Goal: Task Accomplishment & Management: Manage account settings

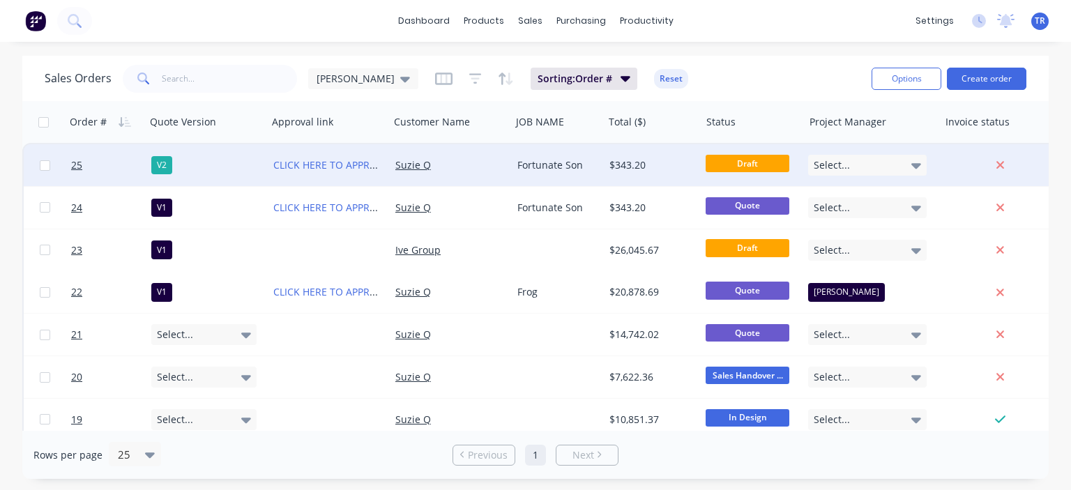
click at [469, 153] on div "Suzie Q" at bounding box center [451, 165] width 122 height 42
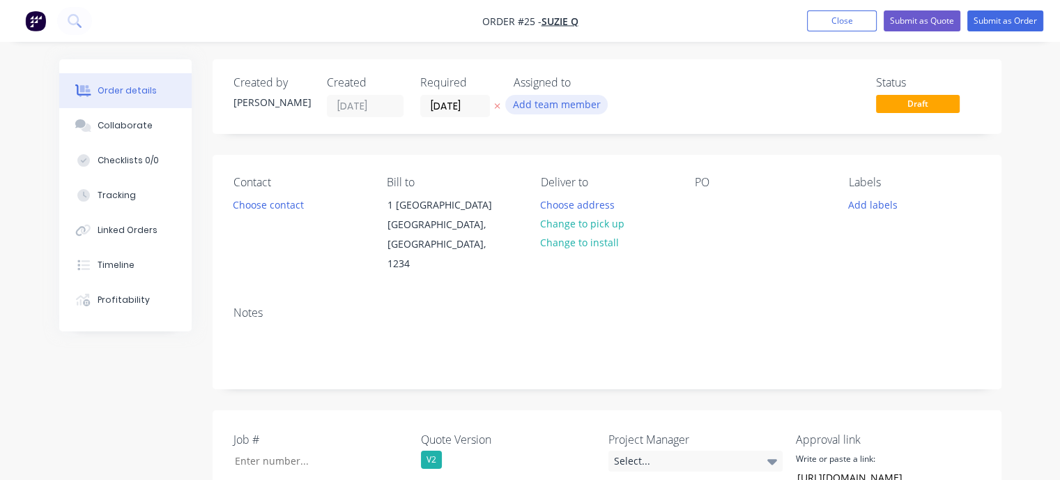
click at [581, 103] on button "Add team member" at bounding box center [556, 104] width 102 height 19
click at [724, 81] on div "Status Draft" at bounding box center [817, 96] width 328 height 41
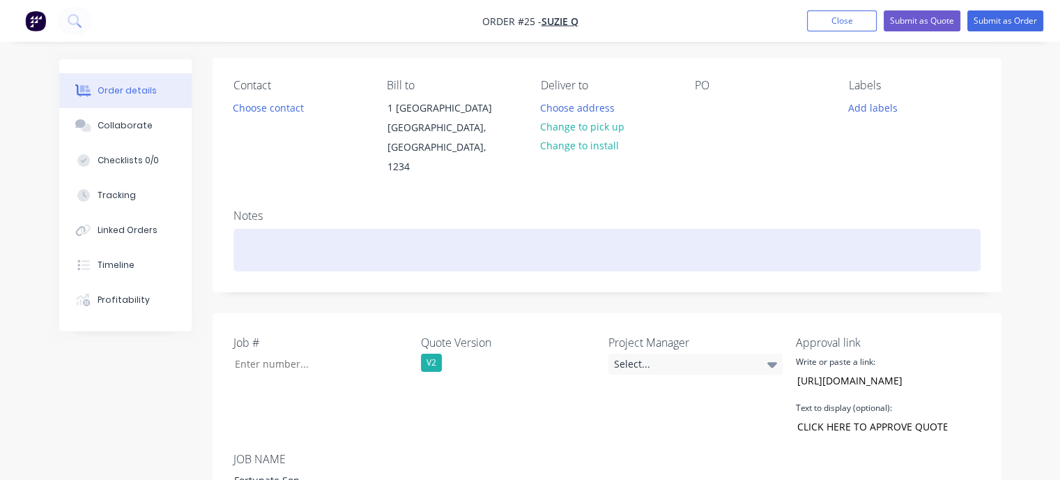
scroll to position [139, 0]
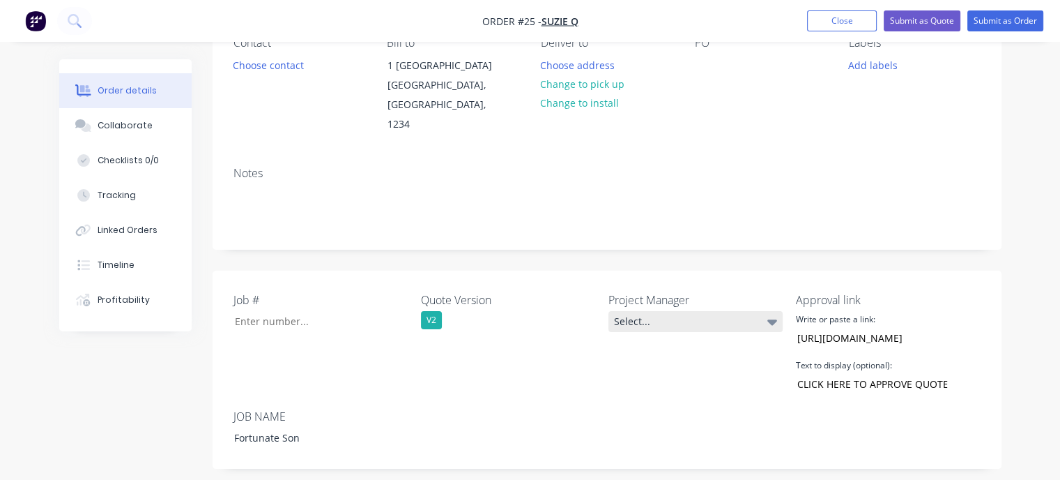
click at [708, 311] on div "Select..." at bounding box center [696, 321] width 174 height 21
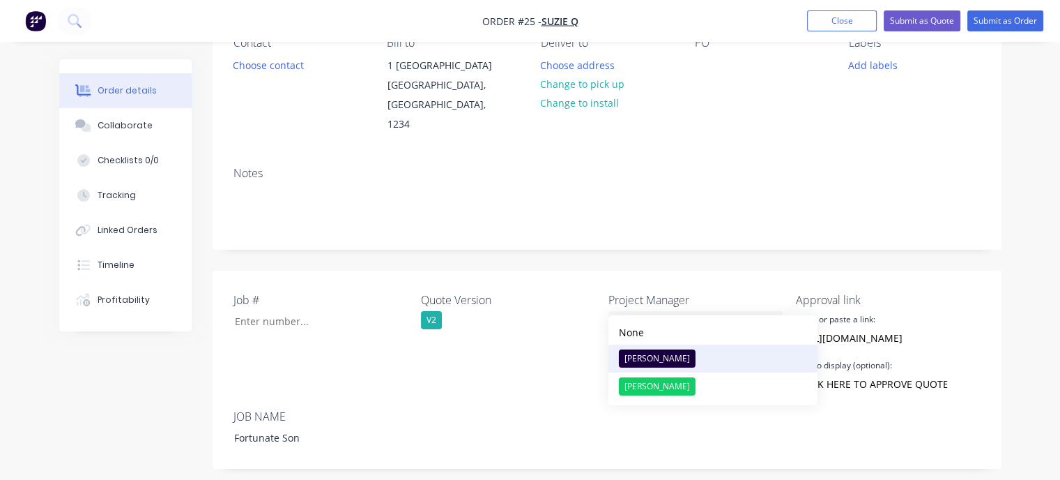
click at [661, 361] on div "Heather" at bounding box center [657, 358] width 77 height 18
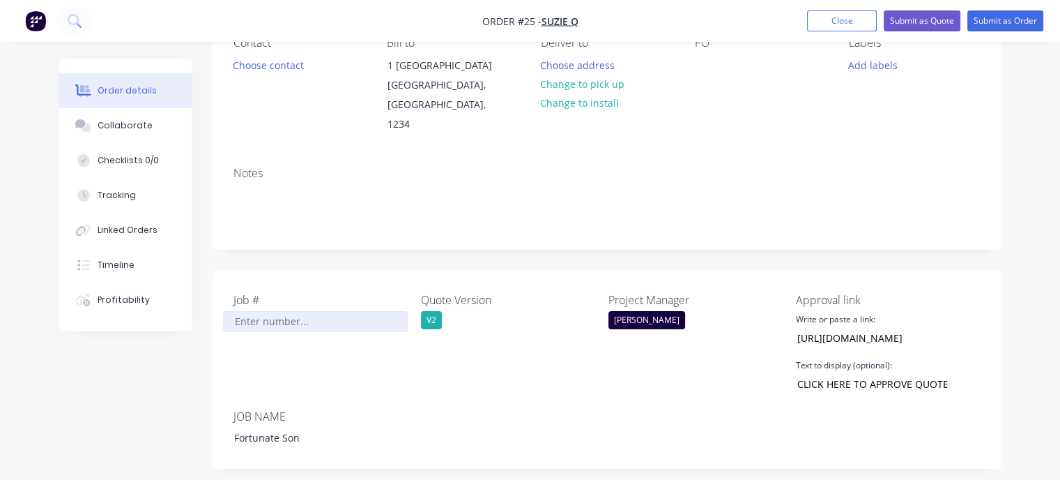
click at [289, 311] on input "Job #" at bounding box center [315, 321] width 184 height 21
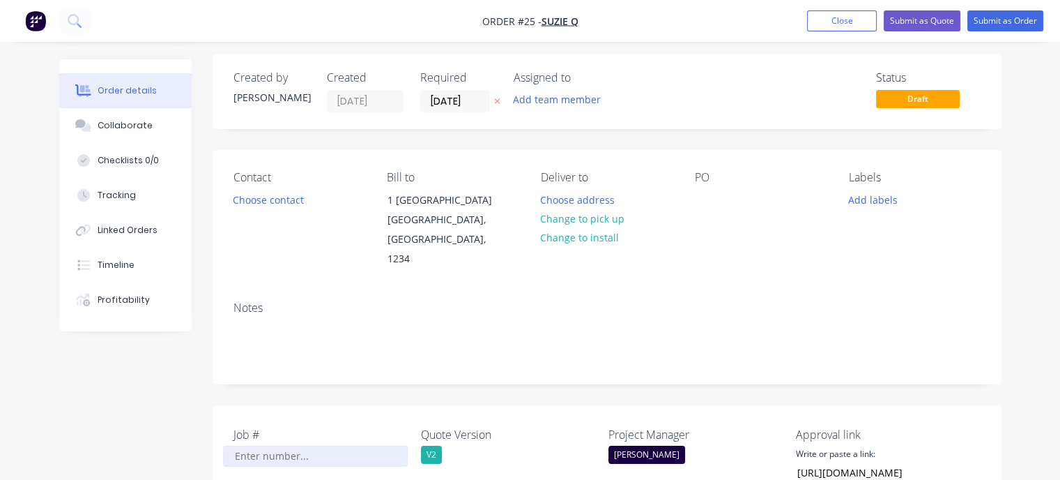
scroll to position [0, 0]
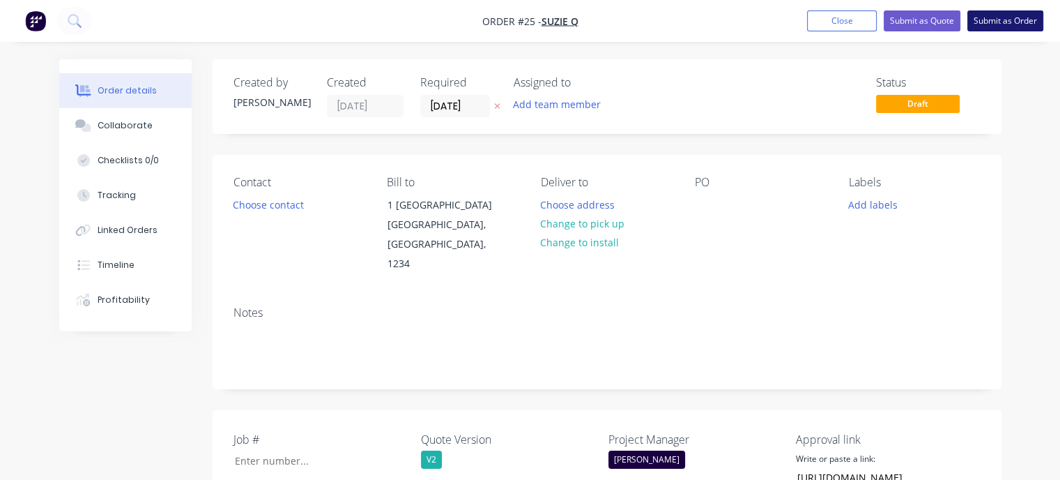
click at [985, 21] on button "Submit as Order" at bounding box center [1006, 20] width 76 height 21
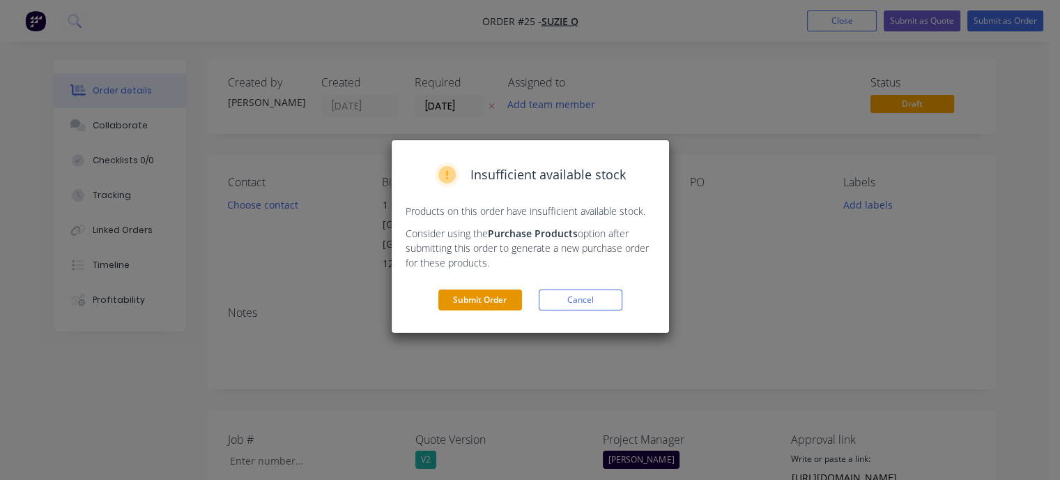
click at [496, 298] on button "Submit Order" at bounding box center [480, 299] width 84 height 21
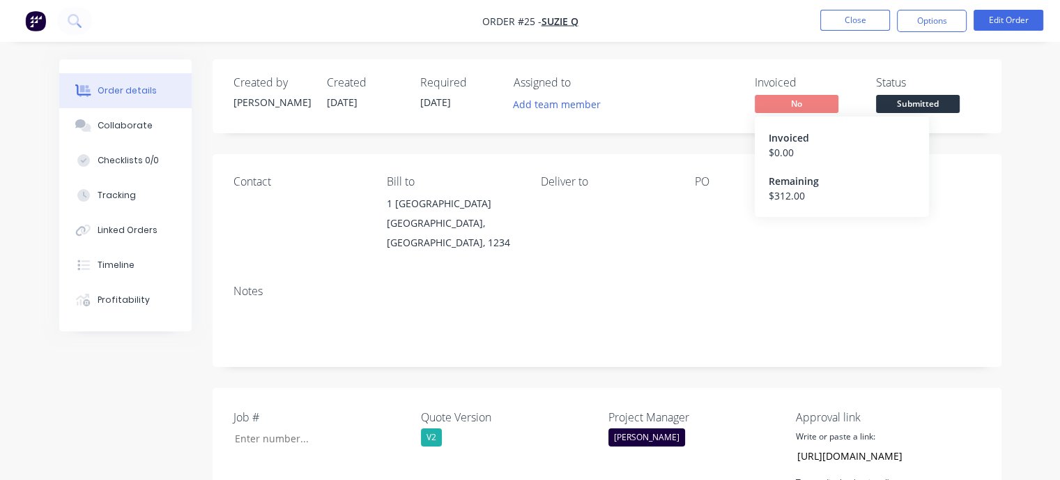
click at [777, 100] on span "No" at bounding box center [797, 103] width 84 height 17
click at [777, 84] on div "Invoiced" at bounding box center [807, 82] width 105 height 13
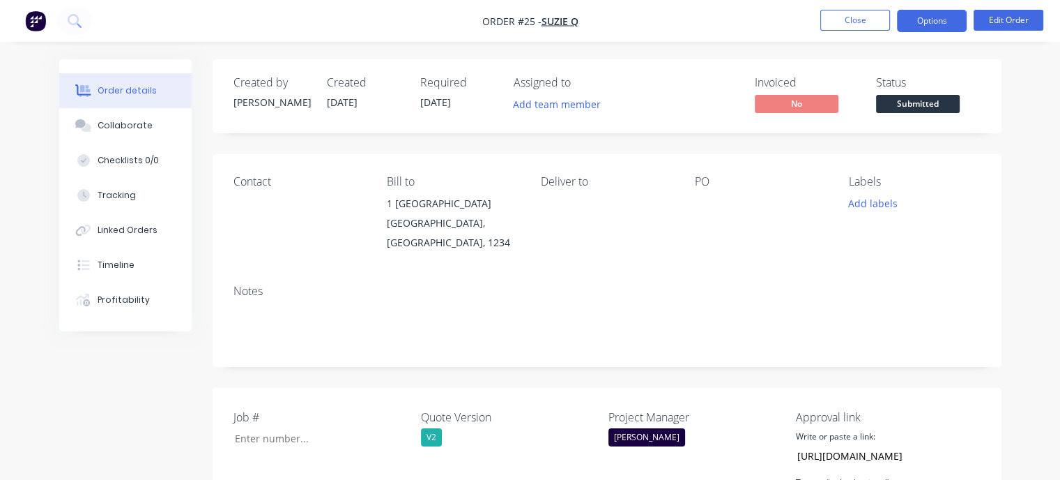
click at [959, 14] on button "Options" at bounding box center [932, 21] width 70 height 22
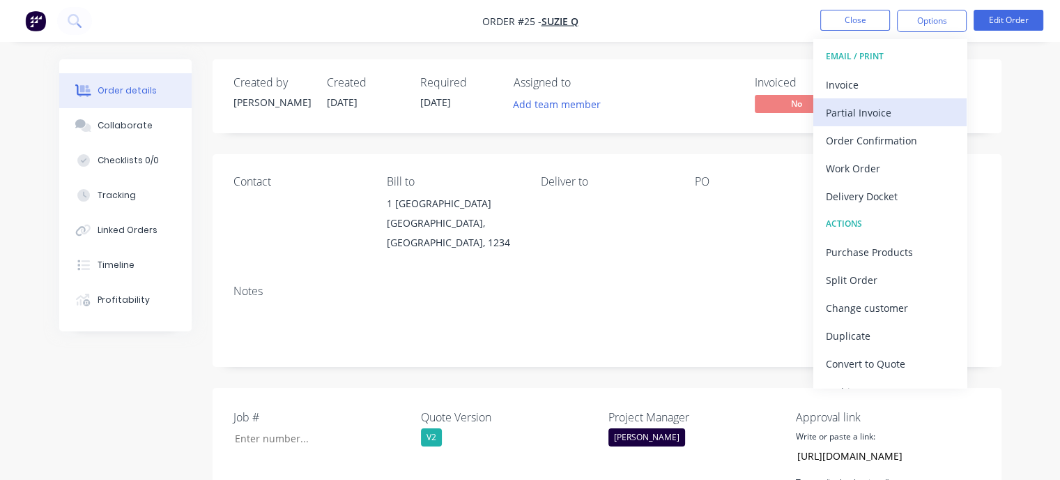
click at [858, 110] on div "Partial Invoice" at bounding box center [890, 112] width 128 height 20
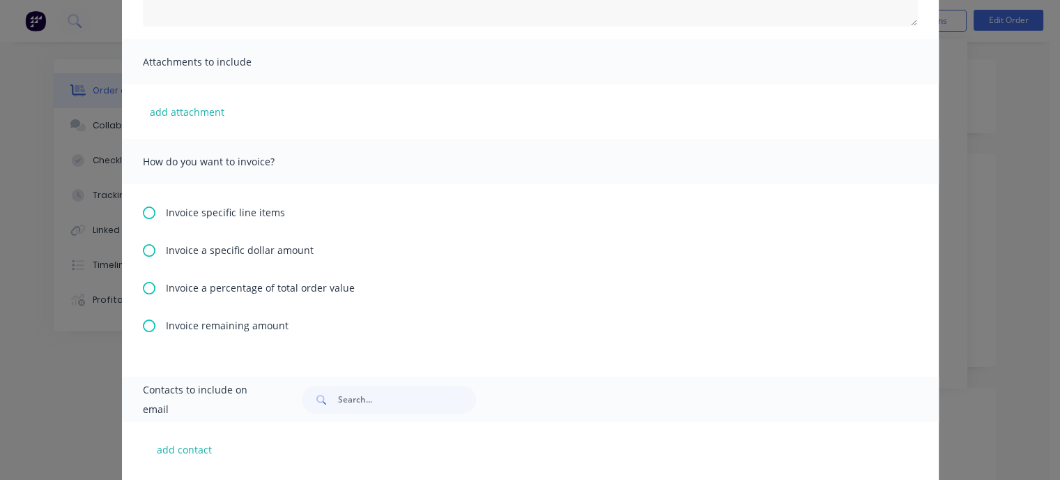
scroll to position [279, 0]
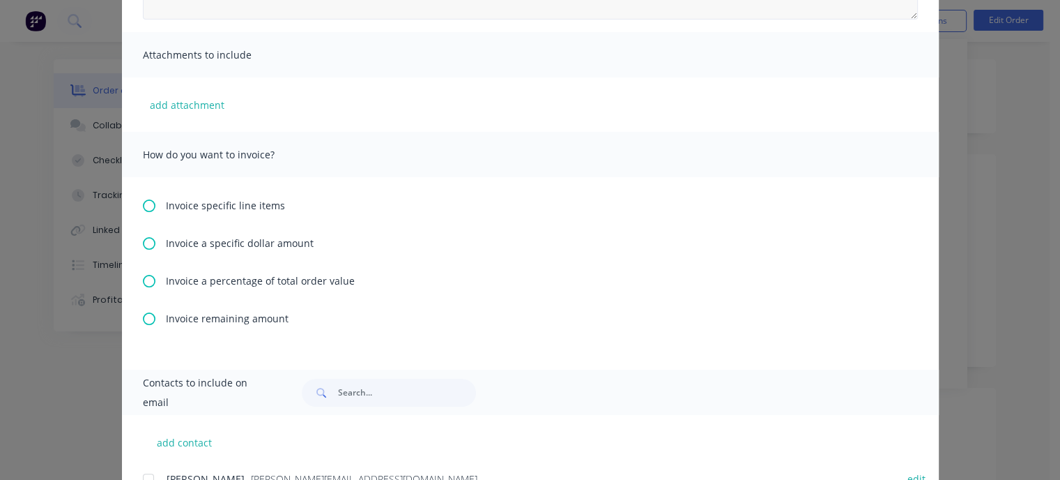
click at [143, 276] on icon at bounding box center [149, 281] width 13 height 13
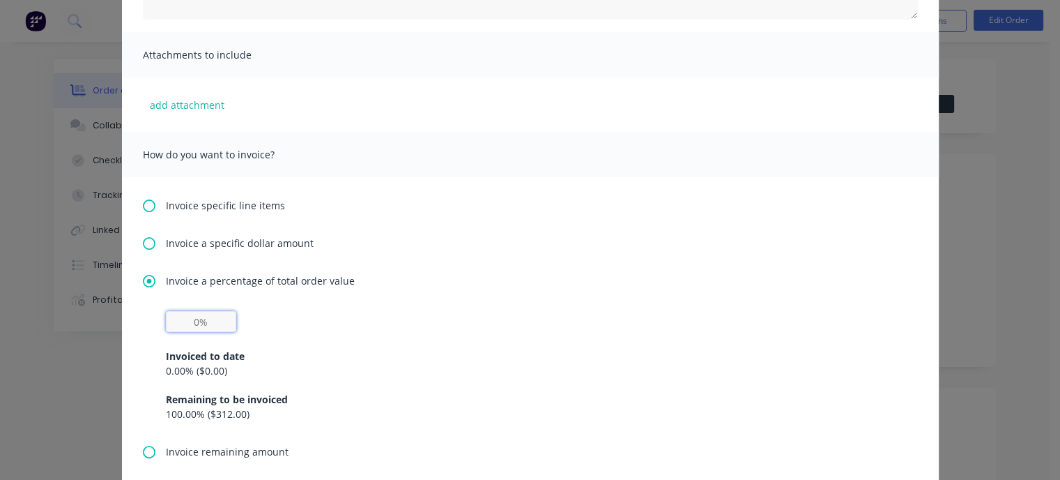
click at [184, 323] on input "text" at bounding box center [201, 321] width 70 height 21
type input "50%"
click at [333, 326] on div "50% Invoiced to date 0.00 % ( $0.00 ) Remaining to be invoiced 100.00 % ( $312.…" at bounding box center [530, 366] width 729 height 110
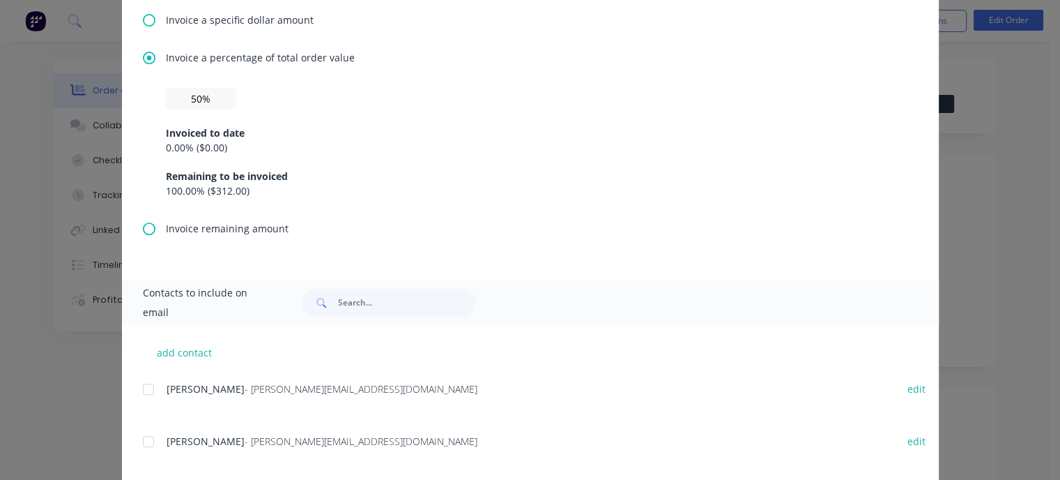
scroll to position [526, 0]
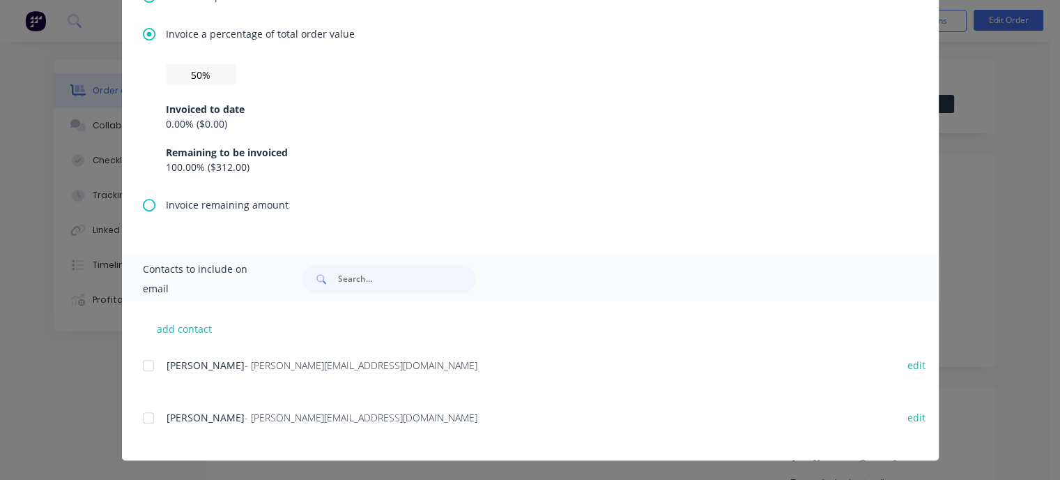
click at [143, 366] on div at bounding box center [149, 365] width 28 height 28
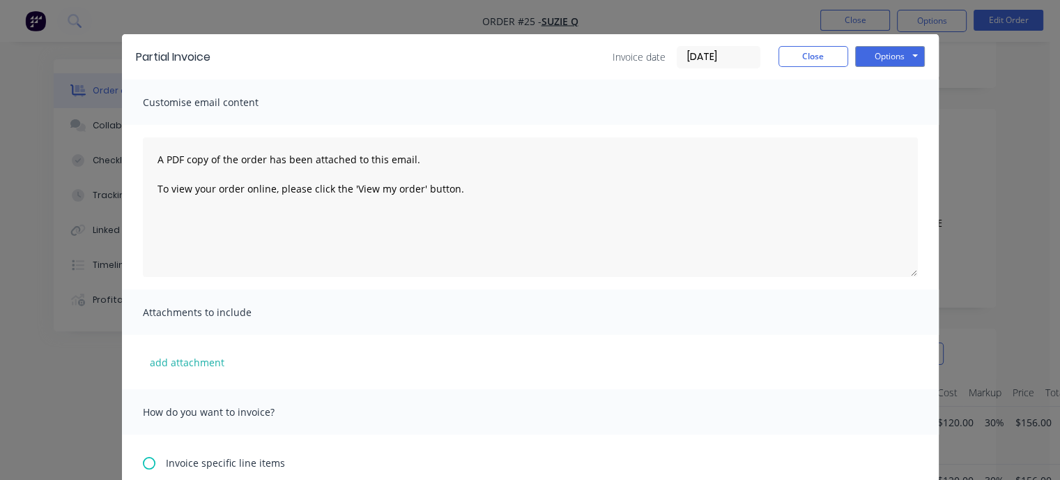
scroll to position [0, 0]
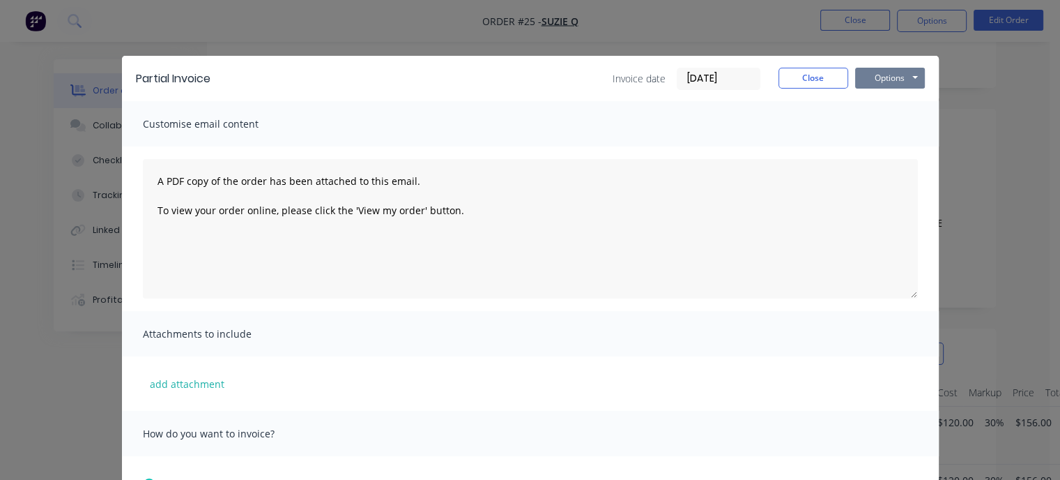
click at [878, 78] on button "Options" at bounding box center [890, 78] width 70 height 21
click at [894, 149] on button "Email" at bounding box center [899, 148] width 89 height 23
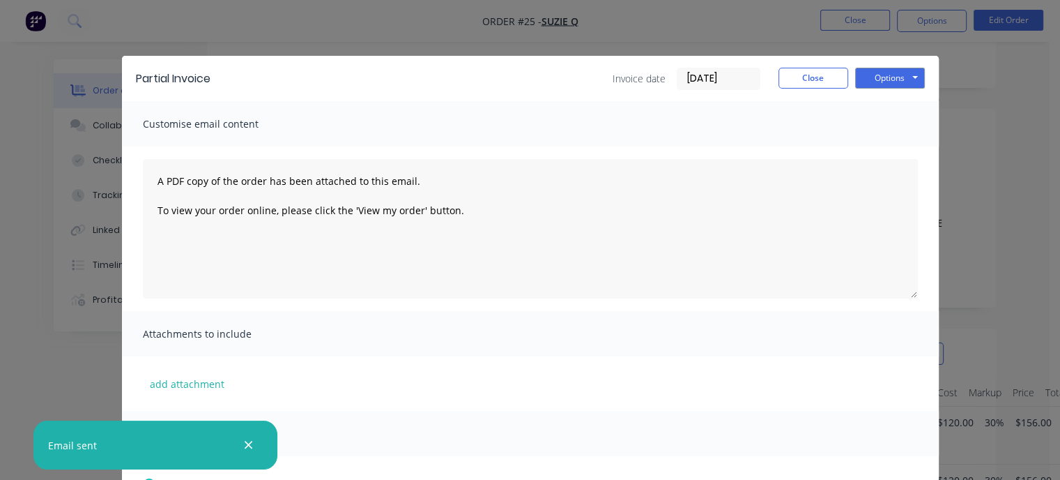
click at [245, 443] on icon "button" at bounding box center [248, 444] width 9 height 13
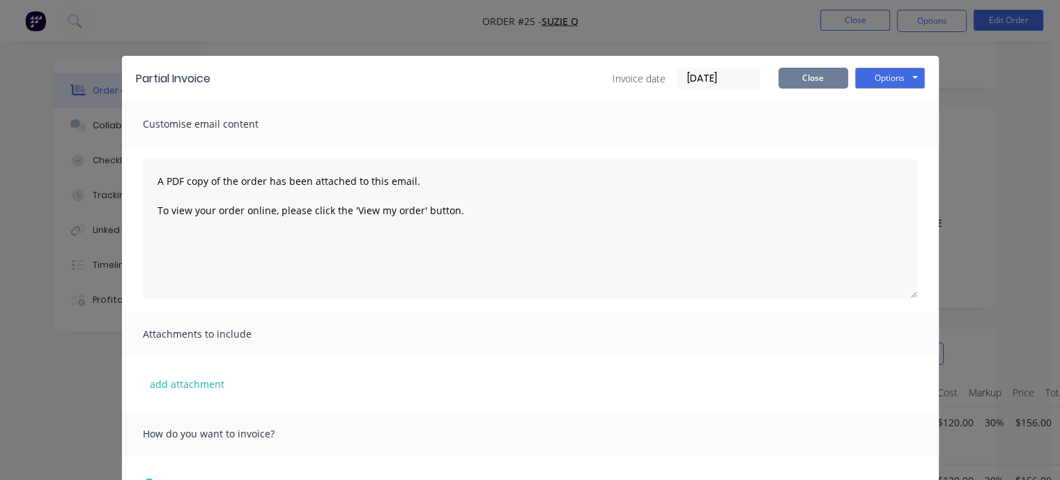
click at [792, 77] on button "Close" at bounding box center [814, 78] width 70 height 21
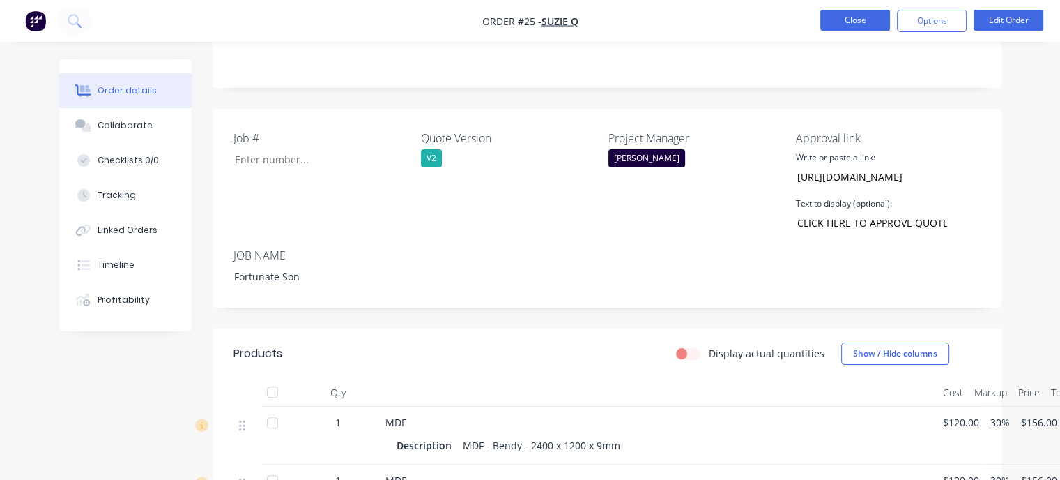
click at [848, 15] on button "Close" at bounding box center [855, 20] width 70 height 21
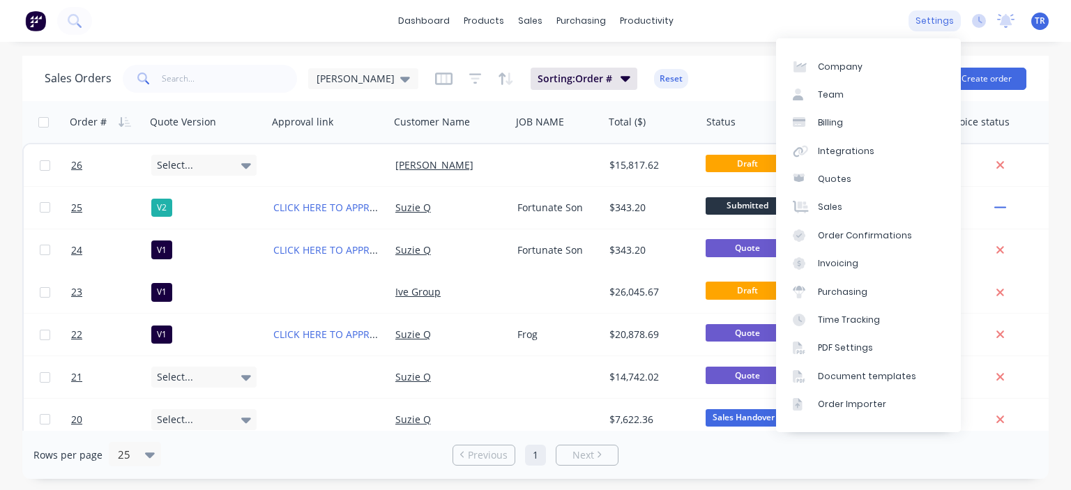
click at [924, 22] on div "settings" at bounding box center [934, 20] width 52 height 21
click at [848, 255] on link "Invoicing" at bounding box center [868, 264] width 185 height 28
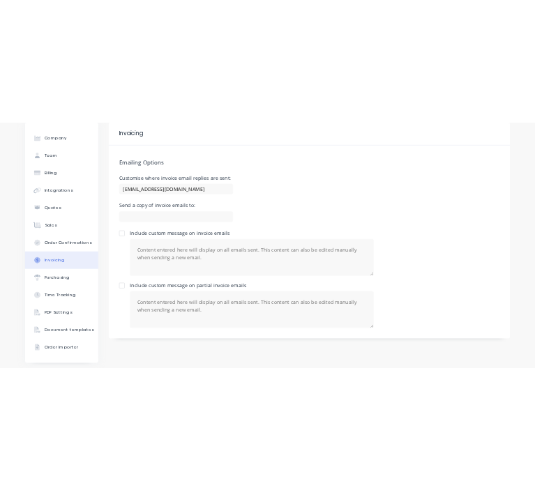
scroll to position [61, 0]
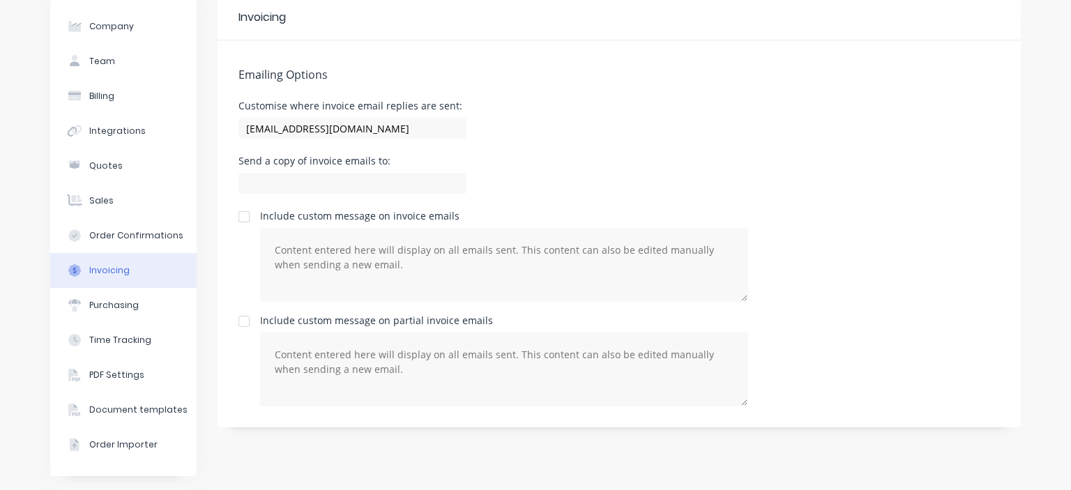
click at [240, 217] on div at bounding box center [244, 217] width 28 height 28
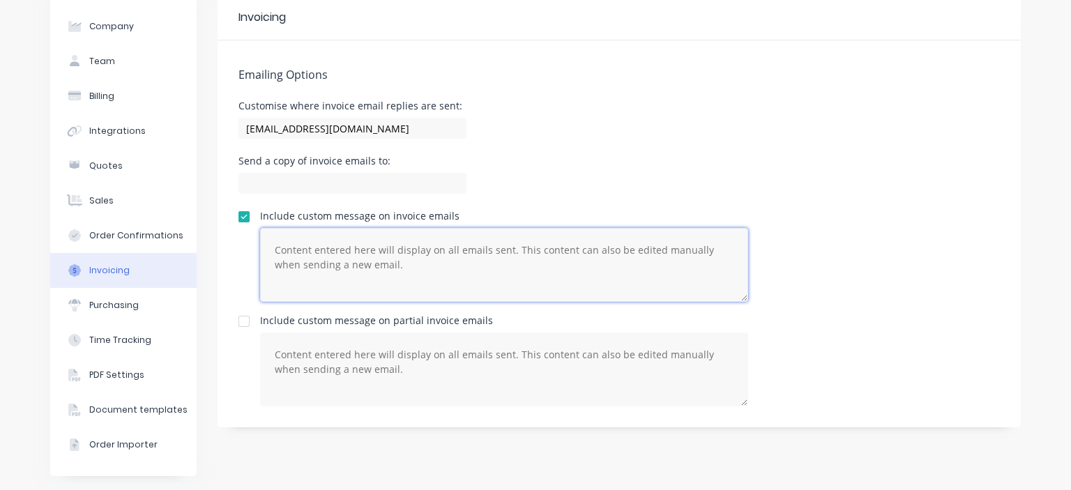
click at [301, 253] on textarea at bounding box center [504, 265] width 488 height 74
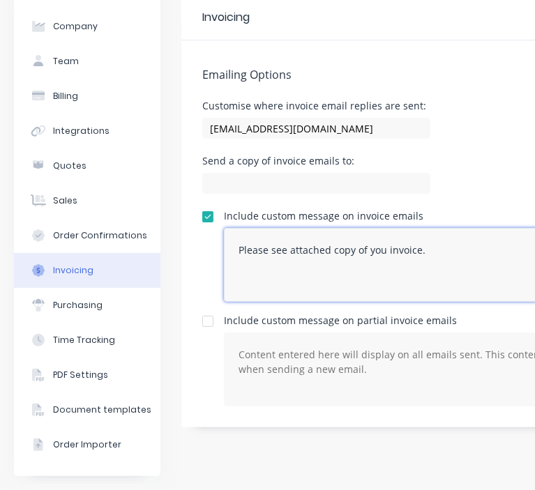
click at [427, 251] on textarea "Please see attached copy of you invoice." at bounding box center [468, 265] width 488 height 74
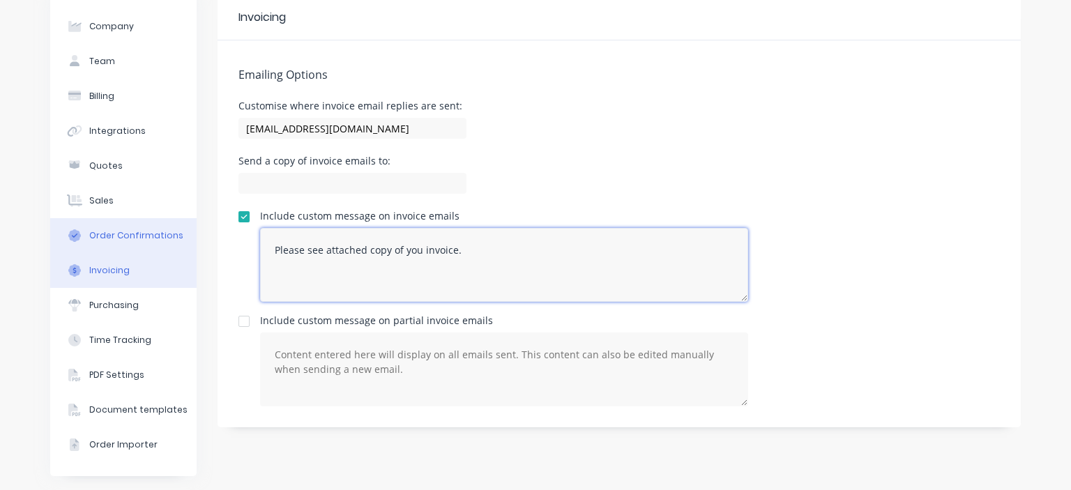
drag, startPoint x: 453, startPoint y: 252, endPoint x: 182, endPoint y: 250, distance: 271.2
click at [182, 250] on div "Company Team Billing Integrations Quotes Sales Order Confirmations Invoicing Pu…" at bounding box center [535, 235] width 970 height 481
click at [289, 247] on textarea "You invoice have been attached" at bounding box center [504, 265] width 488 height 74
click at [286, 250] on textarea "You invoice have been attached" at bounding box center [504, 265] width 488 height 74
click at [436, 252] on textarea "Your invoice have been attached" at bounding box center [504, 265] width 488 height 74
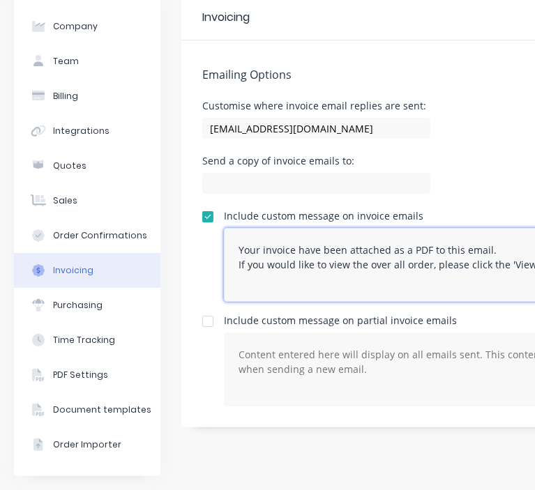
click at [391, 264] on textarea "Your invoice have been attached as a PDF to this email. If you would like to vi…" at bounding box center [468, 265] width 488 height 74
click at [424, 266] on textarea "Your invoice have been attached as a PDF to this email. If you would like to vi…" at bounding box center [468, 265] width 488 height 74
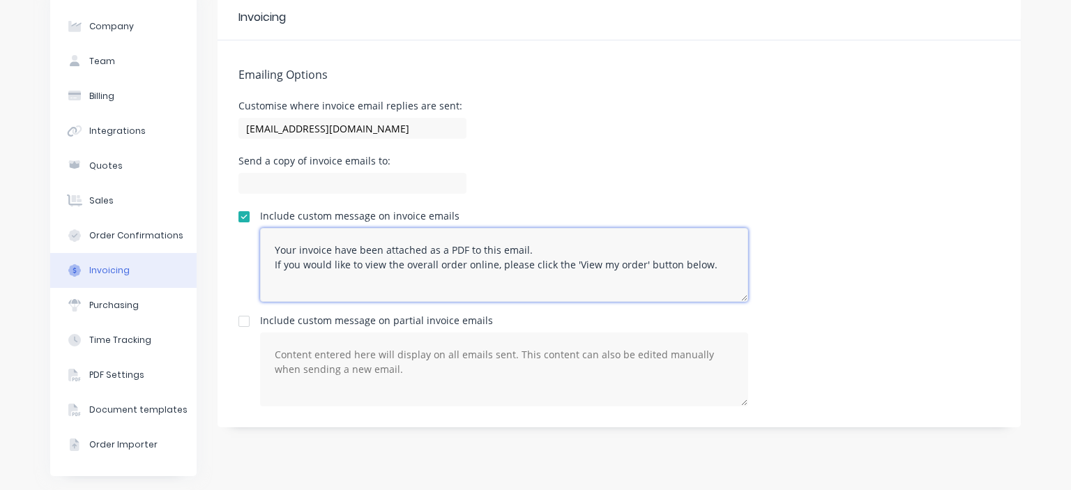
drag, startPoint x: 703, startPoint y: 267, endPoint x: 232, endPoint y: 254, distance: 470.7
click at [232, 254] on div "Emailing Options Customise where invoice email replies are sent: info@mnrconstr…" at bounding box center [618, 233] width 803 height 387
type textarea "Your invoice have been attached as a PDF to this email. If you would like to vi…"
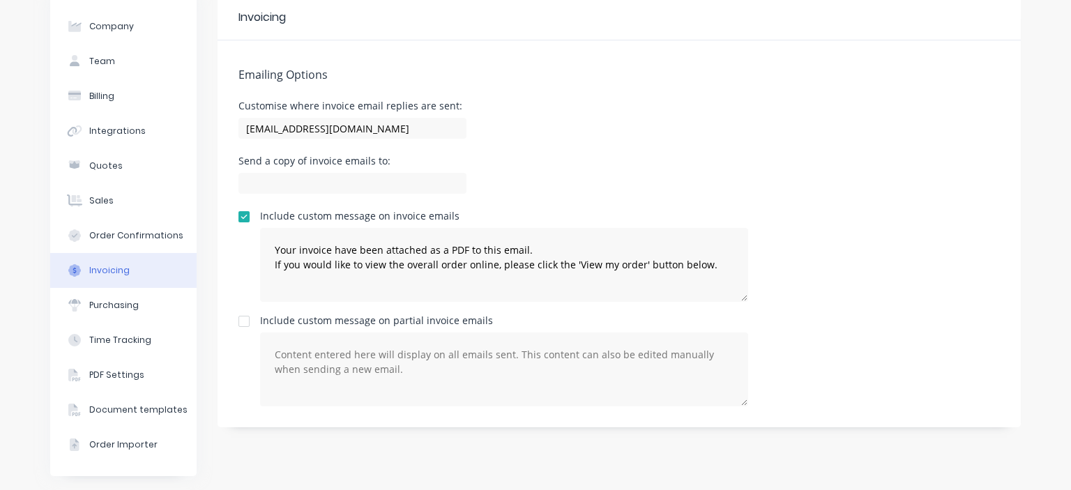
click at [236, 320] on div at bounding box center [244, 321] width 28 height 28
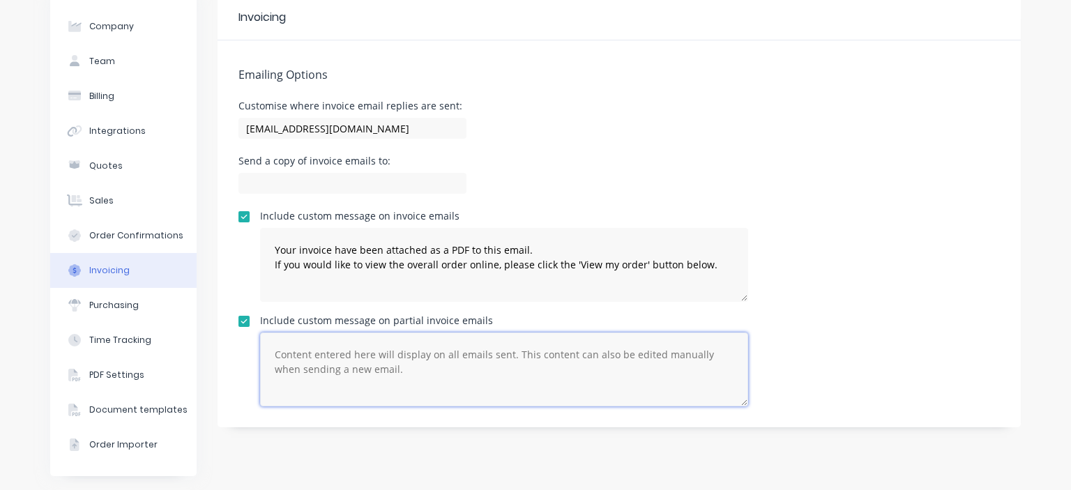
click at [315, 356] on textarea at bounding box center [504, 370] width 488 height 74
paste textarea "Your invoice have been attached as a PDF to this email. If you would like to vi…"
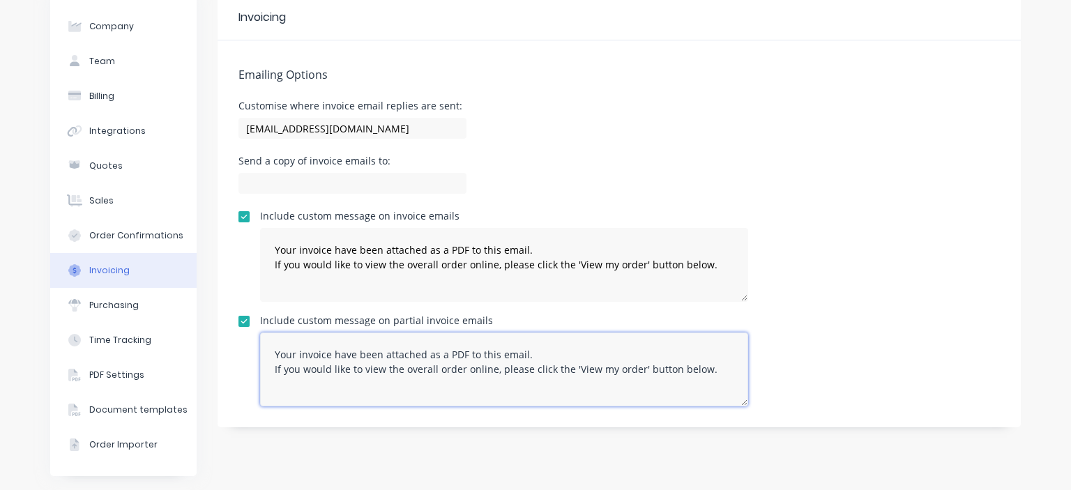
type textarea "Your invoice have been attached as a PDF to this email. If you would like to vi…"
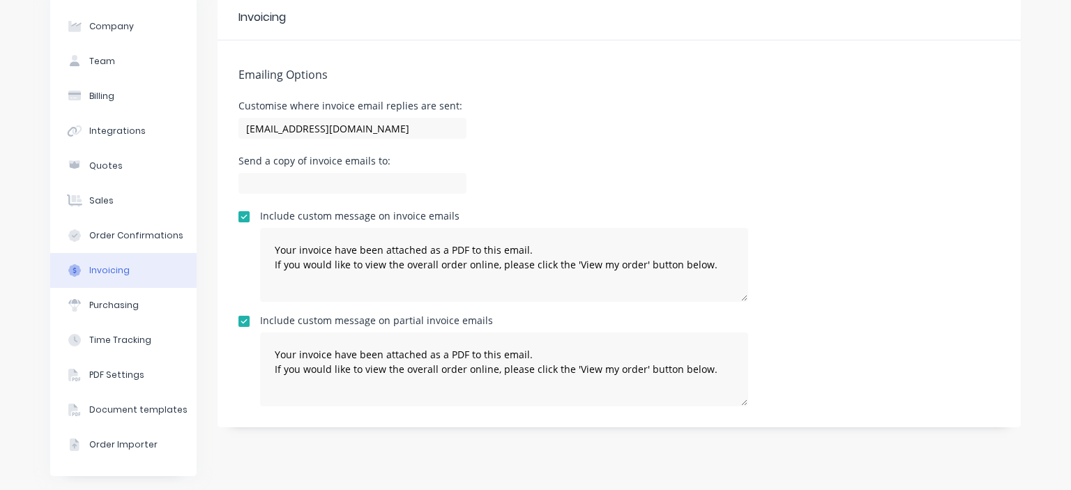
click at [547, 200] on div "Emailing Options Customise where invoice email replies are sent: info@mnrconstr…" at bounding box center [618, 233] width 803 height 387
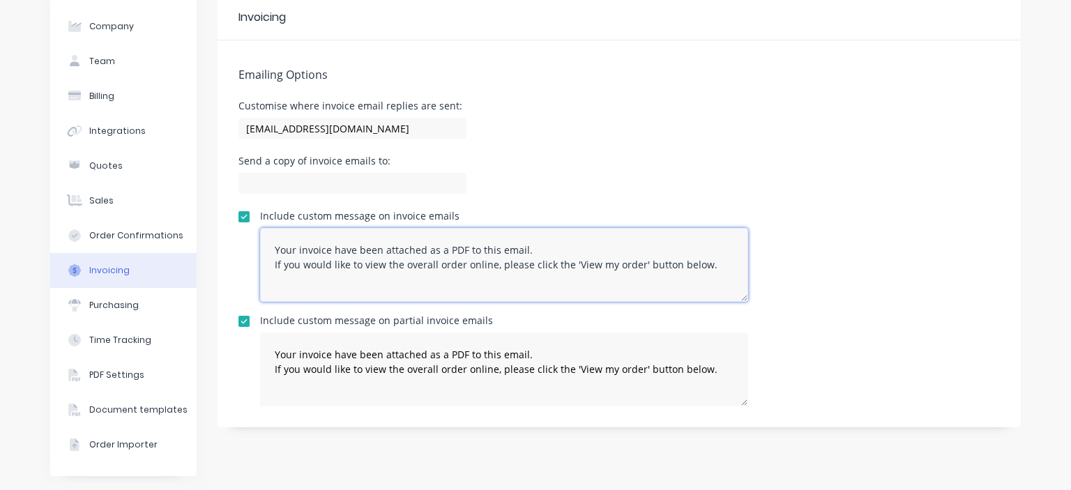
click at [473, 284] on textarea "Your invoice have been attached as a PDF to this email. If you would like to vi…" at bounding box center [504, 265] width 488 height 74
type textarea "Your invoice have been attached as a PDF to this email. If you would like to vi…"
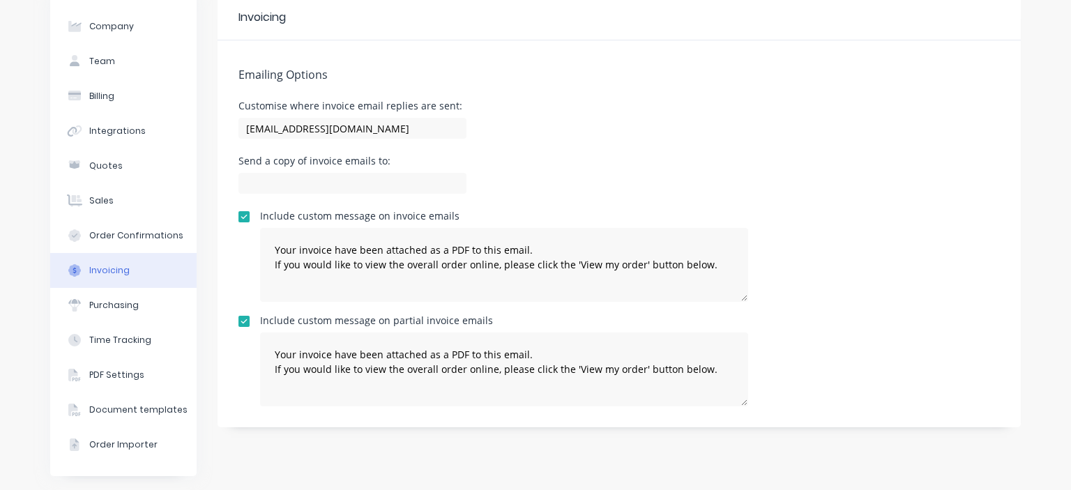
click at [527, 153] on div "Emailing Options Customise where invoice email replies are sent: info@mnrconstr…" at bounding box center [618, 233] width 803 height 387
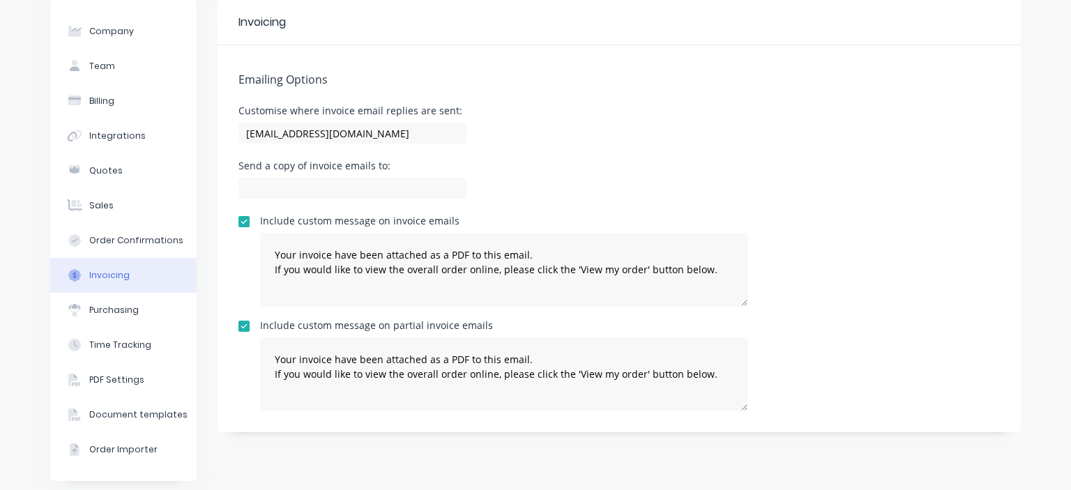
scroll to position [61, 0]
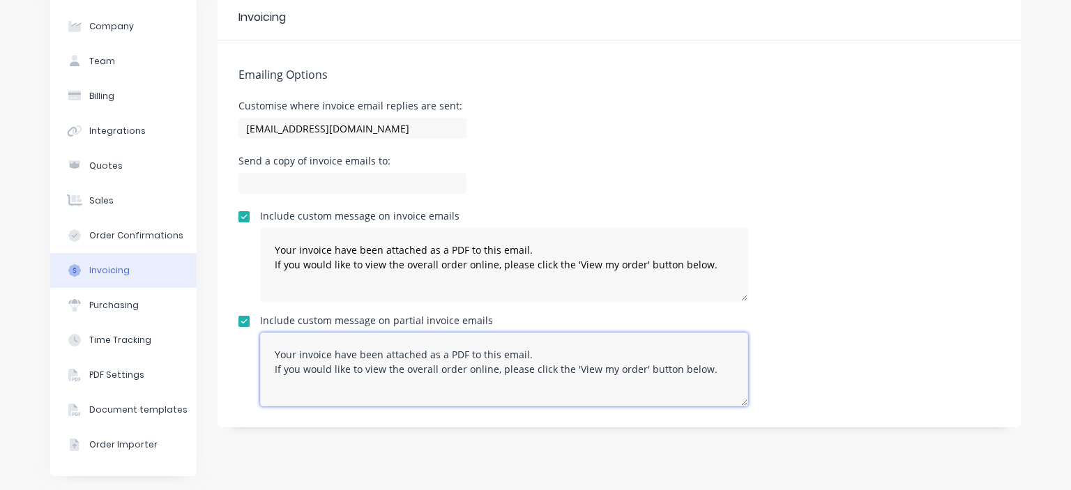
click at [360, 394] on textarea "Your invoice have been attached as a PDF to this email. If you would like to vi…" at bounding box center [504, 370] width 488 height 74
click at [356, 390] on textarea "Your invoice have been attached as a PDF to this email. If you would like to vi…" at bounding box center [504, 370] width 488 height 74
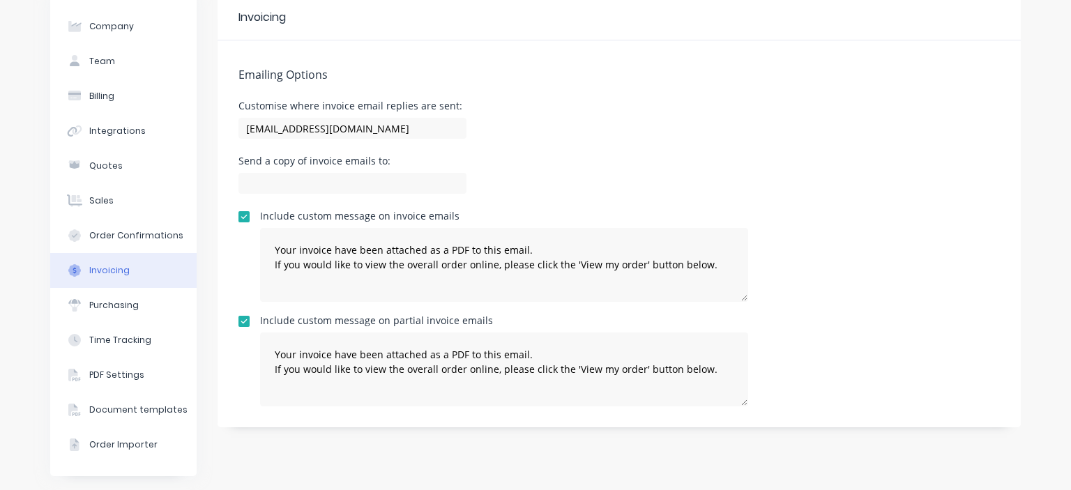
click at [613, 183] on div "Send a copy of invoice emails to:" at bounding box center [618, 176] width 761 height 41
click at [131, 410] on div "Document templates" at bounding box center [138, 410] width 98 height 13
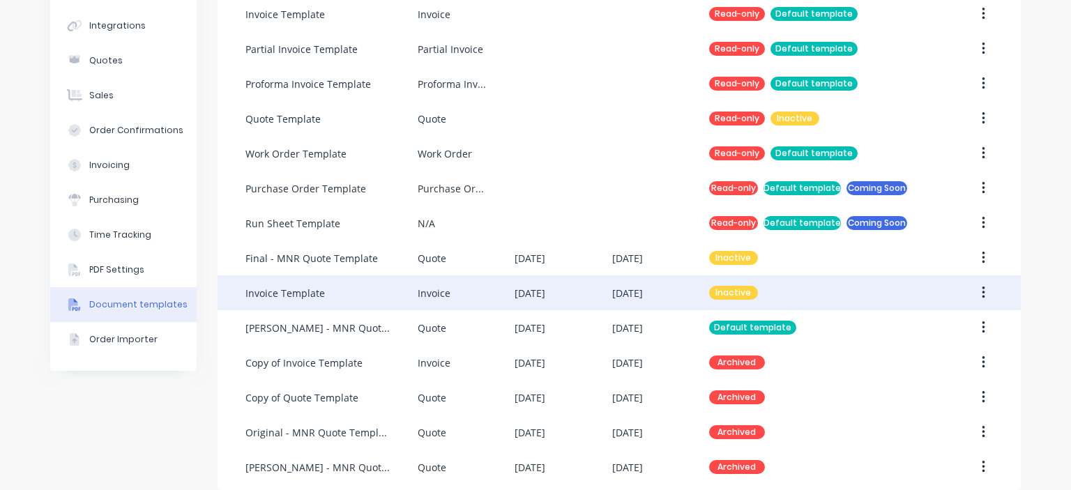
scroll to position [179, 0]
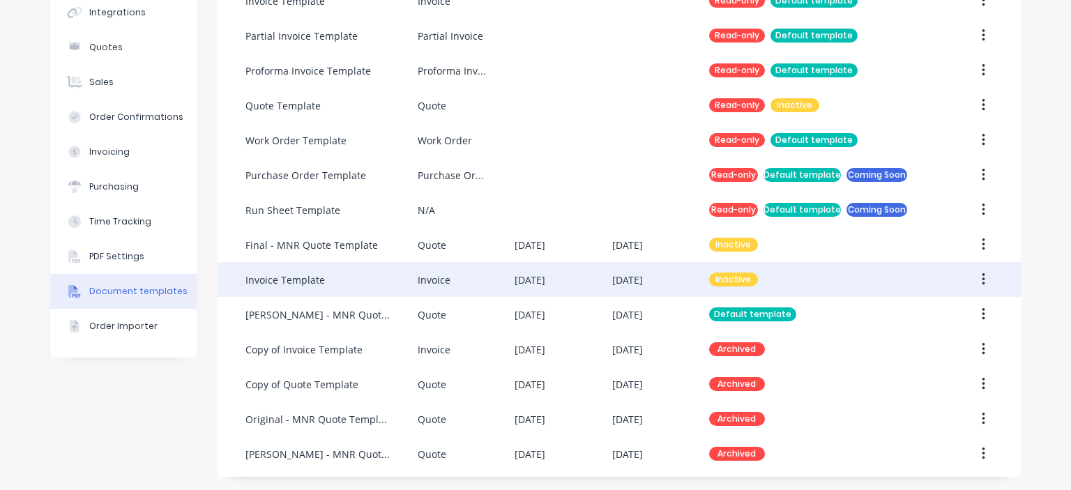
click at [337, 280] on div "Invoice Template" at bounding box center [331, 279] width 172 height 35
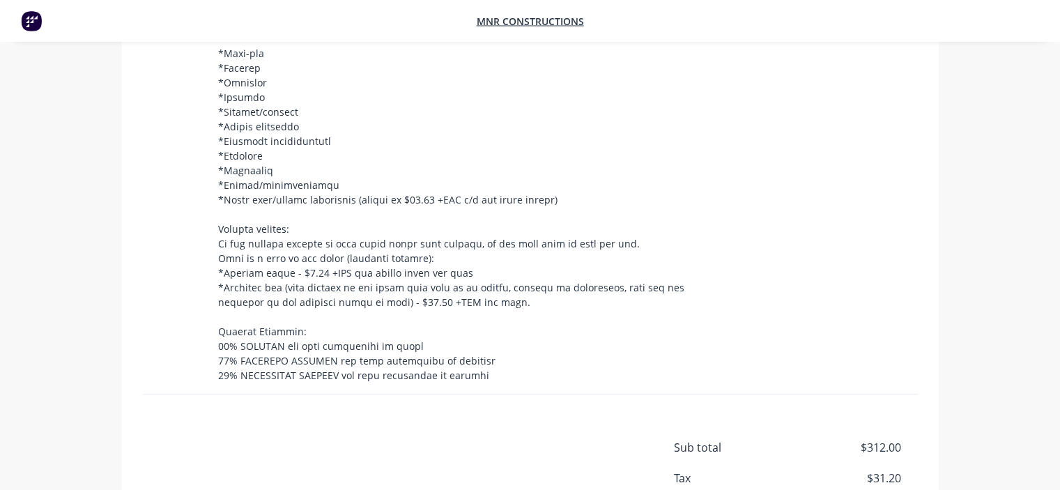
scroll to position [830, 0]
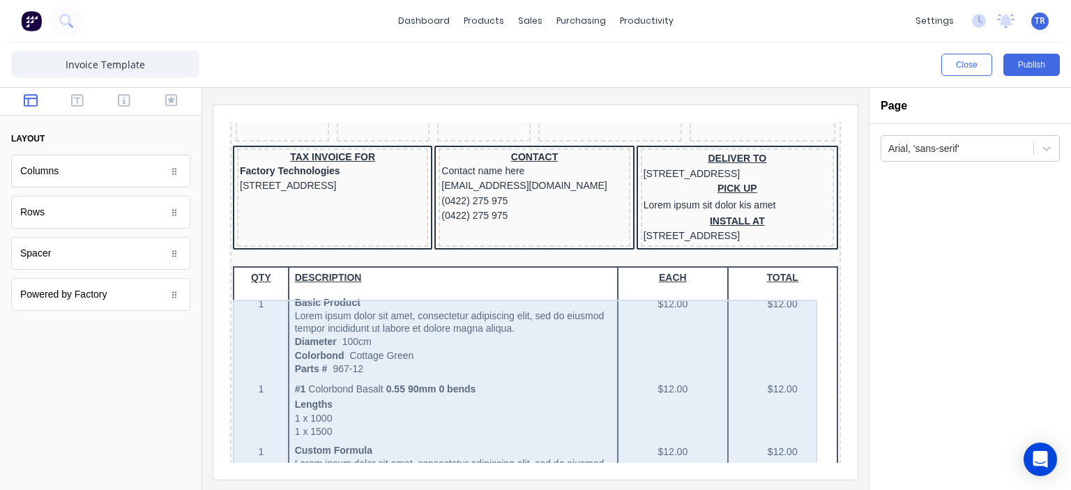
scroll to position [23, 0]
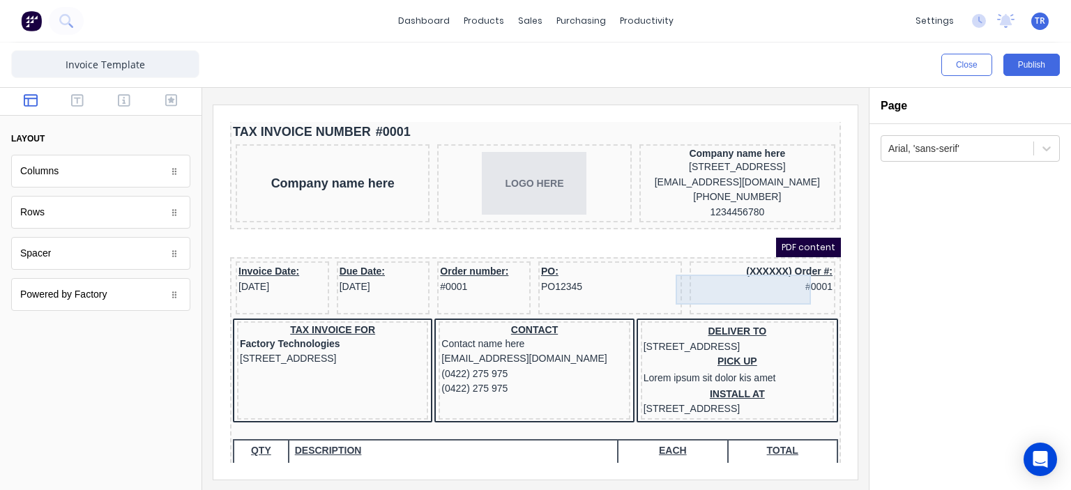
click at [734, 264] on div "(XXXXXX) Order #: #0001" at bounding box center [745, 262] width 140 height 30
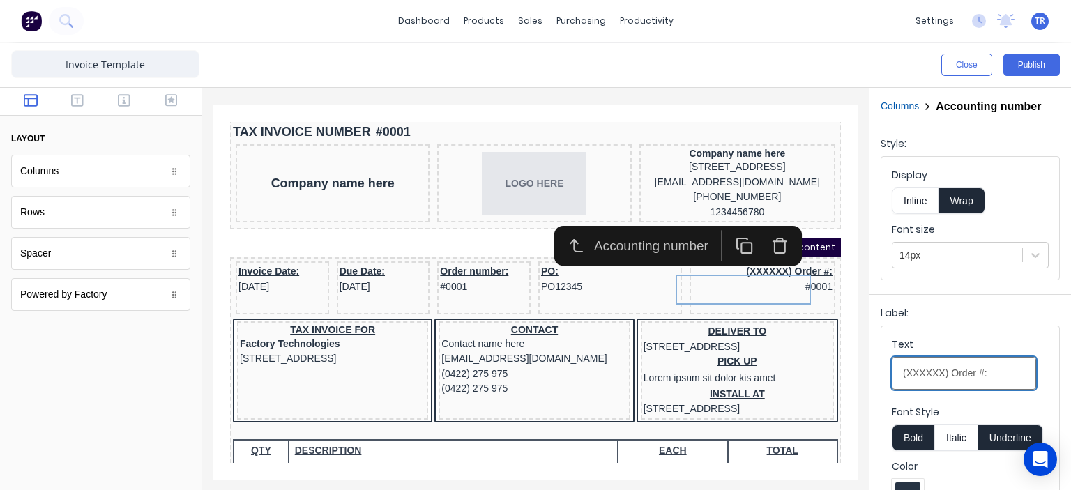
click at [926, 389] on input "(XXXXXX) Order #:" at bounding box center [964, 373] width 144 height 33
click at [955, 383] on input "(XXXXXX) Order #:" at bounding box center [964, 373] width 144 height 33
drag, startPoint x: 1005, startPoint y: 388, endPoint x: 905, endPoint y: 379, distance: 100.9
click at [905, 379] on input "(XXXXXX) Order #:" at bounding box center [964, 373] width 144 height 33
click at [933, 381] on input "(XXXXXX) Order #:" at bounding box center [964, 373] width 144 height 33
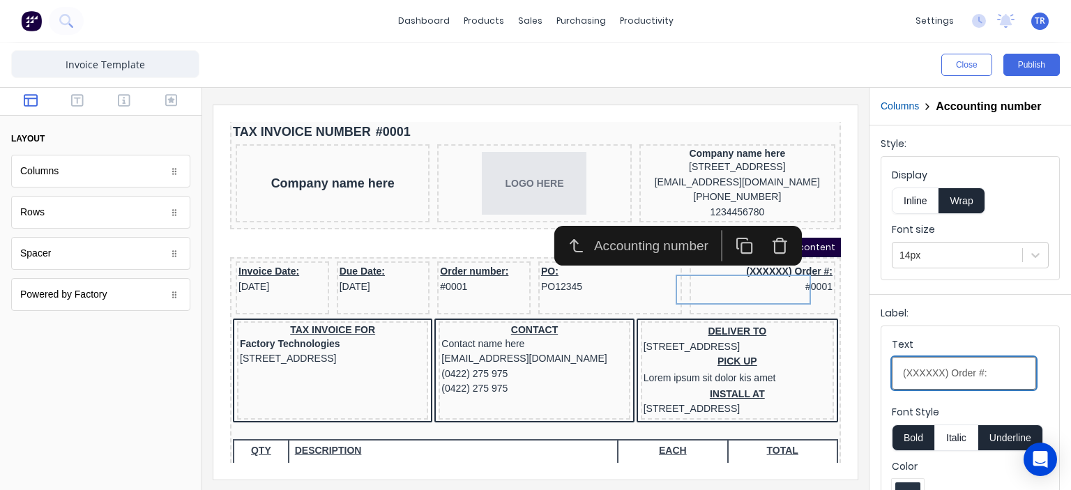
drag, startPoint x: 970, startPoint y: 383, endPoint x: 859, endPoint y: 379, distance: 110.2
click at [866, 379] on div "Close Publish Components layout Columns Columns Rows Rows Spacer Spacer Powered…" at bounding box center [535, 267] width 1071 height 448
type input "Job #:"
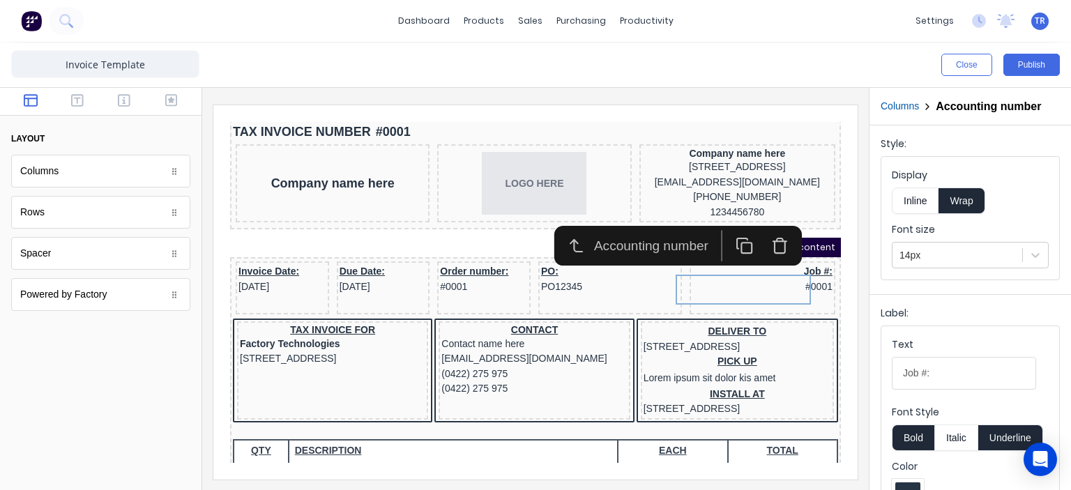
click at [981, 348] on div "Text" at bounding box center [964, 347] width 144 height 20
click at [981, 357] on input "Job #:" at bounding box center [964, 373] width 144 height 33
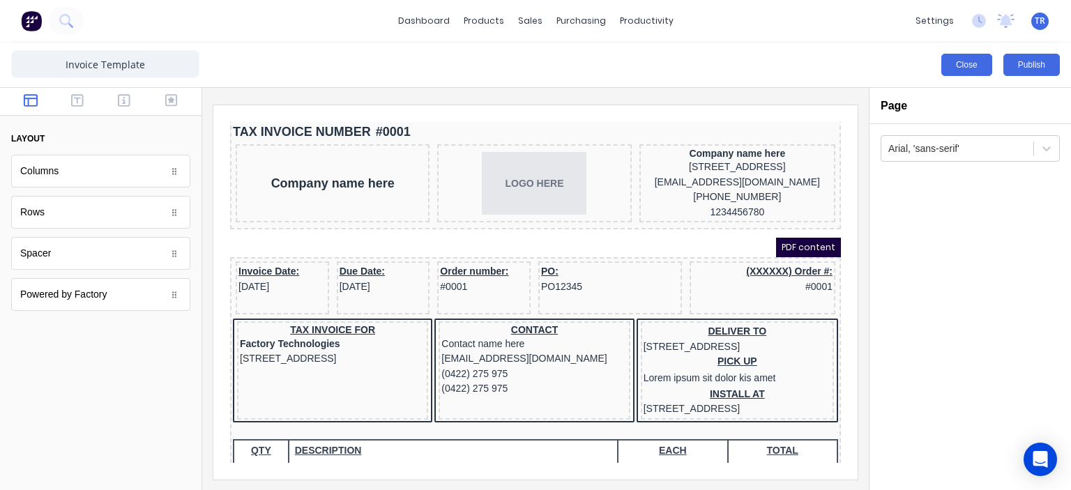
click at [957, 63] on button "Close" at bounding box center [966, 65] width 51 height 22
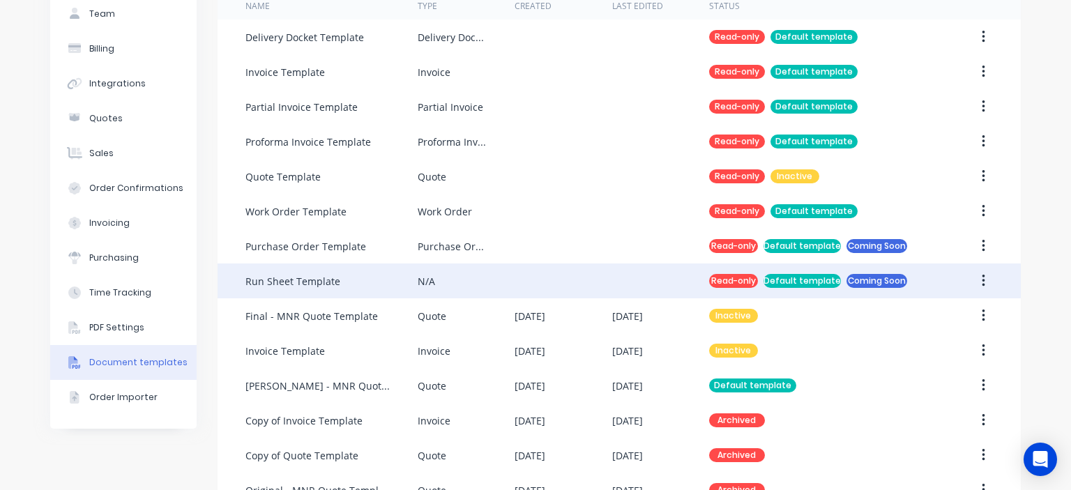
scroll to position [179, 0]
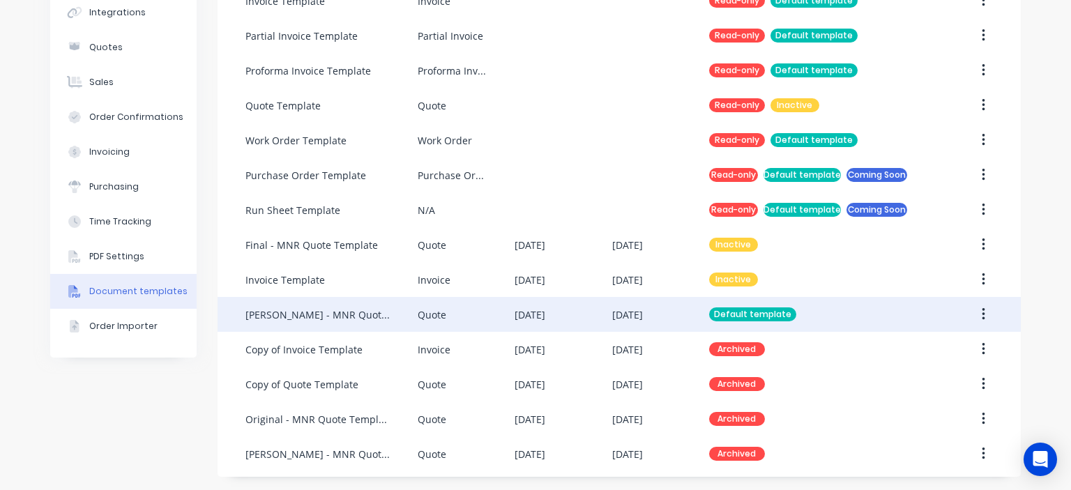
click at [351, 310] on div "[PERSON_NAME] - MNR Quote Template - Hubspot Link" at bounding box center [317, 314] width 144 height 15
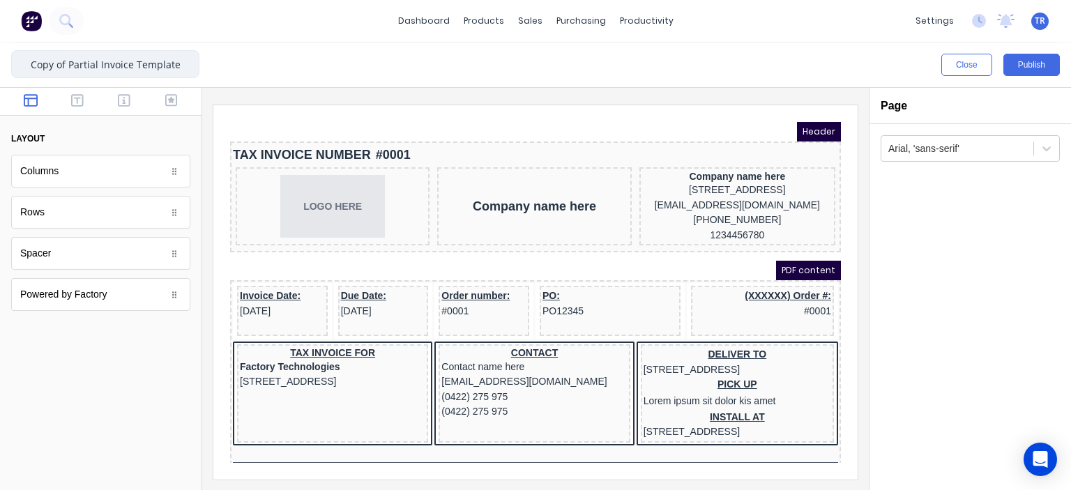
click at [67, 63] on input "Copy of Partial Invoice Template" at bounding box center [105, 64] width 188 height 28
drag, startPoint x: 65, startPoint y: 60, endPoint x: 0, endPoint y: 68, distance: 65.3
click at [0, 68] on div "Copy of Partial Invoice Template Close Publish Components layout Columns Column…" at bounding box center [535, 267] width 1071 height 448
type input "[PERSON_NAME] - Partial Invoice Template"
click at [312, 56] on div "Close Publish" at bounding box center [535, 65] width 1071 height 45
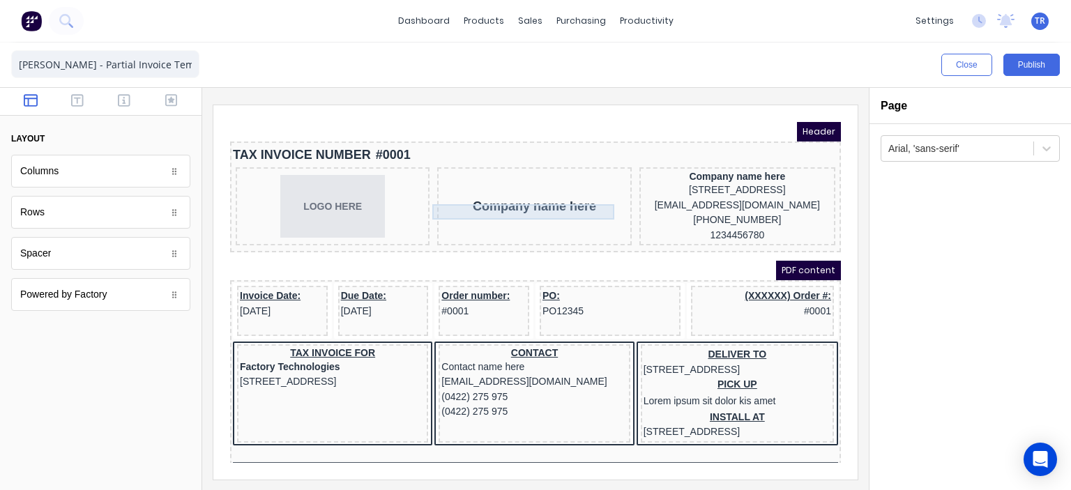
click at [474, 197] on div "Company name here" at bounding box center [517, 189] width 188 height 15
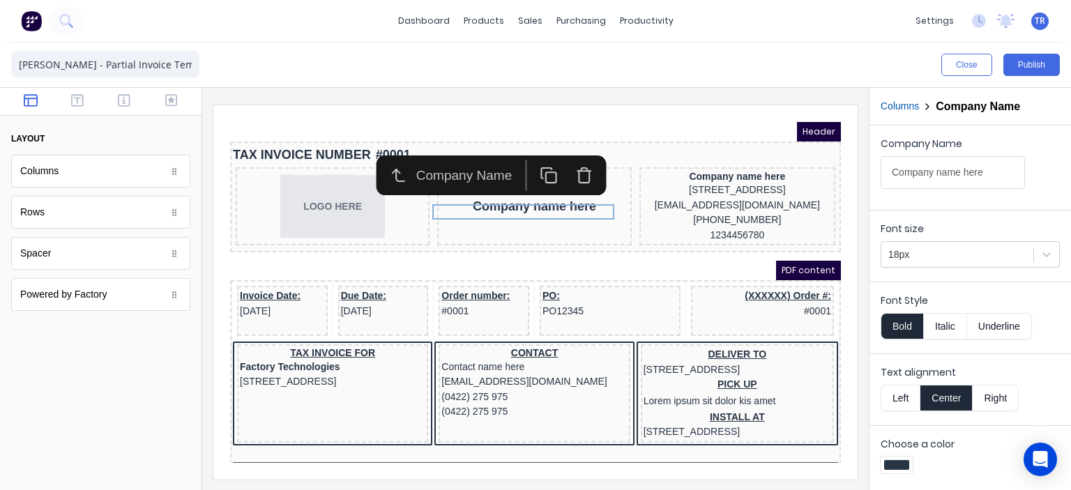
click at [565, 159] on icon "button" at bounding box center [566, 158] width 17 height 17
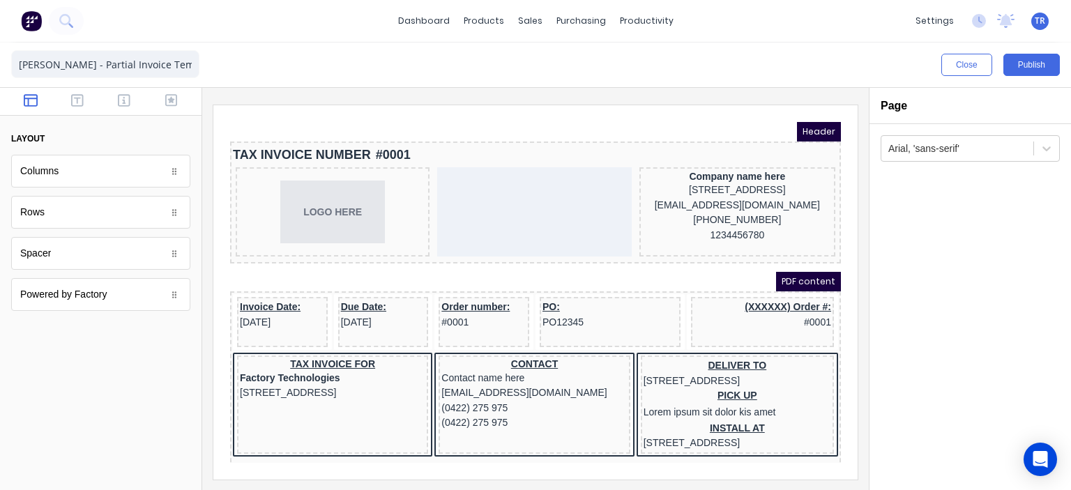
click at [526, 112] on iframe at bounding box center [535, 292] width 644 height 374
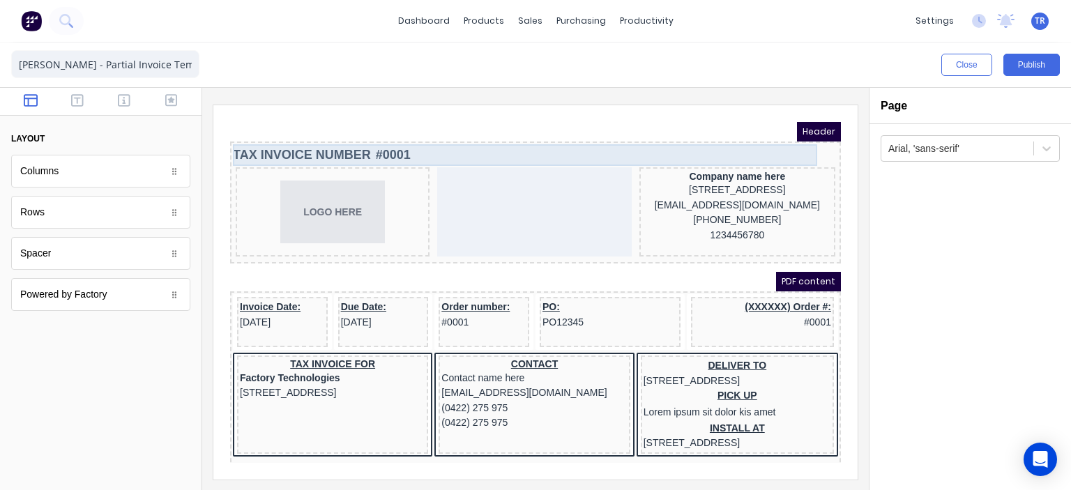
click at [344, 137] on div "TAX INVOICE NUMBER #0001" at bounding box center [518, 139] width 605 height 22
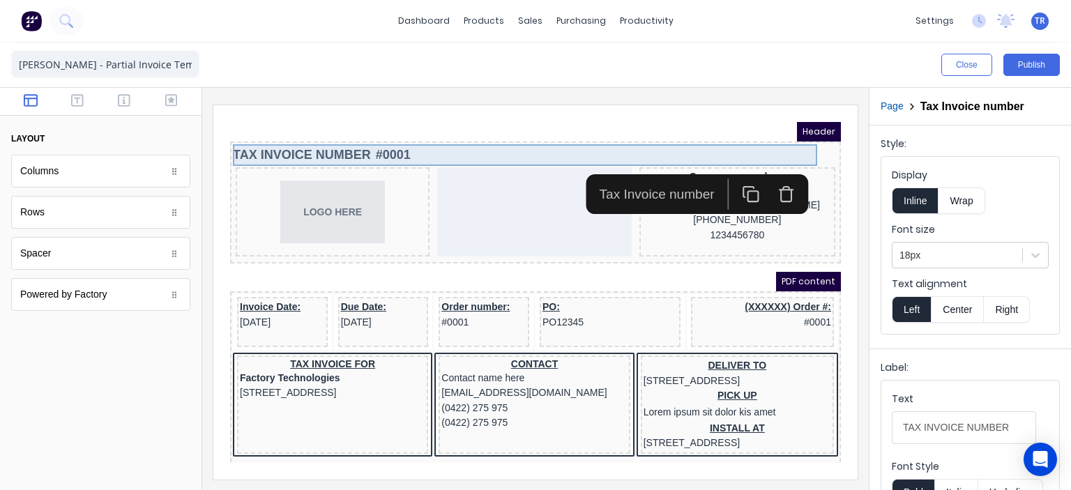
click at [344, 137] on div "TAX INVOICE NUMBER #0001" at bounding box center [518, 139] width 605 height 22
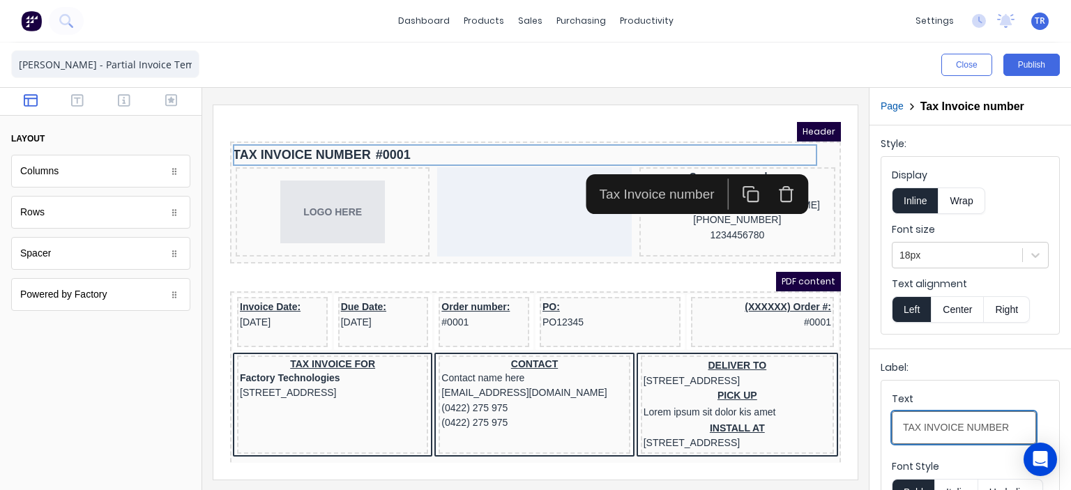
click at [997, 427] on input "TAX INVOICE NUMBER" at bounding box center [964, 427] width 144 height 33
type input "TAX INVOICE"
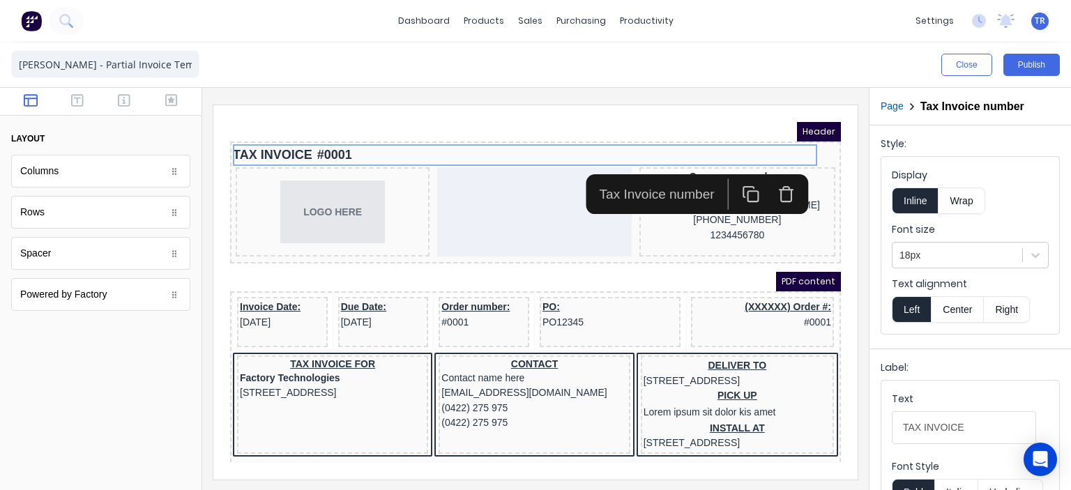
click at [984, 370] on div "Label:" at bounding box center [969, 370] width 179 height 20
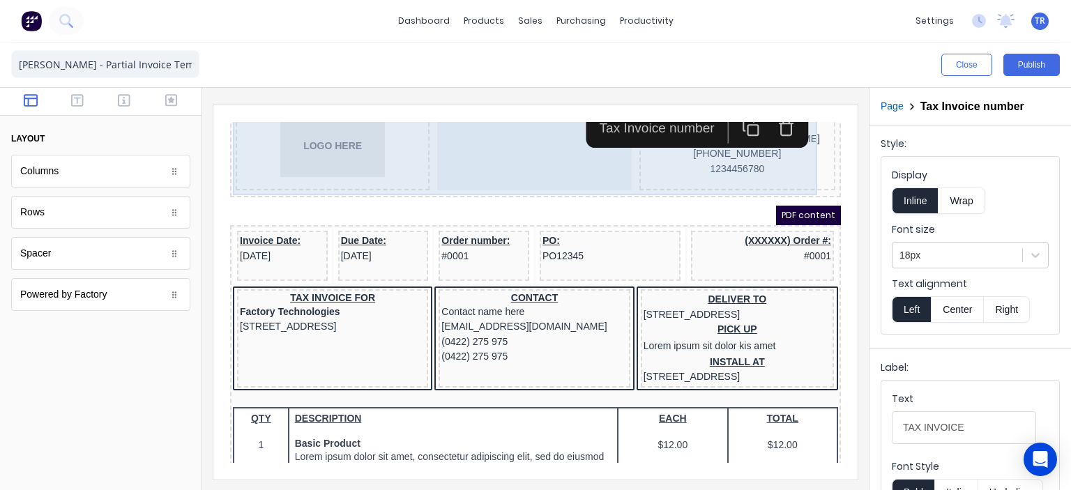
scroll to position [70, 0]
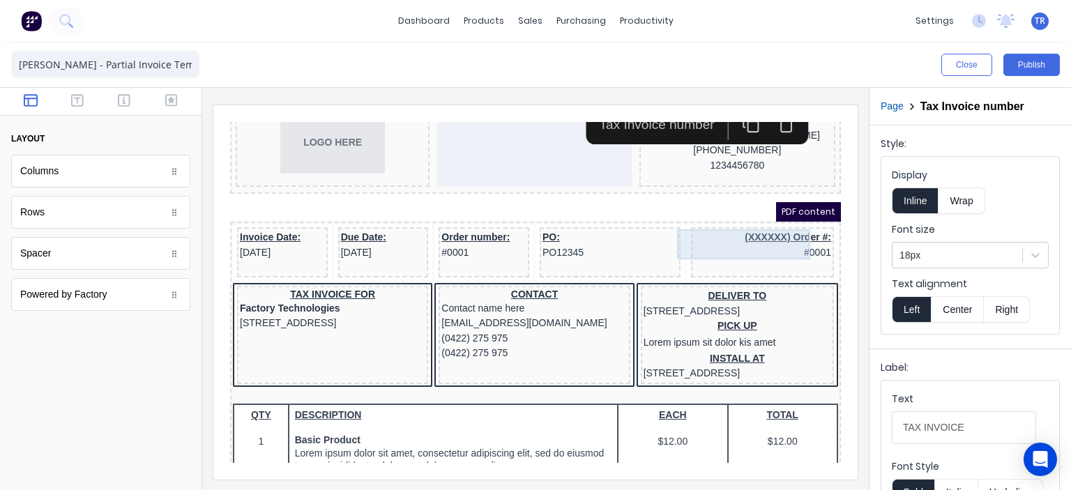
click at [735, 220] on div "(XXXXXX) Order #: #0001" at bounding box center [745, 228] width 137 height 30
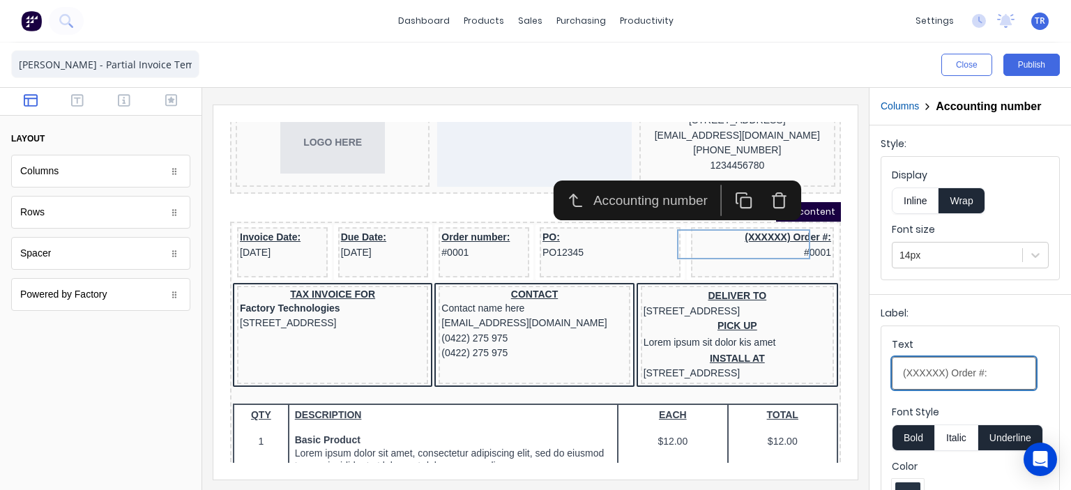
drag, startPoint x: 1182, startPoint y: 489, endPoint x: 775, endPoint y: 356, distance: 428.5
type input "Job #:"
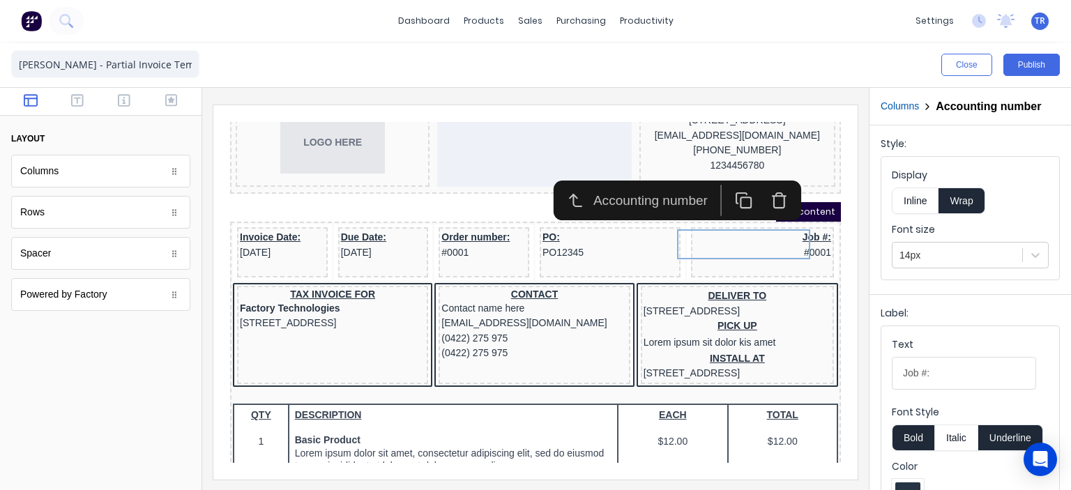
click at [929, 326] on div "Label:" at bounding box center [969, 316] width 179 height 20
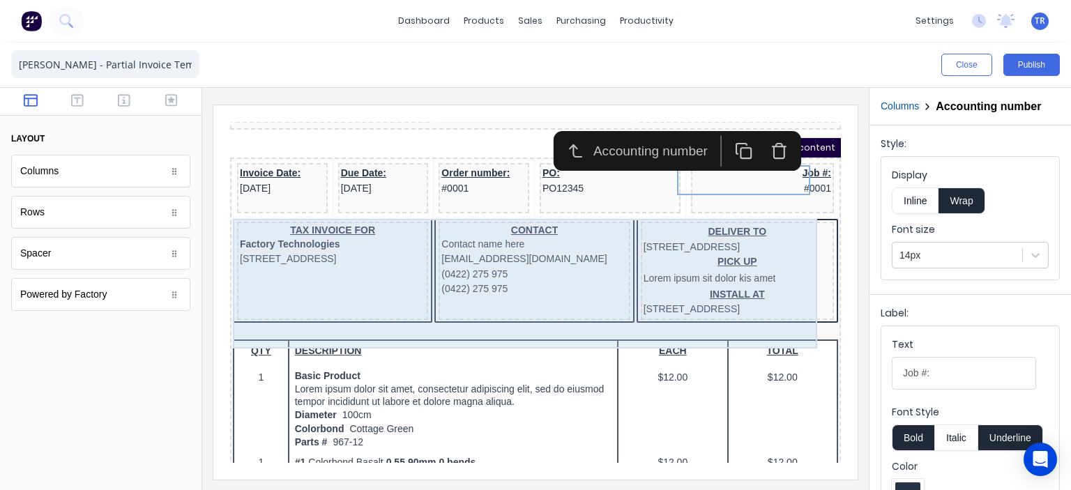
scroll to position [139, 0]
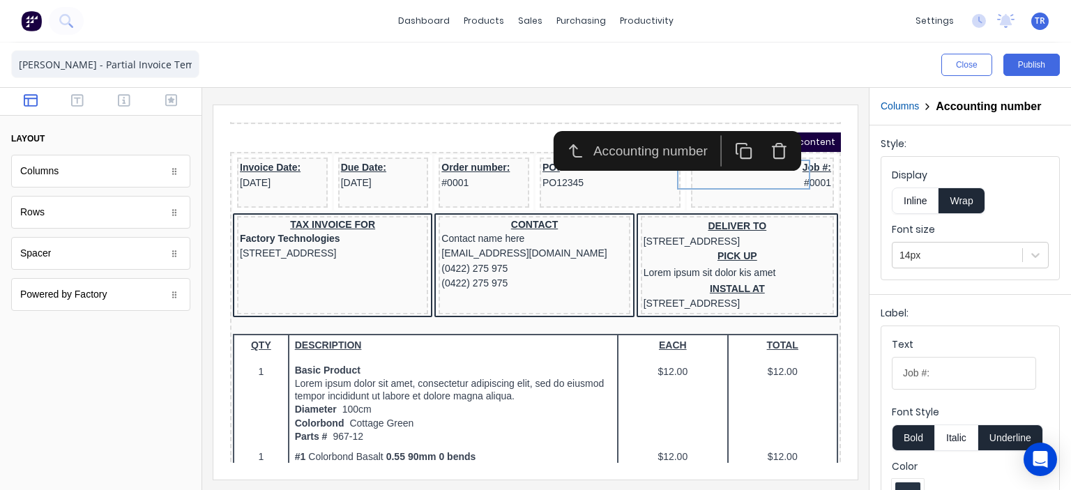
click at [173, 330] on div at bounding box center [100, 410] width 201 height 160
click at [81, 99] on icon "button" at bounding box center [77, 100] width 13 height 14
click at [162, 98] on button "button" at bounding box center [171, 101] width 38 height 17
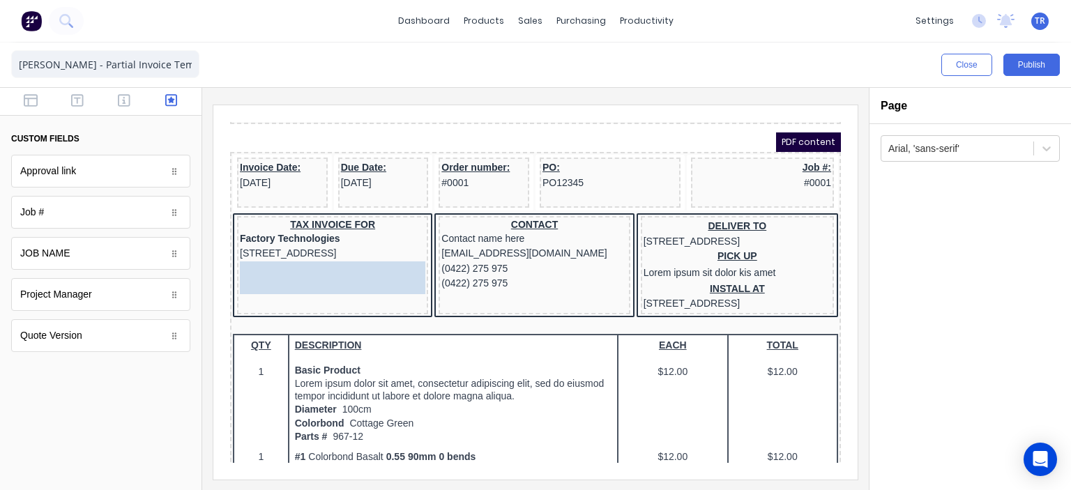
drag, startPoint x: 91, startPoint y: 257, endPoint x: 313, endPoint y: 284, distance: 223.2
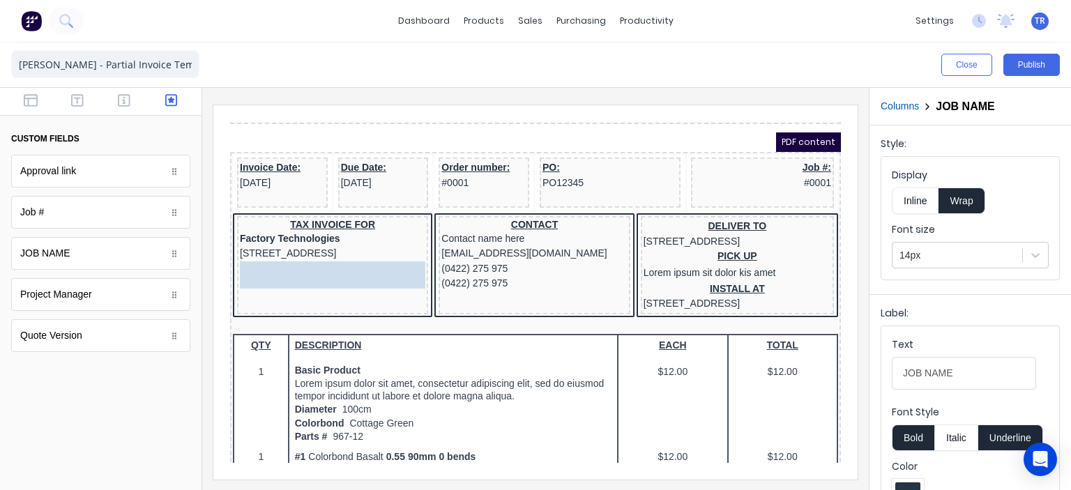
drag, startPoint x: 300, startPoint y: 267, endPoint x: 298, endPoint y: 298, distance: 31.4
click at [298, 298] on body "Header TAX INVOICE #0001 LOGO HERE Company name here 234 Beach Road Gold Coast,…" at bounding box center [518, 136] width 611 height 341
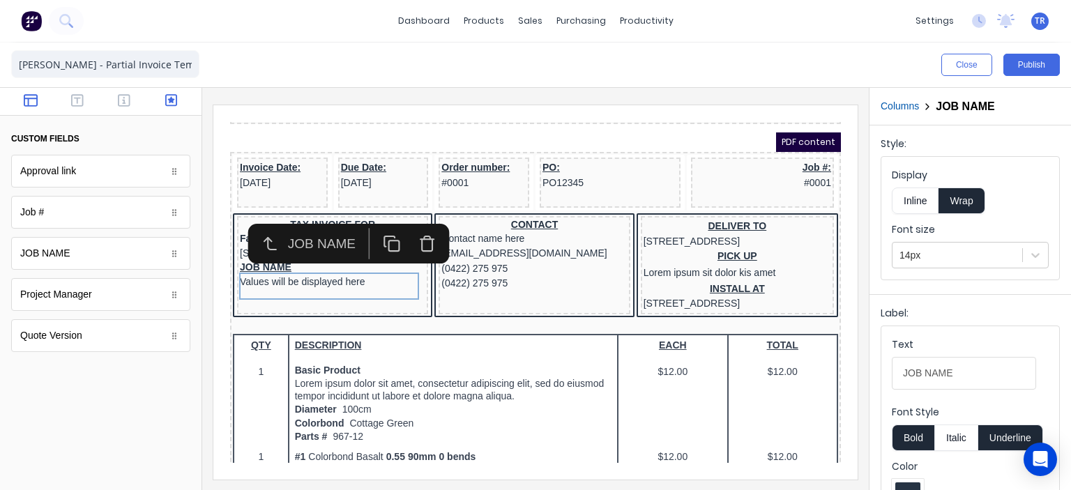
click at [30, 100] on icon "button" at bounding box center [31, 100] width 14 height 14
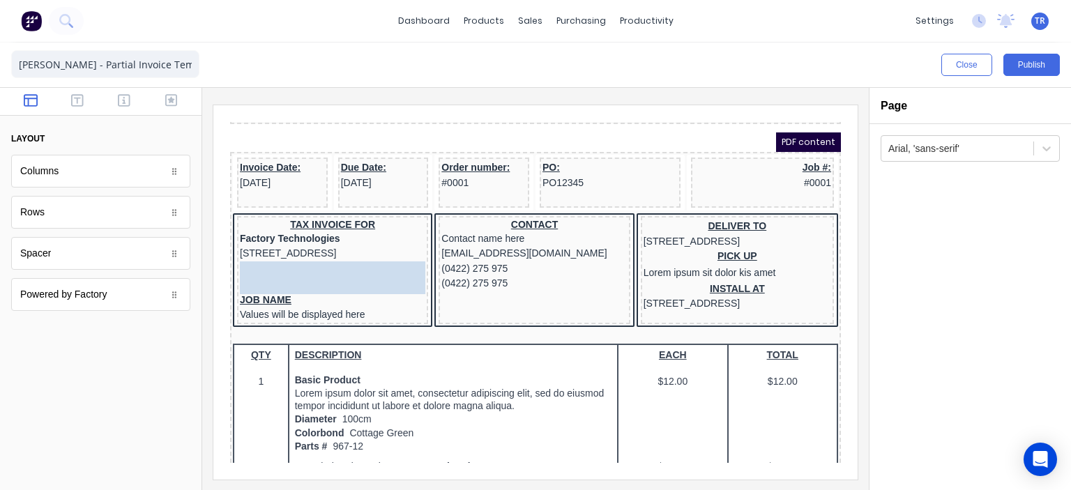
drag, startPoint x: 117, startPoint y: 257, endPoint x: 291, endPoint y: 266, distance: 173.8
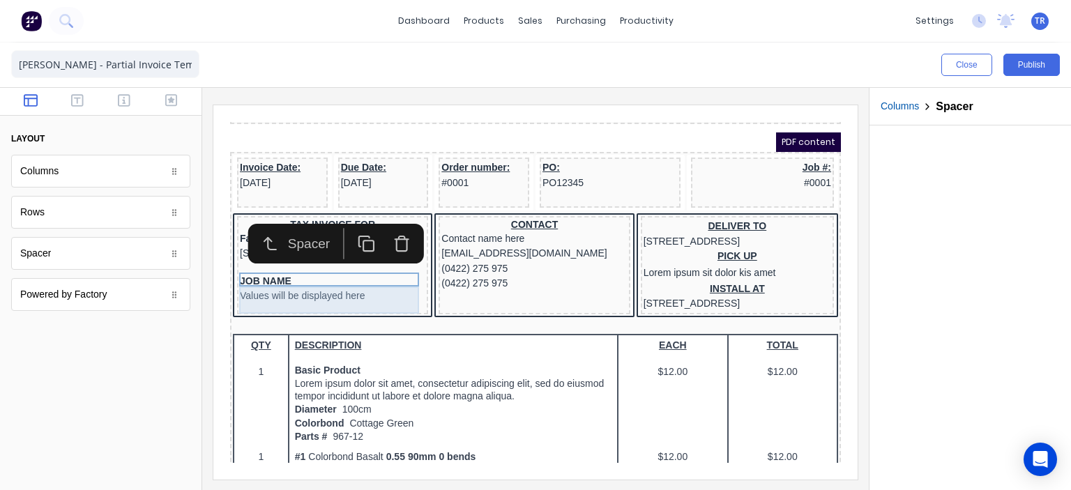
click at [273, 284] on div "JOB NAME Values will be displayed here" at bounding box center [315, 272] width 185 height 27
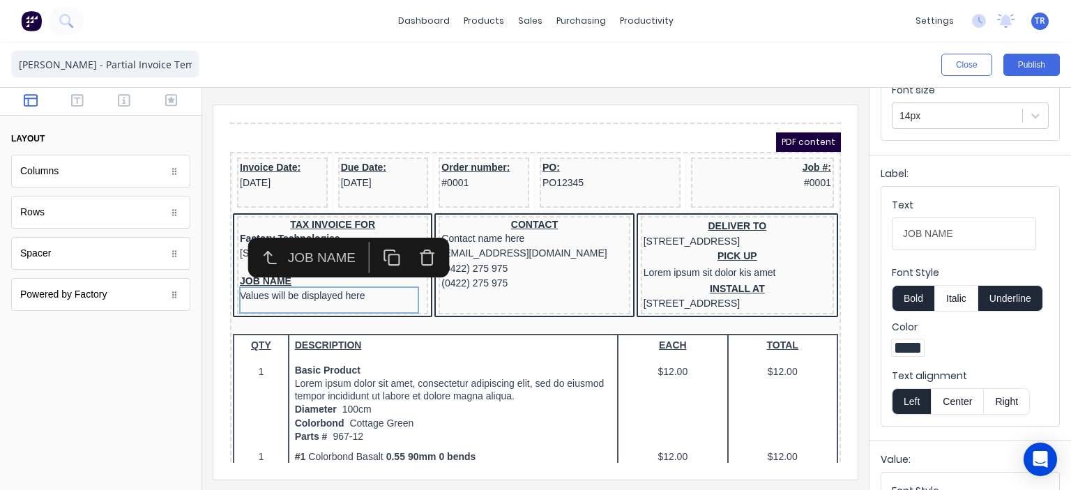
click at [948, 397] on button "Center" at bounding box center [957, 401] width 53 height 26
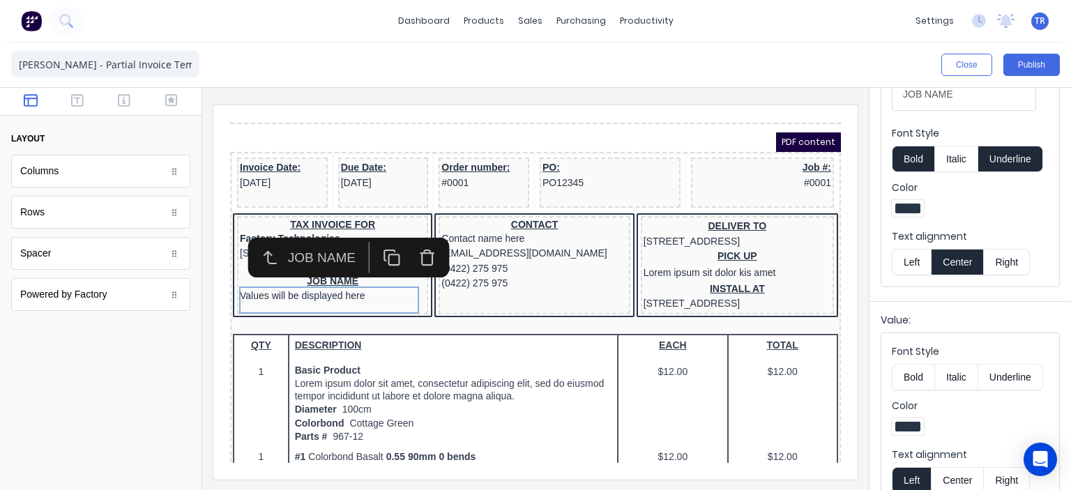
scroll to position [300, 0]
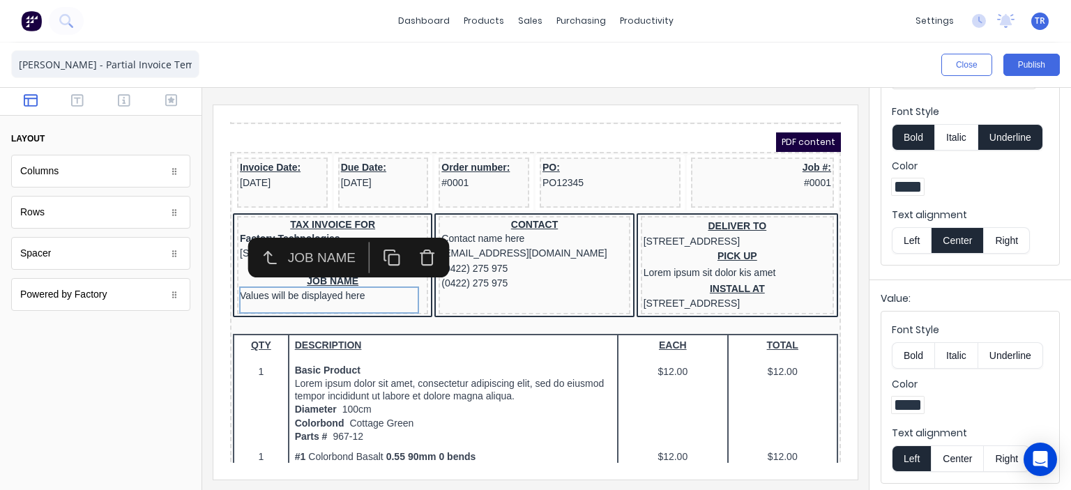
click at [951, 447] on button "Center" at bounding box center [957, 458] width 53 height 26
click at [159, 353] on div at bounding box center [100, 410] width 201 height 160
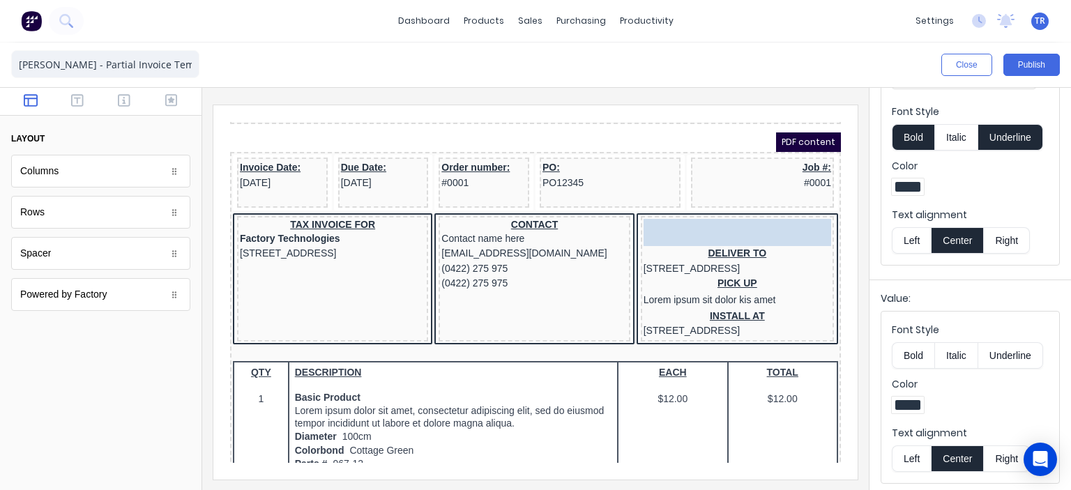
drag, startPoint x: 284, startPoint y: 277, endPoint x: 668, endPoint y: 211, distance: 389.0
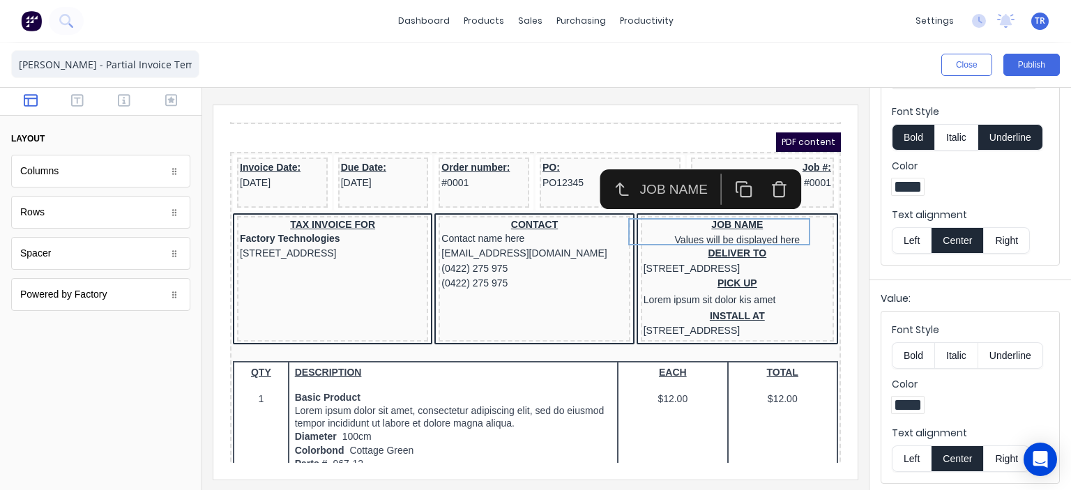
click at [696, 253] on div "DELIVER TO 234 Beach Road Gold Coast, Queensland, Australia" at bounding box center [721, 244] width 188 height 30
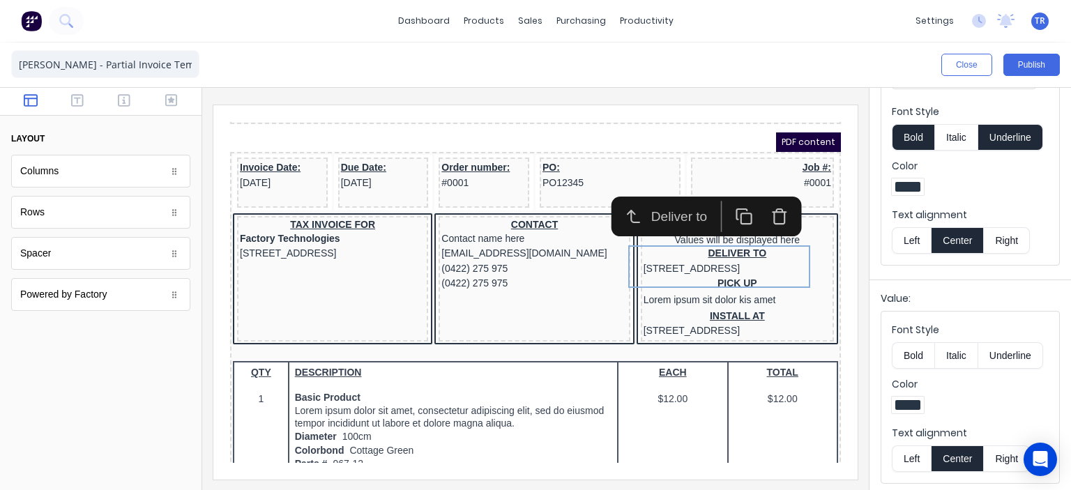
scroll to position [0, 0]
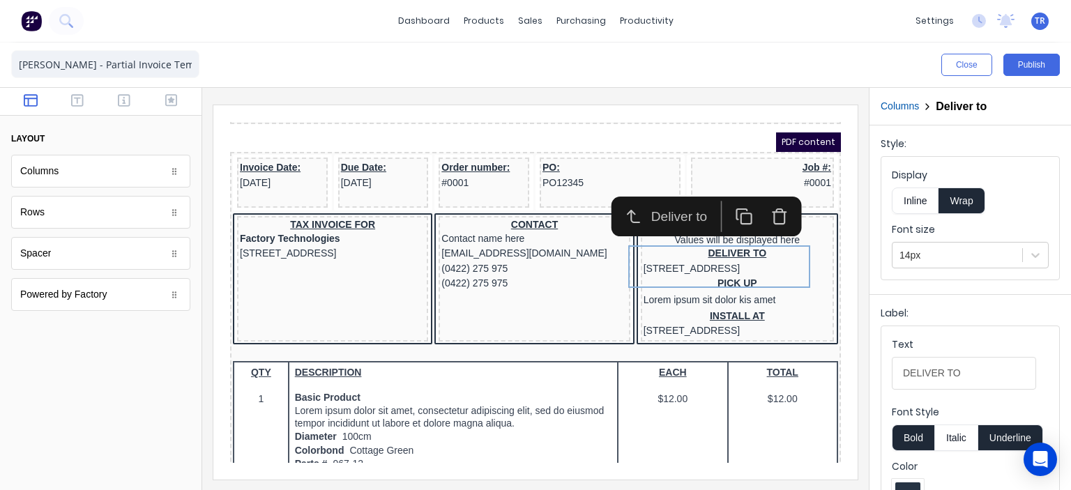
click at [759, 199] on icon "button" at bounding box center [762, 199] width 17 height 17
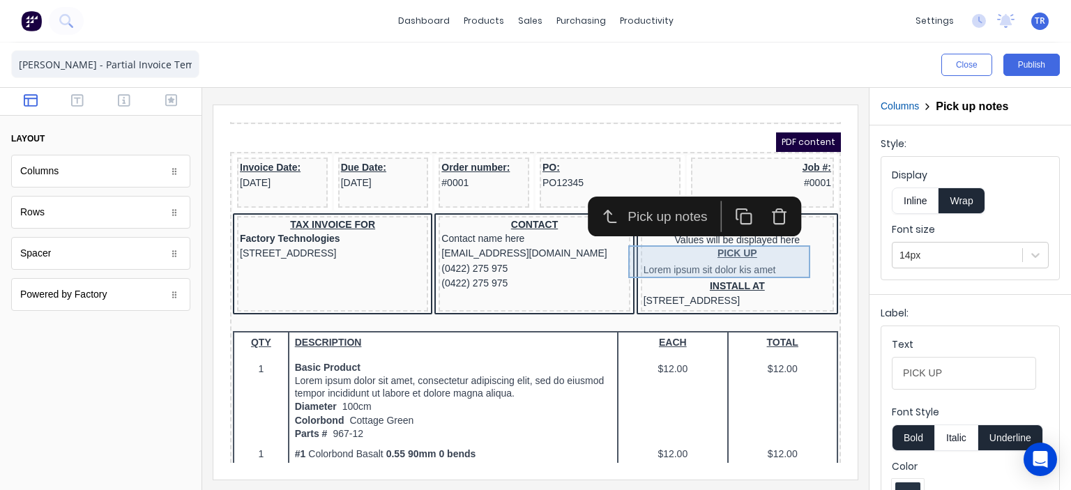
click at [712, 247] on div "PICK UP Lorem ipsum sit dolor kis amet" at bounding box center [721, 245] width 188 height 33
click at [761, 198] on icon "button" at bounding box center [762, 199] width 17 height 17
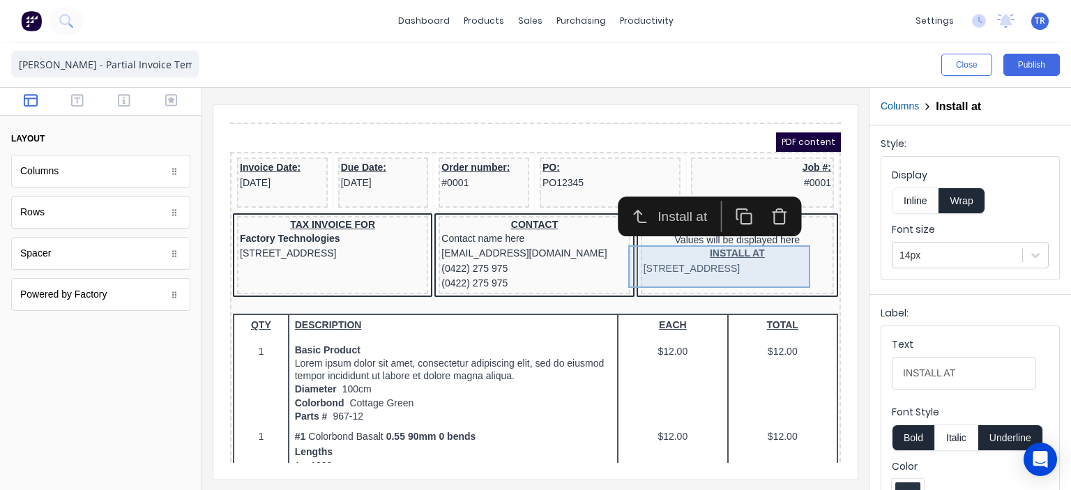
click at [725, 247] on div "INSTALL AT 234 Beach Road Gold Coast, Queensland, Australia" at bounding box center [721, 244] width 188 height 30
click at [765, 200] on icon "button" at bounding box center [762, 199] width 17 height 17
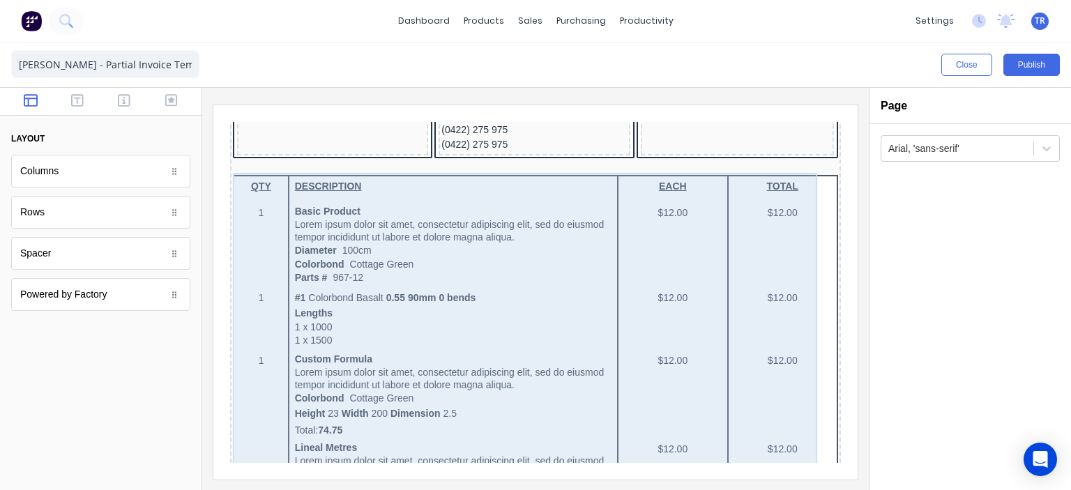
scroll to position [279, 0]
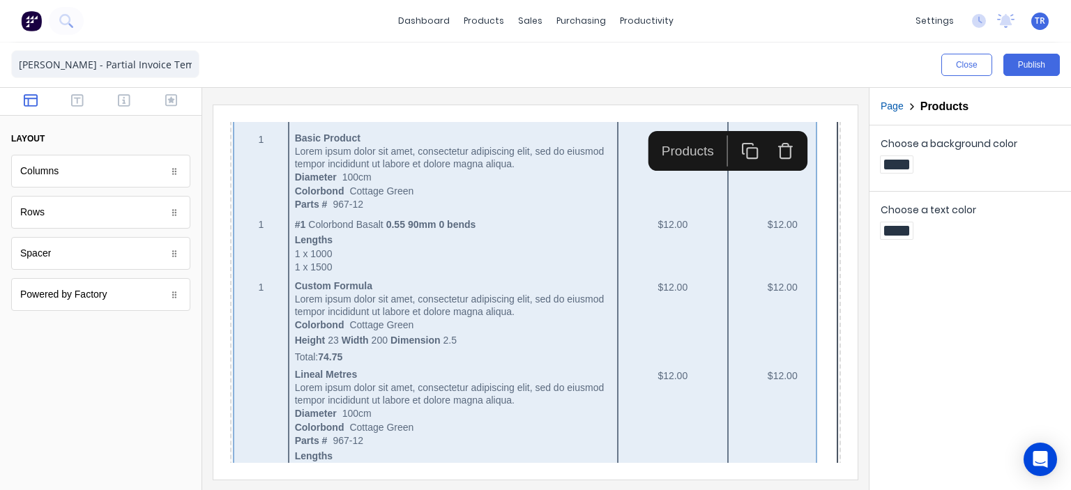
scroll to position [250, 0]
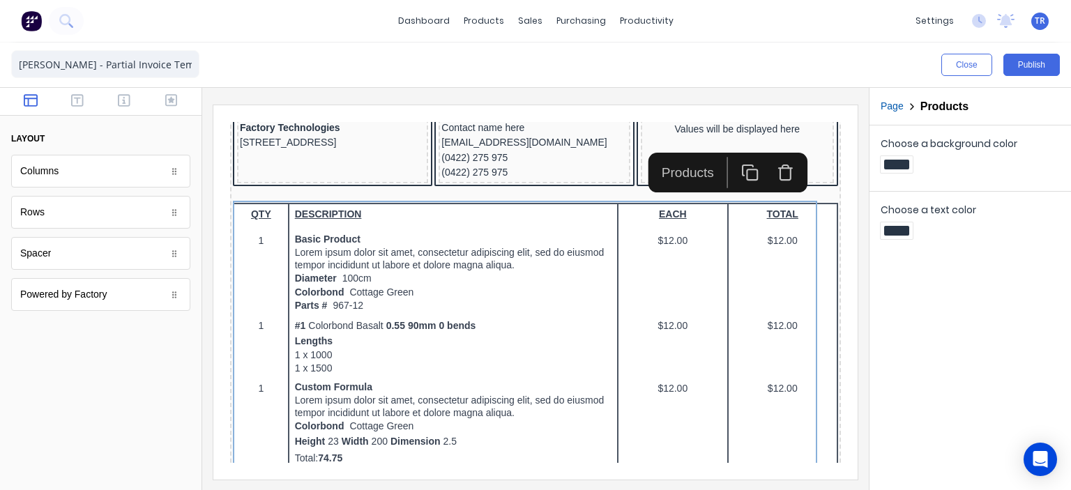
click at [767, 154] on icon "button" at bounding box center [769, 154] width 17 height 17
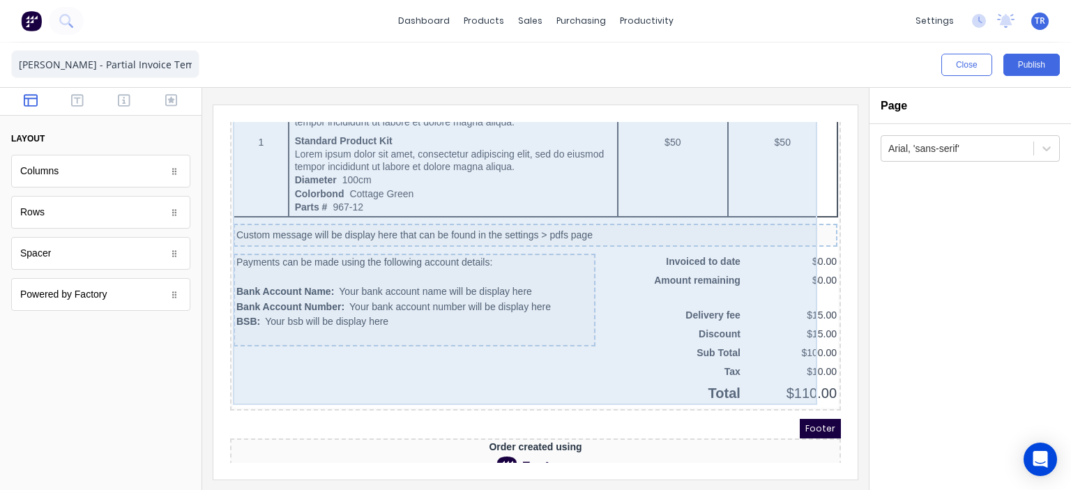
scroll to position [947, 0]
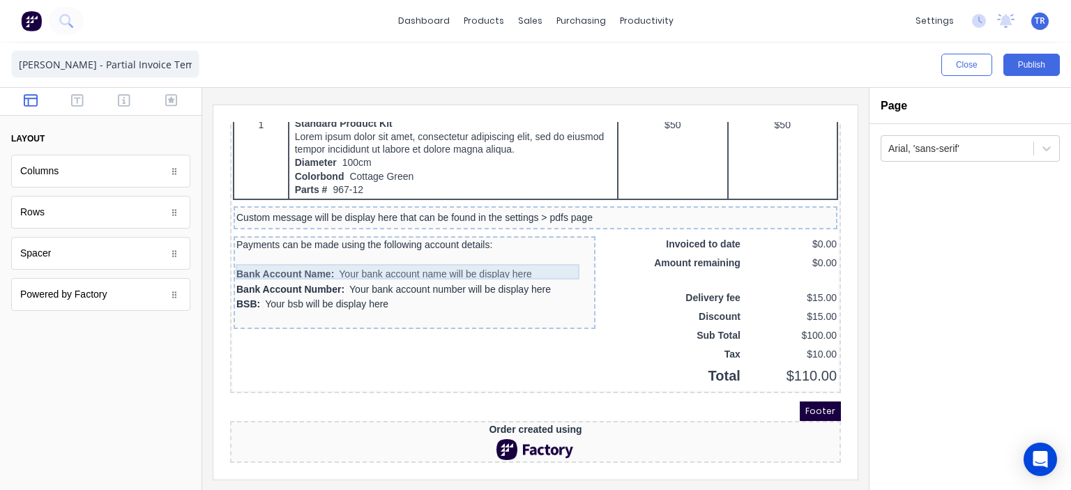
click at [498, 250] on div "Bank Account Name: Your bank account name will be display here" at bounding box center [398, 257] width 356 height 15
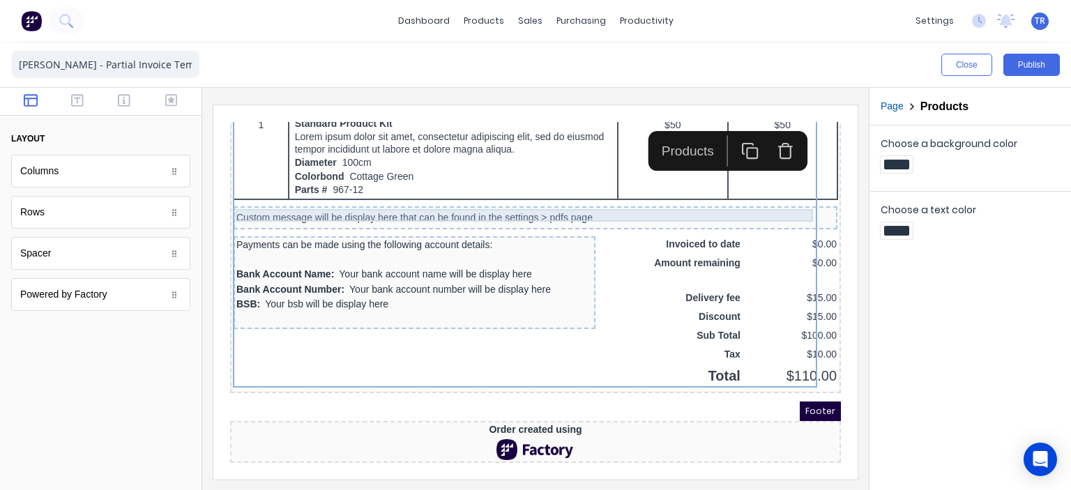
click at [471, 195] on div "Custom message will be display here that can be found in the settings > pdfs pa…" at bounding box center [519, 201] width 598 height 13
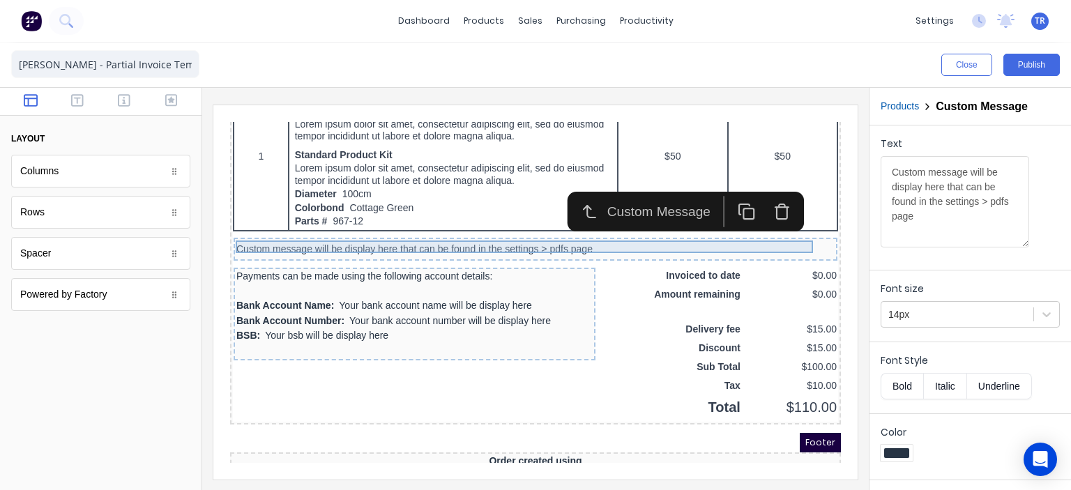
scroll to position [808, 0]
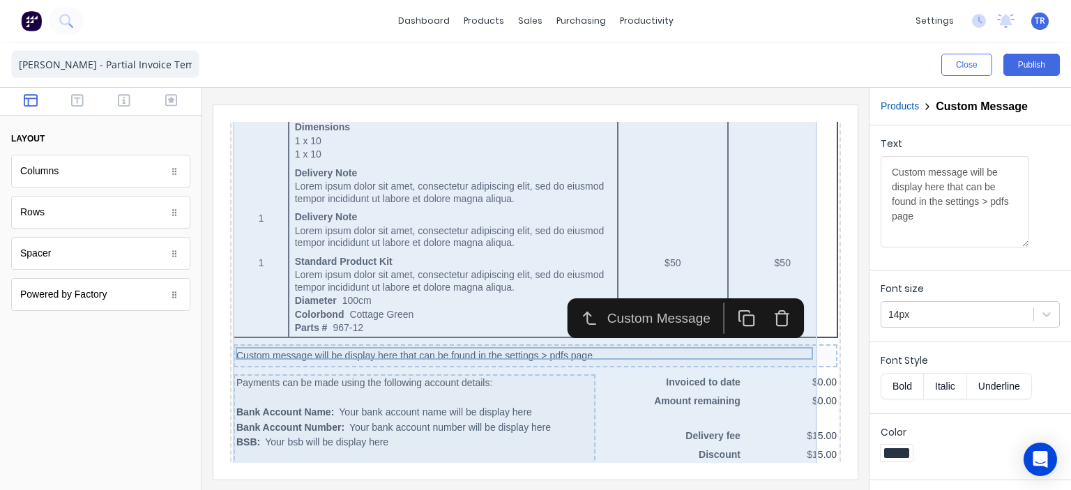
click at [466, 187] on div "QTY DESCRIPTION EACH TOTAL 1 Basic Product Lorem ipsum dolor sit amet, consecte…" at bounding box center [518, 70] width 605 height 884
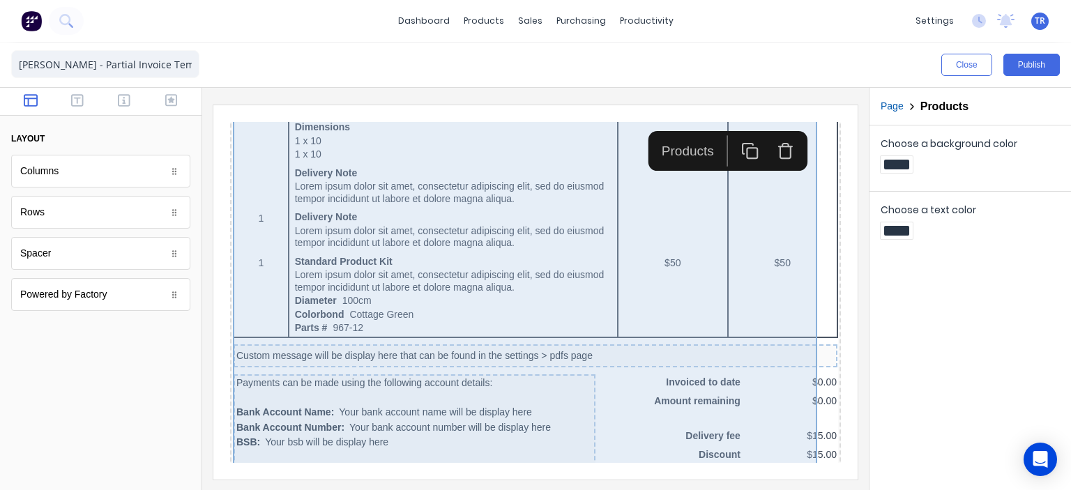
click at [452, 178] on div "QTY DESCRIPTION EACH TOTAL 1 Basic Product Lorem ipsum dolor sit amet, consecte…" at bounding box center [518, 70] width 605 height 884
click at [367, 170] on div "QTY DESCRIPTION EACH TOTAL 1 Basic Product Lorem ipsum dolor sit amet, consecte…" at bounding box center [518, 70] width 605 height 884
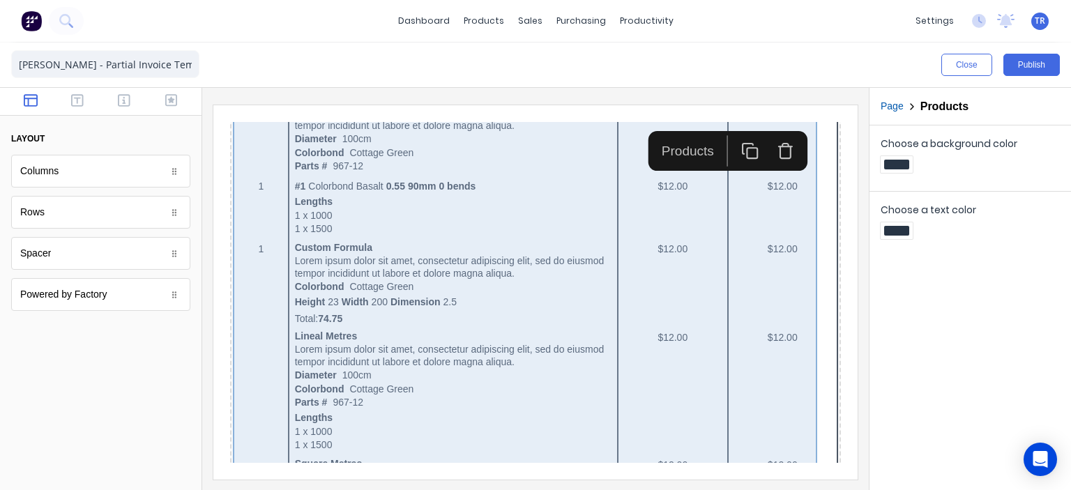
click at [410, 204] on div "QTY DESCRIPTION EACH TOTAL 1 Basic Product Lorem ipsum dolor sit amet, consecte…" at bounding box center [518, 489] width 605 height 884
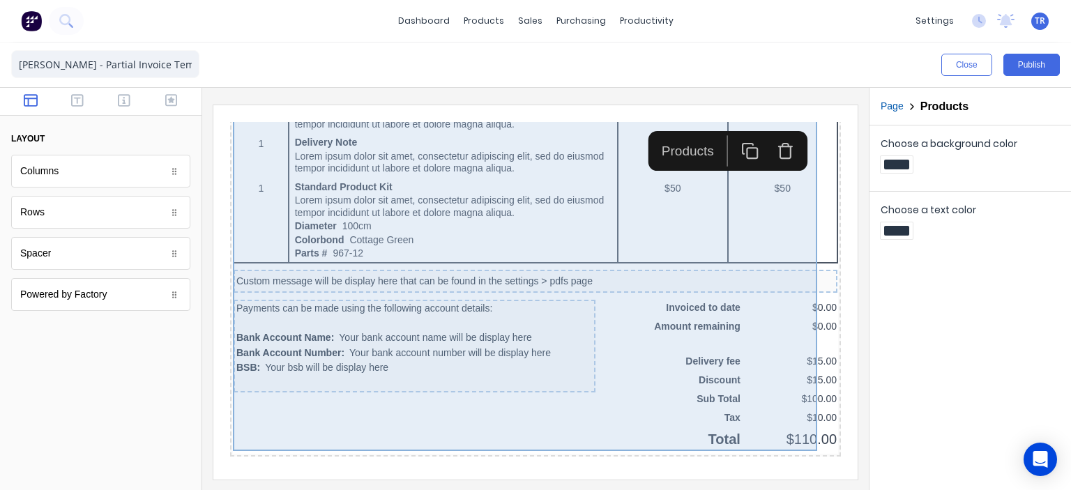
scroll to position [878, 0]
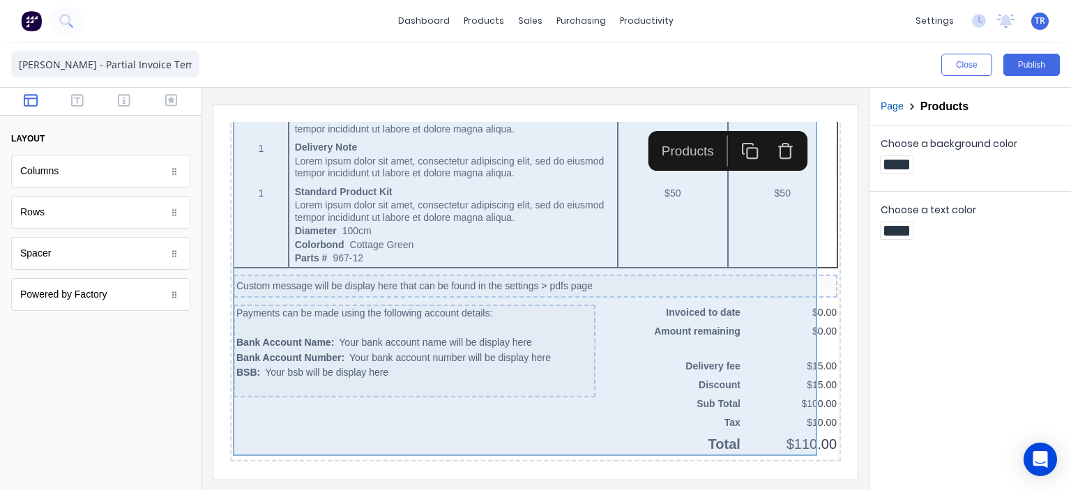
click at [560, 204] on div "QTY DESCRIPTION EACH TOTAL 1 Basic Product Lorem ipsum dolor sit amet, consecte…" at bounding box center [518, 1] width 605 height 884
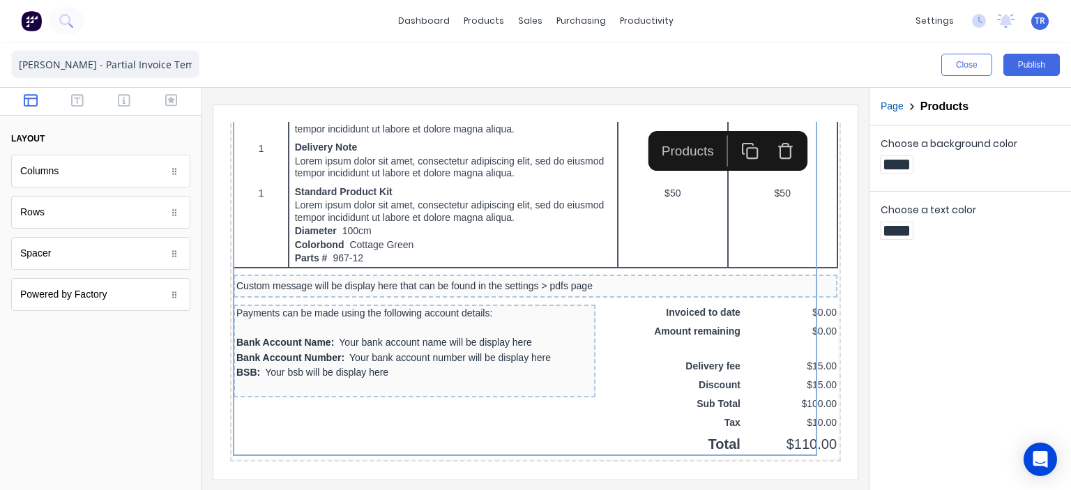
click at [894, 108] on button "Page" at bounding box center [891, 106] width 23 height 15
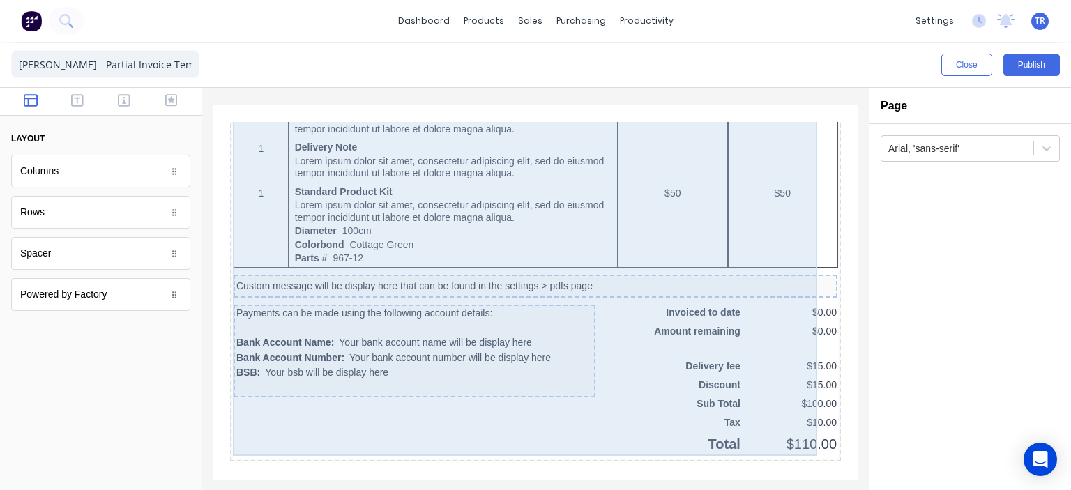
click at [547, 162] on div "QTY DESCRIPTION EACH TOTAL 1 Basic Product Lorem ipsum dolor sit amet, consecte…" at bounding box center [518, 1] width 605 height 884
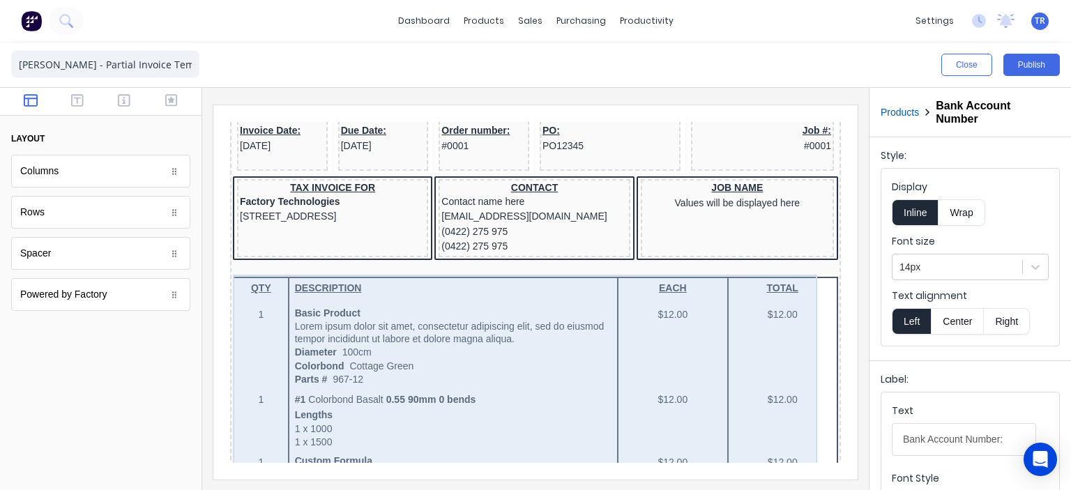
scroll to position [209, 0]
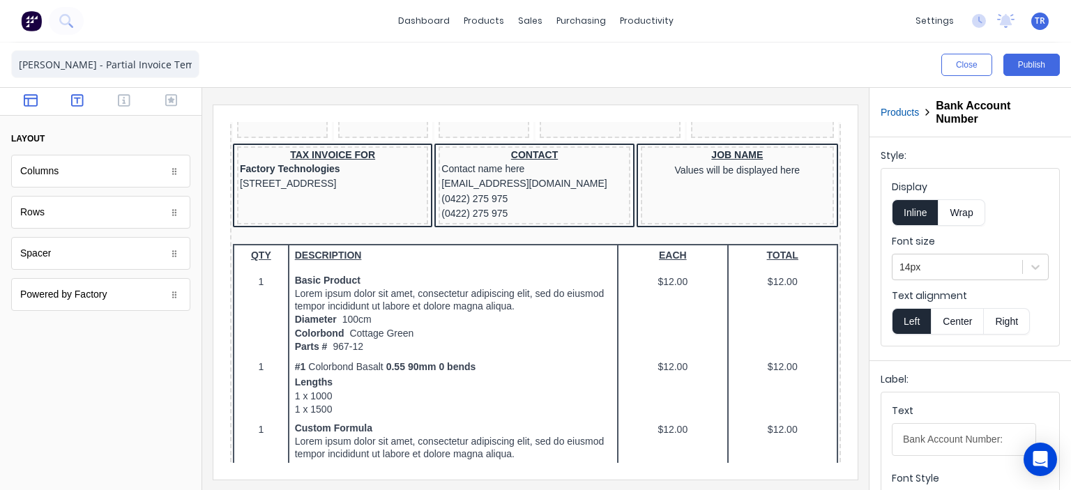
click at [78, 100] on icon "button" at bounding box center [77, 100] width 13 height 14
click at [121, 100] on icon "button" at bounding box center [124, 100] width 13 height 14
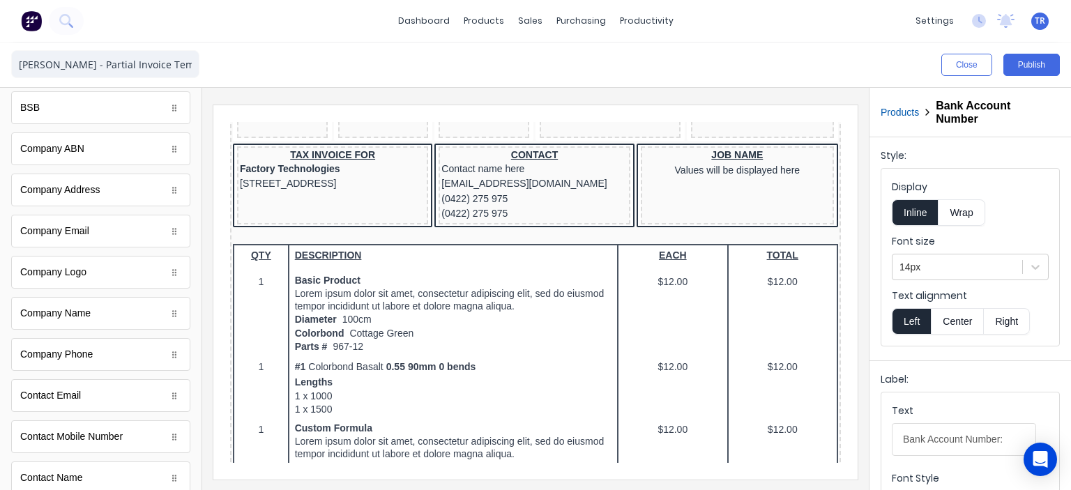
scroll to position [0, 0]
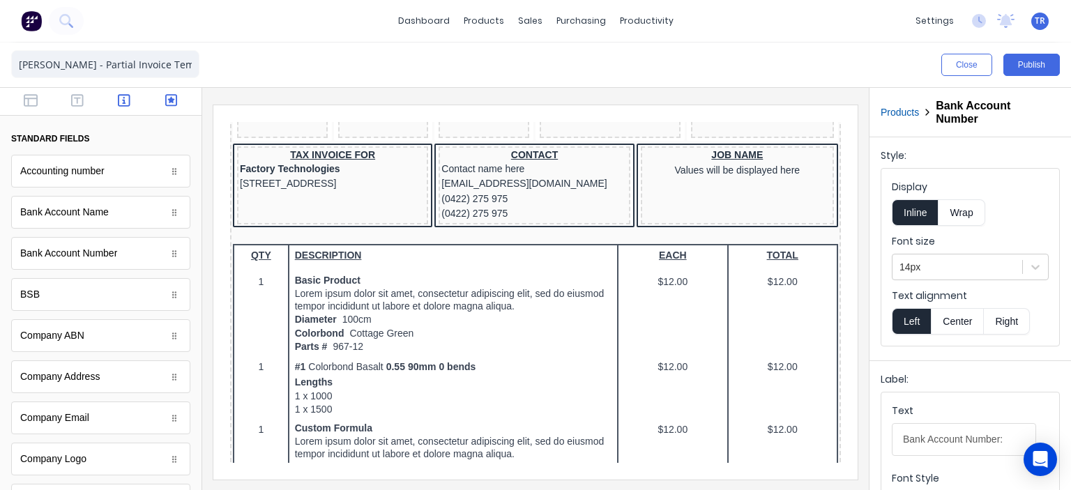
click at [165, 100] on icon "button" at bounding box center [171, 100] width 13 height 14
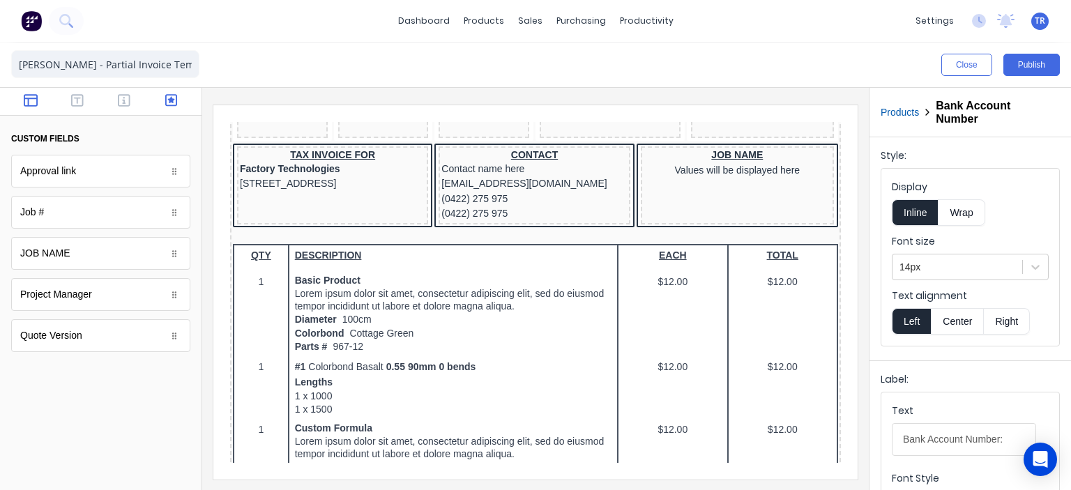
click at [29, 102] on icon "button" at bounding box center [31, 100] width 14 height 14
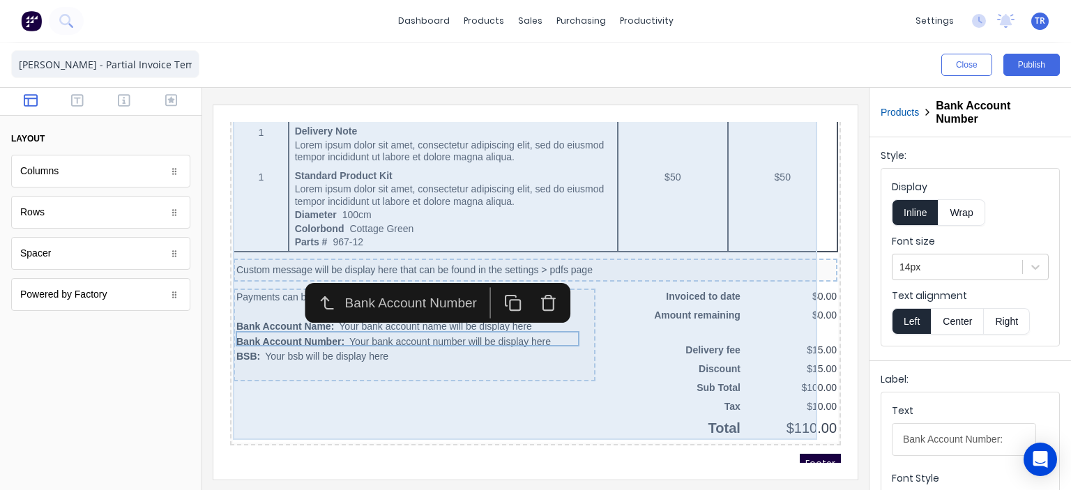
scroll to position [906, 0]
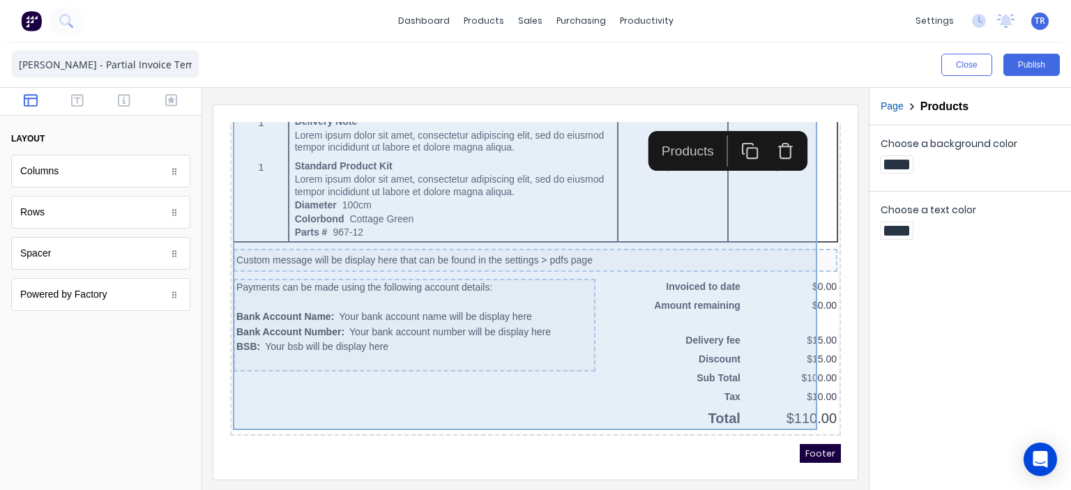
scroll to position [947, 0]
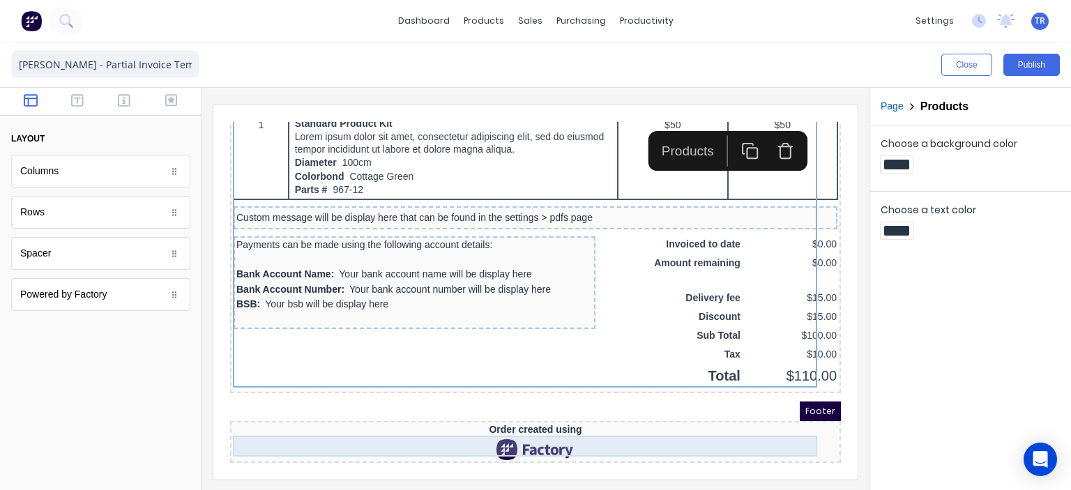
click at [510, 427] on div at bounding box center [518, 432] width 605 height 21
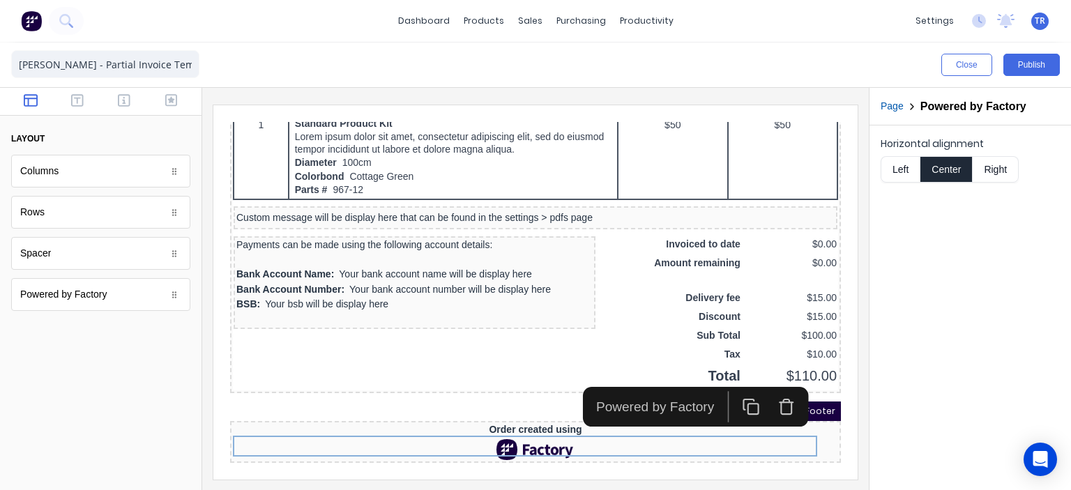
click at [767, 390] on icon "button" at bounding box center [769, 389] width 17 height 17
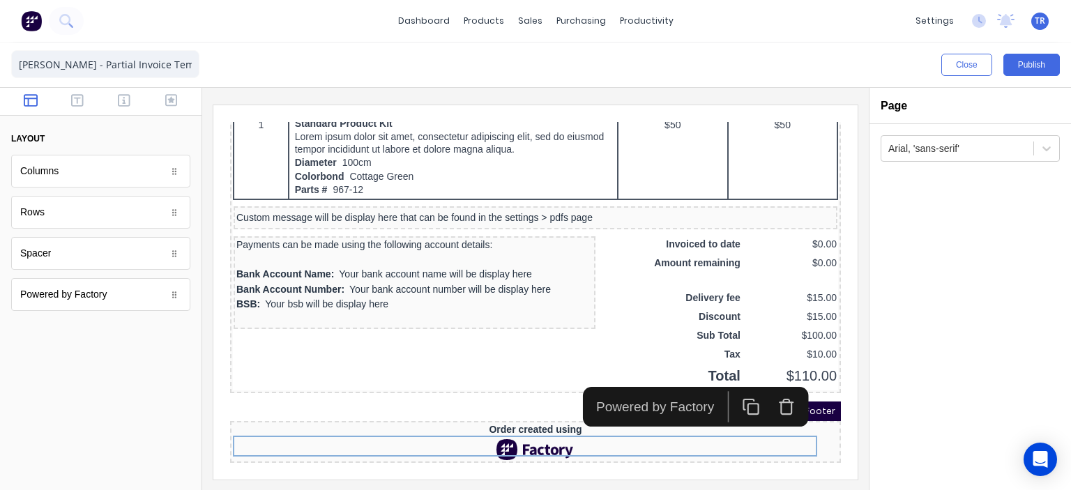
scroll to position [923, 0]
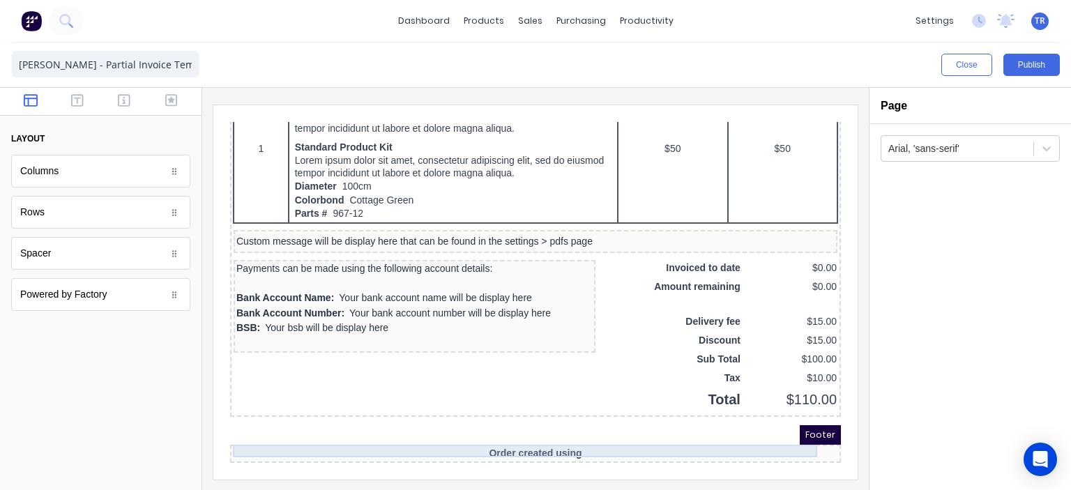
click at [509, 431] on div "Order created using" at bounding box center [518, 437] width 605 height 13
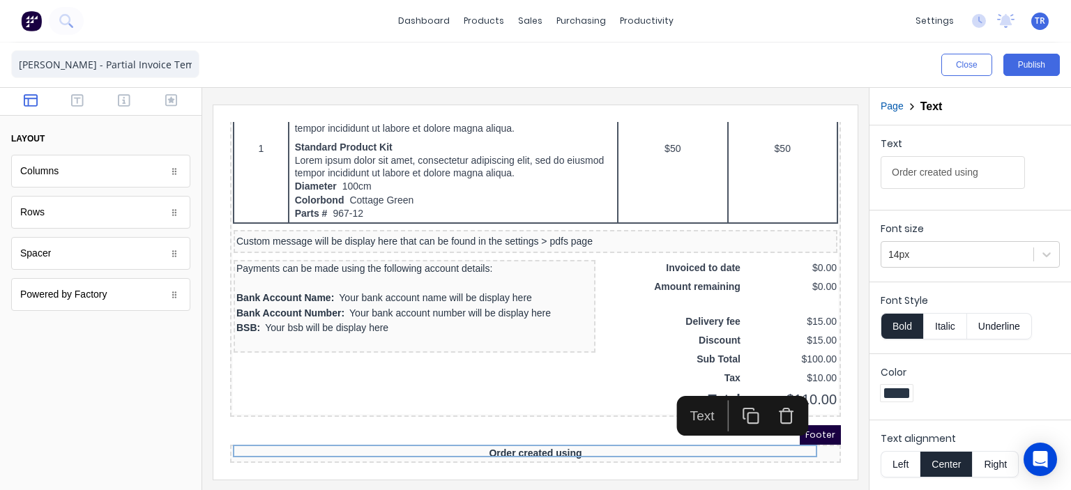
click at [770, 400] on icon "button" at bounding box center [769, 398] width 17 height 17
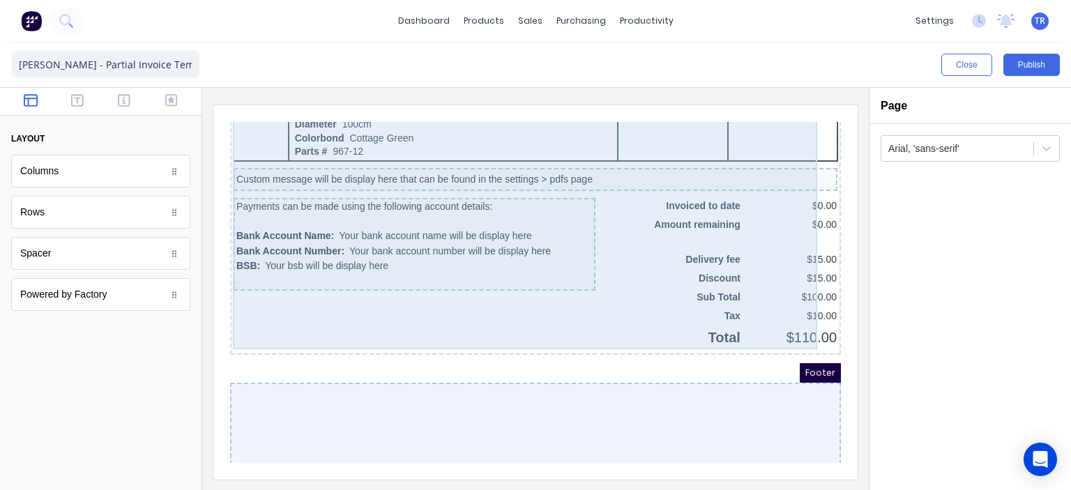
scroll to position [995, 0]
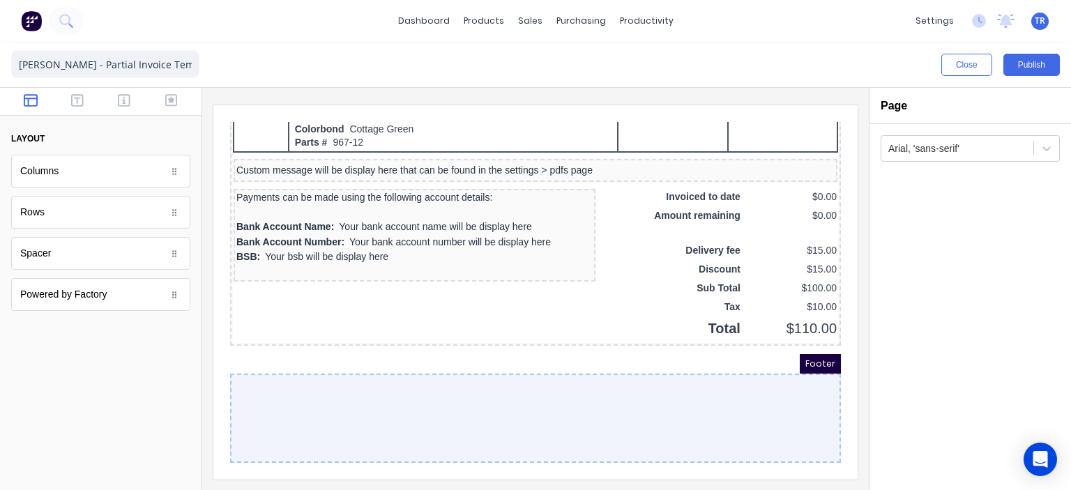
click at [633, 337] on div "Footer" at bounding box center [518, 347] width 611 height 20
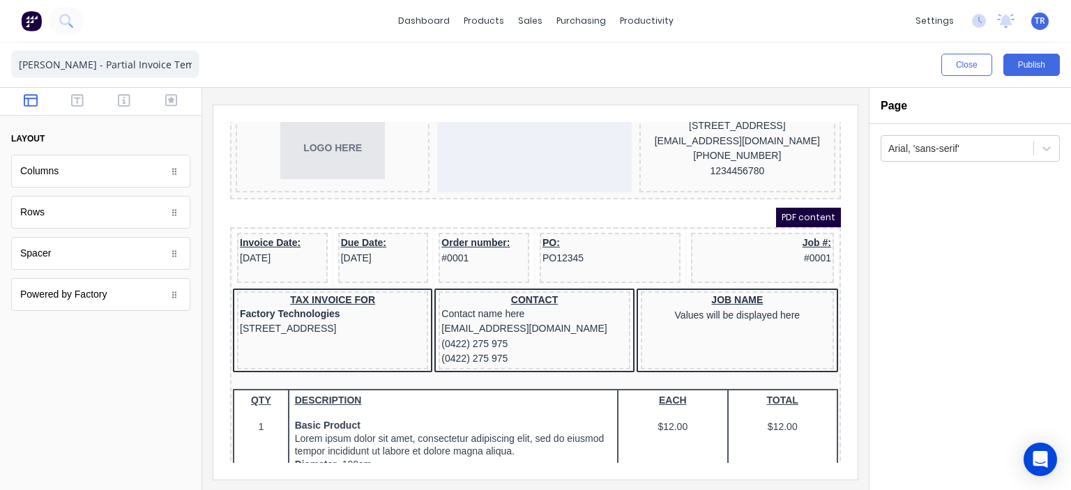
scroll to position [0, 0]
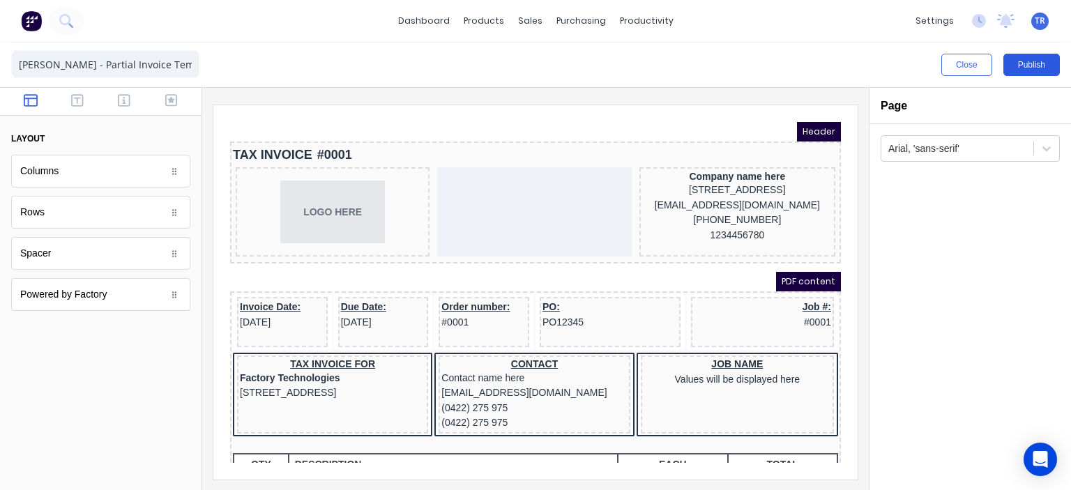
click at [1023, 68] on button "Publish" at bounding box center [1031, 65] width 56 height 22
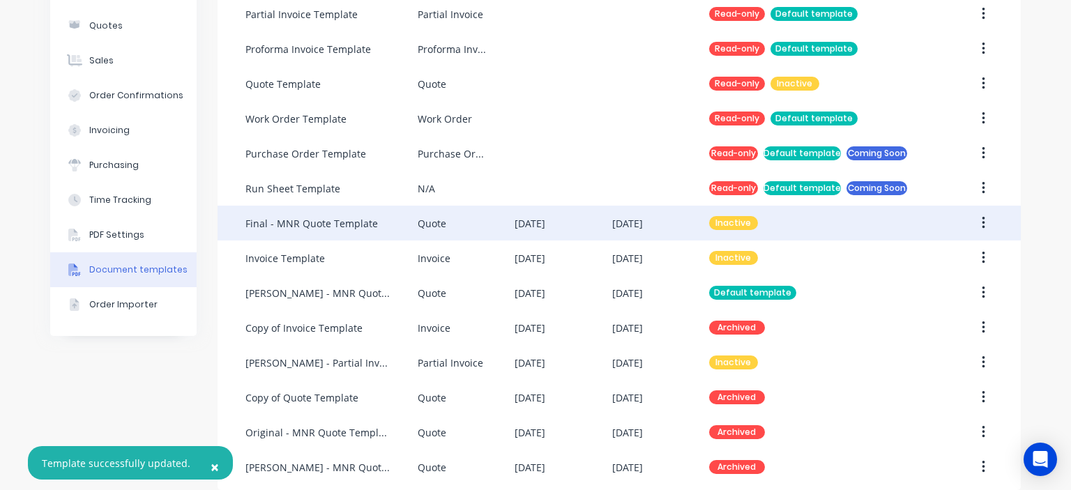
scroll to position [215, 0]
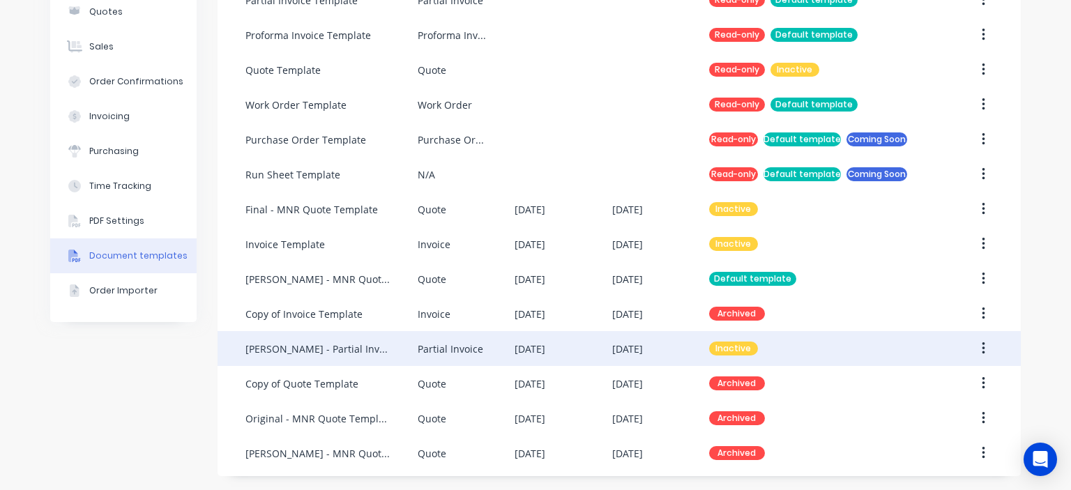
click at [981, 347] on icon "button" at bounding box center [982, 348] width 3 height 13
click at [912, 410] on div "Make default" at bounding box center [933, 413] width 107 height 20
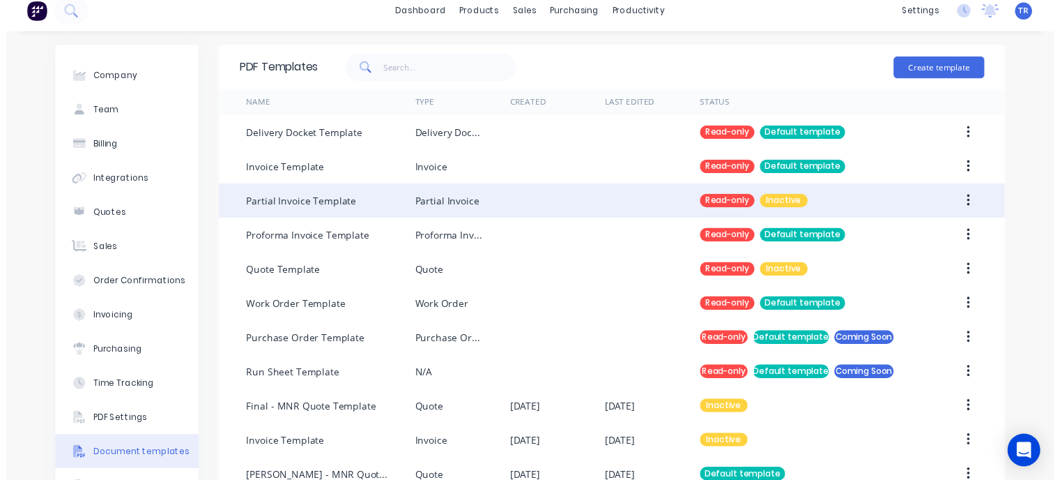
scroll to position [0, 0]
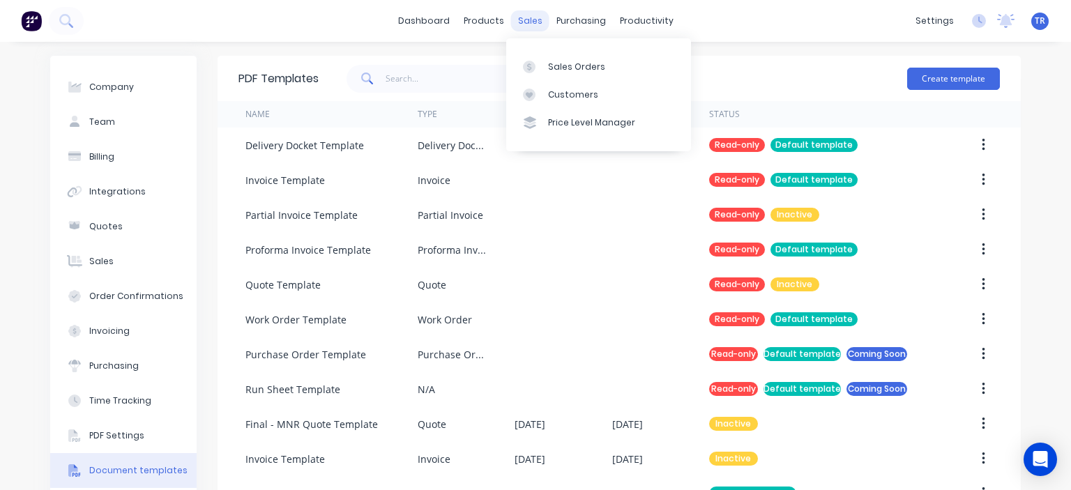
click at [517, 24] on div "sales" at bounding box center [530, 20] width 38 height 21
click at [568, 61] on div "Sales Orders" at bounding box center [576, 67] width 57 height 13
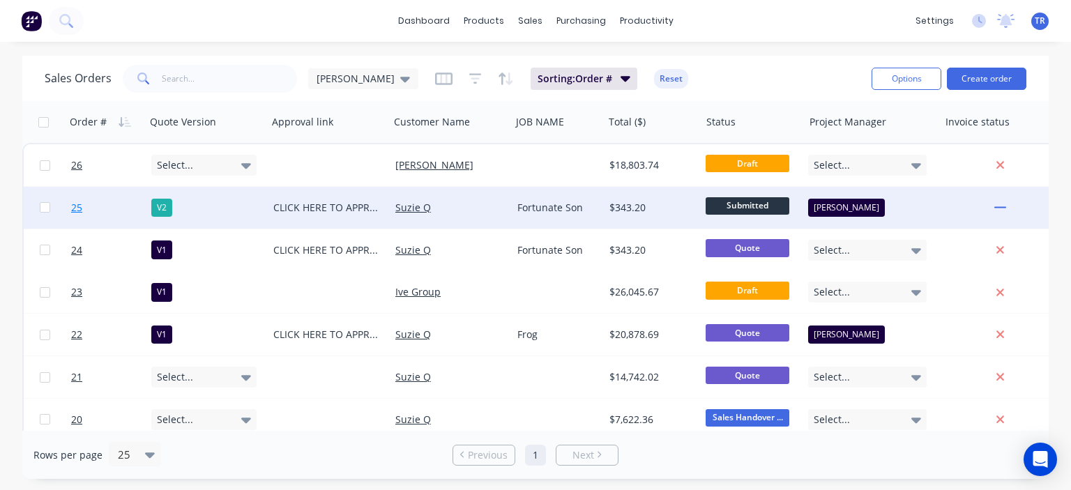
click at [74, 207] on span "25" at bounding box center [76, 208] width 11 height 14
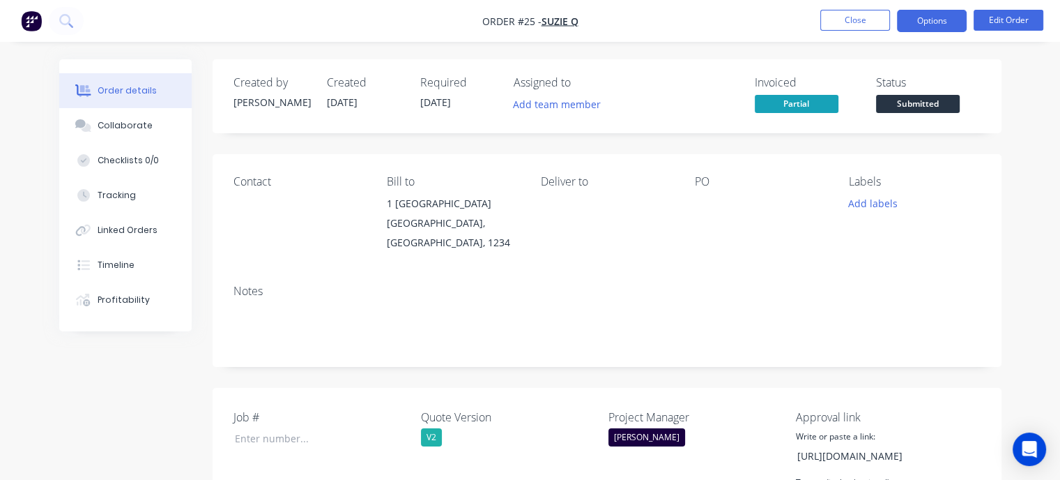
click at [945, 22] on button "Options" at bounding box center [932, 21] width 70 height 22
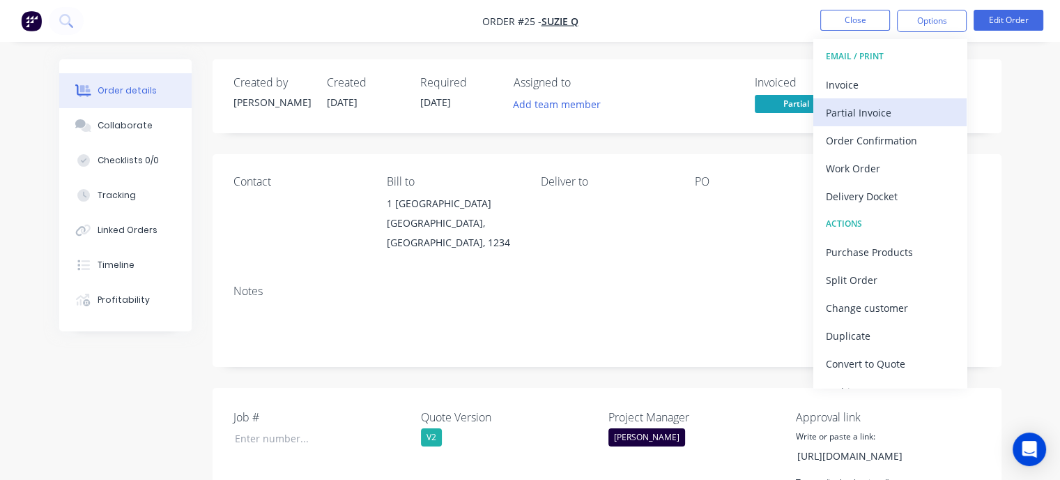
click at [871, 112] on div "Partial Invoice" at bounding box center [890, 112] width 128 height 20
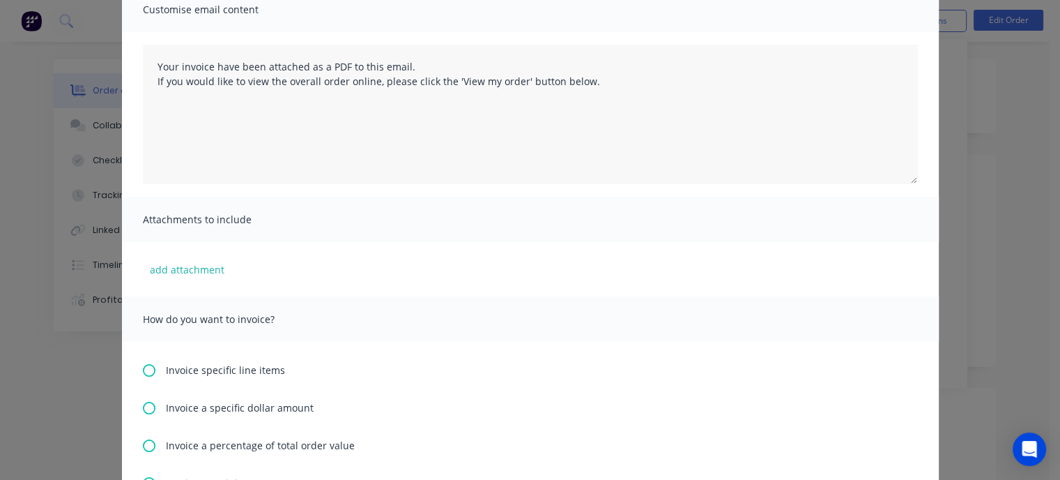
scroll to position [139, 0]
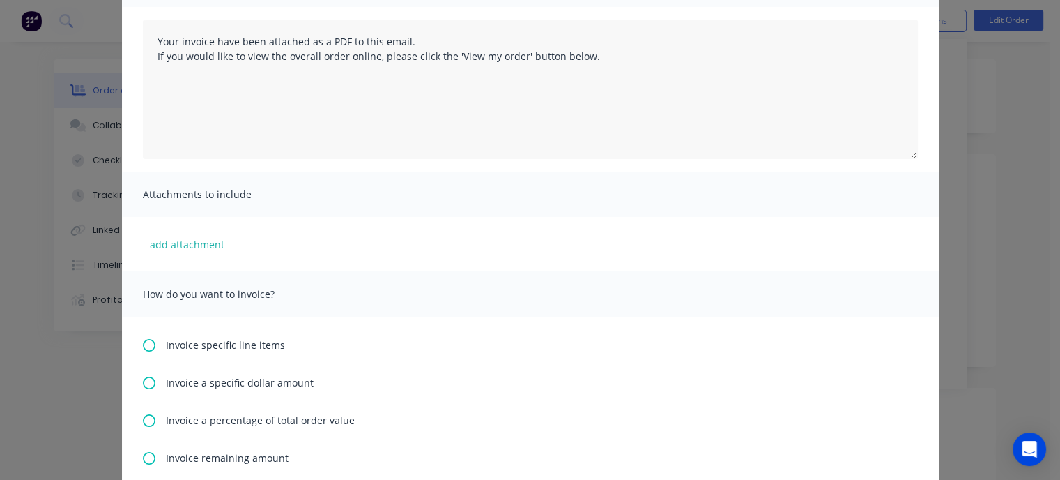
click at [145, 418] on icon at bounding box center [149, 420] width 13 height 13
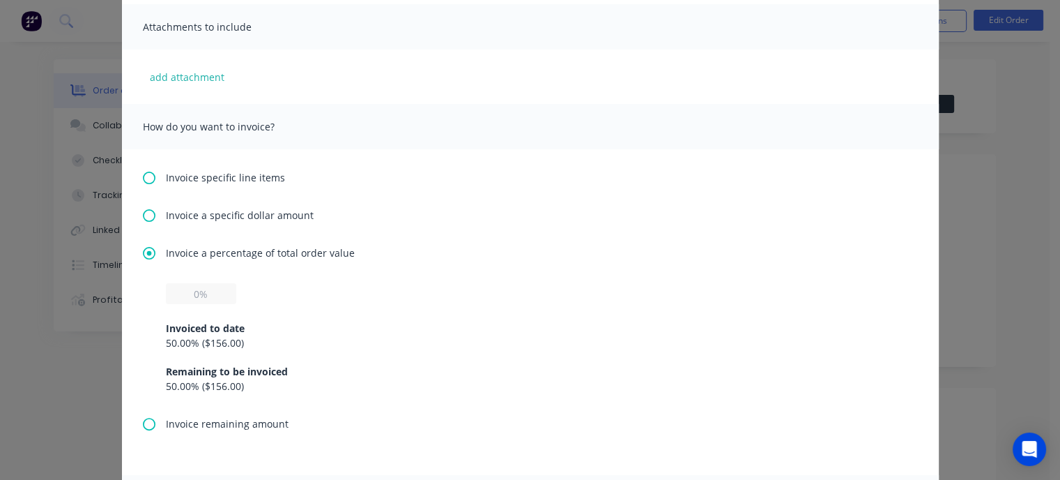
scroll to position [349, 0]
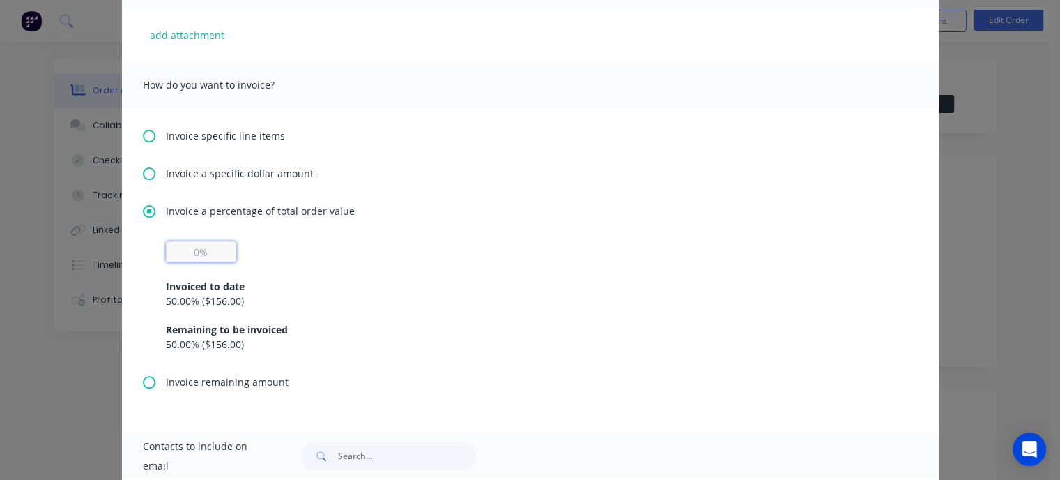
click at [181, 246] on input "text" at bounding box center [201, 251] width 70 height 21
type input "30%"
drag, startPoint x: 475, startPoint y: 252, endPoint x: 485, endPoint y: 256, distance: 11.0
click at [475, 252] on div "30% Invoiced to date 50.00 % ( $156.00 ) Remaining to be invoiced 50.00 % ( $15…" at bounding box center [530, 296] width 729 height 110
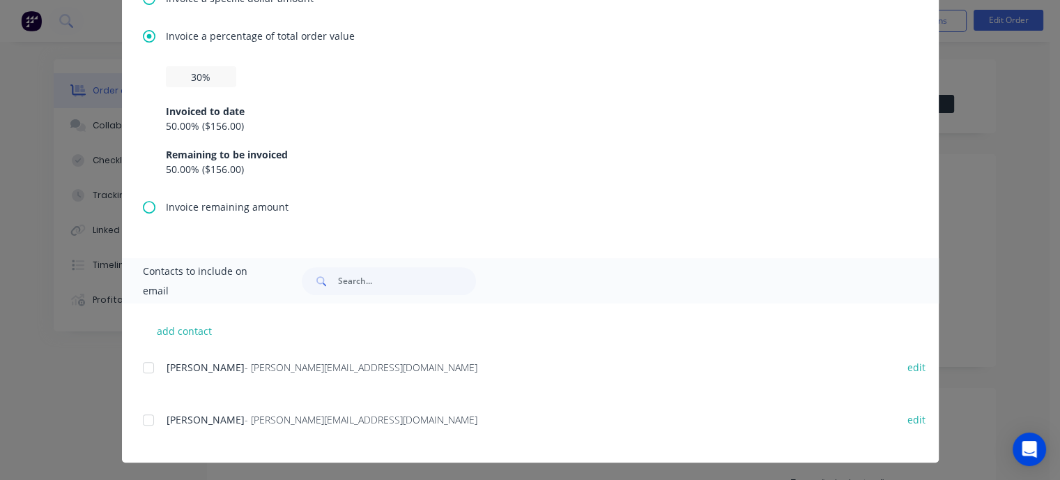
scroll to position [526, 0]
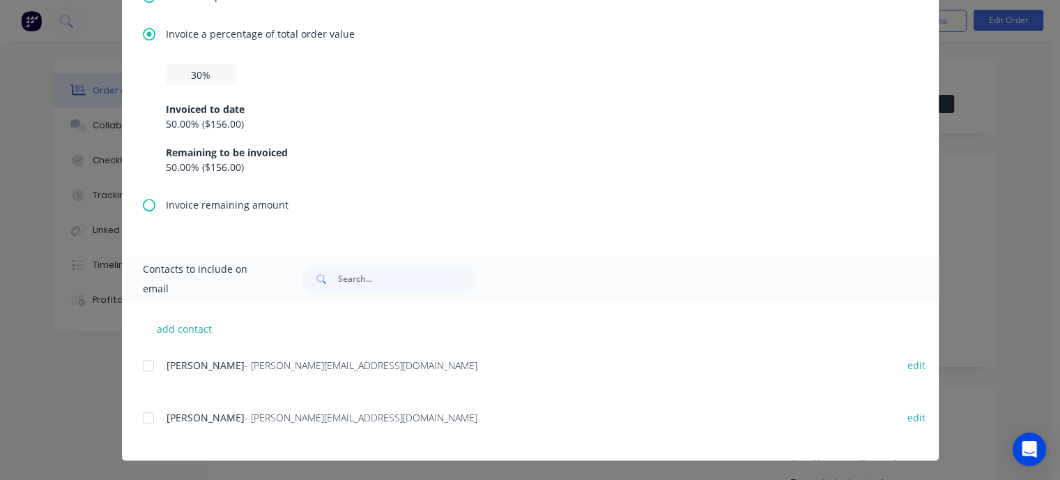
click at [141, 364] on div at bounding box center [149, 365] width 28 height 28
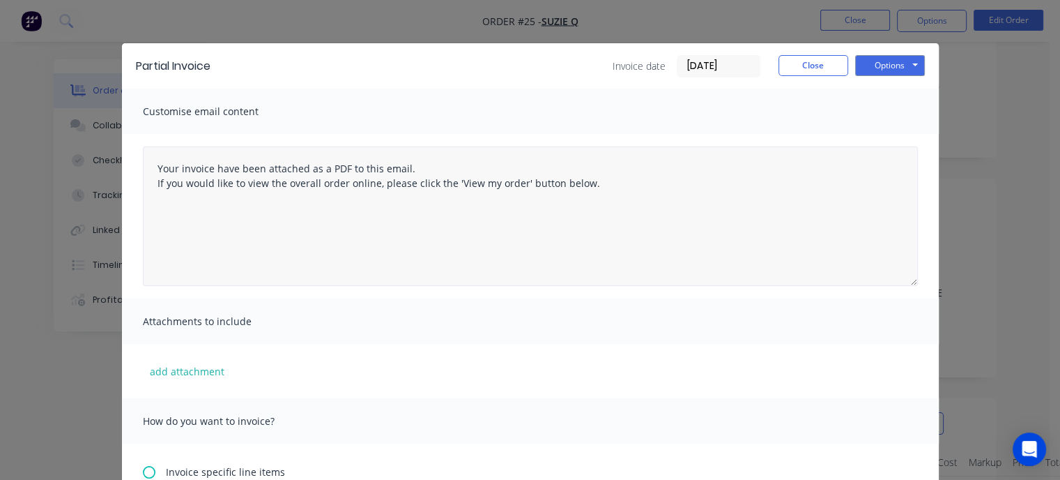
scroll to position [0, 0]
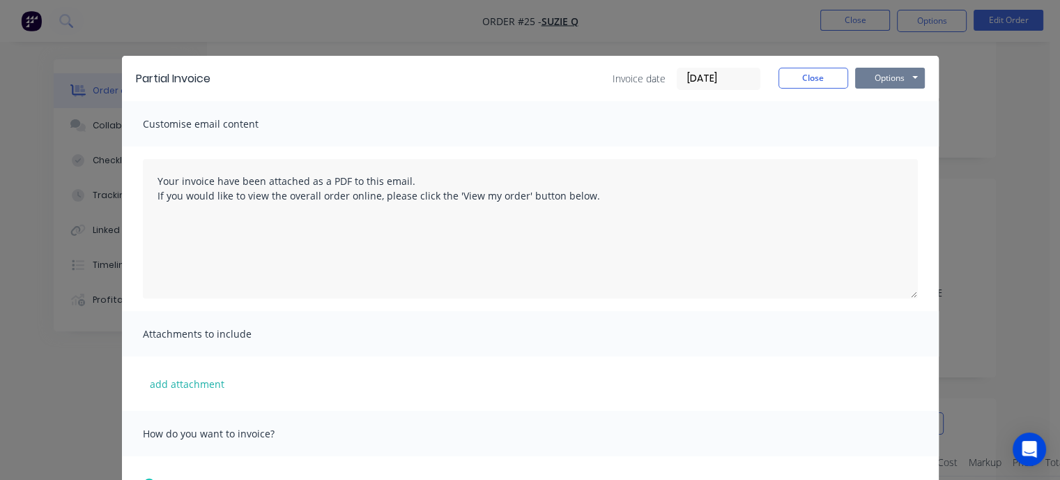
click at [886, 79] on button "Options" at bounding box center [890, 78] width 70 height 21
click at [890, 103] on button "Preview" at bounding box center [899, 102] width 89 height 23
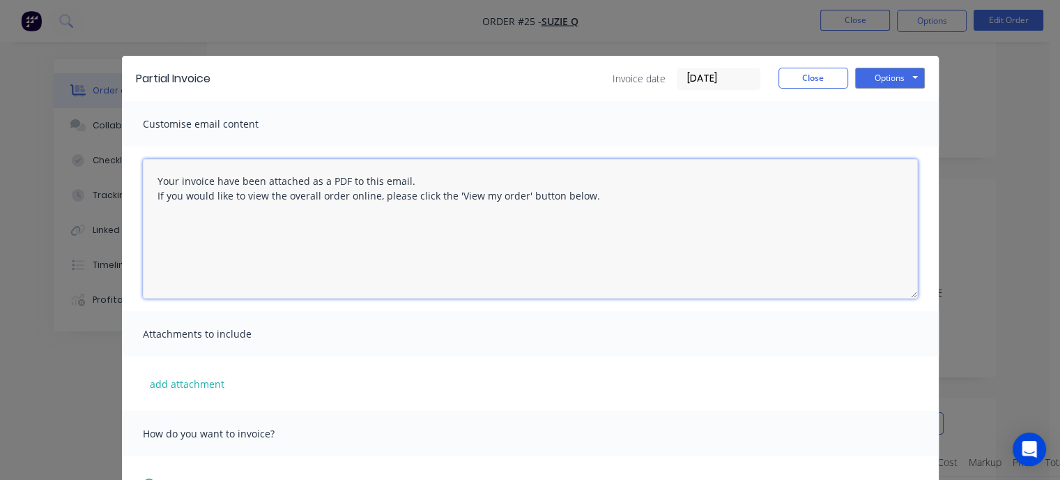
click at [436, 180] on textarea "Your invoice have been attached as a PDF to this email. If you would like to vi…" at bounding box center [530, 228] width 775 height 139
click at [173, 180] on textarea "Your invoice have been attached as a PDF to this email. If you would like to vi…" at bounding box center [530, 228] width 775 height 139
type textarea "Your X% [stage] invoice have been attached as a PDF to this email. If you would…"
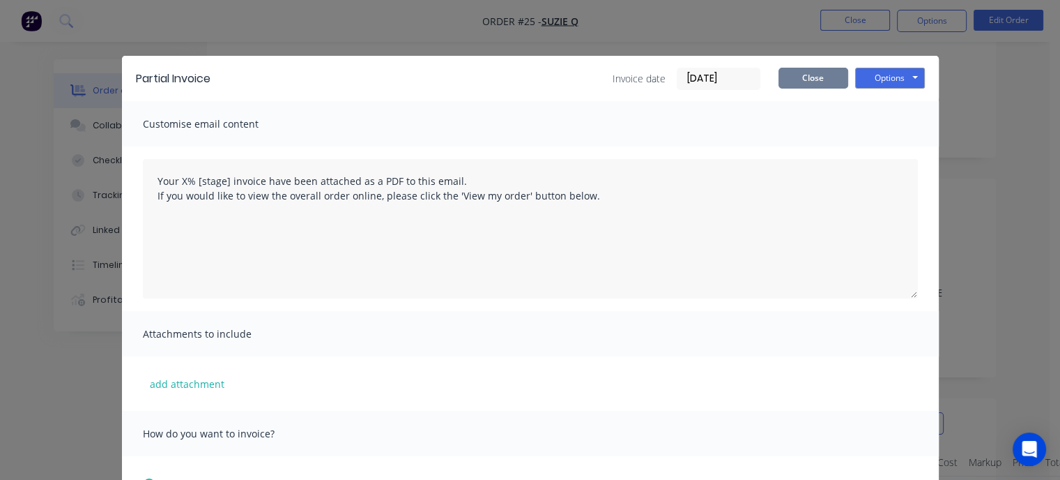
click at [809, 79] on button "Close" at bounding box center [814, 78] width 70 height 21
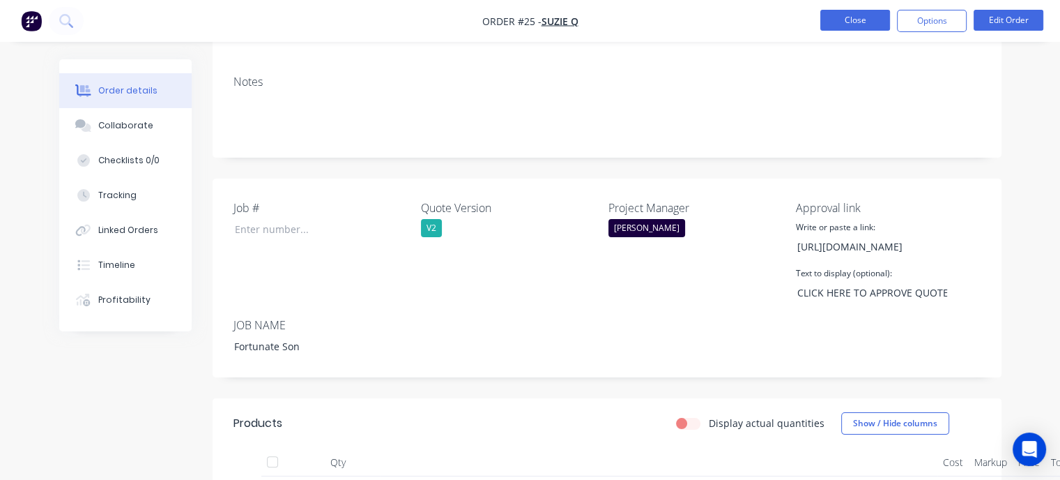
click at [846, 19] on button "Close" at bounding box center [855, 20] width 70 height 21
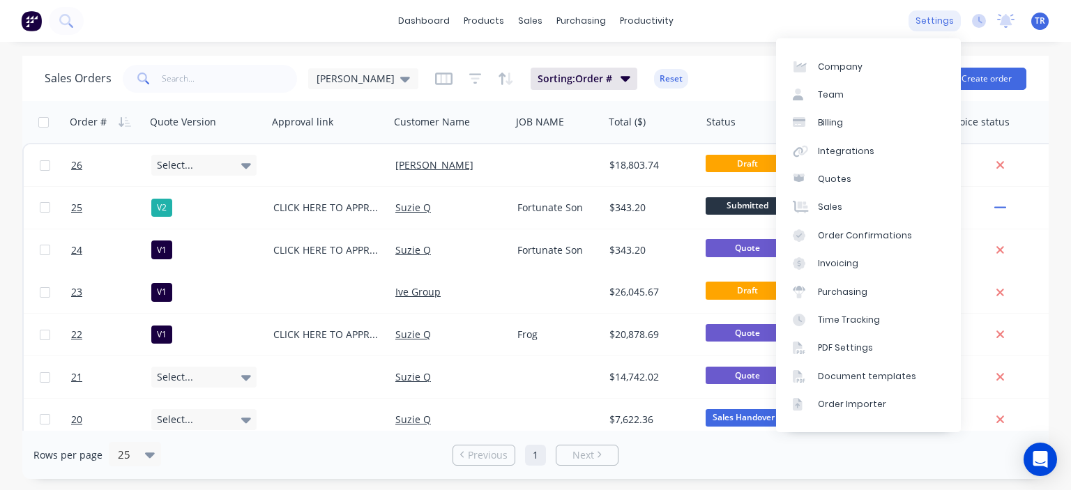
click at [945, 21] on div "settings" at bounding box center [934, 20] width 52 height 21
click at [855, 263] on div "Invoicing" at bounding box center [838, 263] width 40 height 13
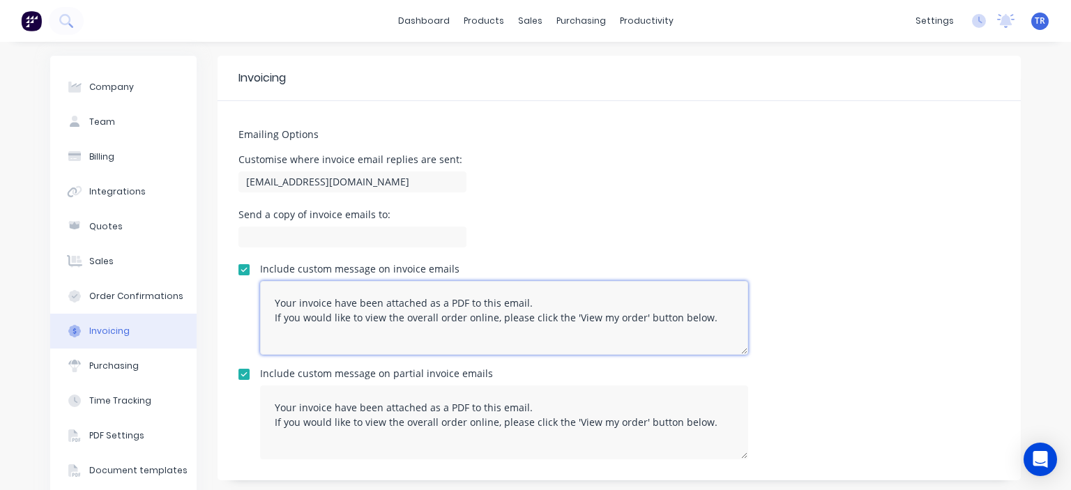
click at [290, 303] on textarea "Your invoice have been attached as a PDF to this email. If you would like to vi…" at bounding box center [504, 318] width 488 height 74
type textarea "Your invoice have been attached as a PDF to this email. If you would like to vi…"
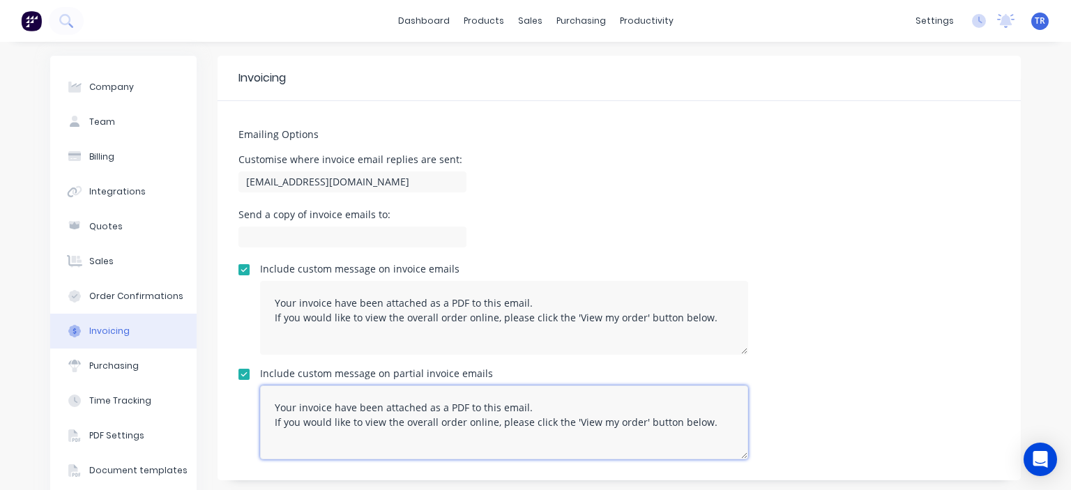
click at [291, 406] on textarea "Your invoice have been attached as a PDF to this email. If you would like to vi…" at bounding box center [504, 422] width 488 height 74
type textarea "Your X% [stage] invoice has been attached as a PDF to this email. If you would …"
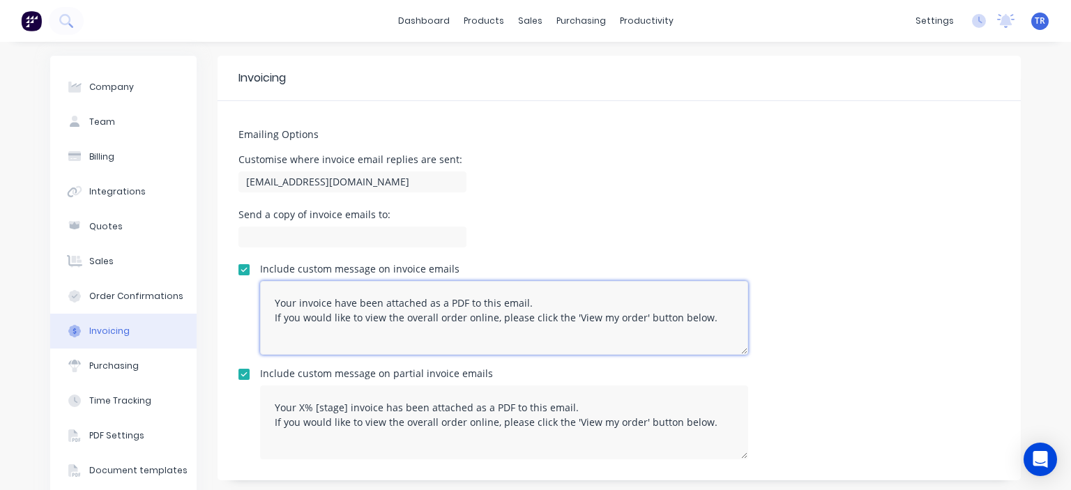
click at [347, 305] on textarea "Your invoice have been attached as a PDF to this email. If you would like to vi…" at bounding box center [504, 318] width 488 height 74
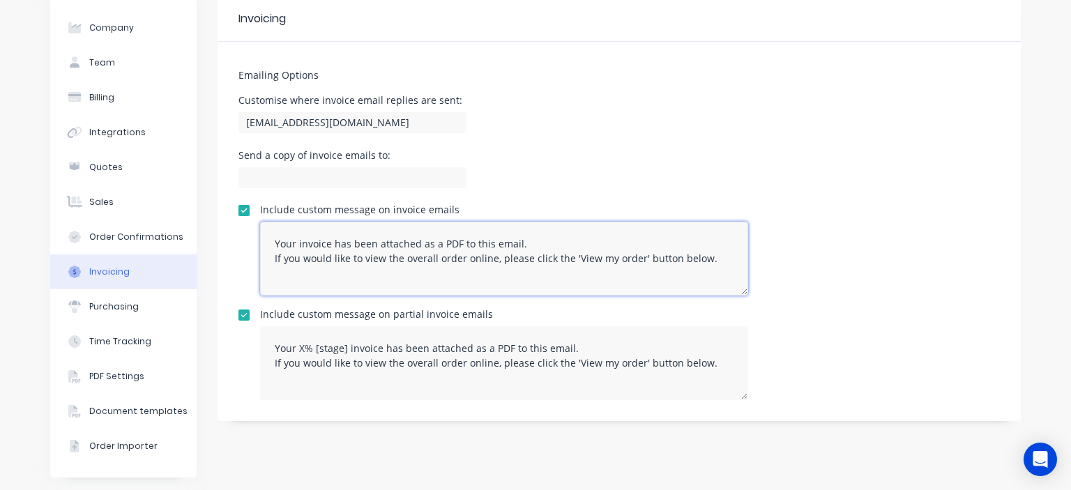
scroll to position [61, 0]
type textarea "Your invoice has been attached as a PDF to this email. If you would like to vie…"
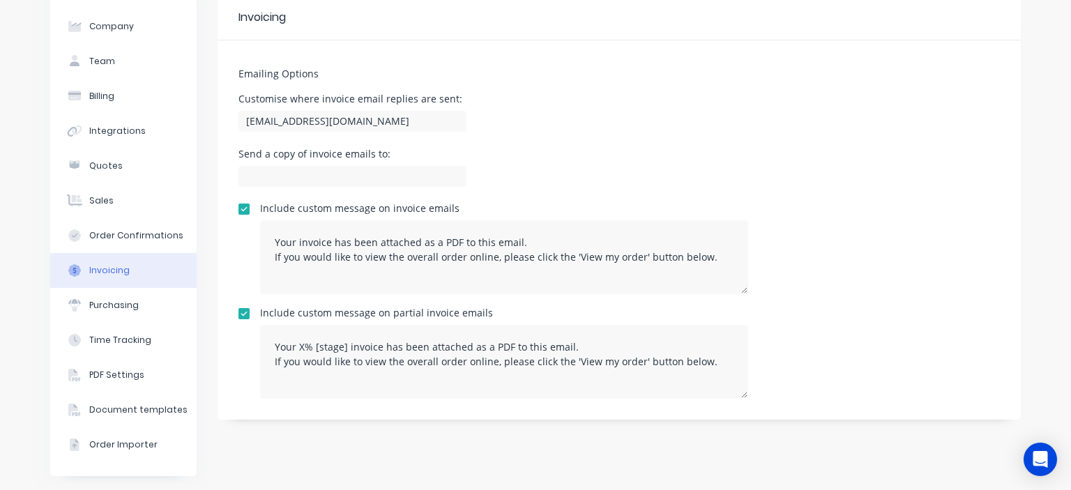
click at [758, 132] on div "Customise where invoice email replies are sent: info@mnrconstructions.com.au" at bounding box center [618, 114] width 761 height 41
click at [126, 374] on div "PDF Settings" at bounding box center [116, 375] width 55 height 13
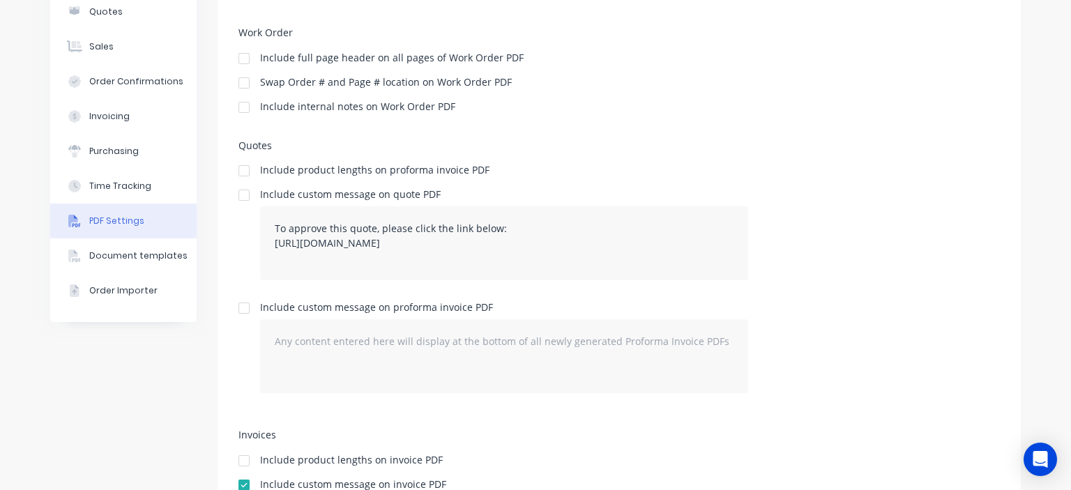
scroll to position [212, 0]
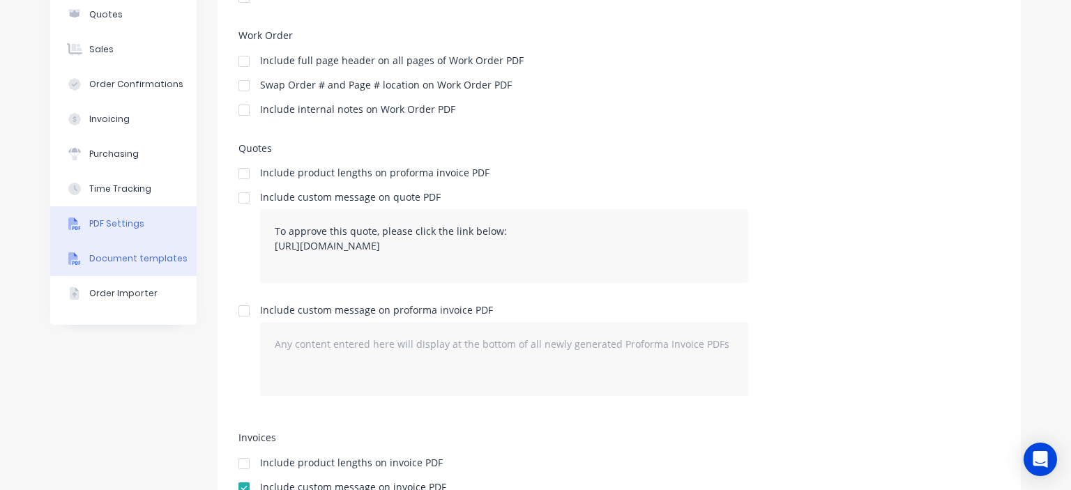
click at [159, 261] on div "Document templates" at bounding box center [138, 258] width 98 height 13
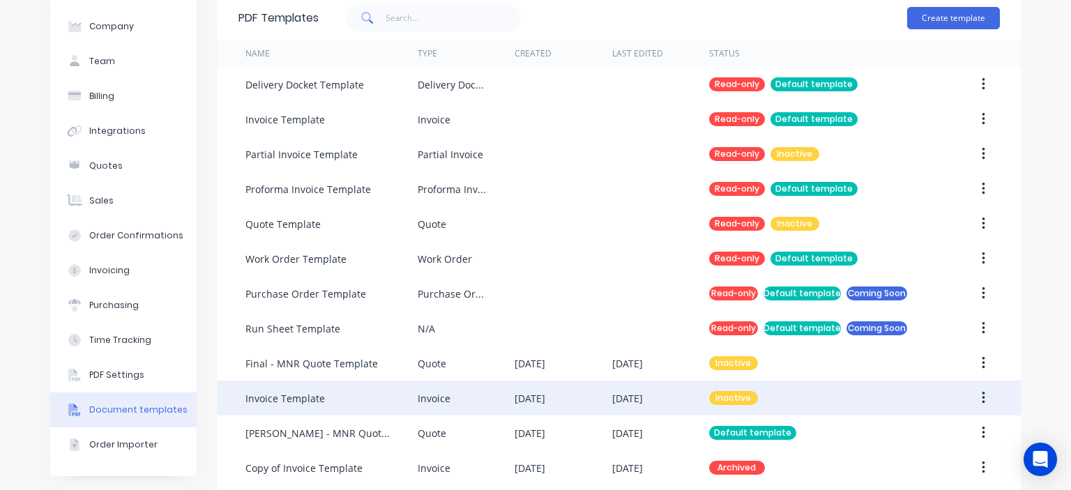
scroll to position [212, 0]
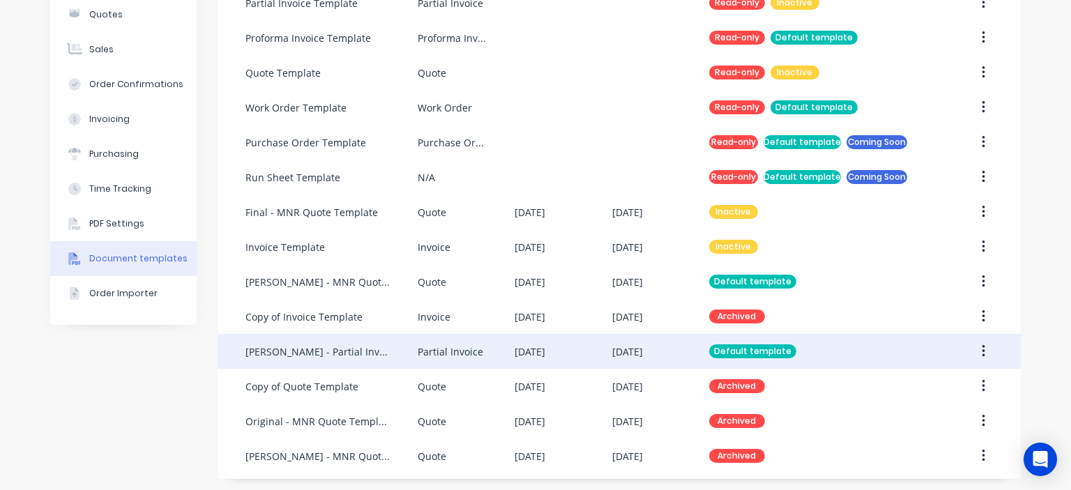
click at [388, 351] on div "[PERSON_NAME] - Partial Invoice Template" at bounding box center [331, 351] width 172 height 35
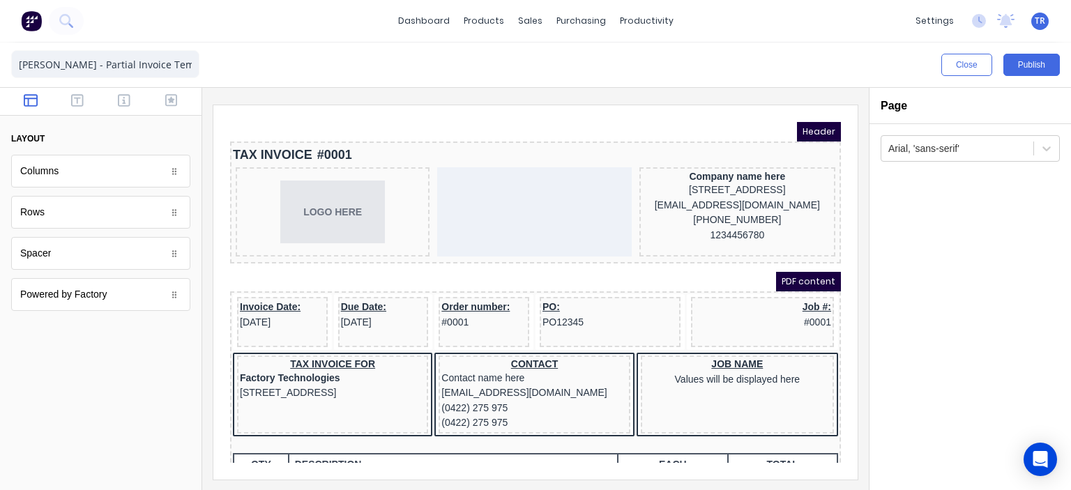
click at [121, 101] on icon "button" at bounding box center [124, 100] width 13 height 14
click at [138, 93] on div at bounding box center [100, 102] width 201 height 28
click at [130, 100] on icon "button" at bounding box center [124, 100] width 13 height 13
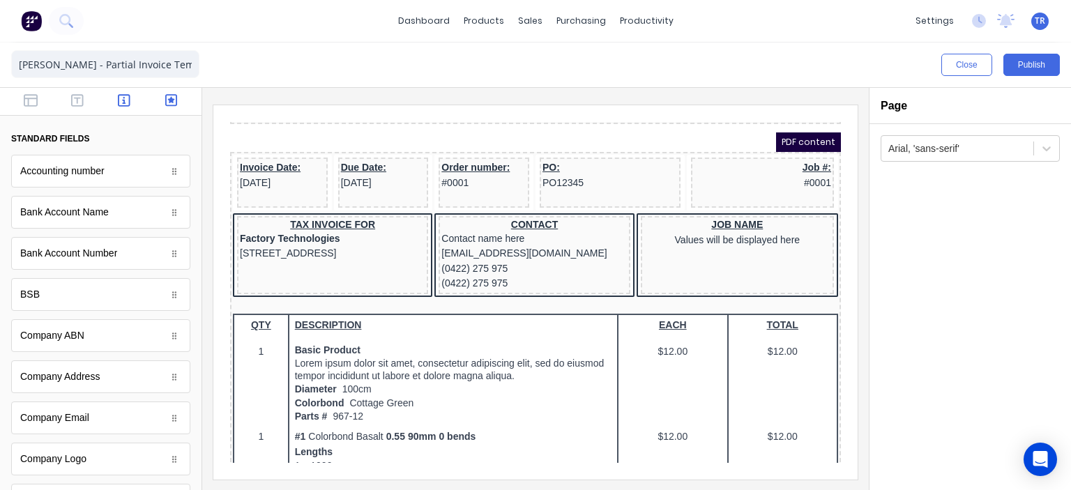
click at [167, 99] on icon "button" at bounding box center [171, 100] width 13 height 13
click at [123, 102] on icon "button" at bounding box center [124, 100] width 13 height 13
click at [84, 102] on button "button" at bounding box center [77, 101] width 38 height 17
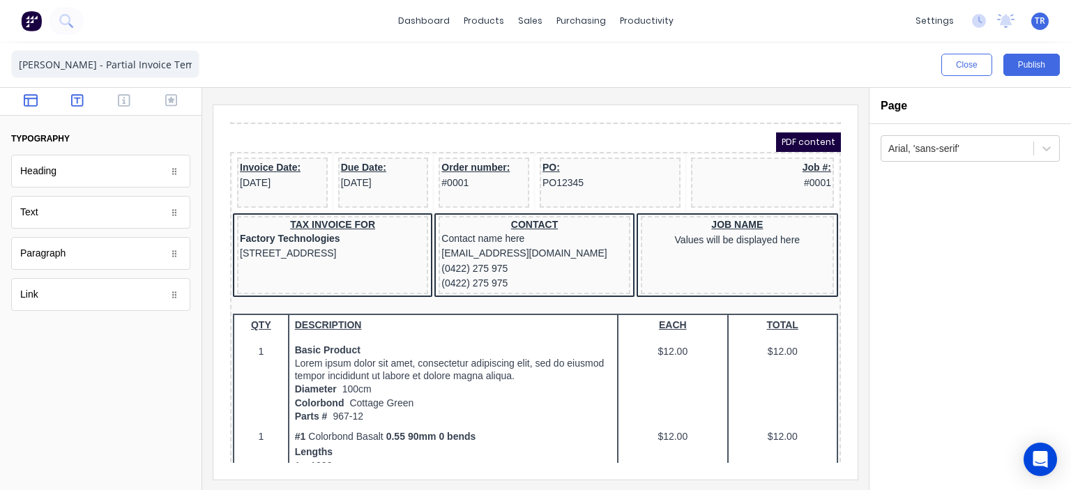
click at [38, 102] on button "button" at bounding box center [30, 101] width 38 height 17
click at [74, 107] on icon "button" at bounding box center [77, 100] width 13 height 14
click at [41, 109] on button "button" at bounding box center [30, 101] width 38 height 17
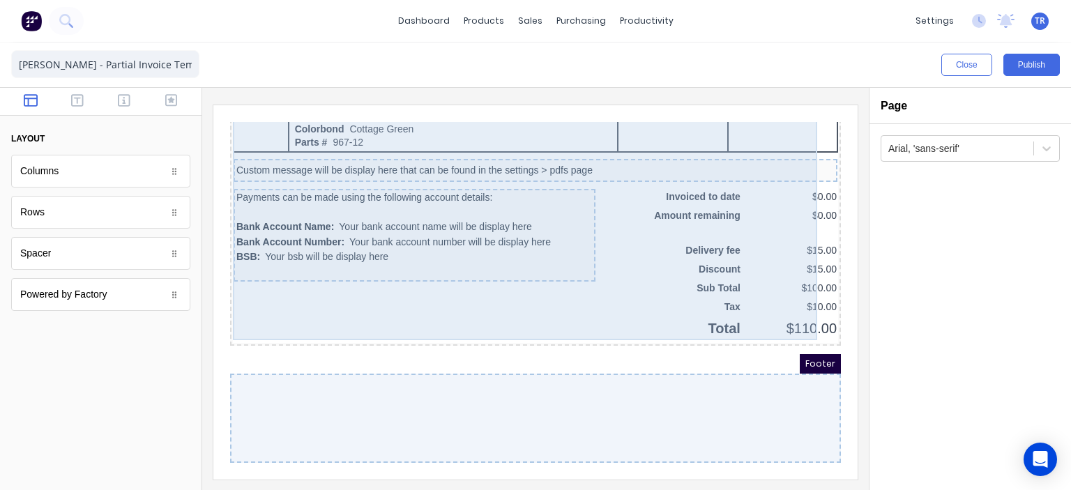
scroll to position [995, 0]
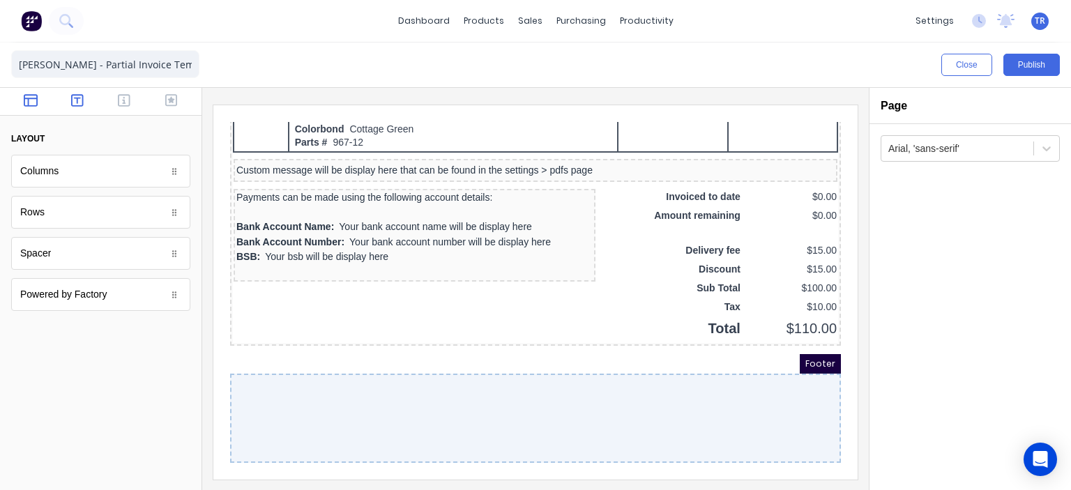
click at [76, 104] on icon "button" at bounding box center [77, 100] width 13 height 14
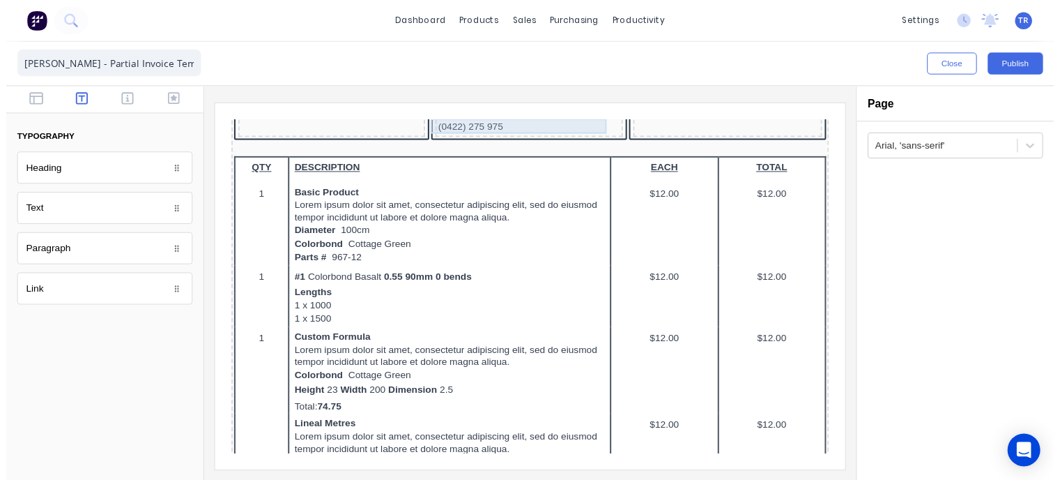
scroll to position [0, 0]
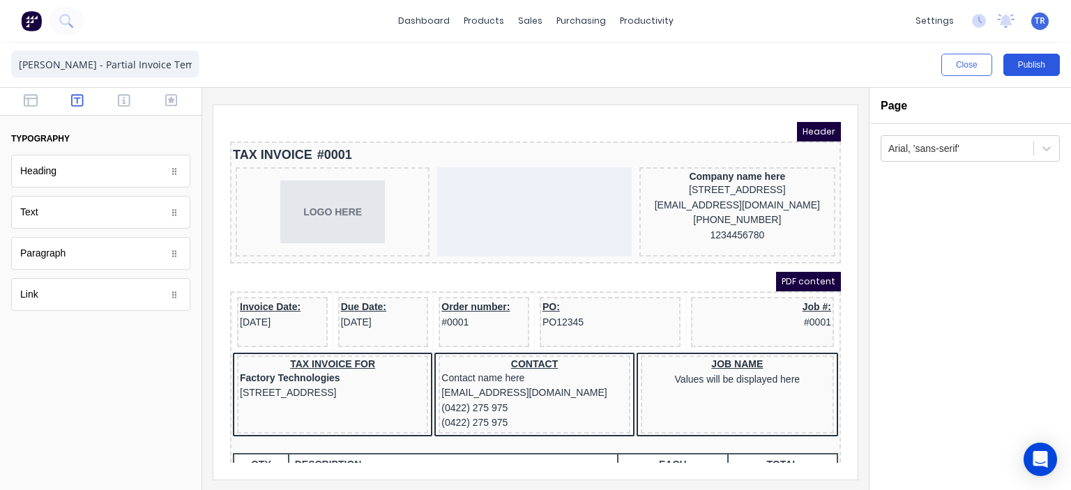
click at [1015, 71] on button "Publish" at bounding box center [1031, 65] width 56 height 22
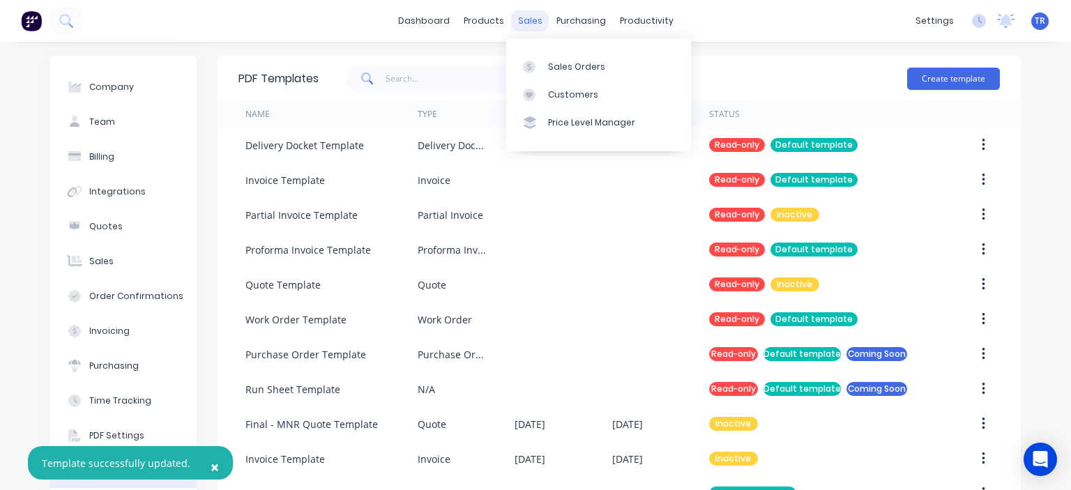
click at [524, 25] on div "sales" at bounding box center [530, 20] width 38 height 21
click at [577, 72] on link "Sales Orders" at bounding box center [598, 66] width 185 height 28
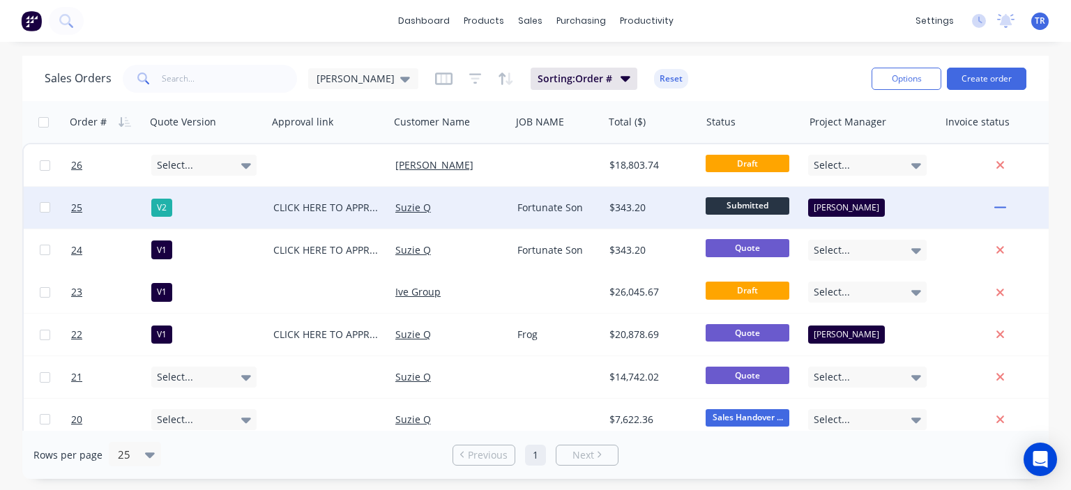
click at [454, 194] on div "Suzie Q" at bounding box center [451, 208] width 122 height 42
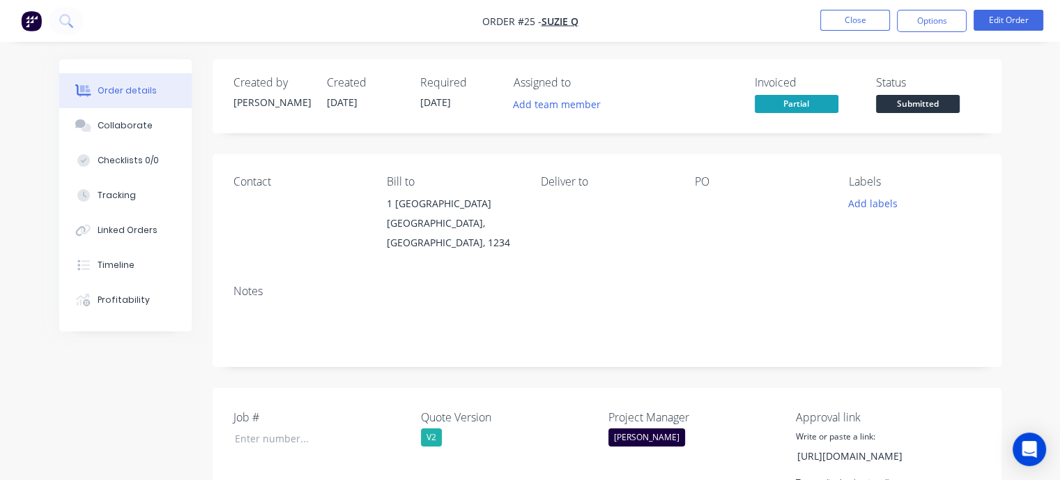
click at [353, 102] on span "[DATE]" at bounding box center [342, 101] width 31 height 13
click at [917, 20] on button "Options" at bounding box center [932, 21] width 70 height 22
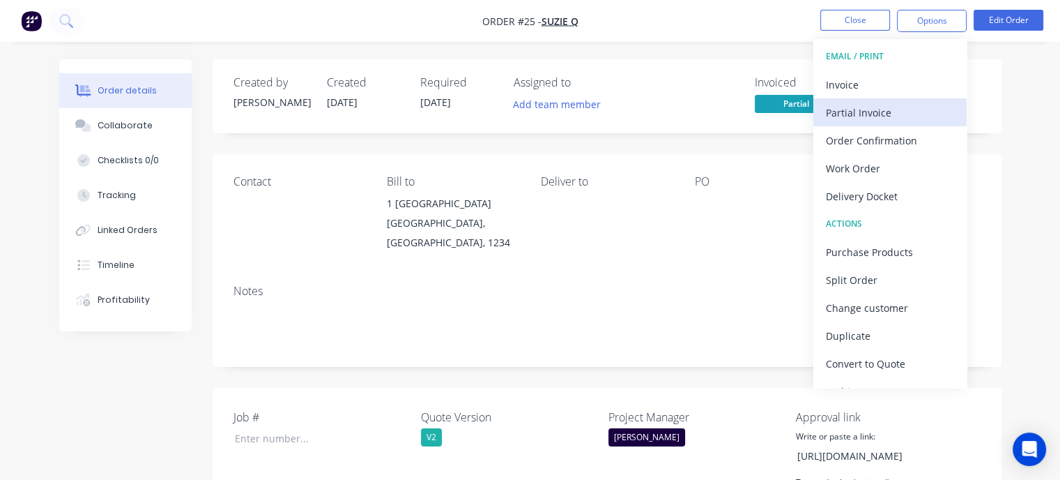
click at [876, 109] on div "Partial Invoice" at bounding box center [890, 112] width 128 height 20
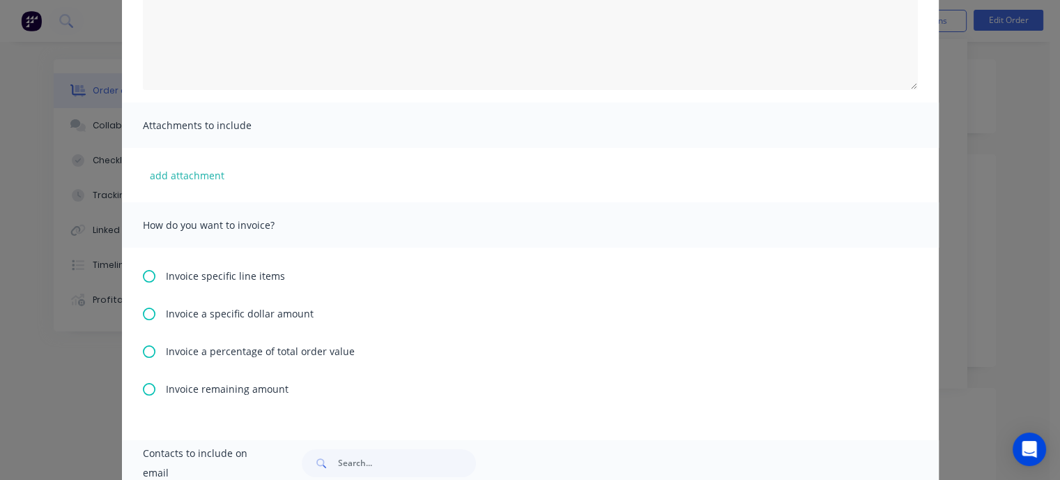
scroll to position [209, 0]
click at [143, 350] on icon at bounding box center [149, 350] width 13 height 13
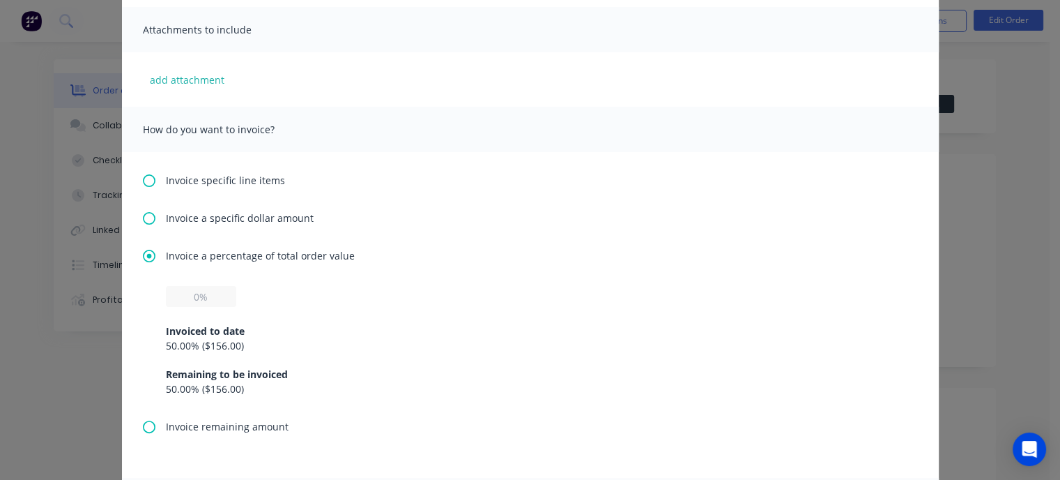
scroll to position [349, 0]
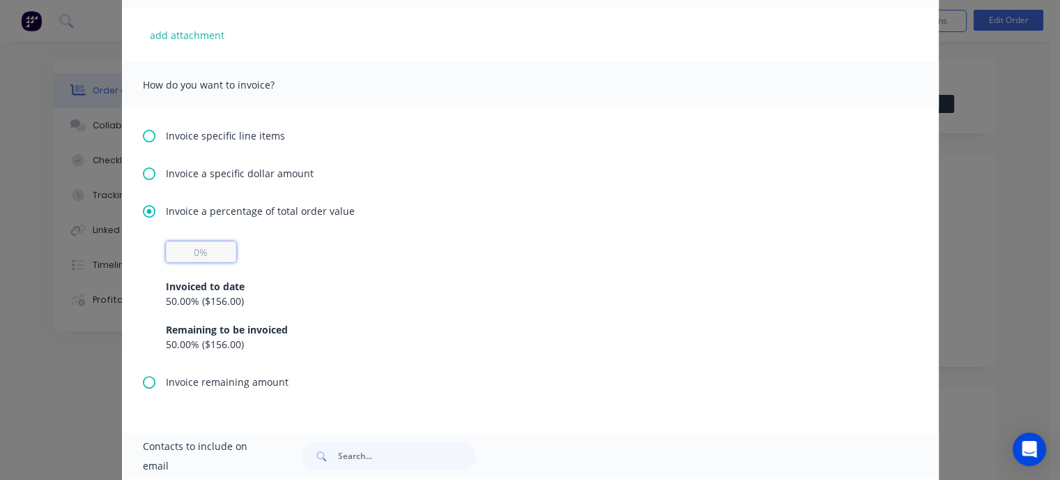
click at [188, 250] on input "text" at bounding box center [201, 251] width 70 height 21
type input "30%"
click at [395, 250] on div "30% Invoiced to date 50.00 % ( $156.00 ) Remaining to be invoiced 50.00 % ( $15…" at bounding box center [530, 296] width 729 height 110
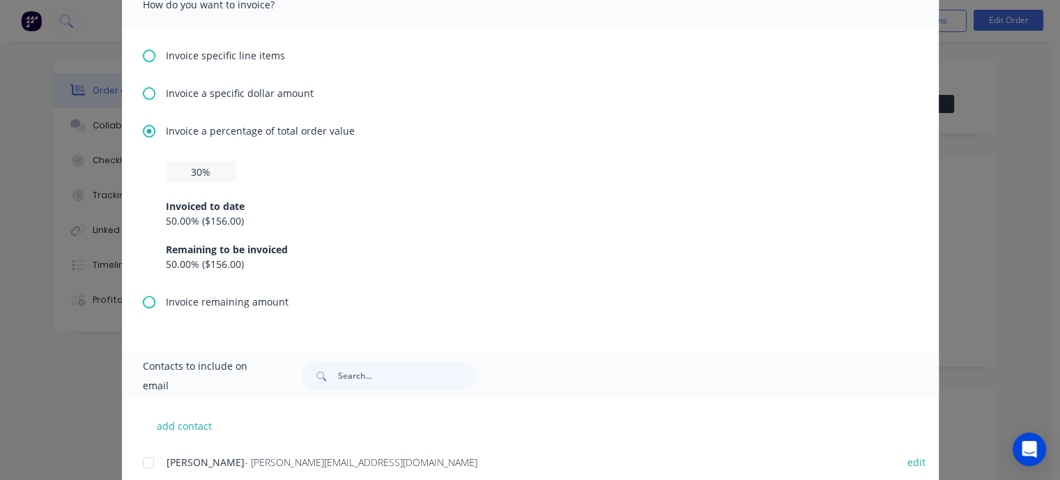
scroll to position [488, 0]
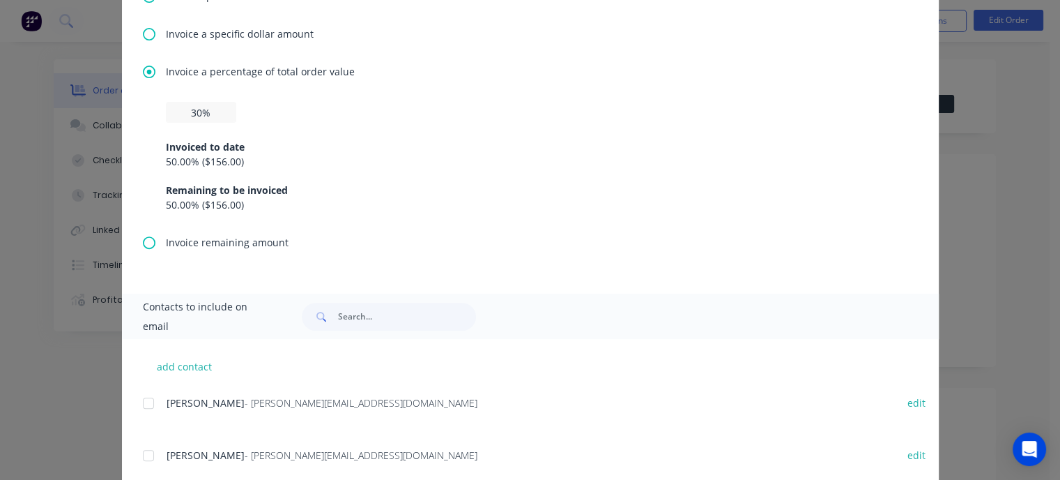
click at [144, 404] on div at bounding box center [149, 403] width 28 height 28
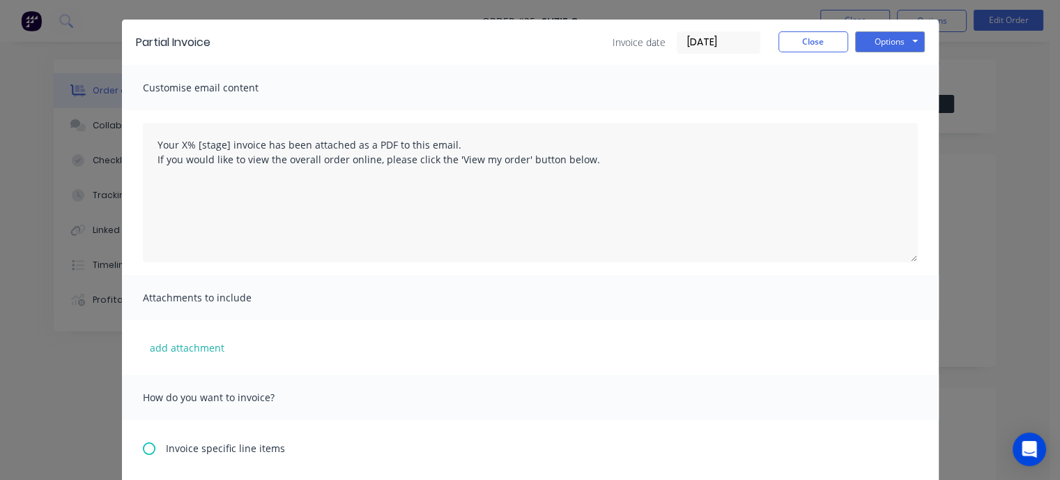
scroll to position [0, 0]
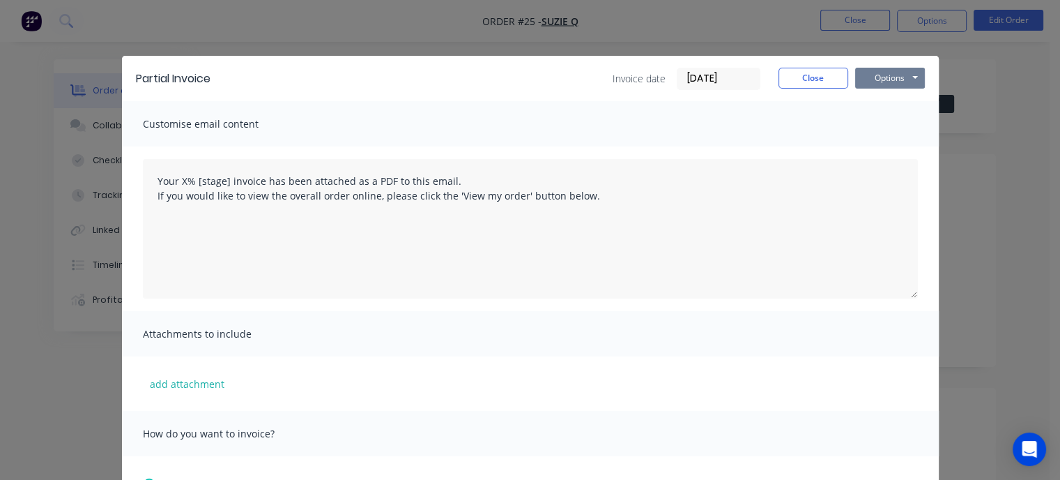
click at [887, 77] on button "Options" at bounding box center [890, 78] width 70 height 21
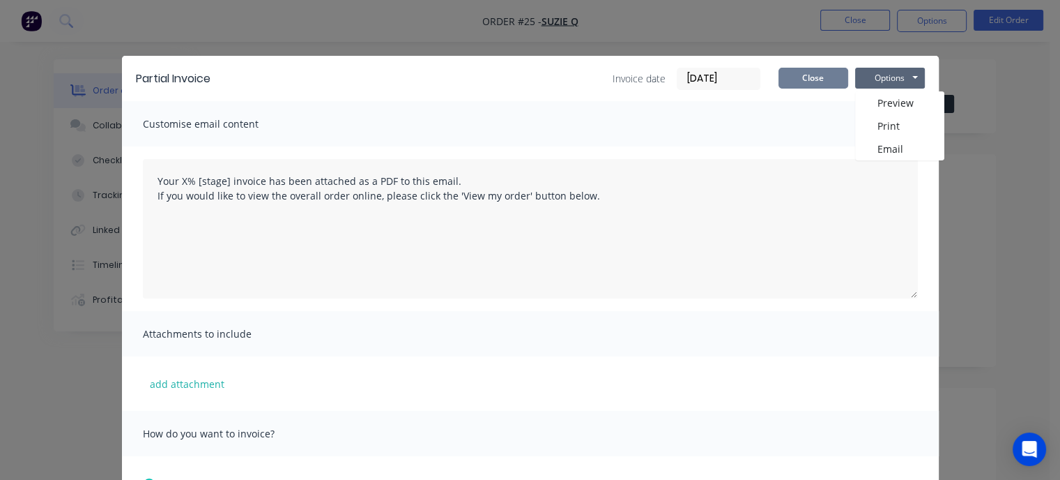
click at [831, 78] on button "Close" at bounding box center [814, 78] width 70 height 21
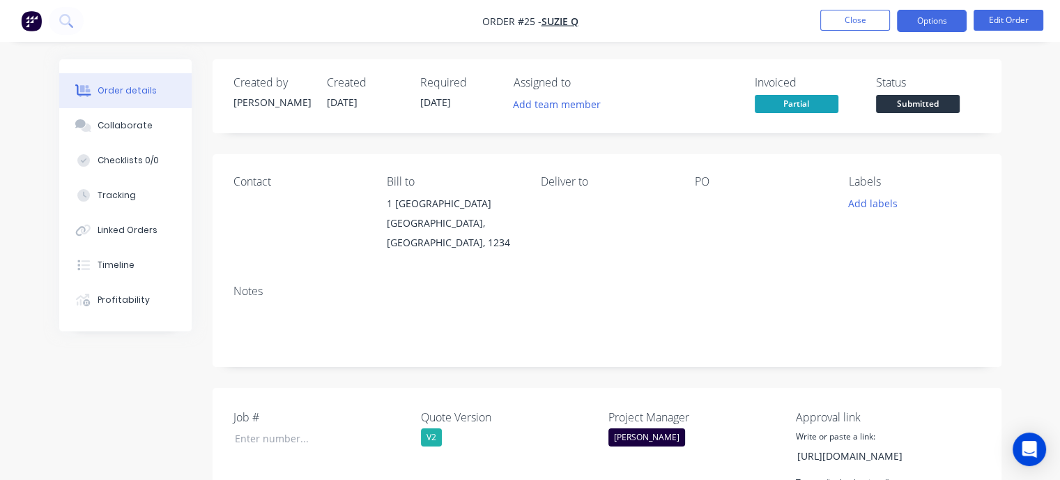
click at [908, 21] on button "Options" at bounding box center [932, 21] width 70 height 22
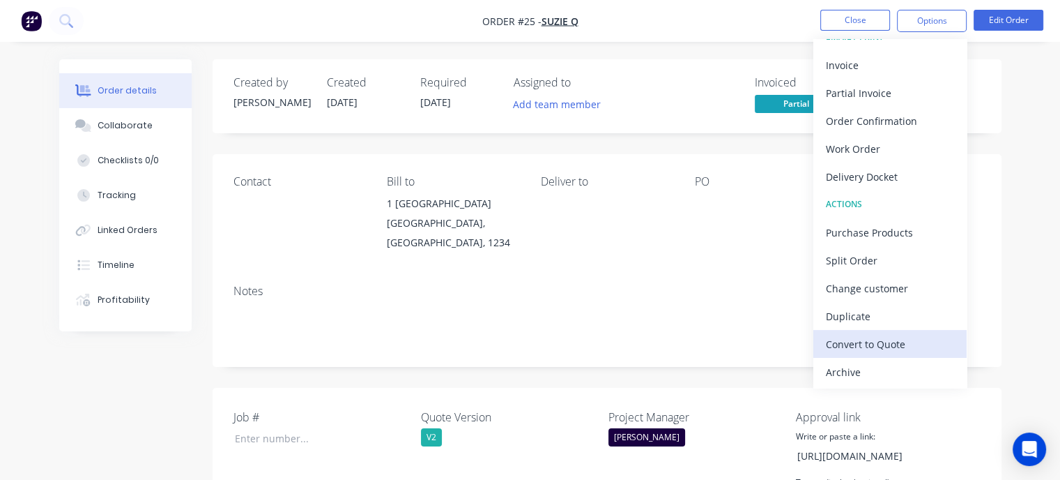
scroll to position [20, 0]
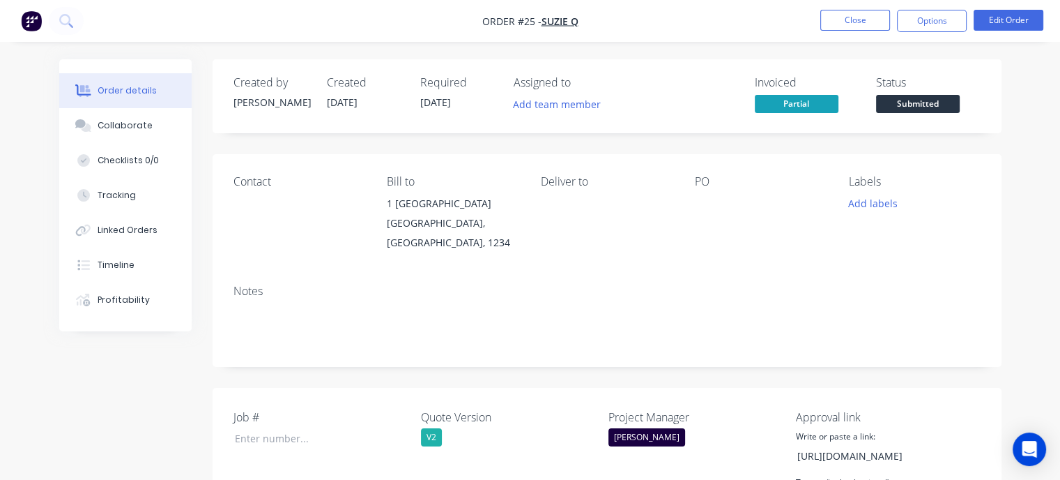
click at [933, 21] on button "Options" at bounding box center [932, 21] width 70 height 22
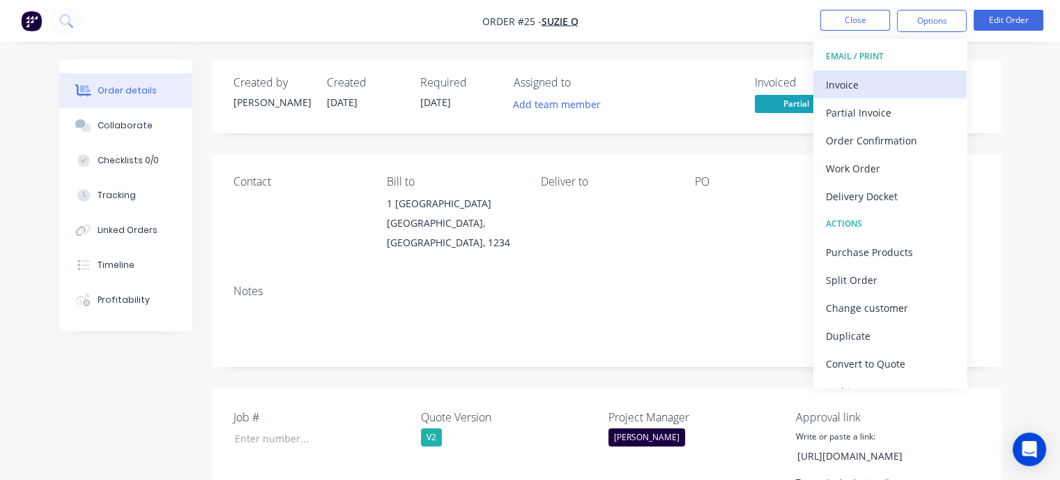
click at [870, 84] on div "Invoice" at bounding box center [890, 85] width 128 height 20
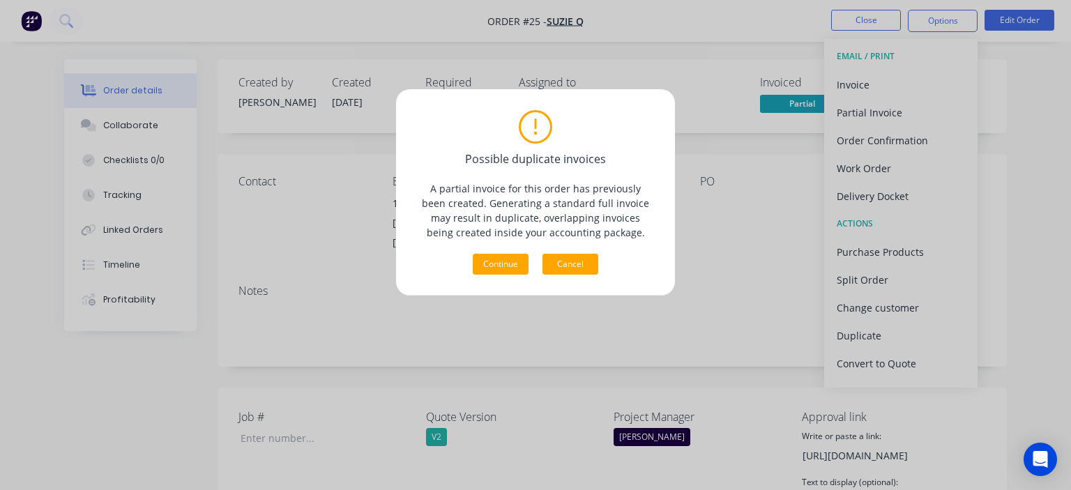
click at [567, 262] on button "Cancel" at bounding box center [570, 264] width 56 height 21
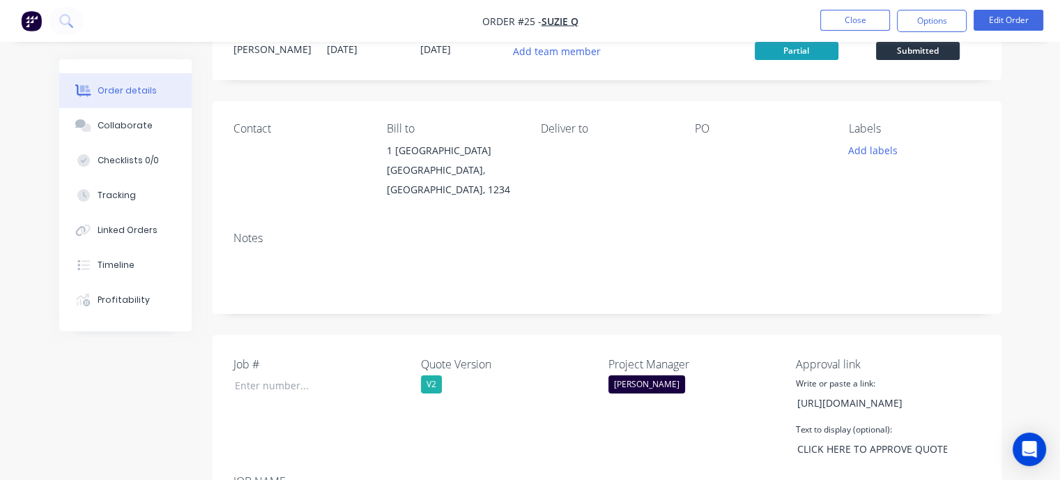
scroll to position [0, 0]
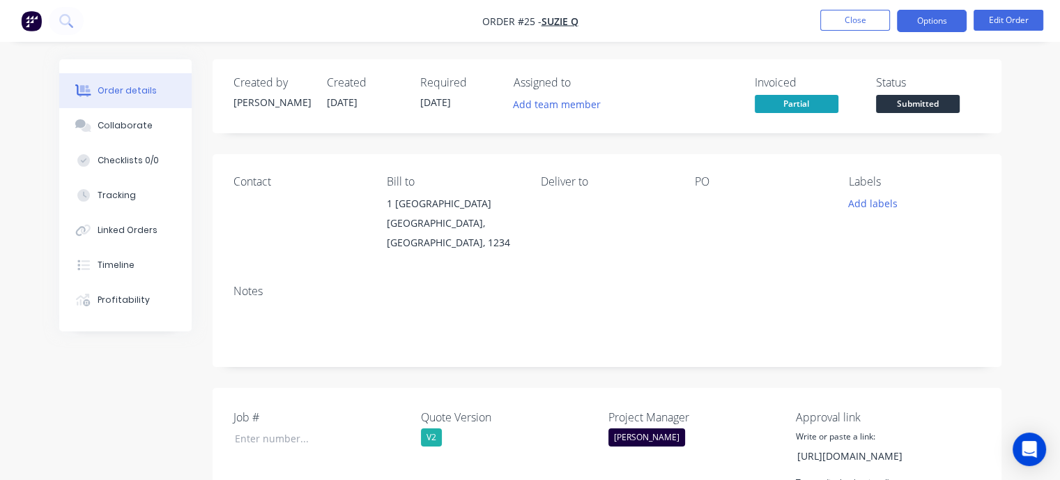
click at [943, 18] on button "Options" at bounding box center [932, 21] width 70 height 22
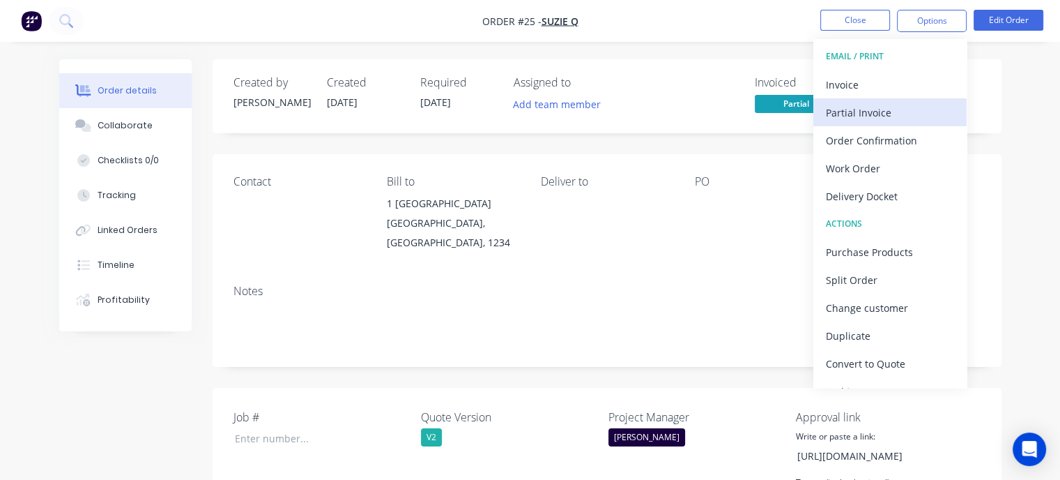
click at [871, 105] on div "Partial Invoice" at bounding box center [890, 112] width 128 height 20
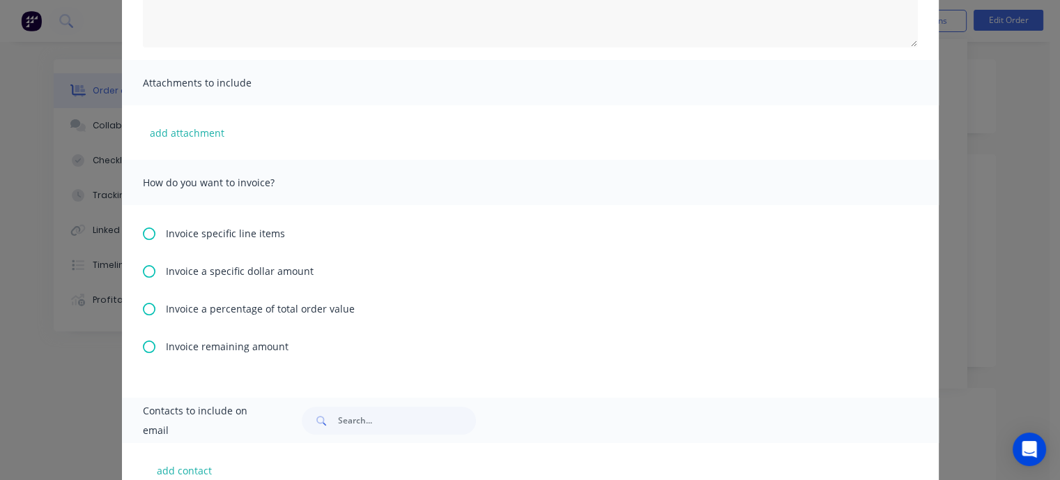
scroll to position [392, 0]
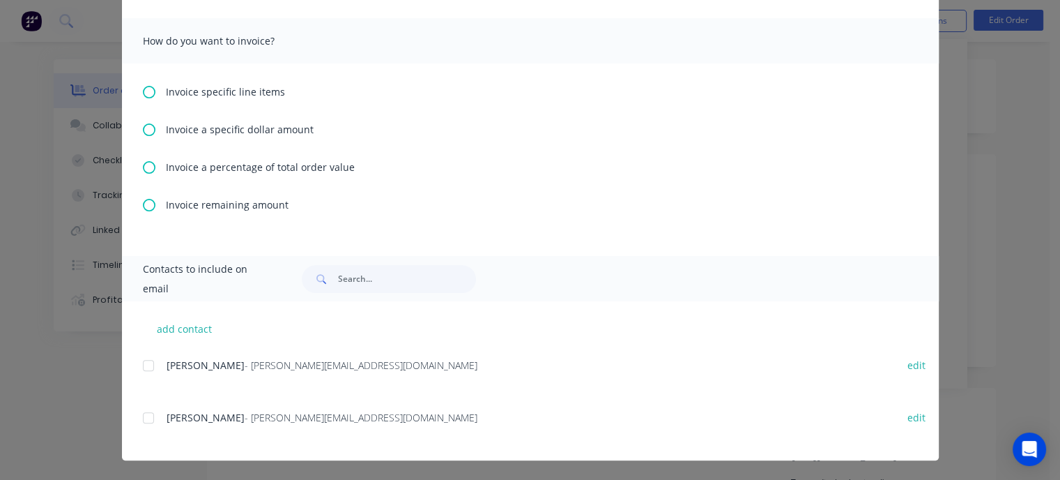
click at [144, 364] on div at bounding box center [149, 365] width 28 height 28
click at [145, 164] on icon at bounding box center [149, 167] width 13 height 13
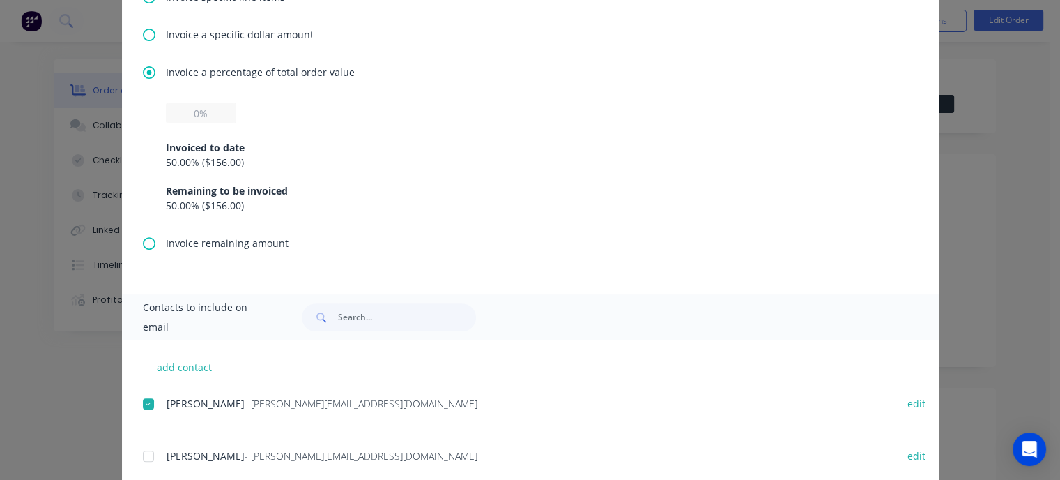
scroll to position [488, 0]
click at [180, 116] on input "text" at bounding box center [201, 112] width 70 height 21
type input "30%"
click at [411, 158] on div "50.00 % ( $156.00 )" at bounding box center [530, 161] width 729 height 15
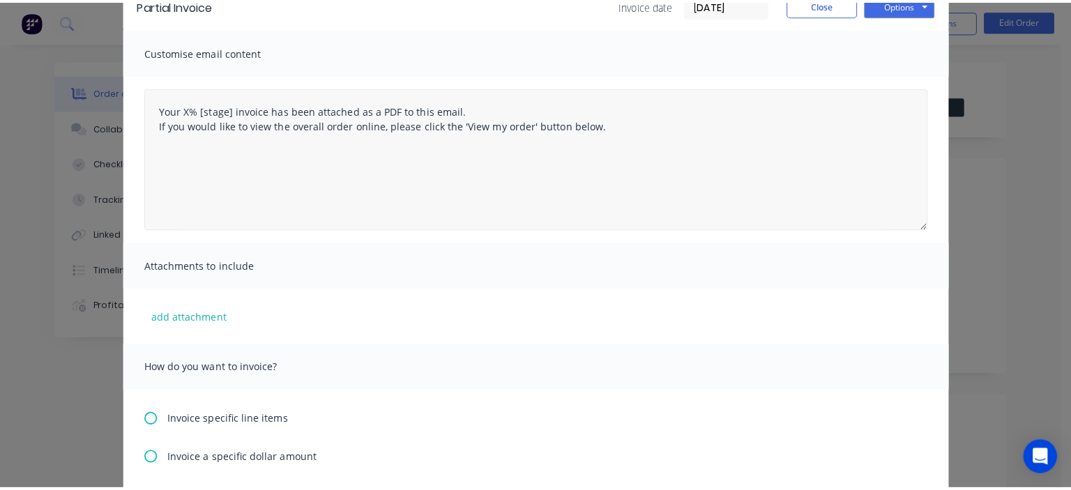
scroll to position [38, 0]
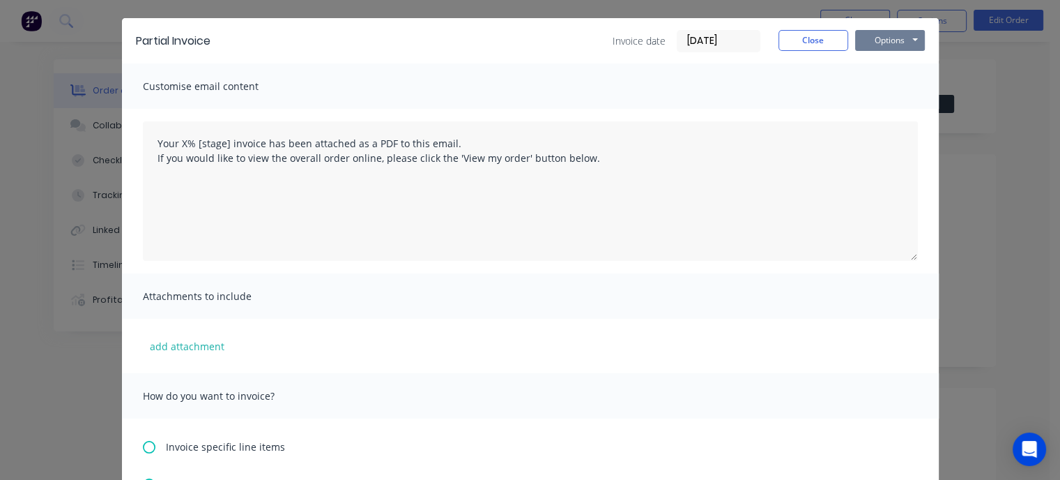
click at [901, 43] on button "Options" at bounding box center [890, 40] width 70 height 21
click at [893, 114] on button "Email" at bounding box center [899, 111] width 89 height 23
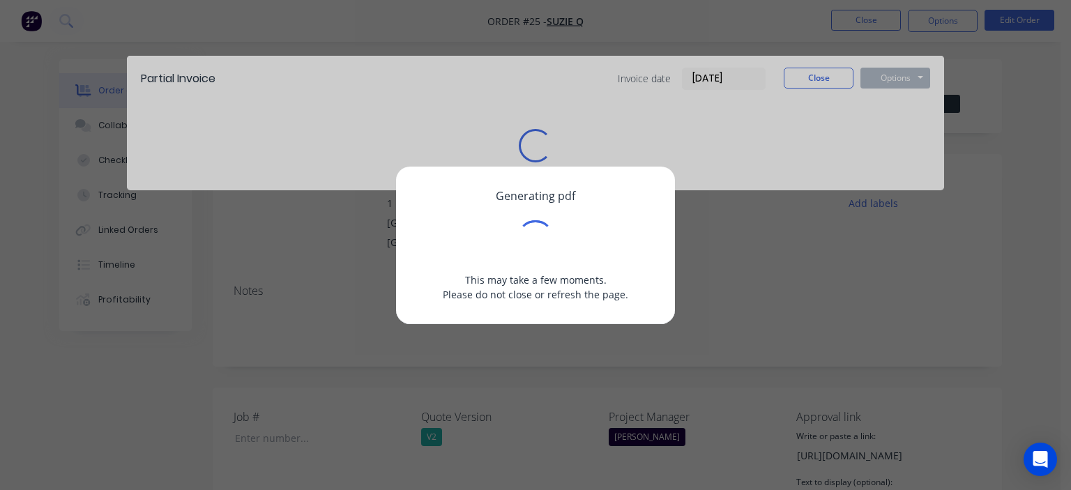
scroll to position [0, 0]
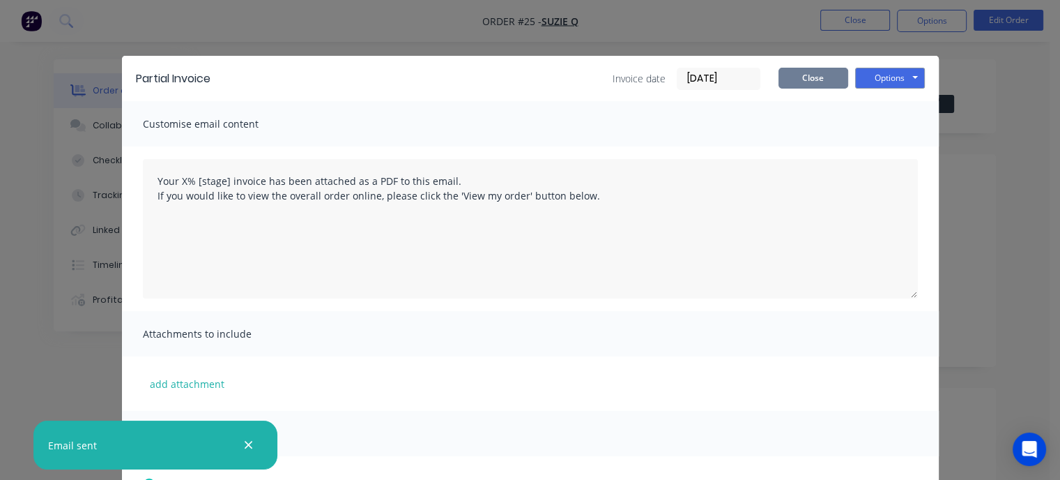
click at [808, 73] on button "Close" at bounding box center [814, 78] width 70 height 21
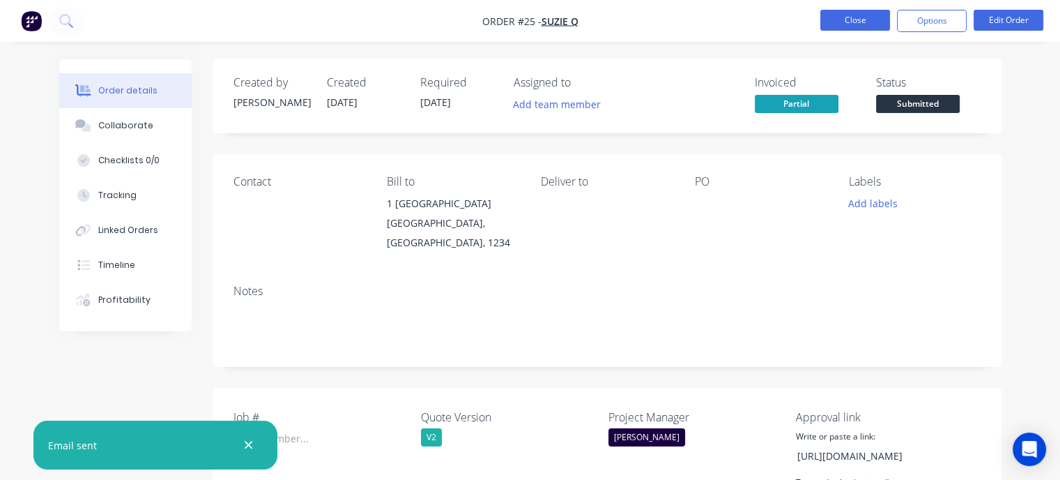
click at [847, 19] on button "Close" at bounding box center [855, 20] width 70 height 21
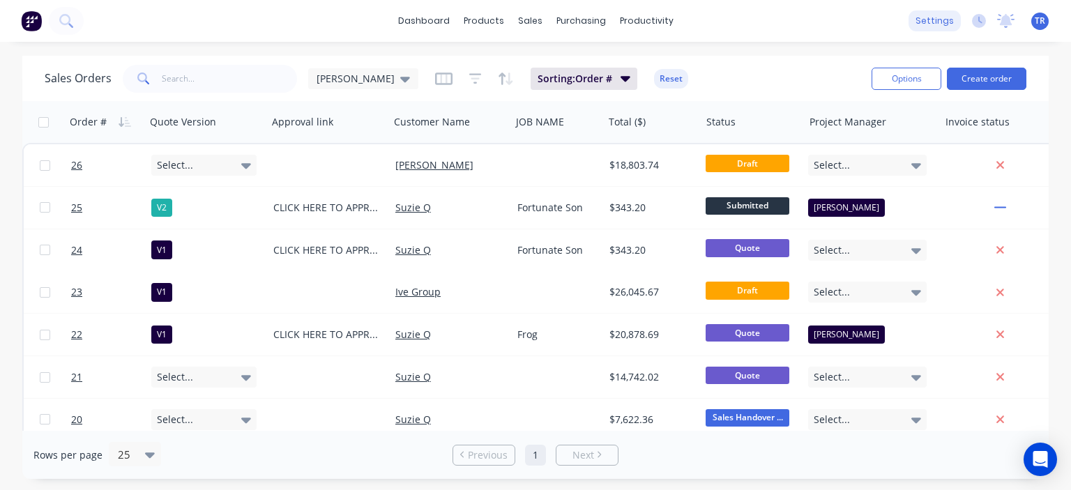
click at [931, 26] on div "settings" at bounding box center [934, 20] width 52 height 21
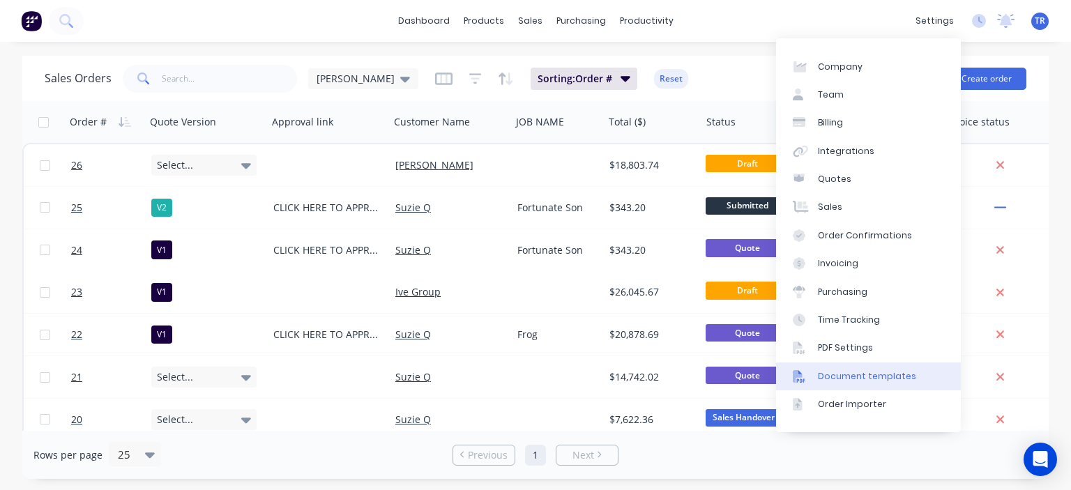
click at [869, 376] on div "Document templates" at bounding box center [867, 376] width 98 height 13
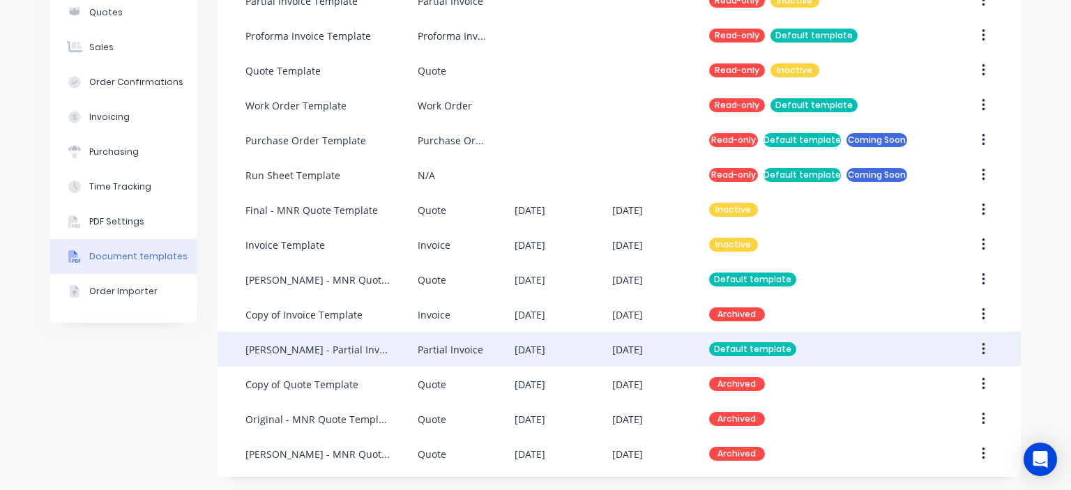
scroll to position [215, 0]
click at [343, 346] on div "[PERSON_NAME] - Partial Invoice Template" at bounding box center [317, 349] width 144 height 15
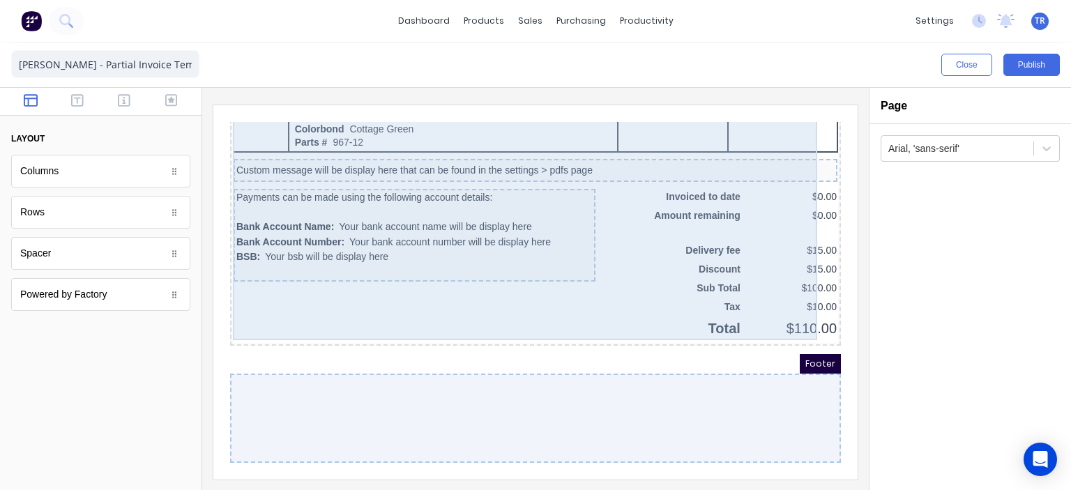
scroll to position [995, 0]
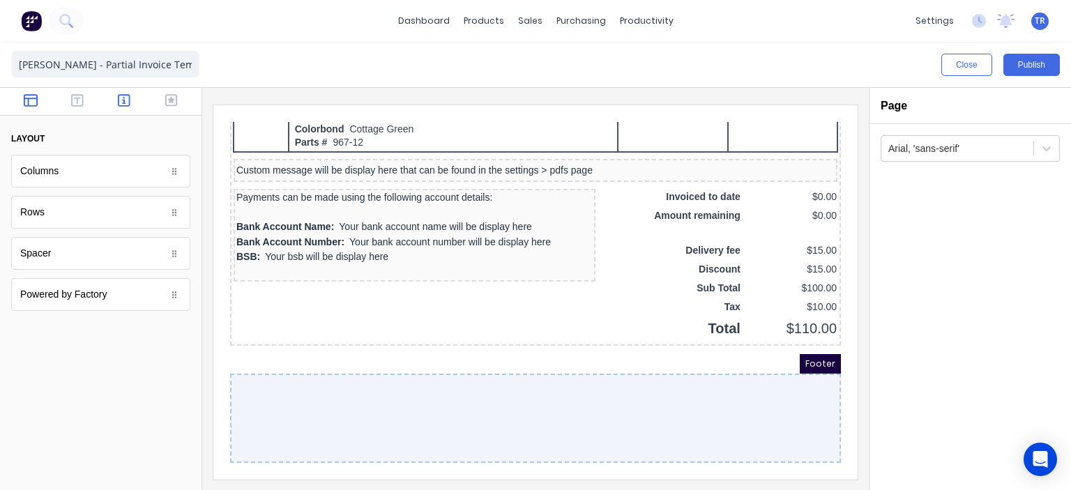
click at [119, 99] on icon "button" at bounding box center [124, 100] width 13 height 13
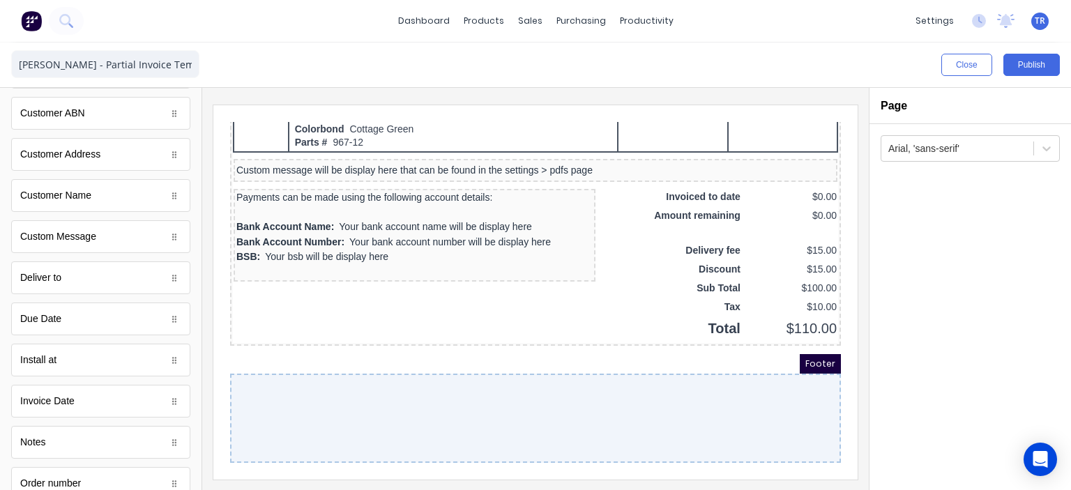
scroll to position [697, 0]
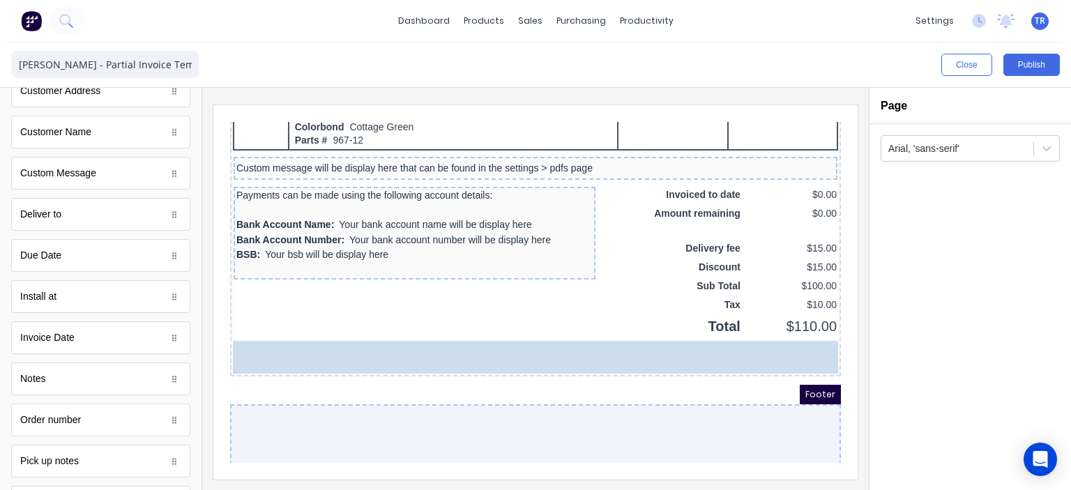
drag, startPoint x: 183, startPoint y: 261, endPoint x: 315, endPoint y: 329, distance: 148.1
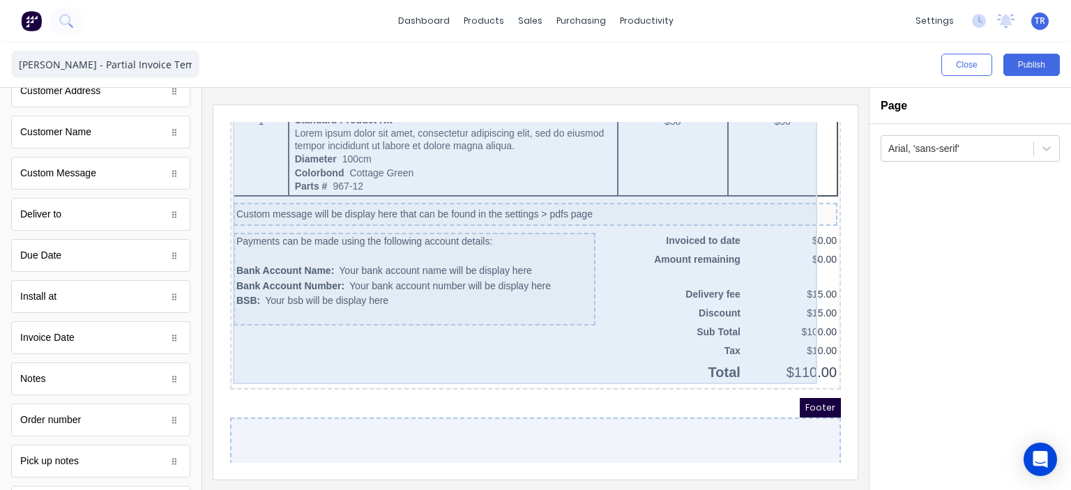
scroll to position [995, 0]
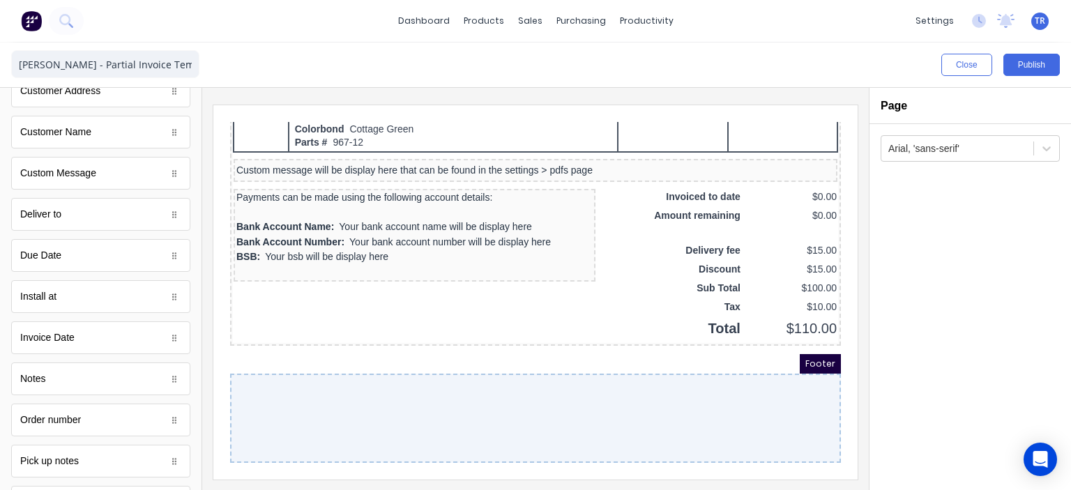
click at [694, 388] on div at bounding box center [518, 401] width 611 height 89
click at [361, 363] on div at bounding box center [518, 401] width 611 height 89
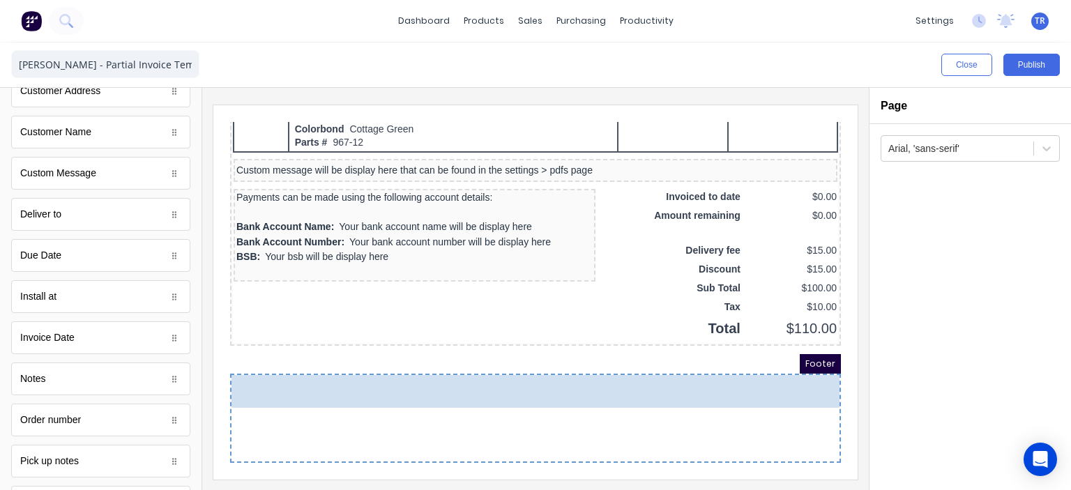
drag, startPoint x: 132, startPoint y: 292, endPoint x: 313, endPoint y: 390, distance: 205.2
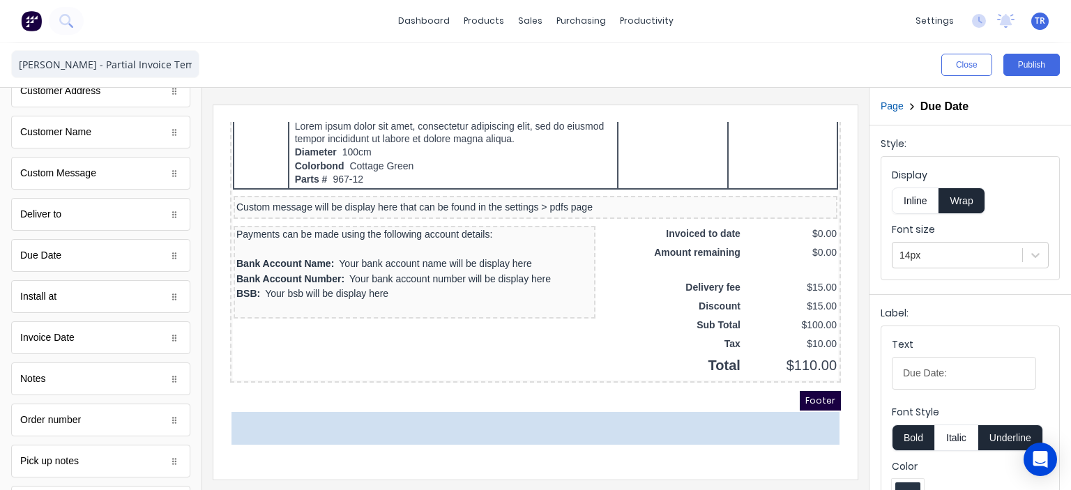
scroll to position [941, 0]
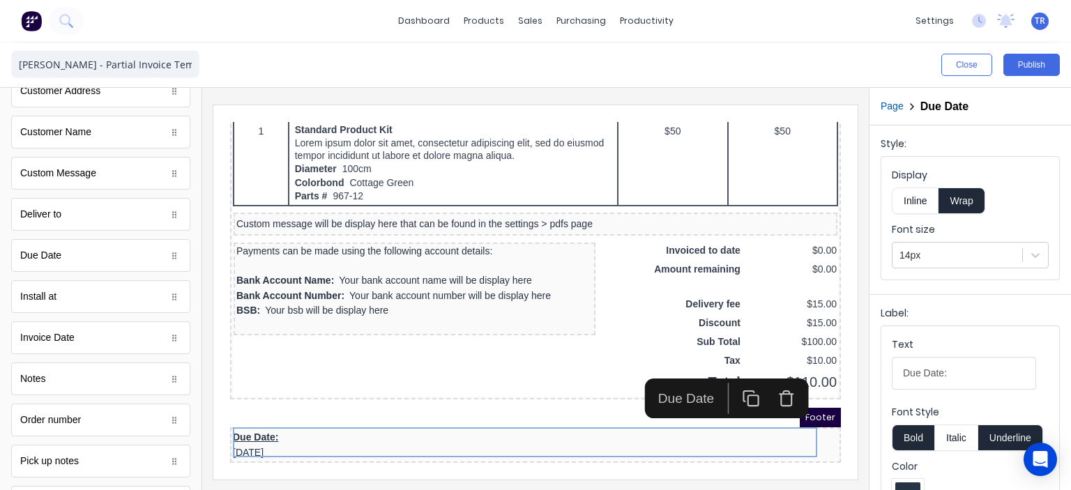
click at [328, 391] on div "Footer" at bounding box center [518, 401] width 611 height 20
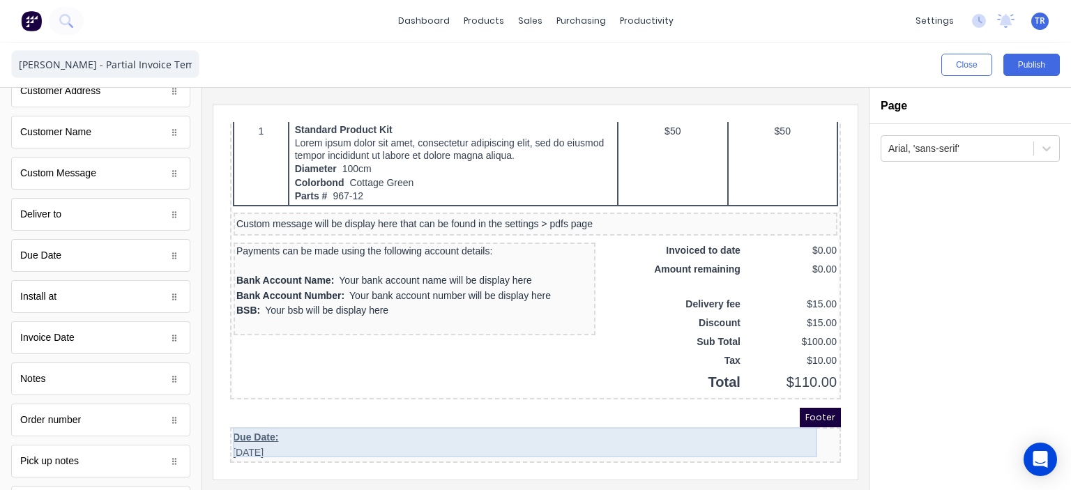
click at [357, 420] on div "Due Date: [DATE]" at bounding box center [518, 428] width 605 height 30
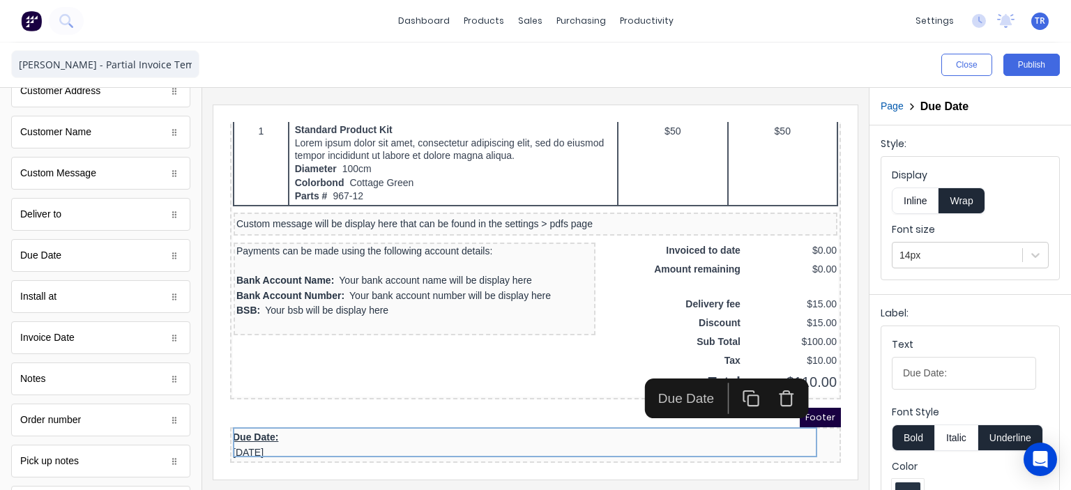
click at [773, 377] on icon "button" at bounding box center [769, 377] width 13 height 0
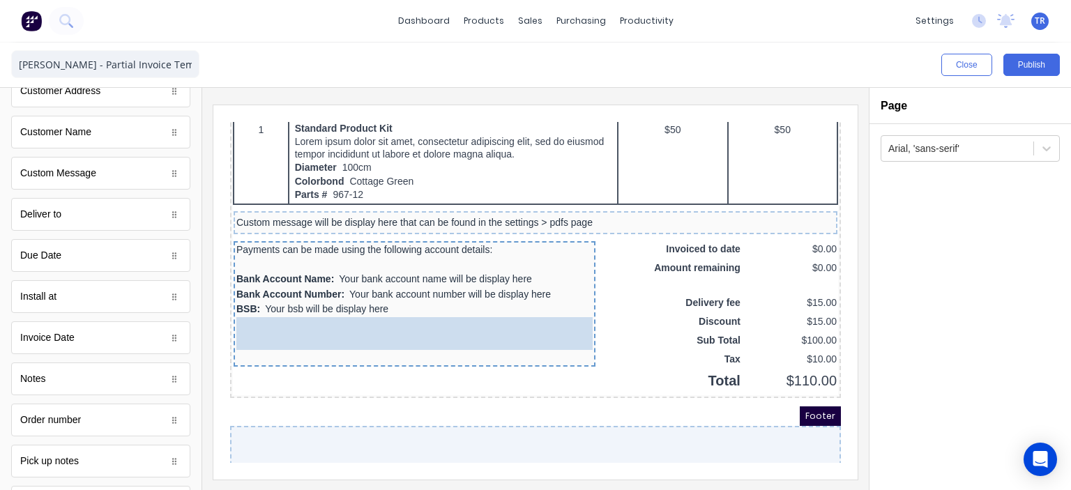
drag, startPoint x: 86, startPoint y: 272, endPoint x: 315, endPoint y: 324, distance: 235.2
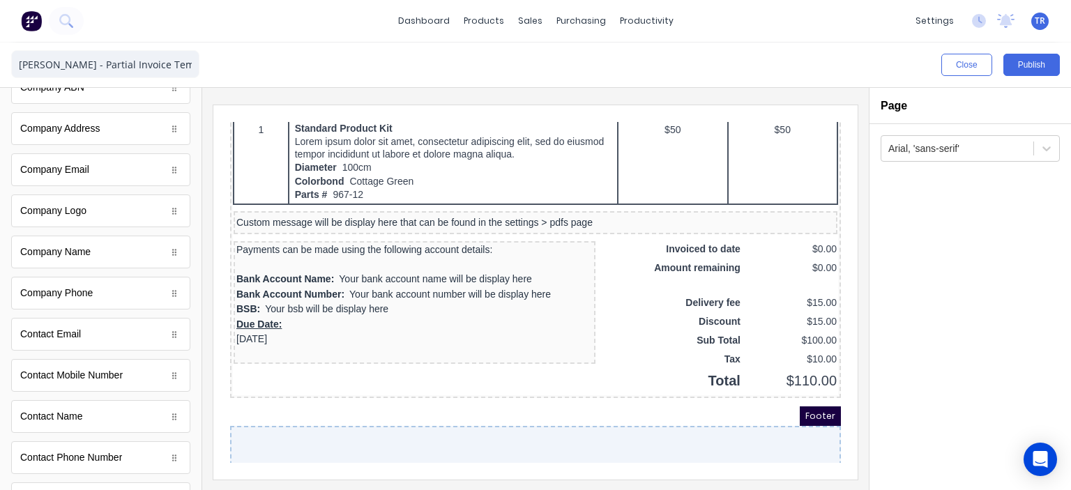
scroll to position [0, 0]
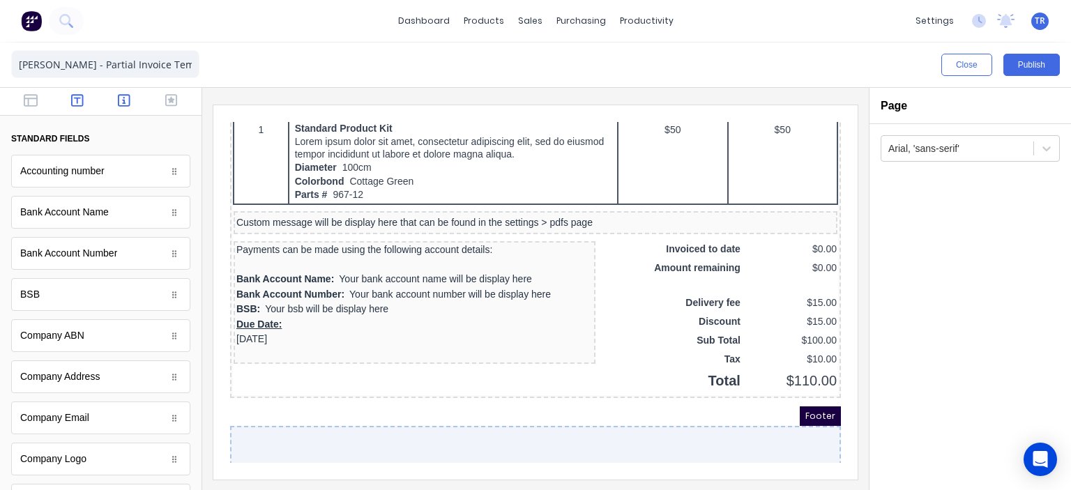
click at [67, 96] on button "button" at bounding box center [77, 101] width 38 height 17
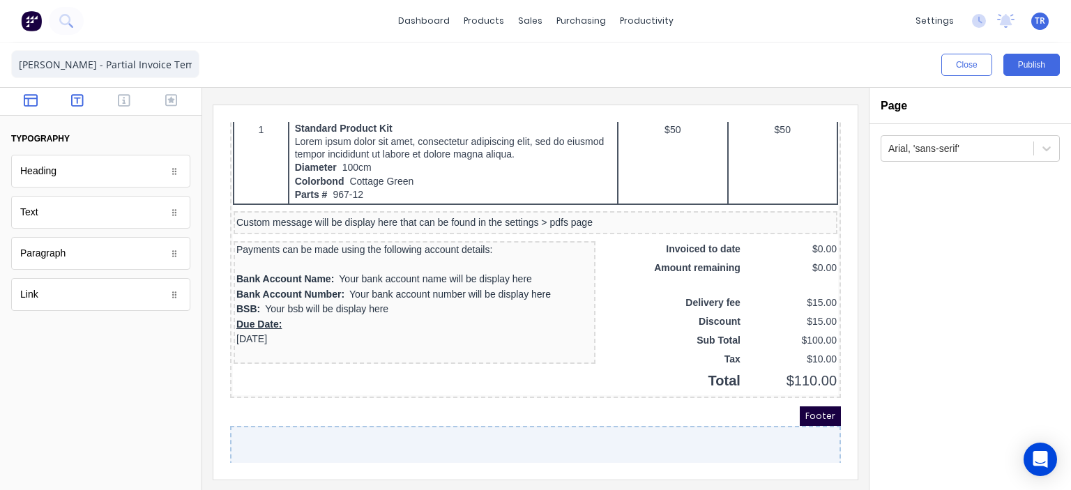
click at [33, 105] on icon "button" at bounding box center [31, 100] width 14 height 13
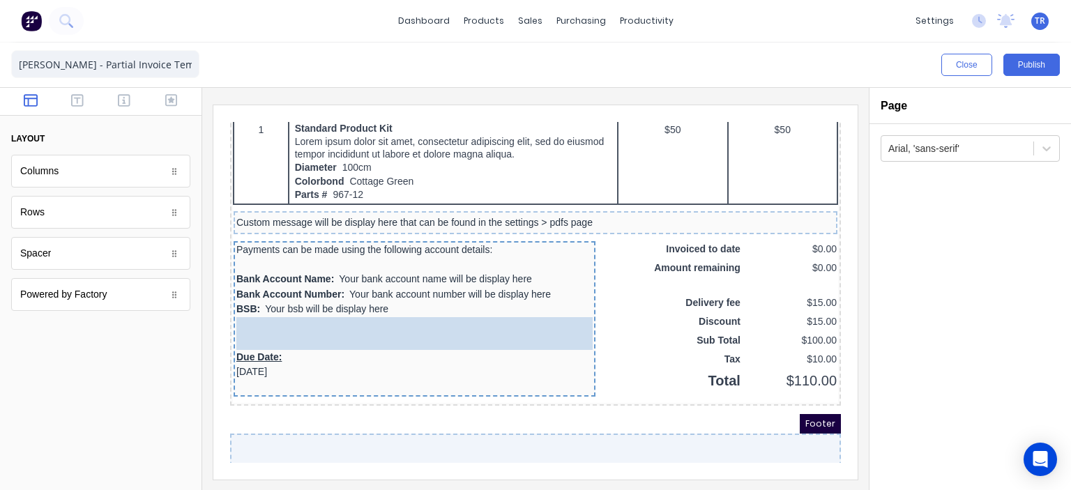
drag, startPoint x: 101, startPoint y: 275, endPoint x: 78, endPoint y: 195, distance: 83.4
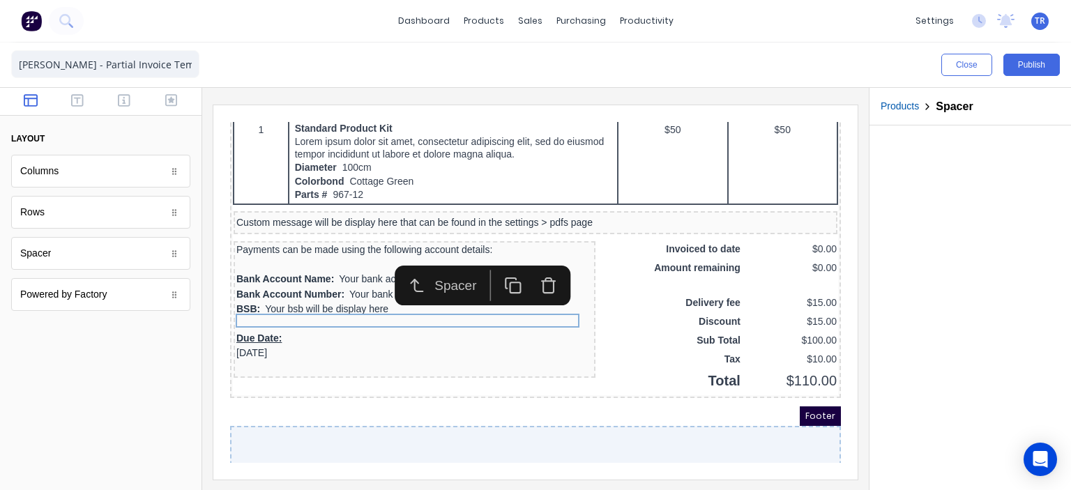
click at [931, 250] on div at bounding box center [969, 307] width 201 height 365
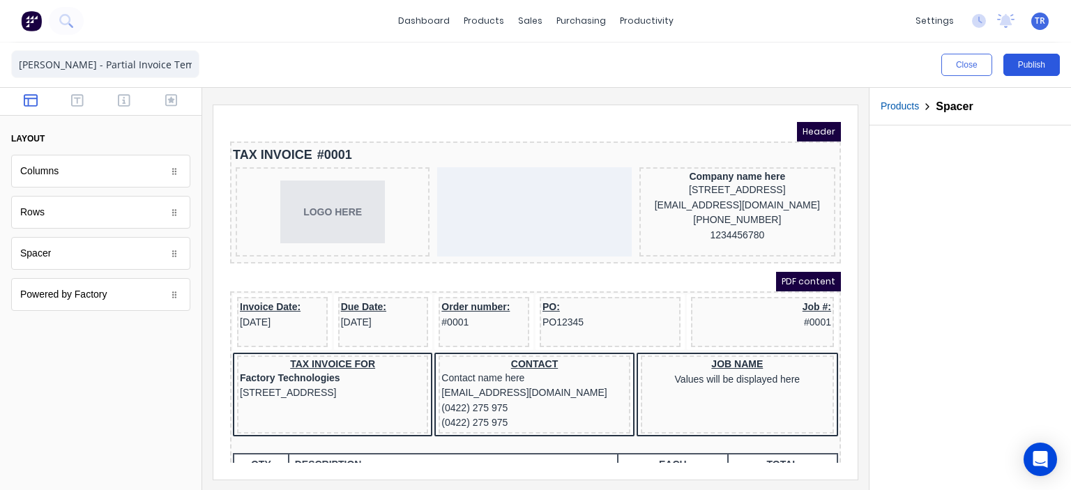
click at [1014, 63] on button "Publish" at bounding box center [1031, 65] width 56 height 22
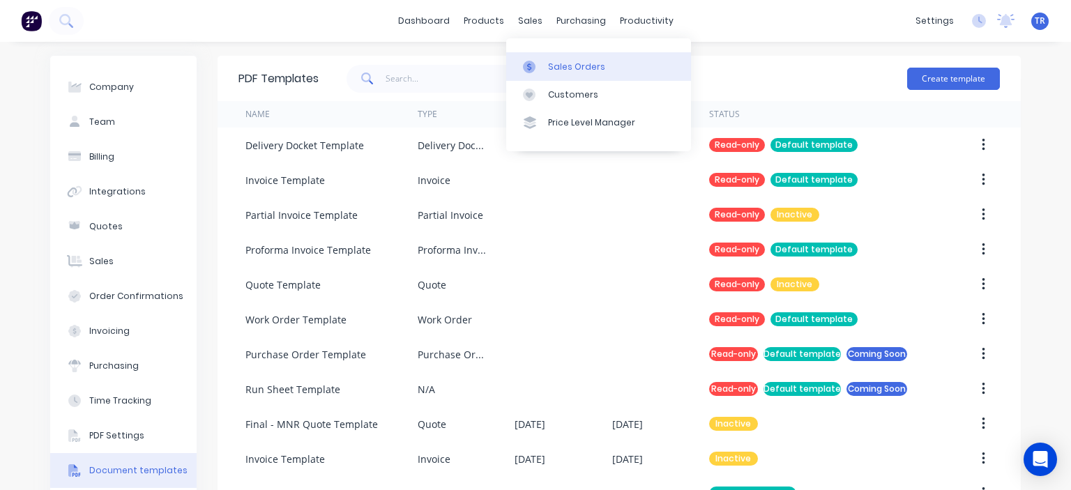
click at [563, 66] on div "Sales Orders" at bounding box center [576, 67] width 57 height 13
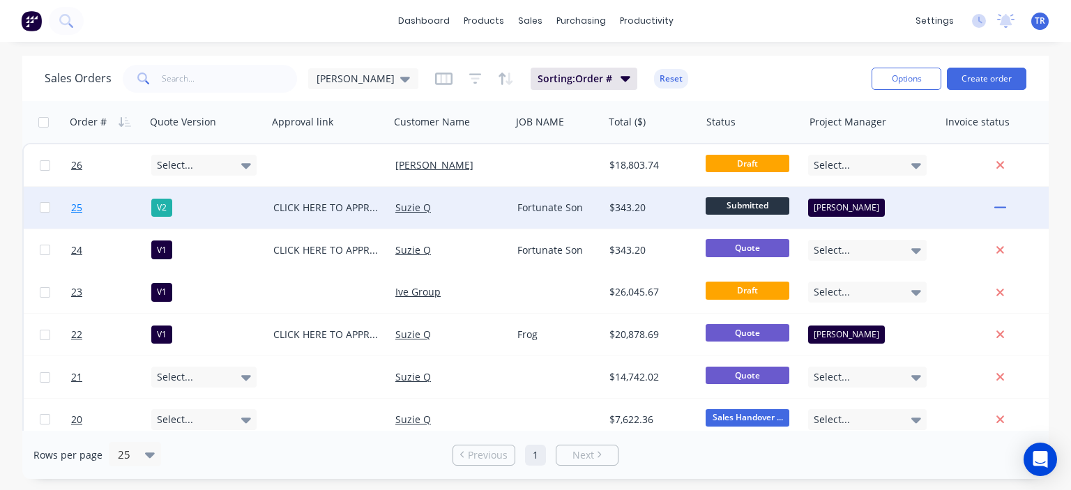
click at [79, 214] on span "25" at bounding box center [76, 208] width 11 height 14
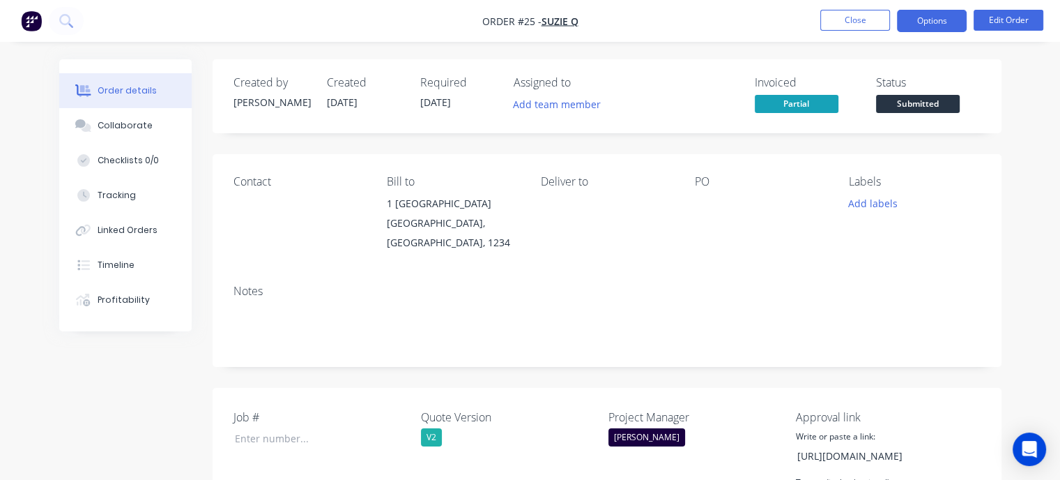
click at [927, 21] on button "Options" at bounding box center [932, 21] width 70 height 22
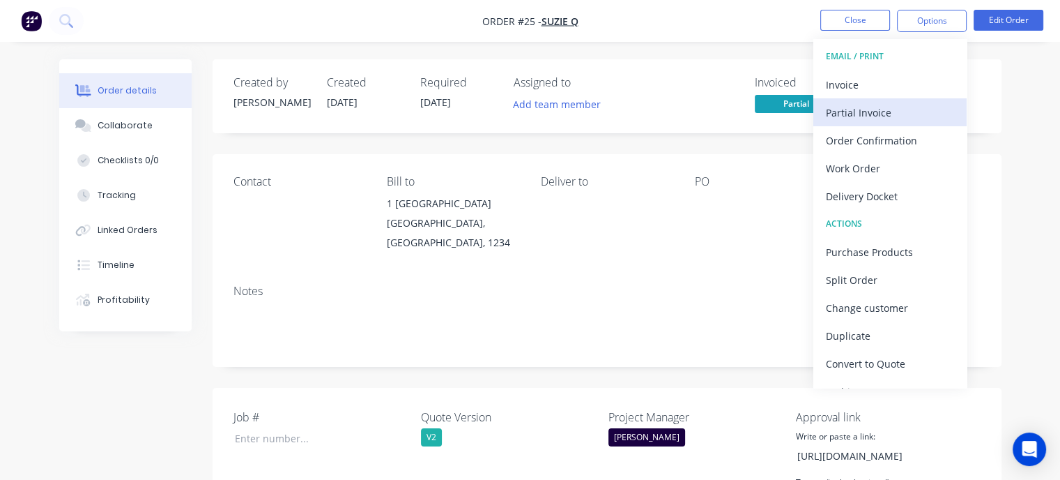
click at [859, 111] on div "Partial Invoice" at bounding box center [890, 112] width 128 height 20
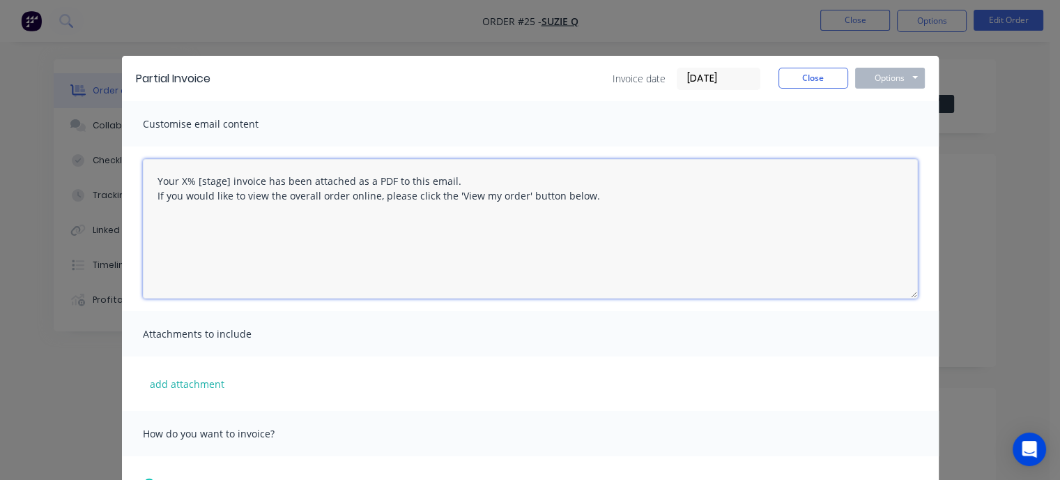
click at [181, 176] on textarea "Your X% [stage] invoice has been attached as a PDF to this email. If you would …" at bounding box center [530, 228] width 775 height 139
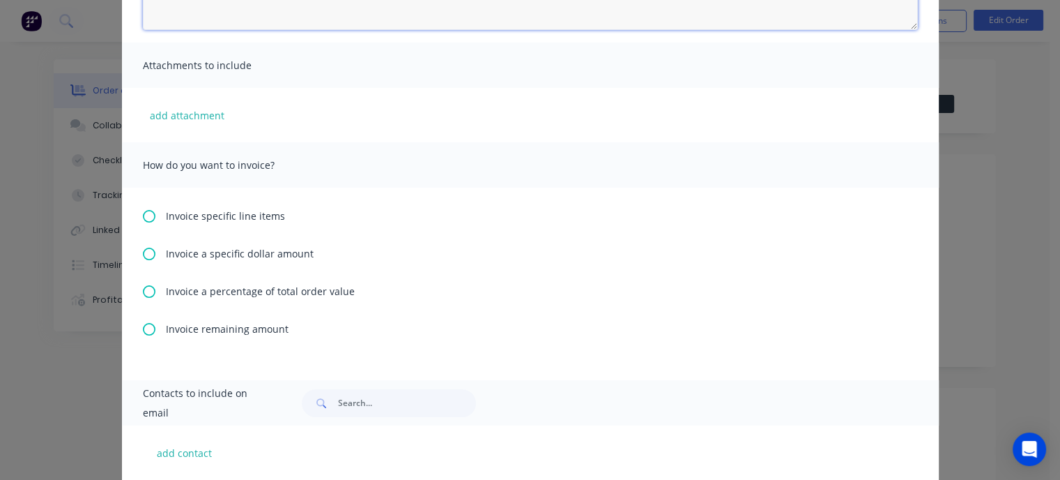
scroll to position [279, 0]
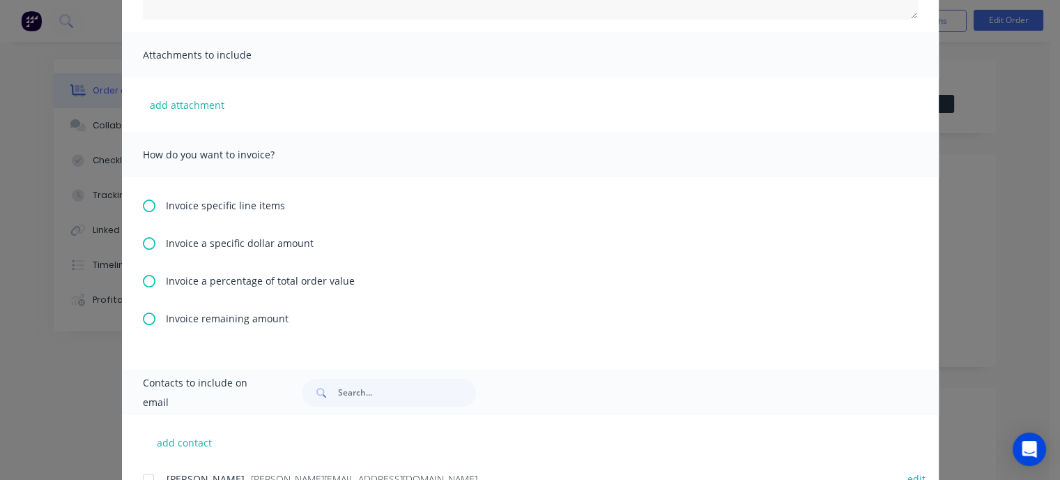
click at [148, 280] on icon at bounding box center [149, 281] width 13 height 13
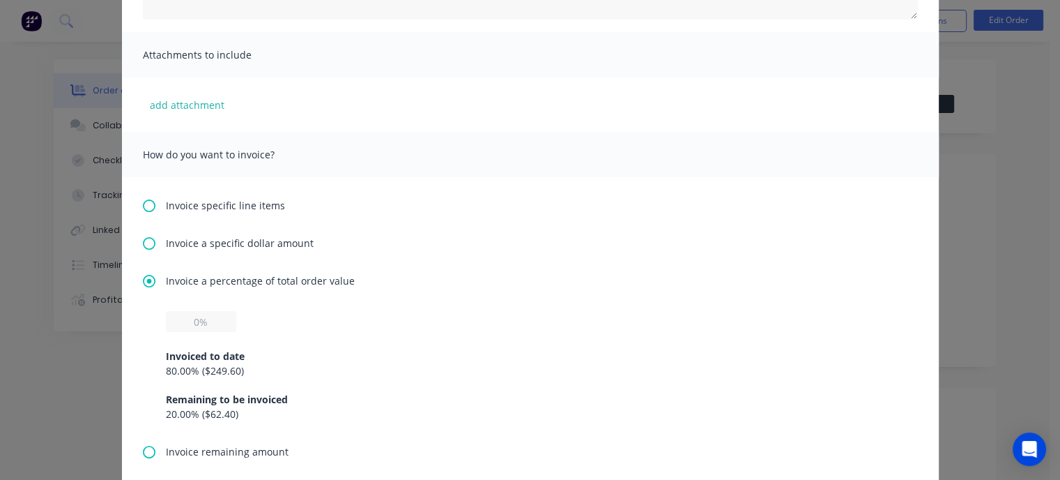
click at [144, 450] on icon at bounding box center [149, 451] width 13 height 13
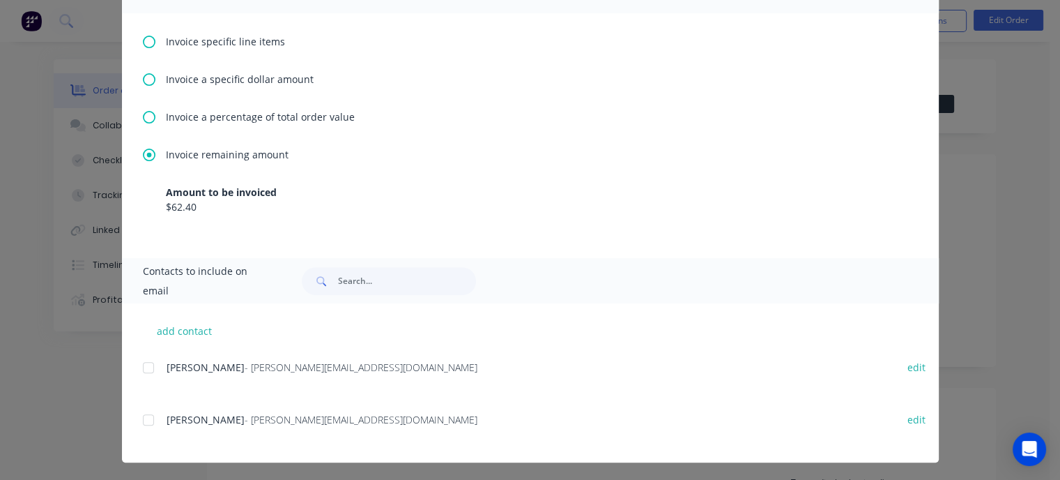
scroll to position [445, 0]
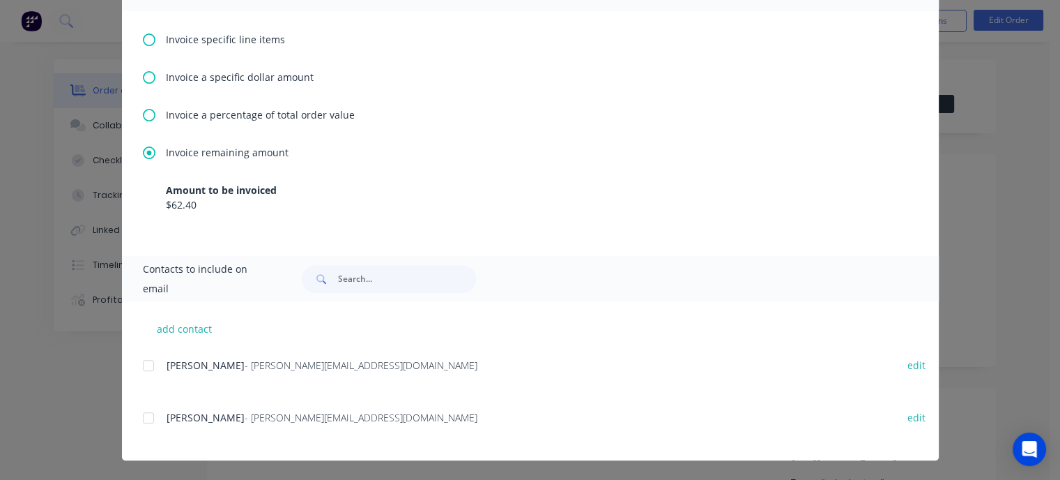
click at [139, 362] on div at bounding box center [149, 365] width 28 height 28
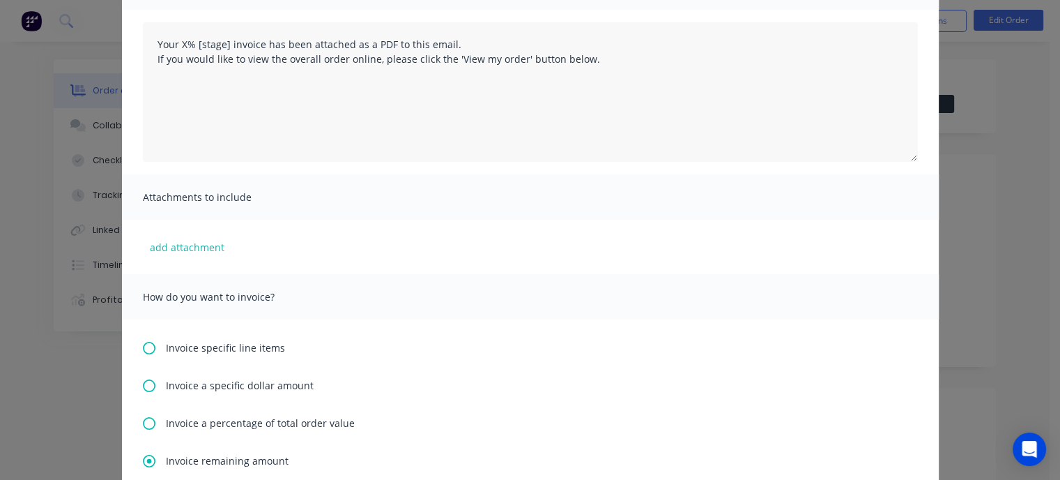
scroll to position [96, 0]
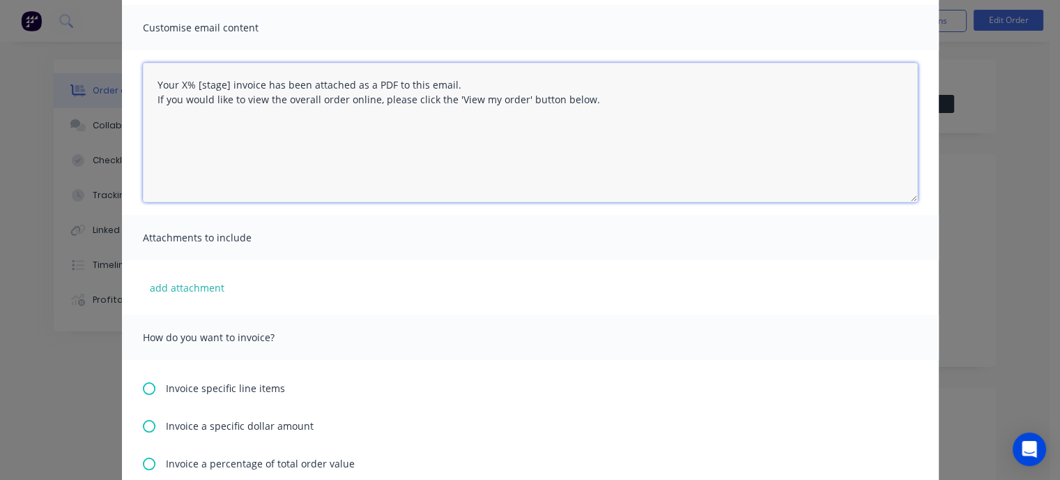
drag, startPoint x: 222, startPoint y: 84, endPoint x: 176, endPoint y: 86, distance: 46.8
click at [176, 86] on textarea "Your X% [stage] invoice has been attached as a PDF to this email. If you would …" at bounding box center [530, 132] width 775 height 139
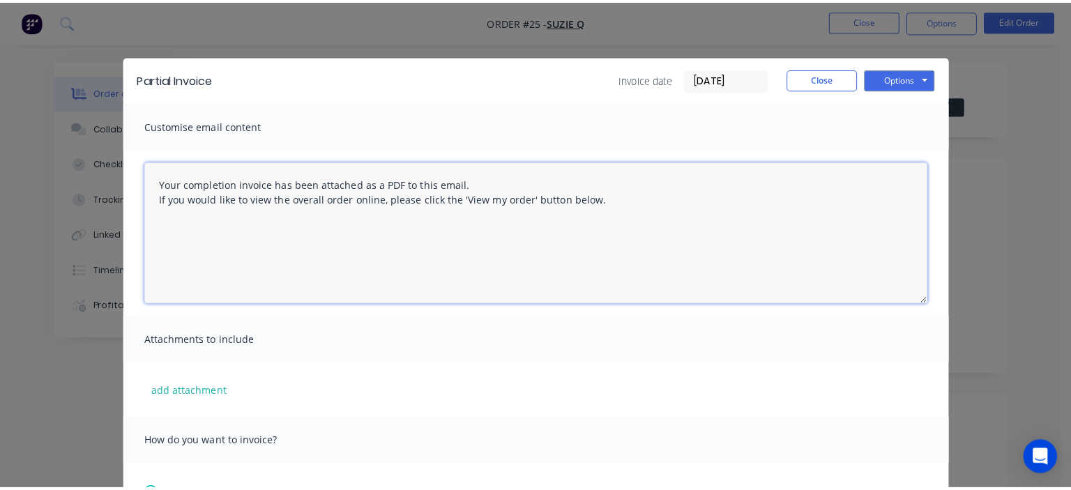
scroll to position [0, 0]
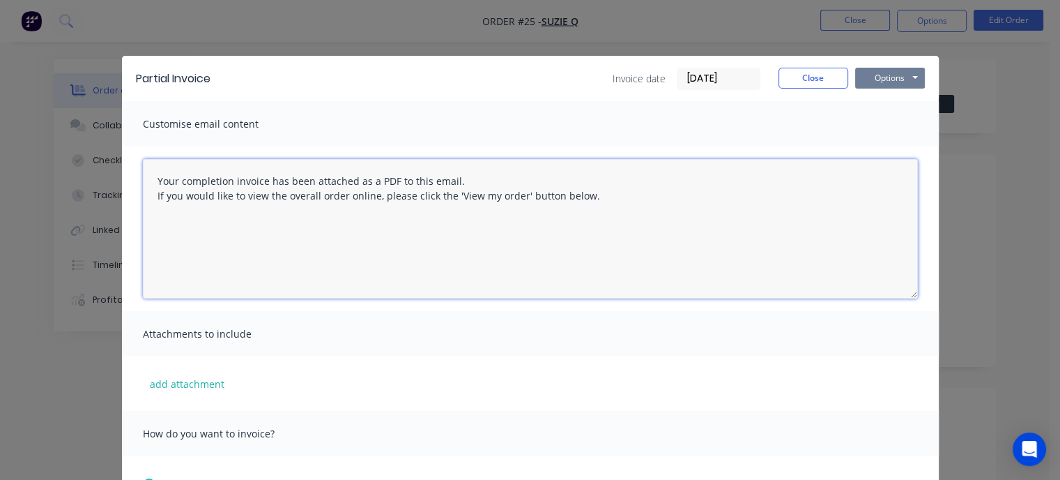
type textarea "Your completion invoice has been attached as a PDF to this email. If you would …"
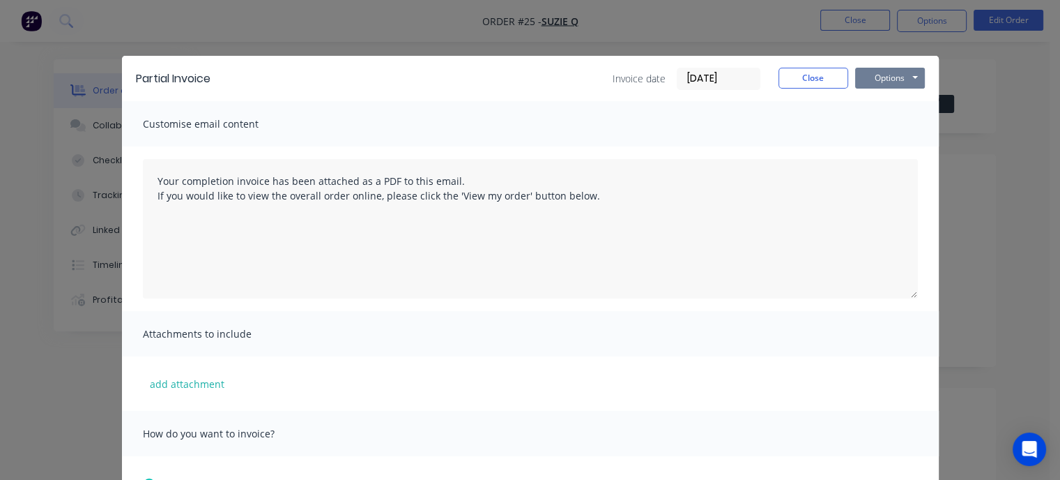
click at [868, 77] on button "Options" at bounding box center [890, 78] width 70 height 21
click at [892, 148] on button "Email" at bounding box center [899, 148] width 89 height 23
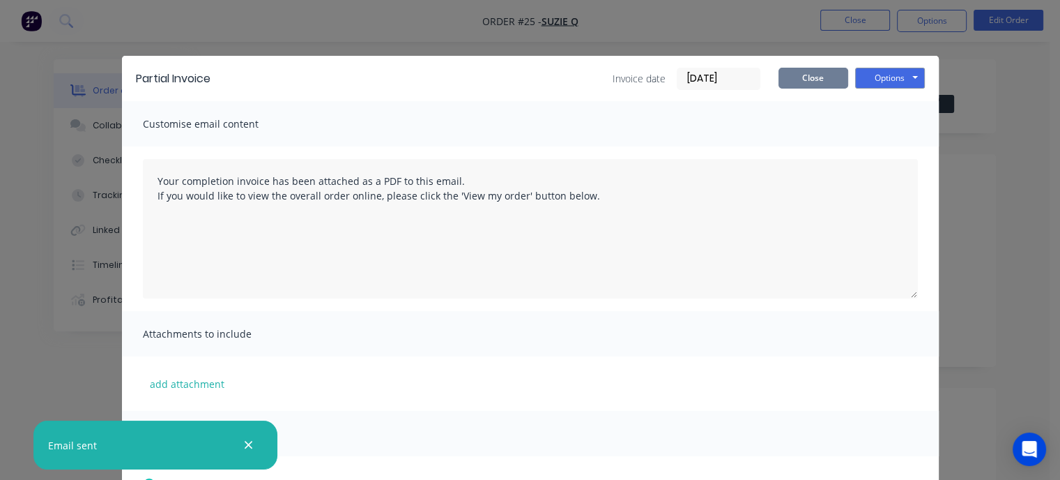
click at [818, 77] on button "Close" at bounding box center [814, 78] width 70 height 21
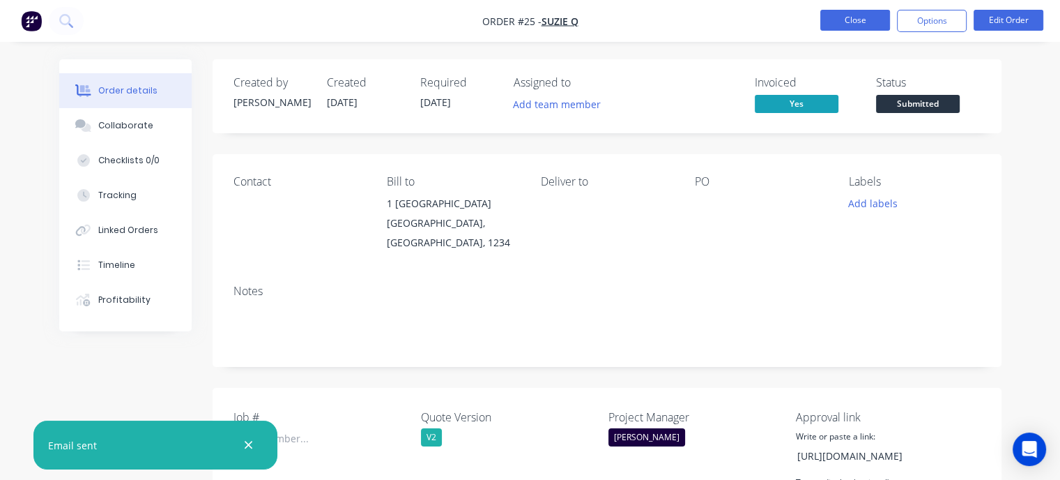
click at [832, 10] on button "Close" at bounding box center [855, 20] width 70 height 21
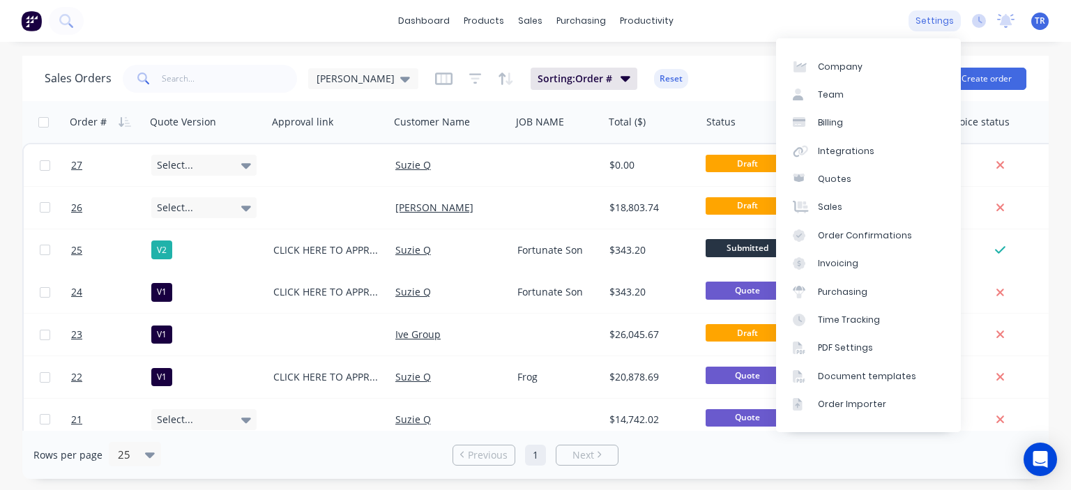
click at [940, 25] on div "settings" at bounding box center [934, 20] width 52 height 21
click at [869, 377] on div "Document templates" at bounding box center [867, 376] width 98 height 13
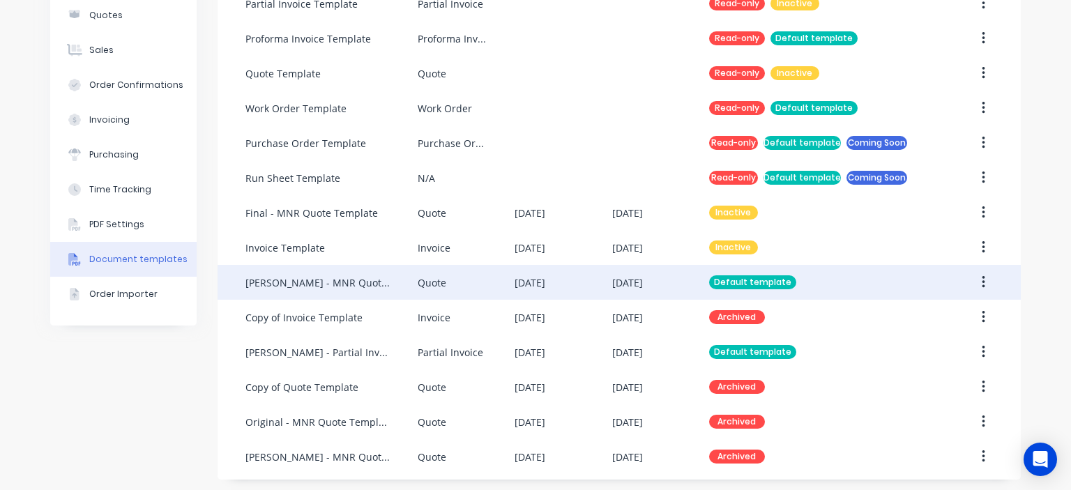
scroll to position [215, 0]
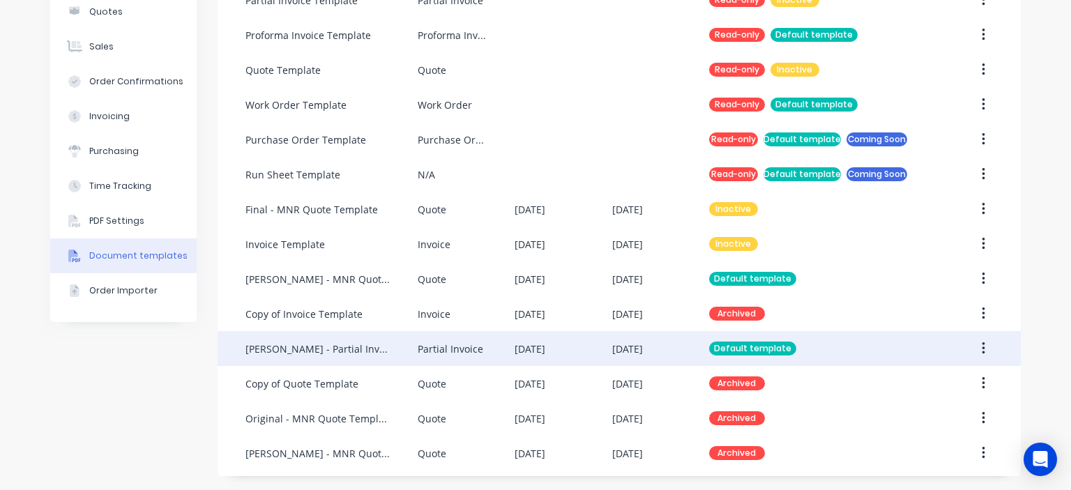
click at [984, 351] on button "button" at bounding box center [983, 348] width 33 height 25
click at [981, 351] on button "button" at bounding box center [983, 348] width 33 height 25
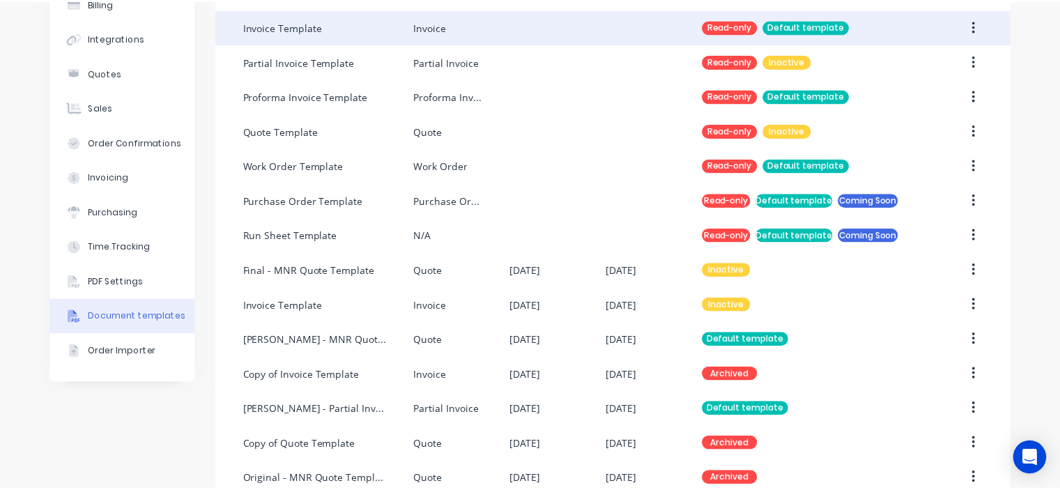
scroll to position [0, 0]
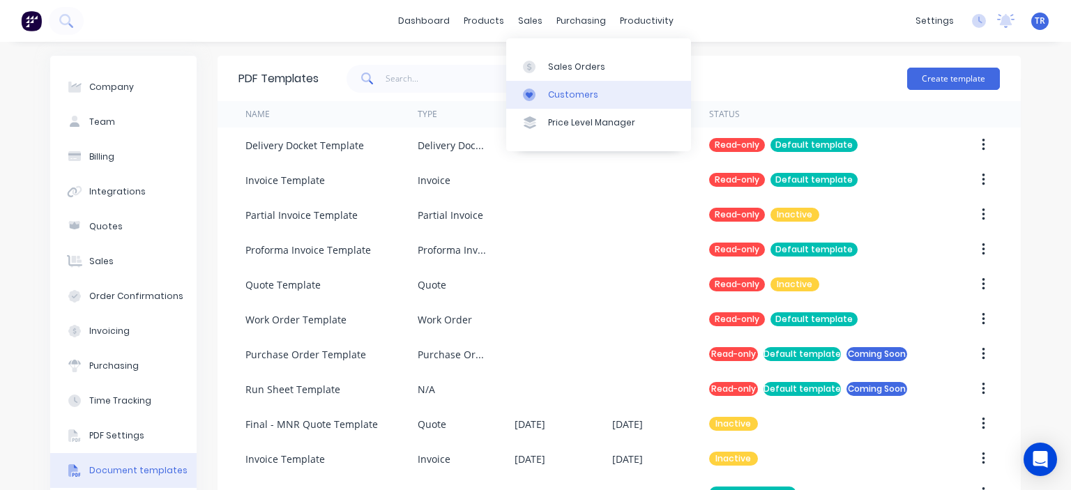
click at [566, 96] on div "Customers" at bounding box center [573, 95] width 50 height 13
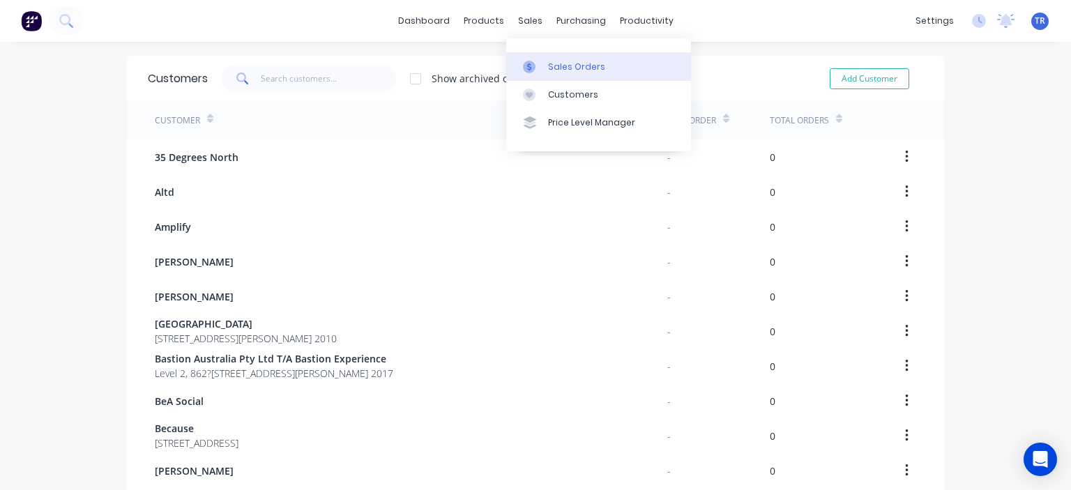
click at [572, 64] on div "Sales Orders" at bounding box center [576, 67] width 57 height 13
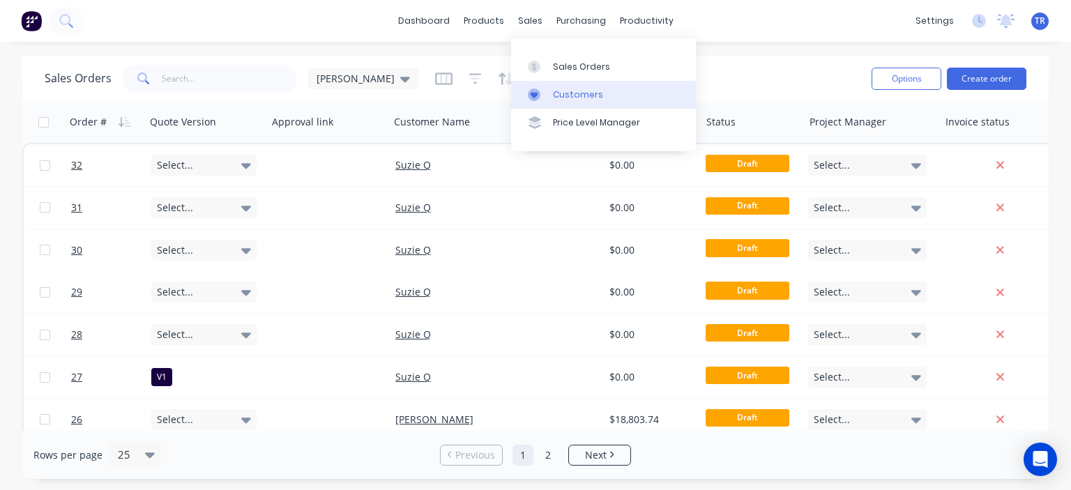
click at [555, 89] on div "Customers" at bounding box center [578, 95] width 50 height 13
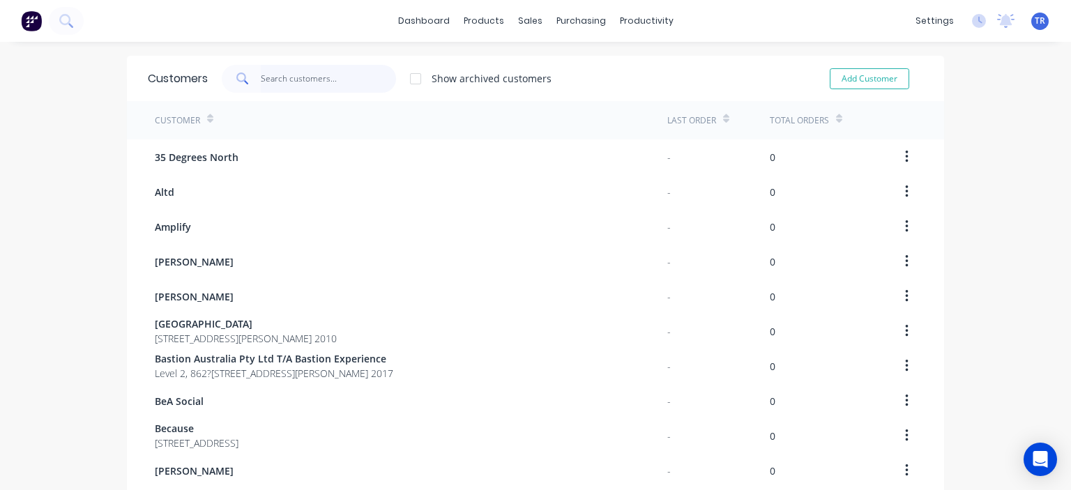
click at [277, 78] on input "text" at bounding box center [329, 79] width 136 height 28
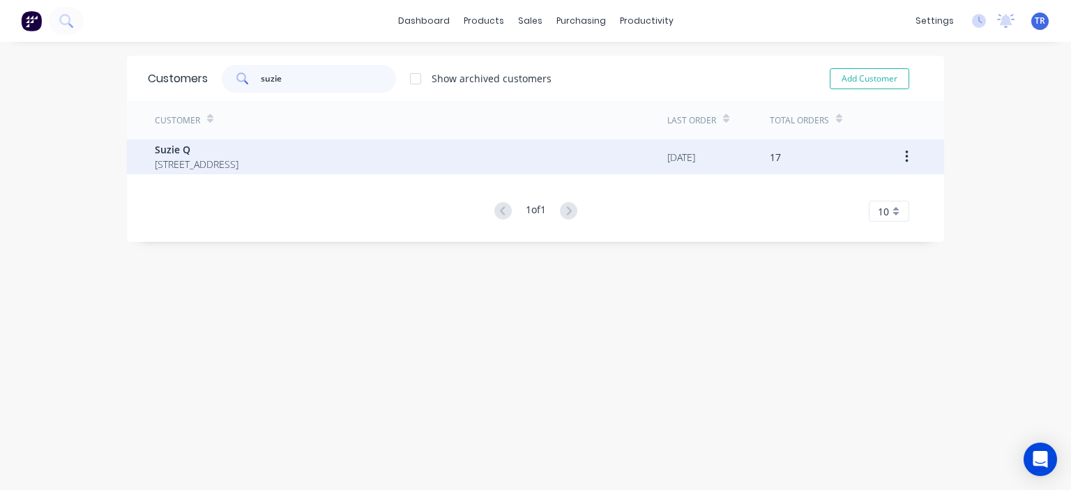
type input "suzie"
click at [204, 153] on span "Suzie Q" at bounding box center [197, 149] width 84 height 15
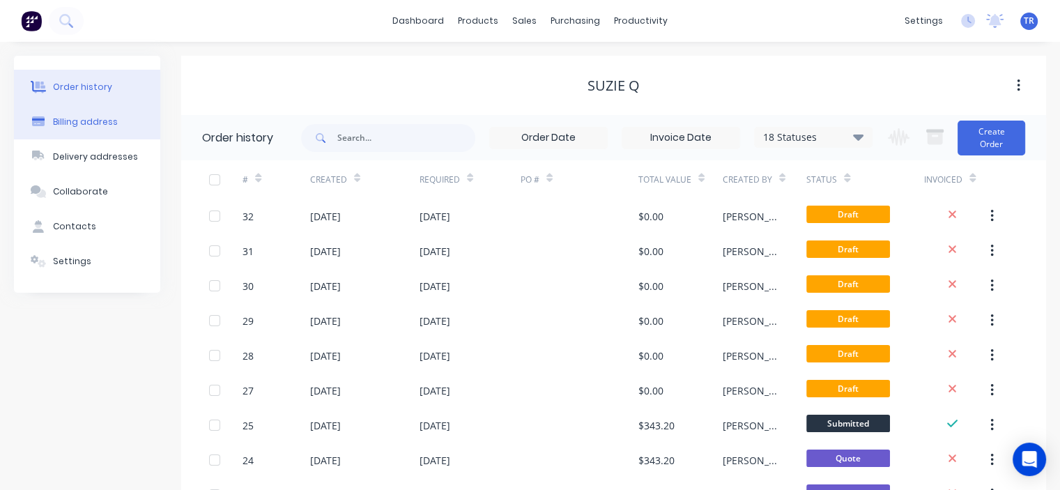
click at [103, 125] on div "Billing address" at bounding box center [85, 122] width 65 height 13
select select "AU"
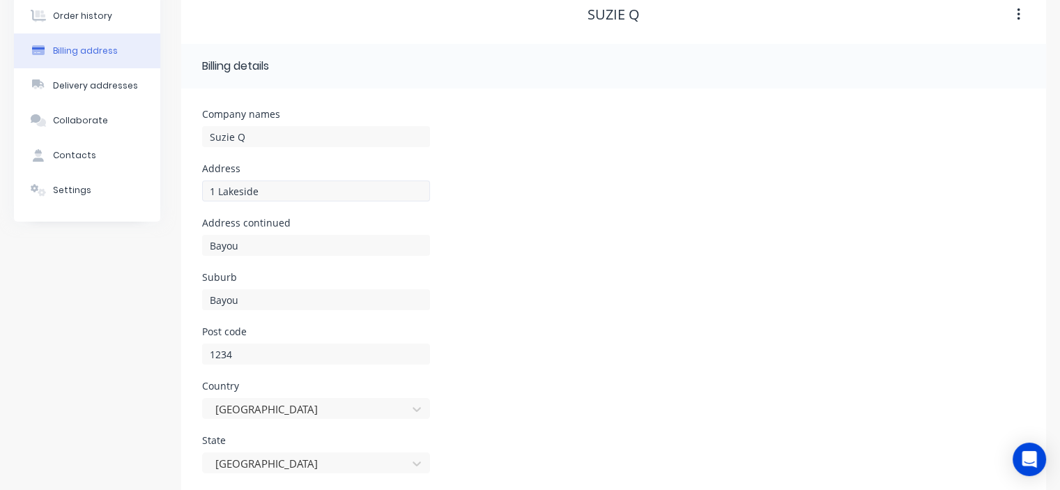
scroll to position [68, 0]
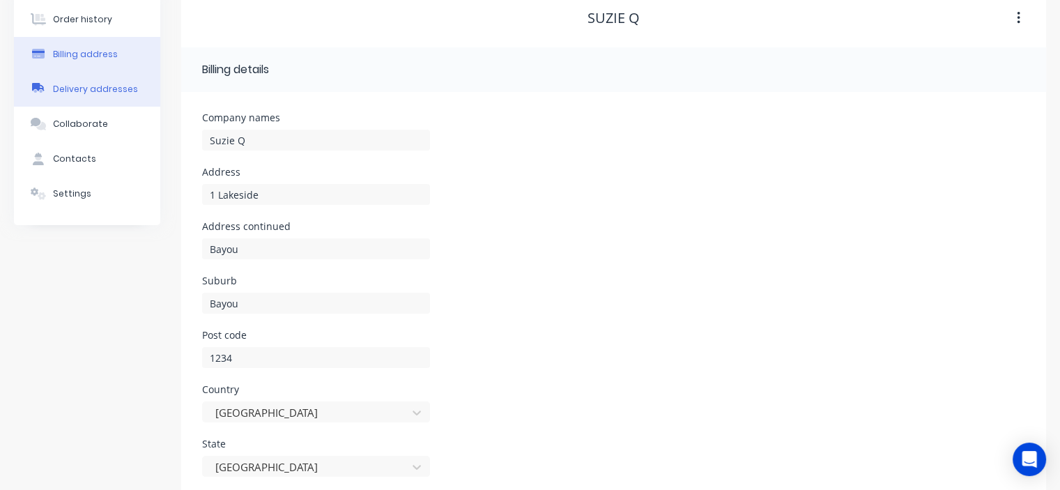
click at [95, 95] on button "Delivery addresses" at bounding box center [87, 89] width 146 height 35
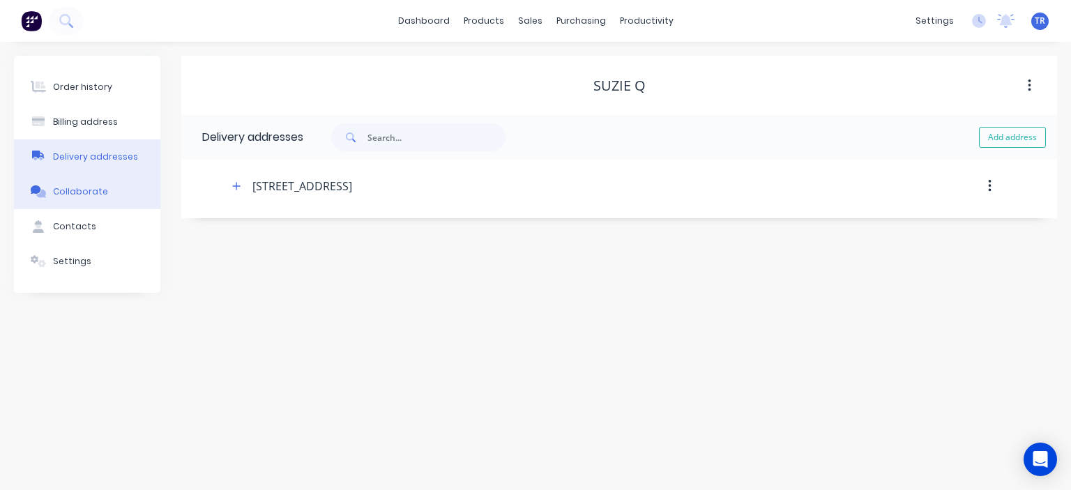
click at [122, 189] on button "Collaborate" at bounding box center [87, 191] width 146 height 35
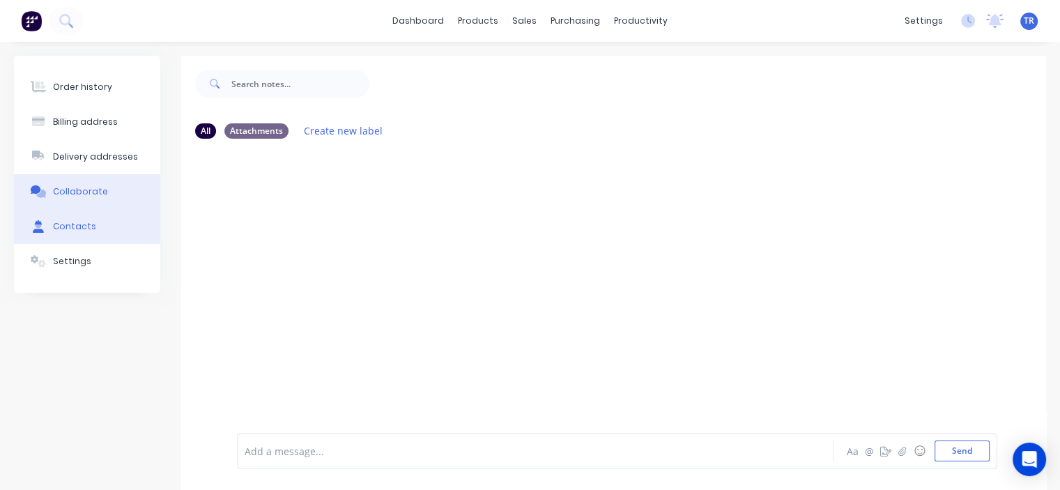
click at [109, 224] on button "Contacts" at bounding box center [87, 226] width 146 height 35
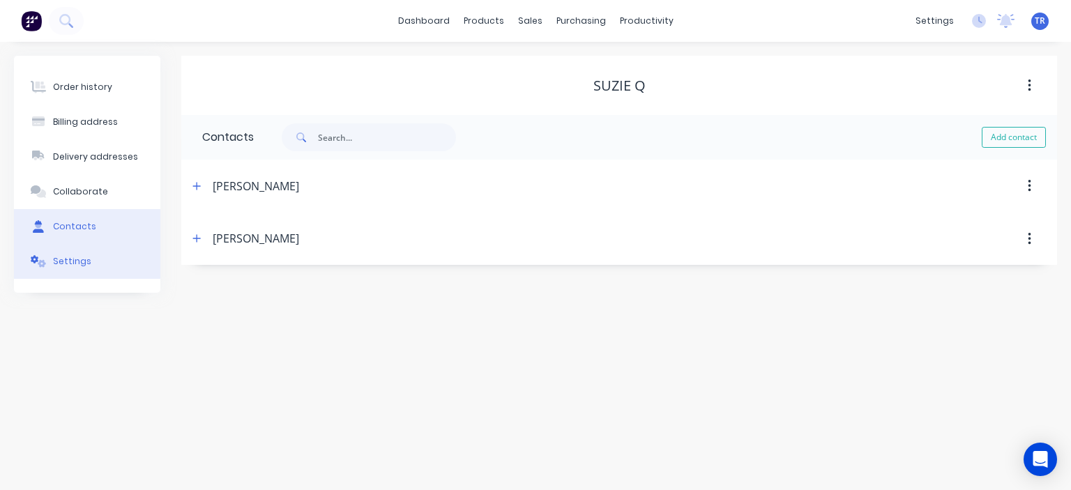
click at [98, 275] on button "Settings" at bounding box center [87, 261] width 146 height 35
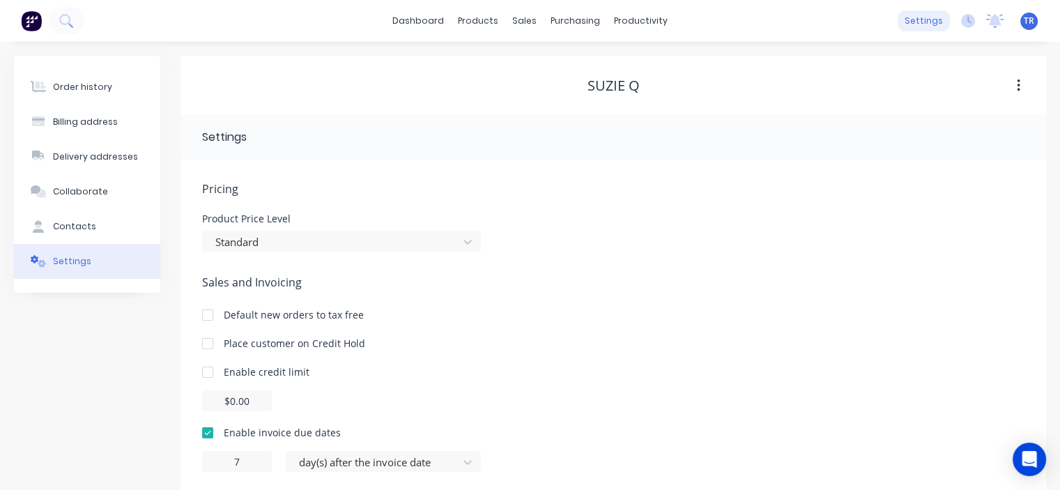
click at [915, 26] on div "settings" at bounding box center [924, 20] width 52 height 21
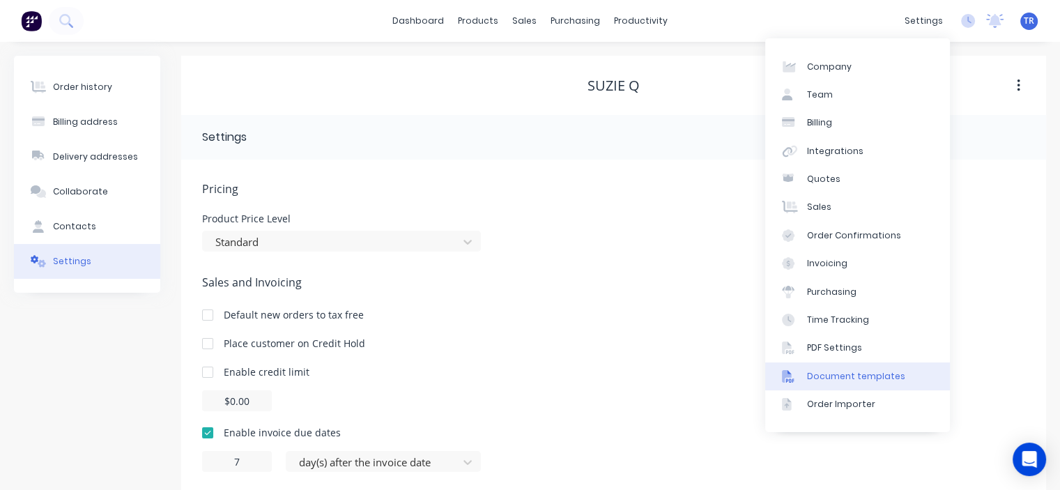
click at [834, 375] on div "Document templates" at bounding box center [856, 376] width 98 height 13
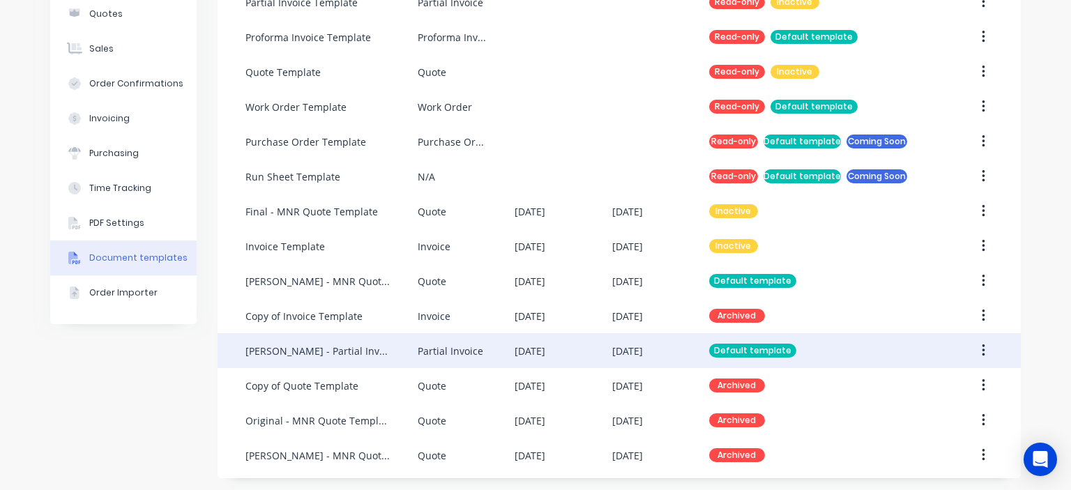
scroll to position [215, 0]
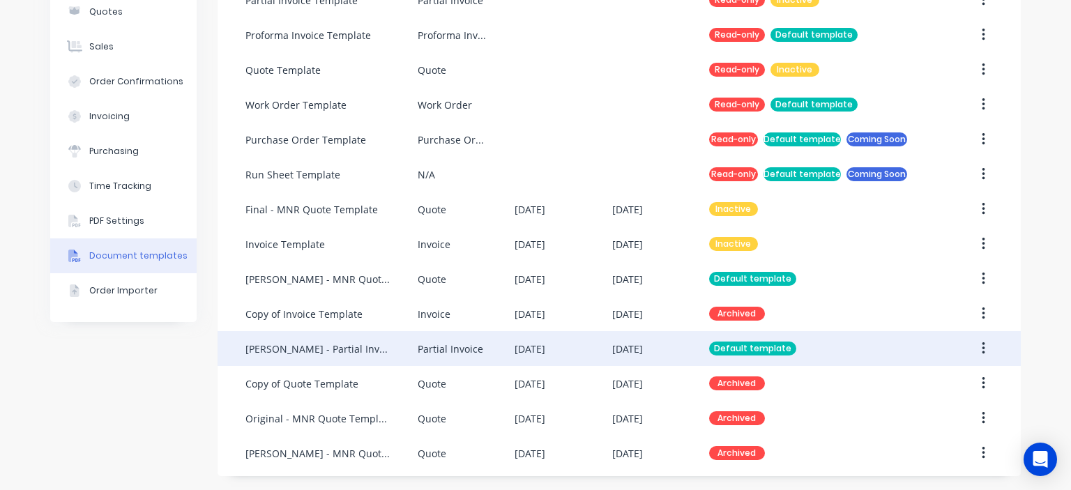
click at [444, 346] on div "Partial Invoice" at bounding box center [451, 349] width 66 height 15
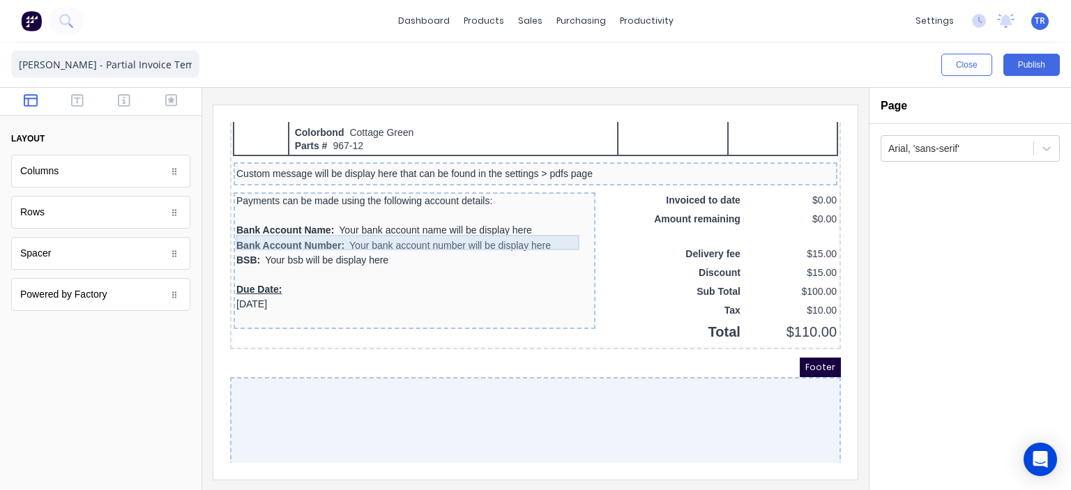
scroll to position [995, 0]
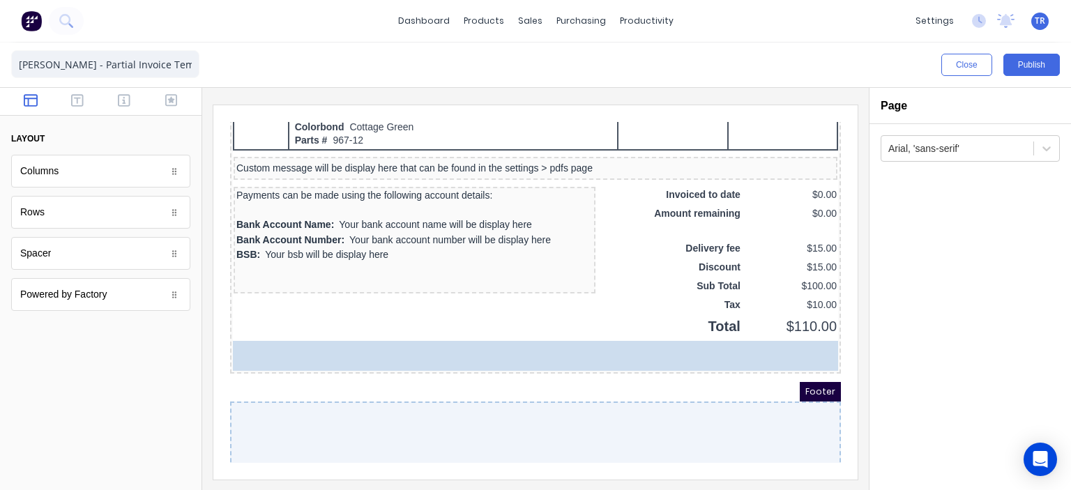
drag, startPoint x: 320, startPoint y: 264, endPoint x: 748, endPoint y: 323, distance: 432.1
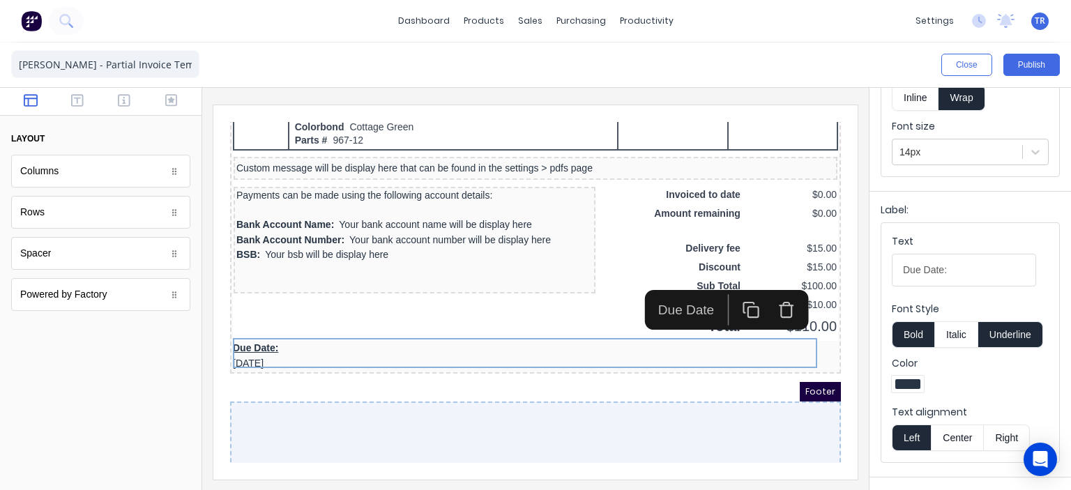
scroll to position [139, 0]
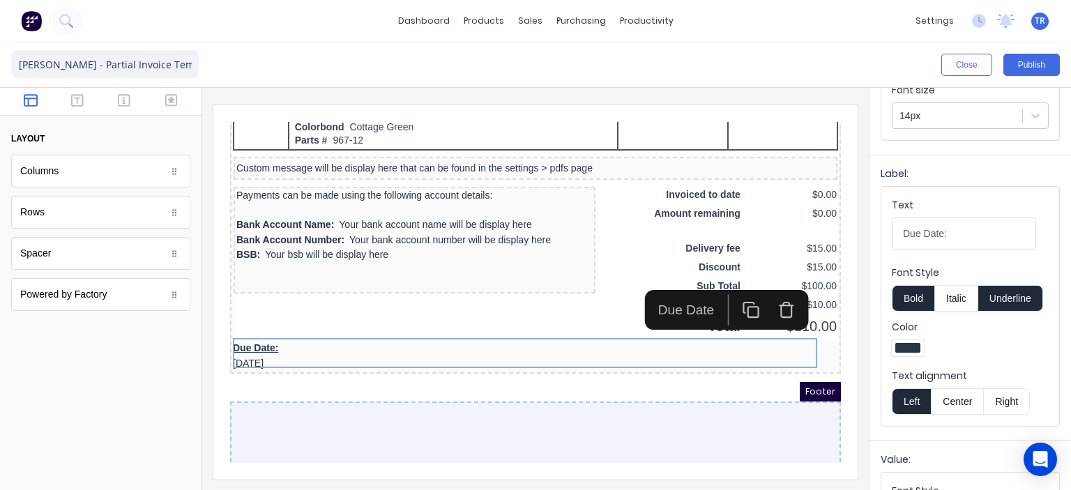
click at [997, 405] on button "Right" at bounding box center [1007, 401] width 46 height 26
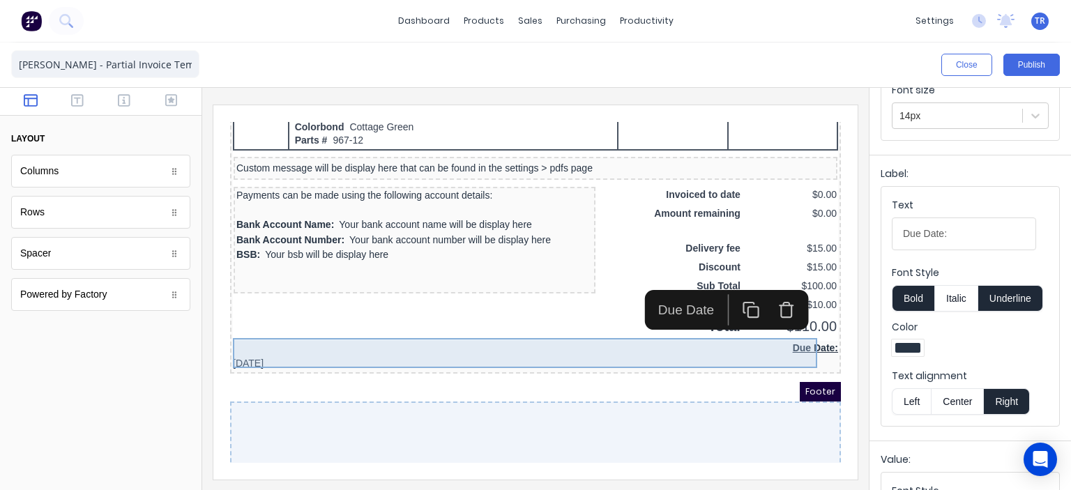
click at [268, 342] on div "Due Date: [DATE]" at bounding box center [518, 339] width 605 height 30
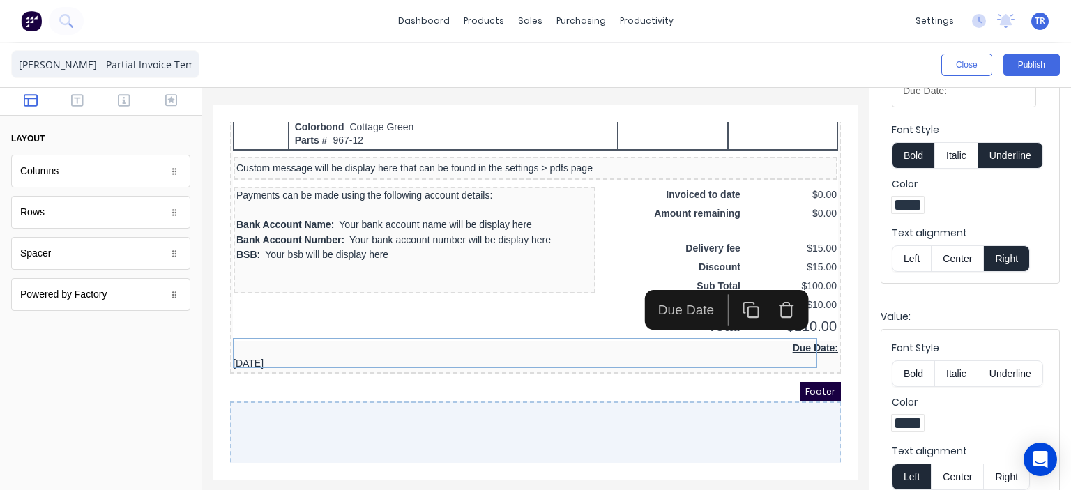
scroll to position [300, 0]
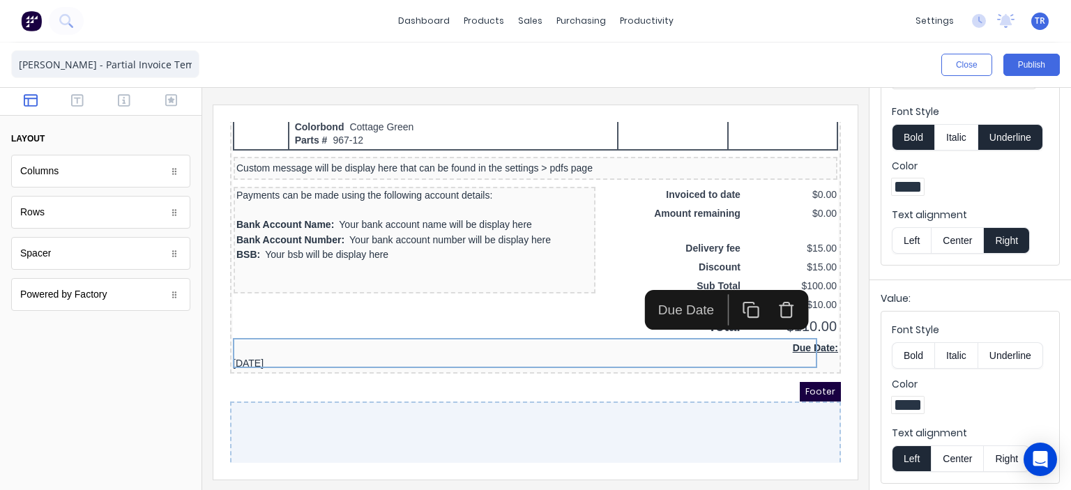
click at [995, 458] on button "Right" at bounding box center [1007, 458] width 46 height 26
click at [848, 326] on iframe at bounding box center [535, 292] width 644 height 374
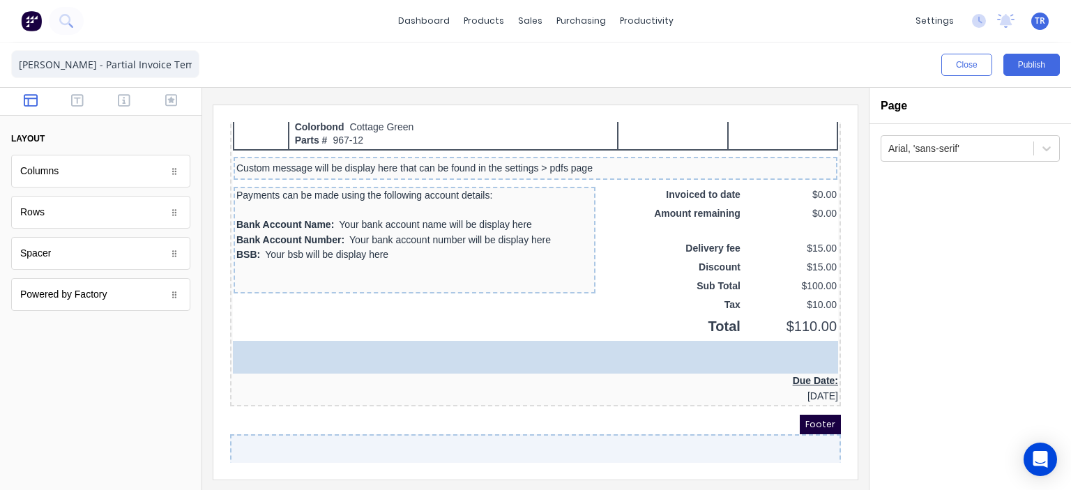
drag, startPoint x: 65, startPoint y: 248, endPoint x: 620, endPoint y: 323, distance: 560.6
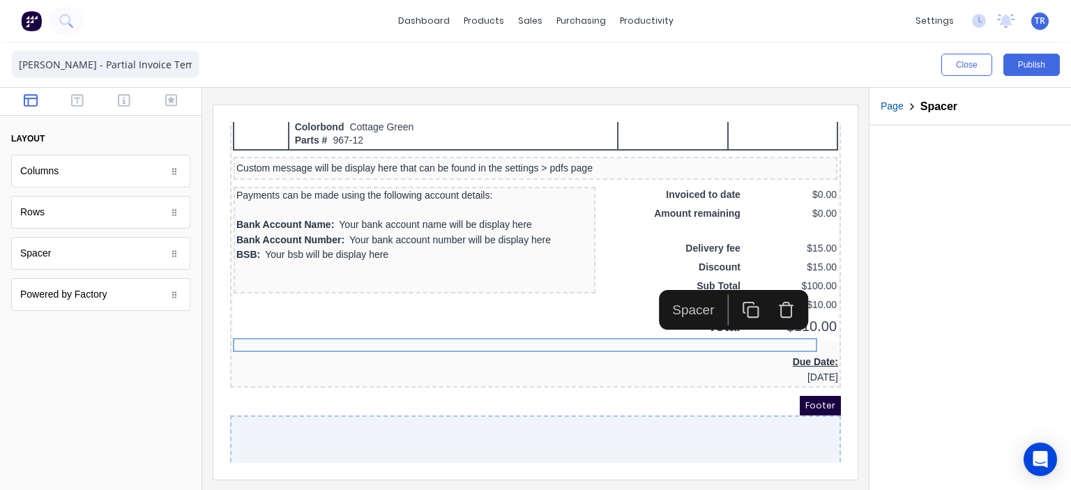
click at [855, 208] on div at bounding box center [535, 289] width 666 height 402
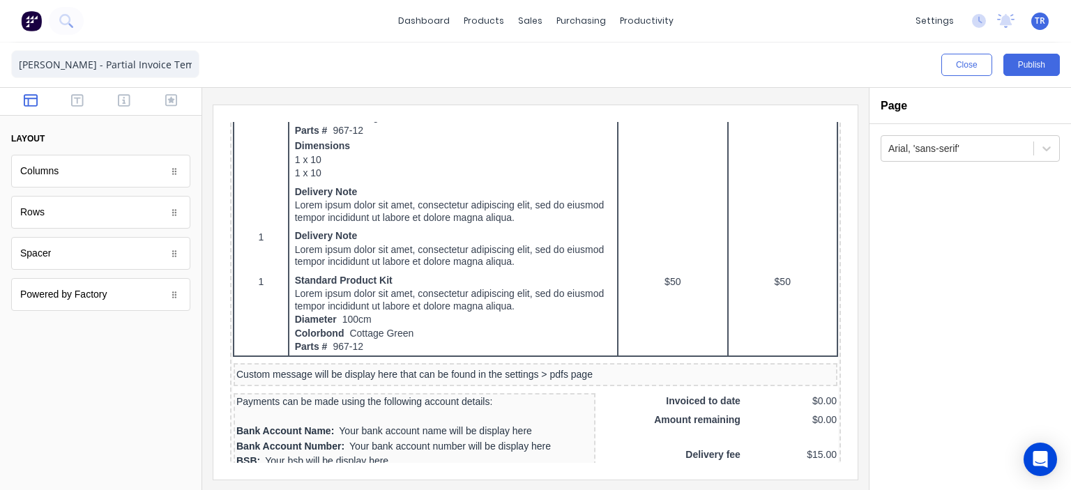
scroll to position [786, 0]
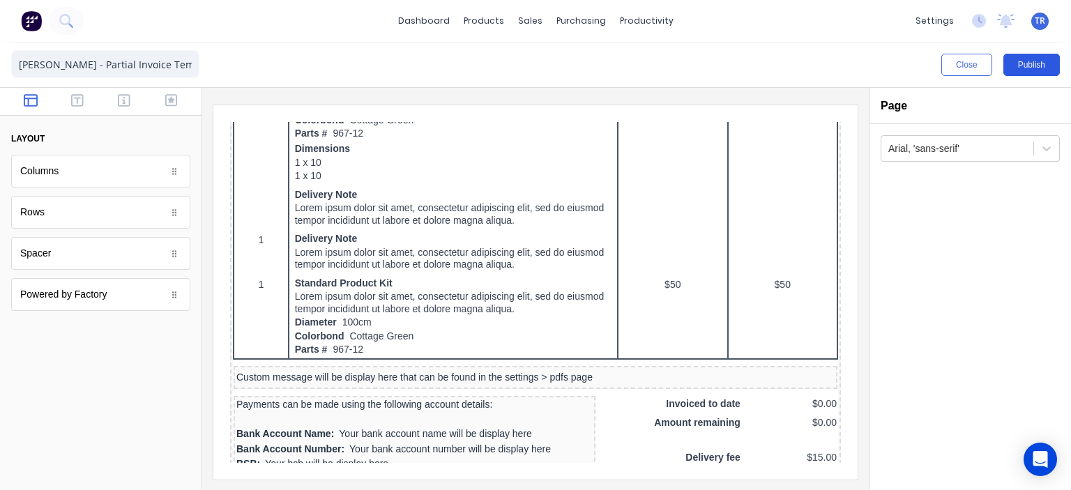
click at [1022, 62] on button "Publish" at bounding box center [1031, 65] width 56 height 22
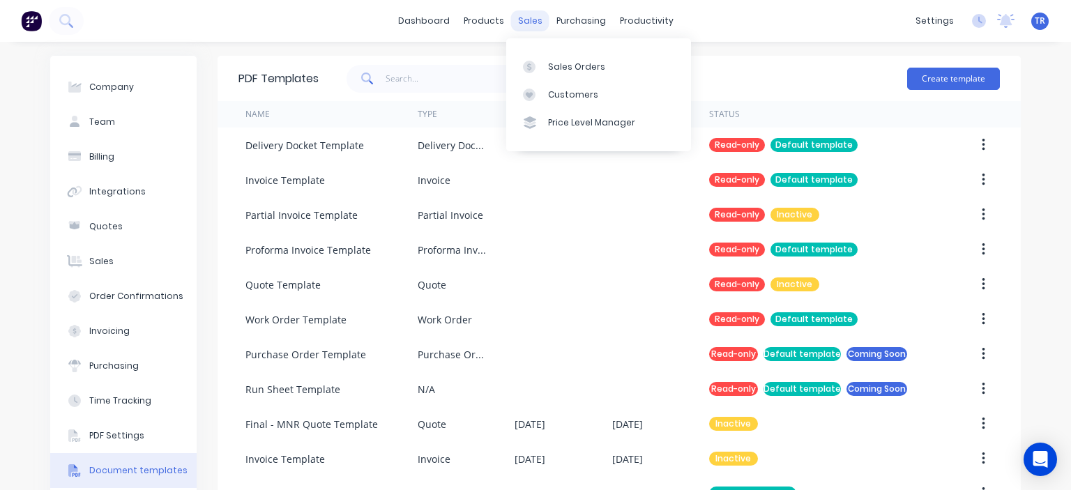
click at [528, 22] on div "sales" at bounding box center [530, 20] width 38 height 21
click at [555, 75] on link "Sales Orders" at bounding box center [598, 66] width 185 height 28
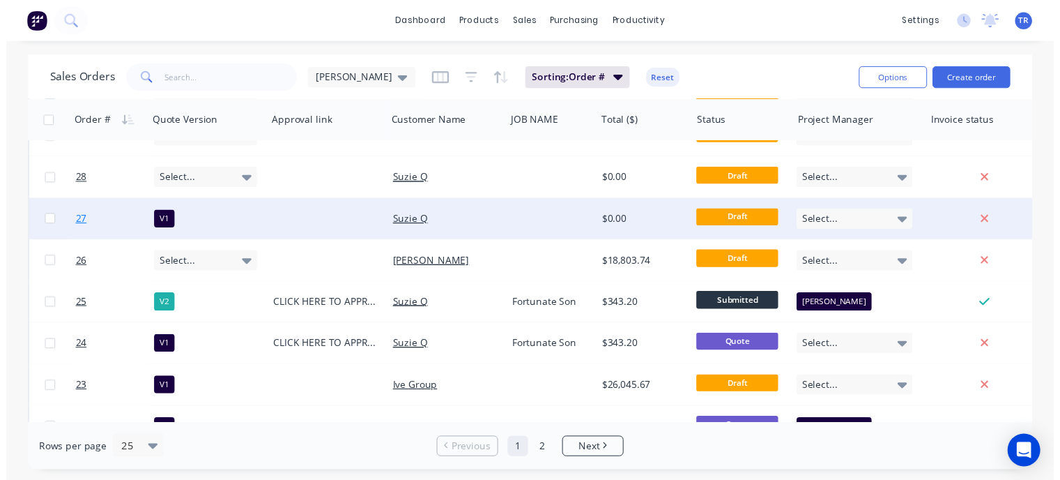
scroll to position [209, 0]
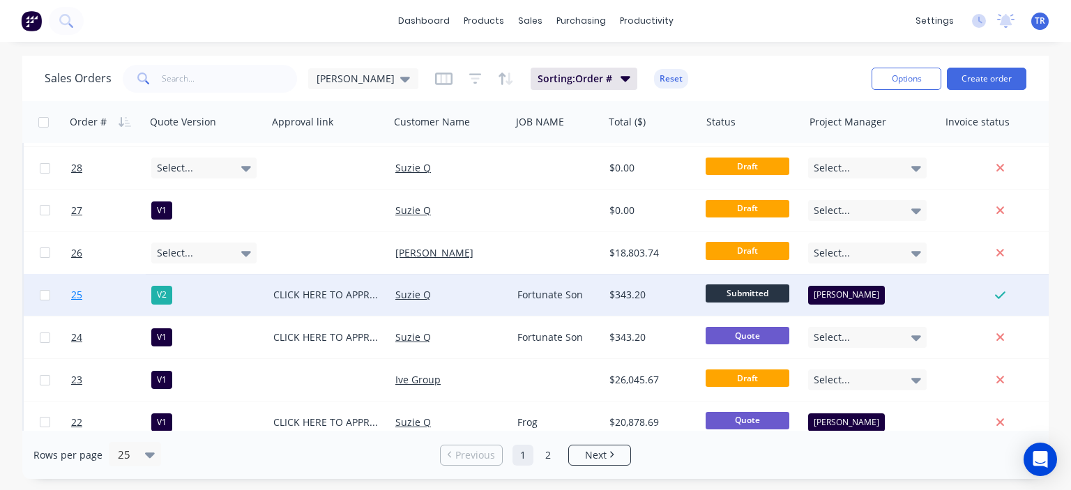
click at [75, 295] on span "25" at bounding box center [76, 295] width 11 height 14
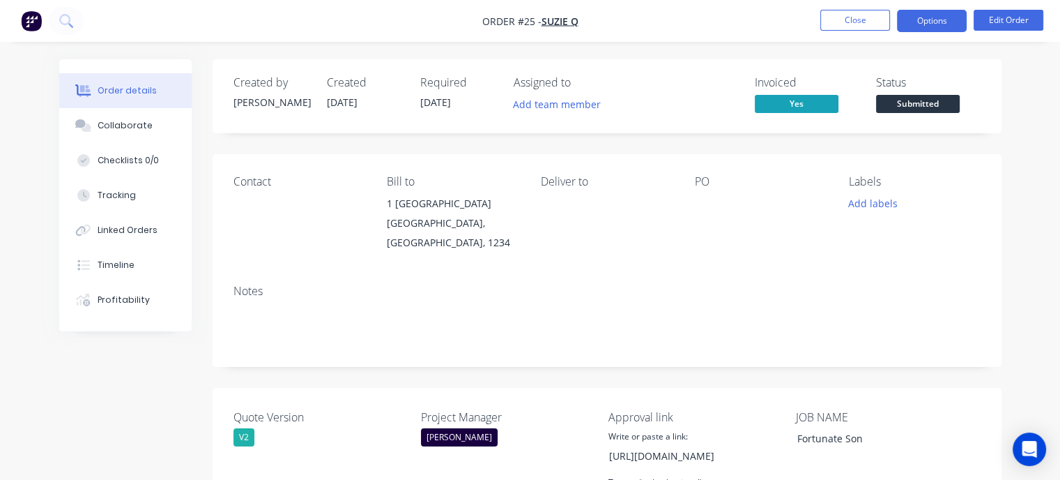
click at [924, 23] on button "Options" at bounding box center [932, 21] width 70 height 22
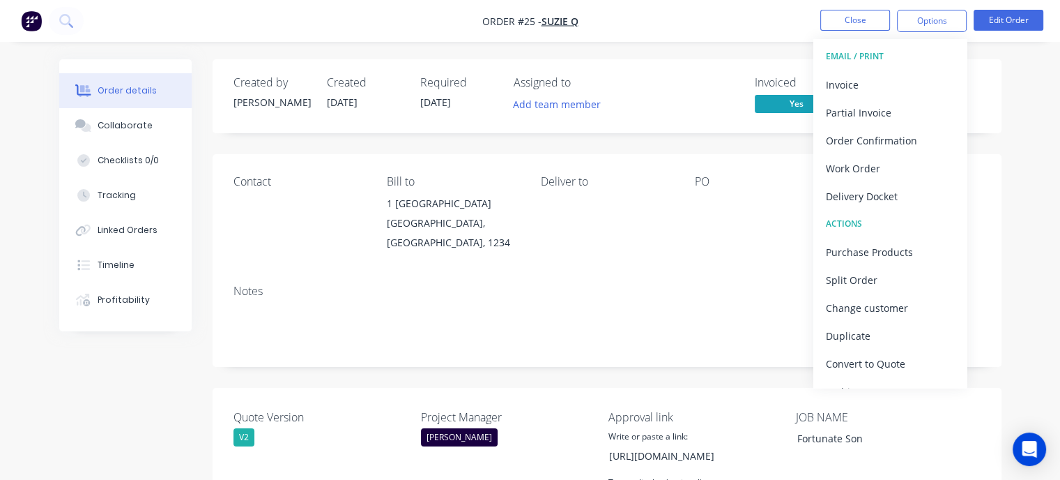
click at [986, 83] on div "Created by [PERSON_NAME] Created [DATE] Required [DATE] Assigned to Add team me…" at bounding box center [607, 96] width 789 height 74
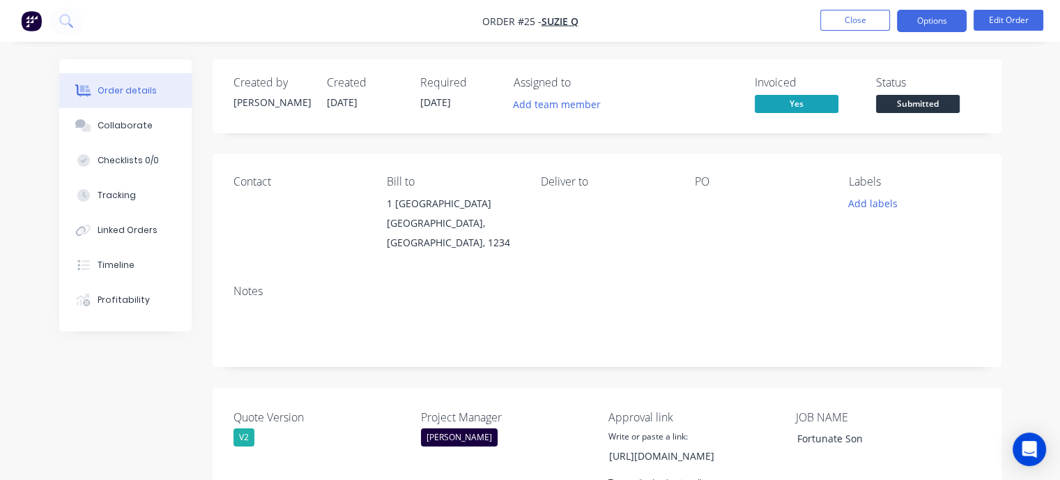
click at [918, 26] on button "Options" at bounding box center [932, 21] width 70 height 22
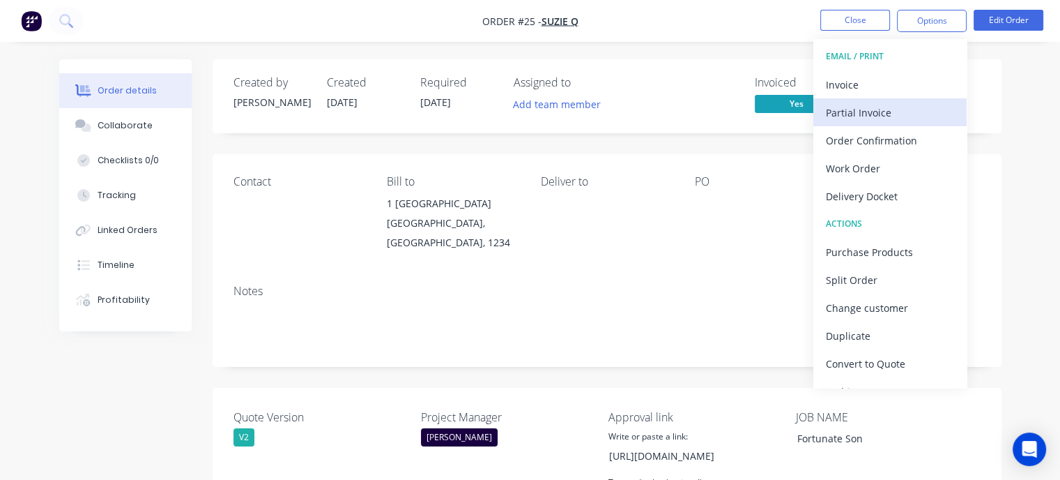
click at [873, 110] on div "Partial Invoice" at bounding box center [890, 112] width 128 height 20
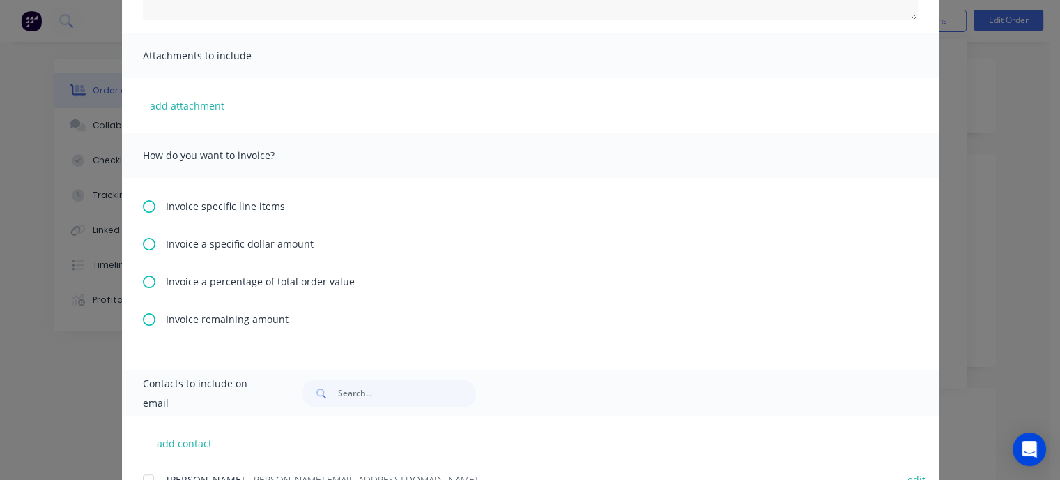
scroll to position [279, 0]
click at [143, 316] on icon at bounding box center [149, 318] width 13 height 13
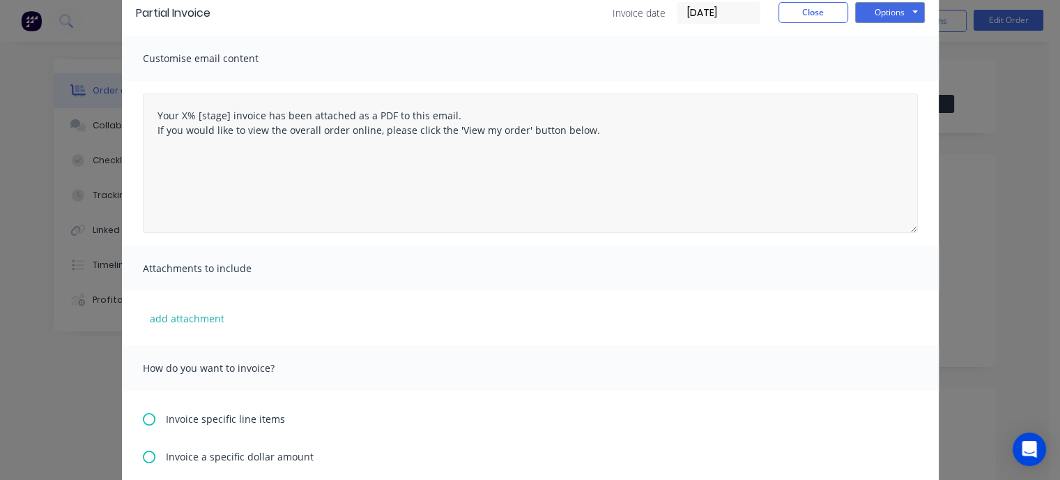
scroll to position [0, 0]
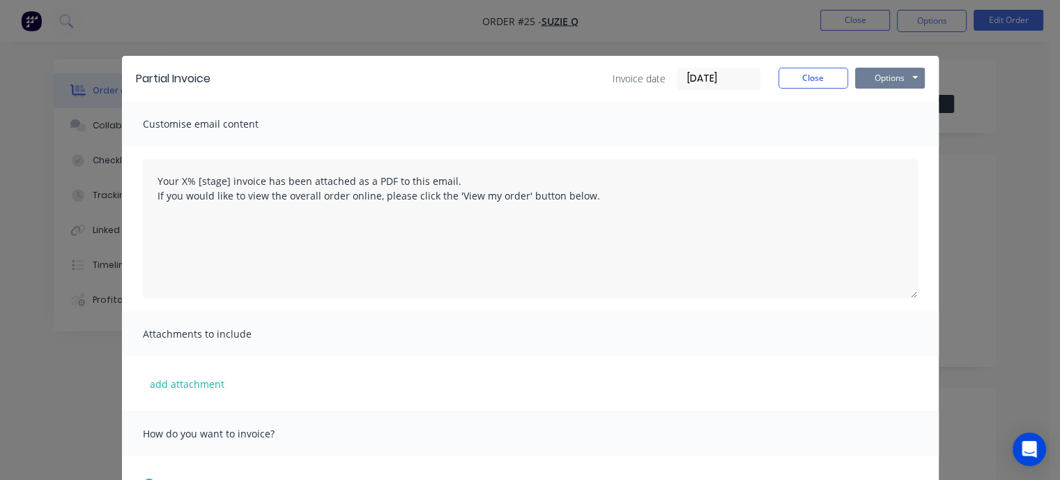
click at [885, 83] on button "Options" at bounding box center [890, 78] width 70 height 21
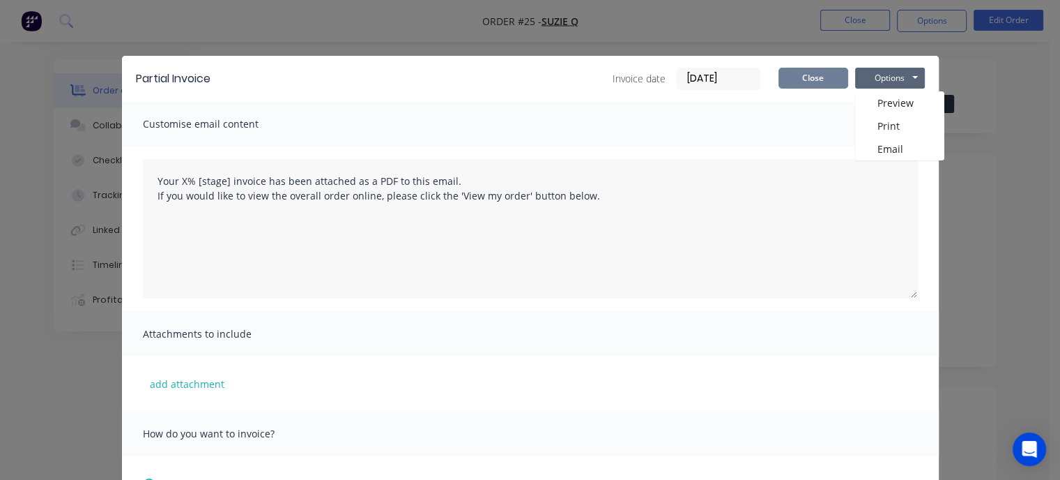
click at [827, 87] on button "Close" at bounding box center [814, 78] width 70 height 21
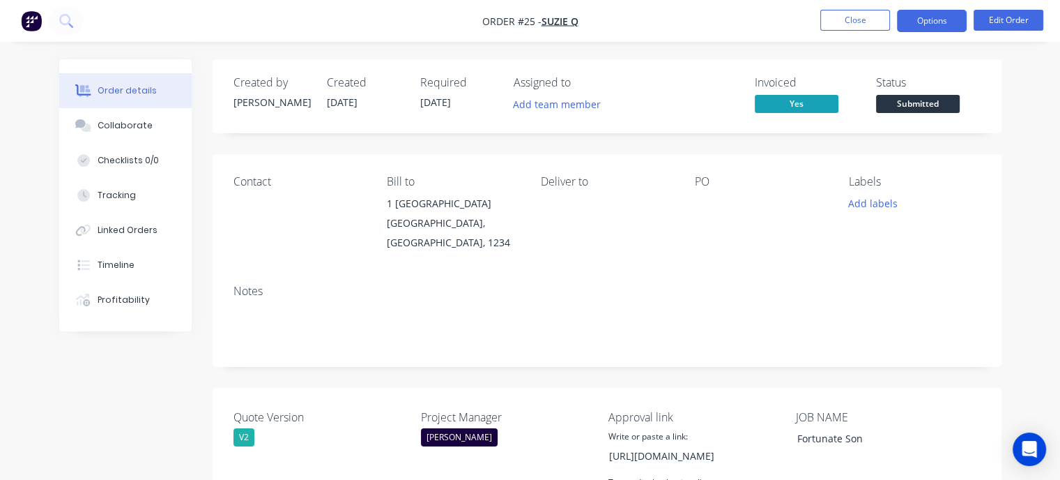
click at [927, 24] on button "Options" at bounding box center [932, 21] width 70 height 22
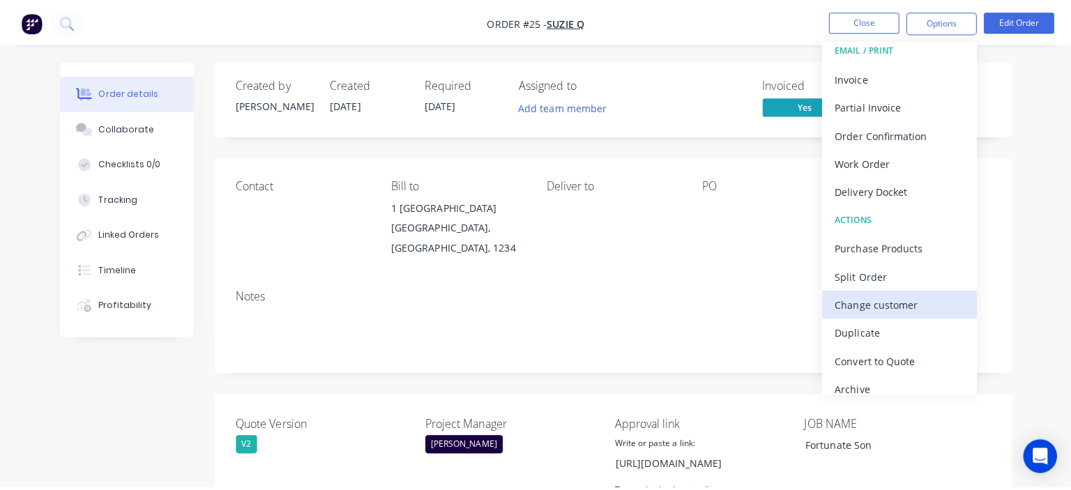
scroll to position [20, 0]
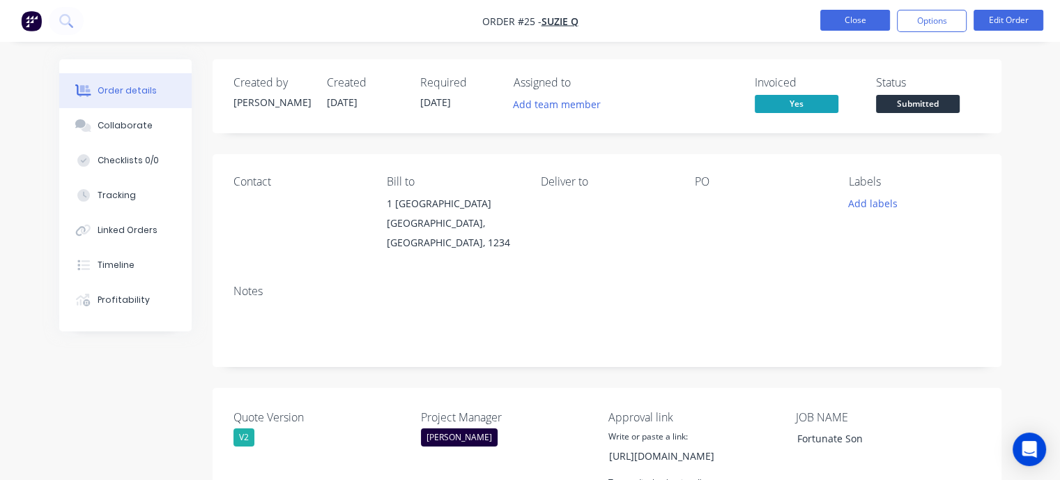
click at [831, 22] on button "Close" at bounding box center [855, 20] width 70 height 21
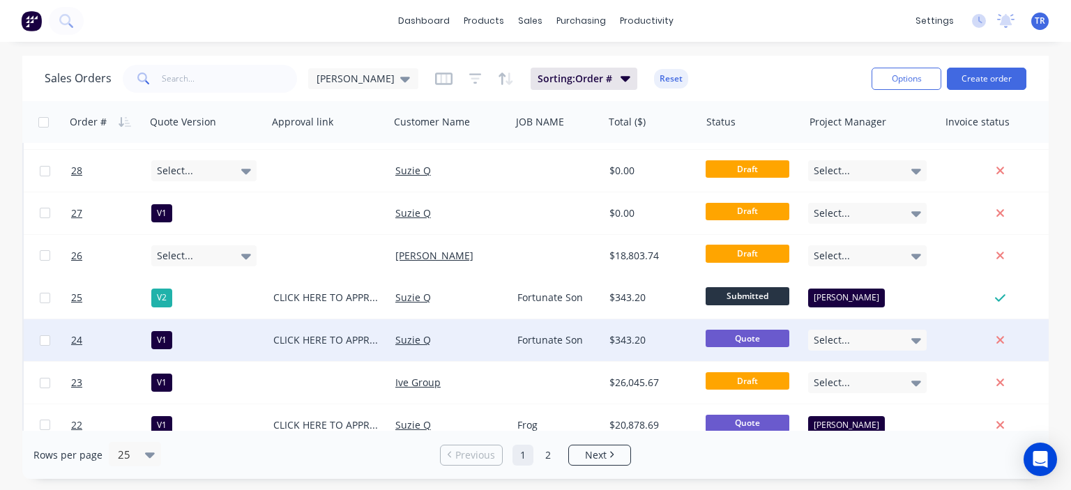
scroll to position [209, 0]
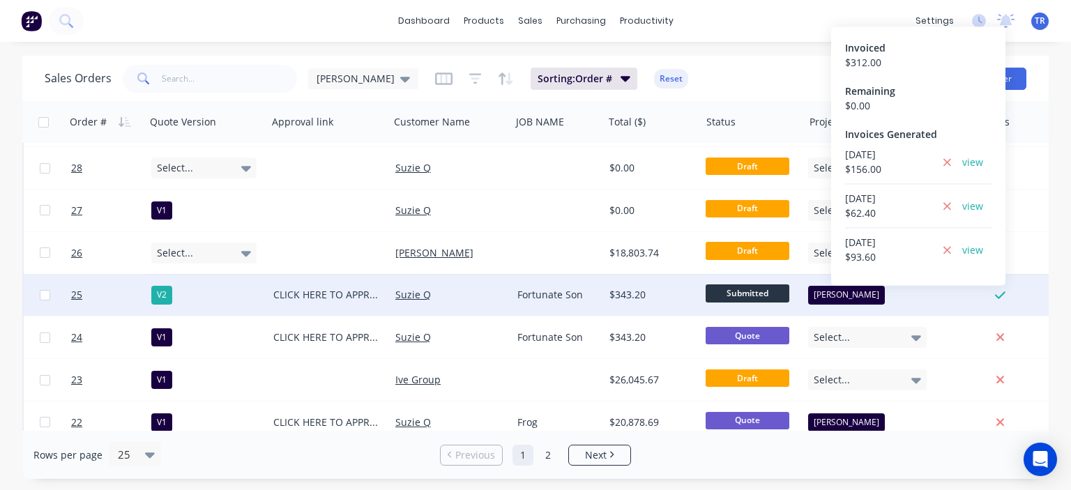
click at [1000, 295] on icon at bounding box center [1000, 295] width 10 height 13
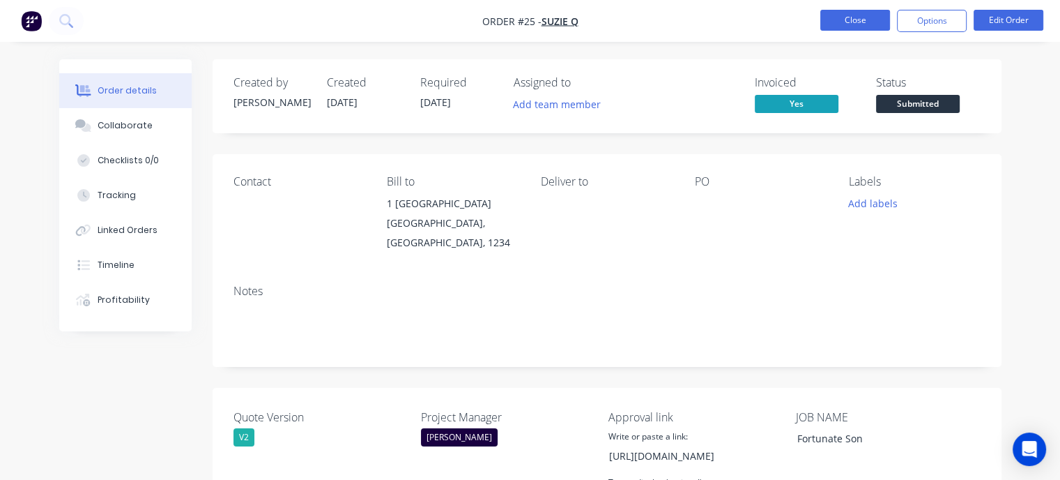
click at [869, 19] on button "Close" at bounding box center [855, 20] width 70 height 21
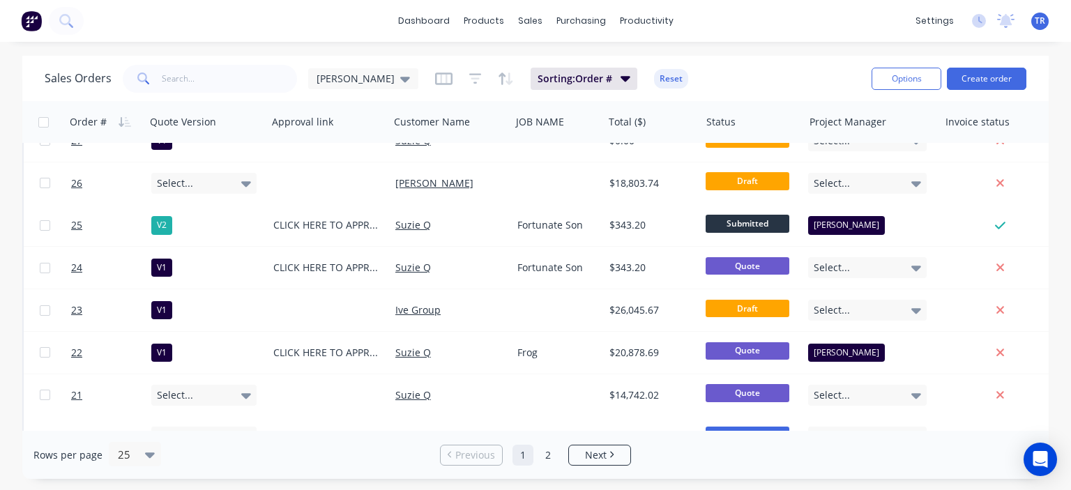
scroll to position [279, 0]
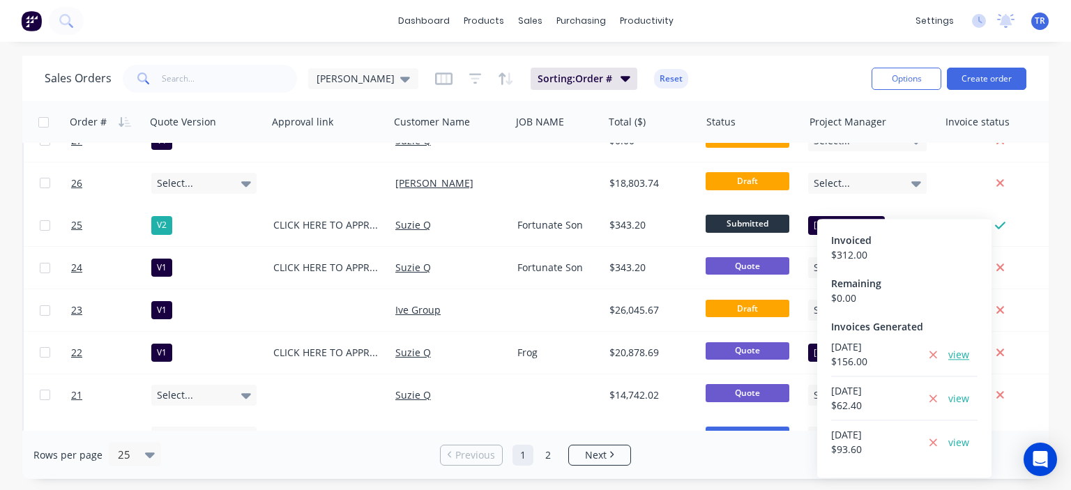
click at [959, 354] on link "view" at bounding box center [958, 354] width 21 height 15
click at [964, 397] on link "view" at bounding box center [958, 398] width 21 height 15
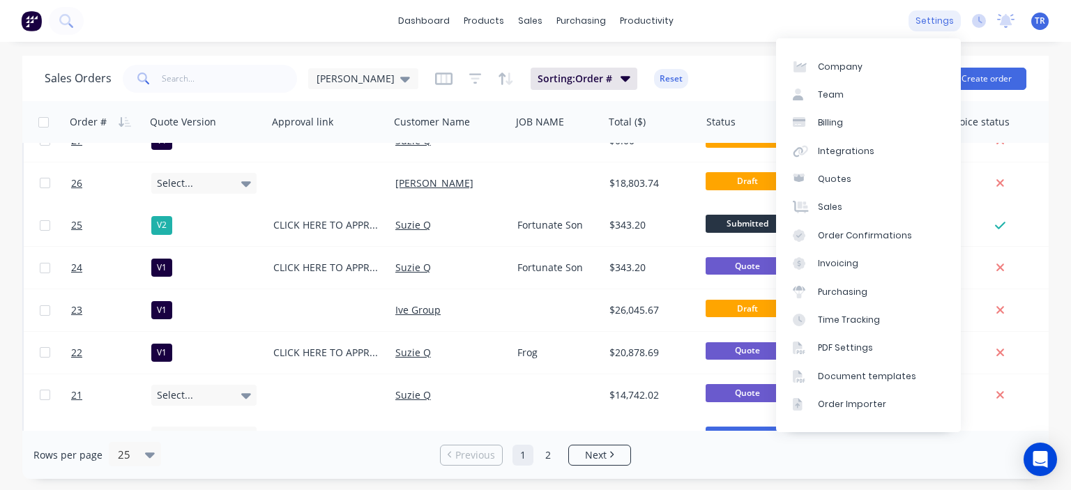
click at [945, 19] on div "settings" at bounding box center [934, 20] width 52 height 21
click at [859, 383] on link "Document templates" at bounding box center [868, 376] width 185 height 28
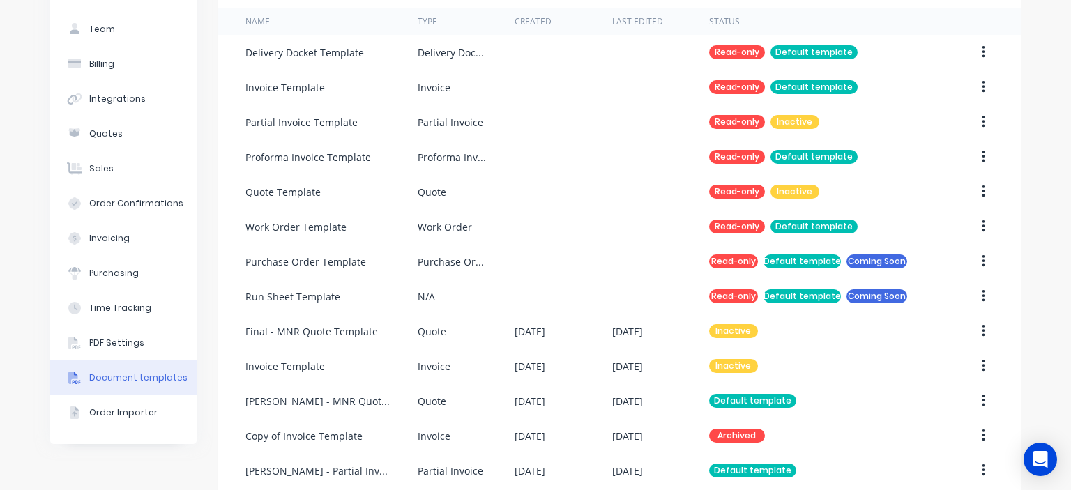
scroll to position [139, 0]
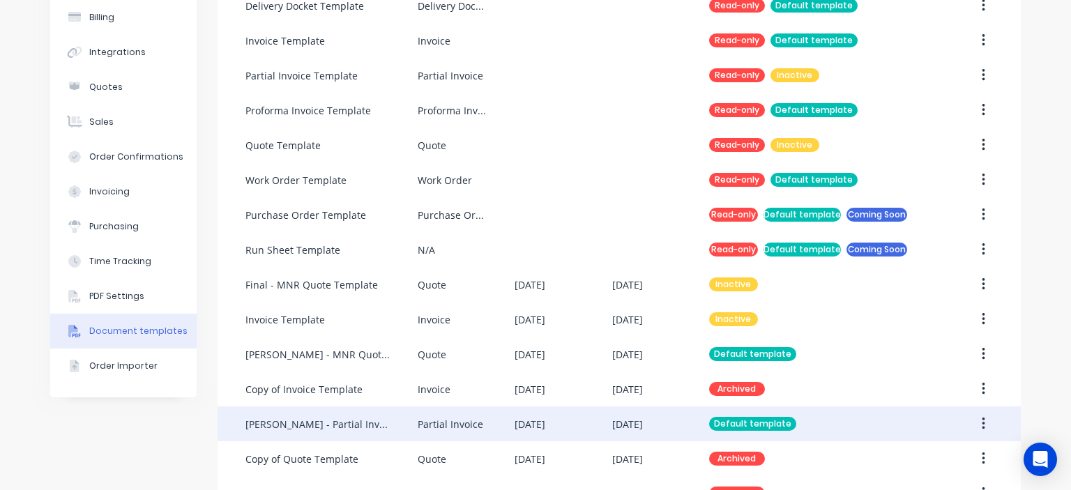
click at [395, 424] on div "[PERSON_NAME] - Partial Invoice Template" at bounding box center [331, 423] width 172 height 35
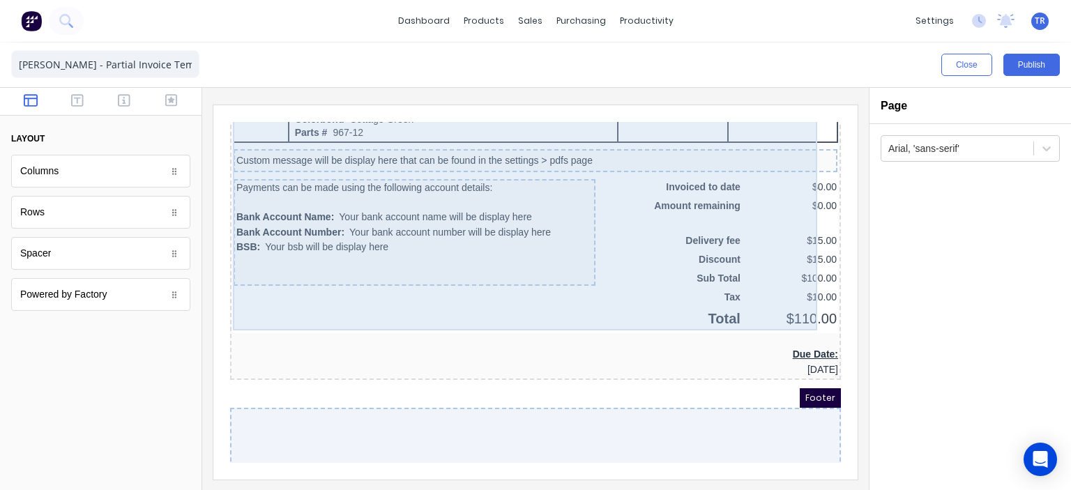
scroll to position [1039, 0]
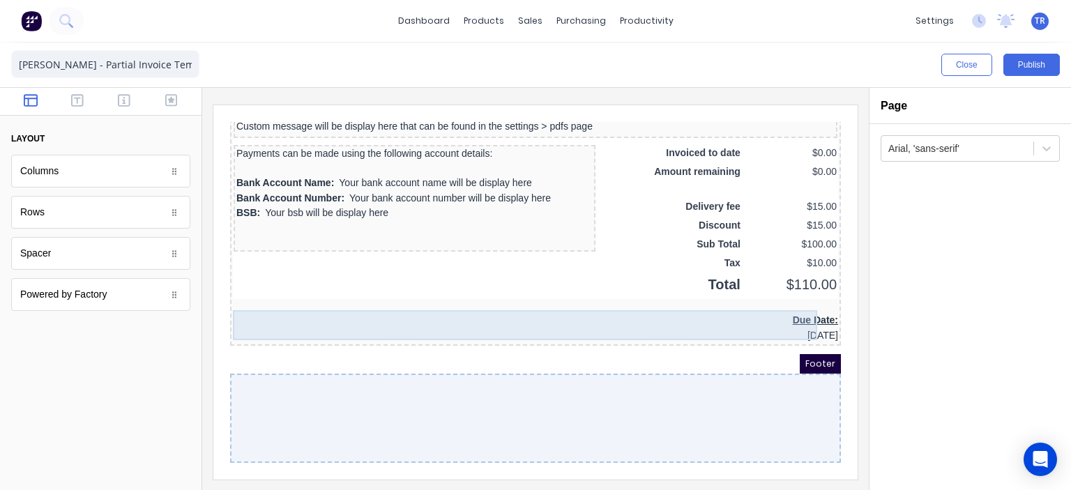
click at [785, 296] on div "Due Date: [DATE]" at bounding box center [518, 311] width 605 height 30
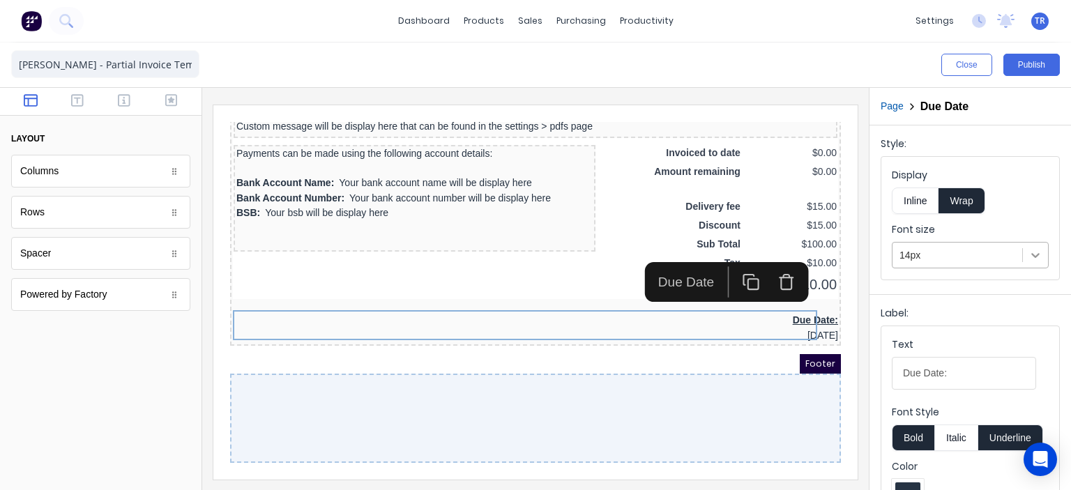
click at [1028, 256] on icon at bounding box center [1035, 255] width 14 height 14
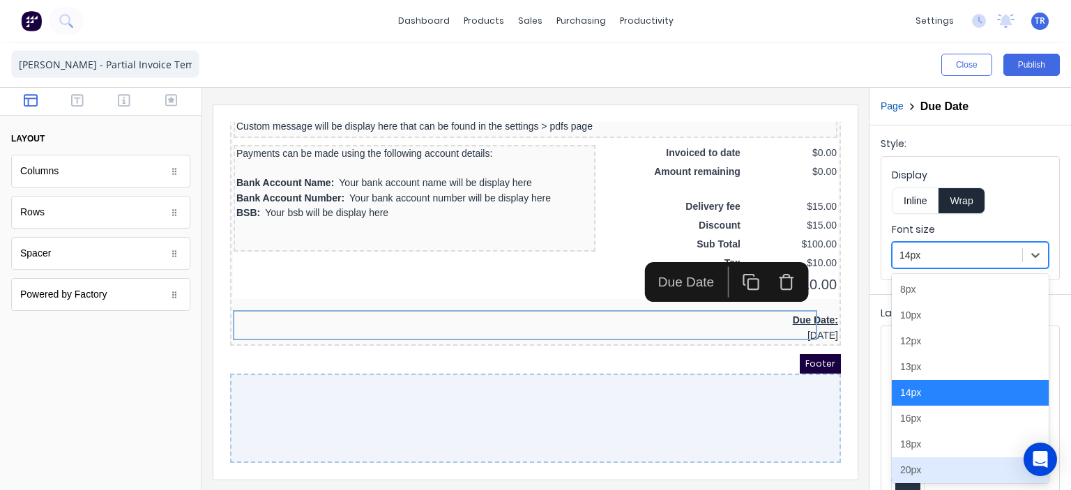
click at [926, 466] on div "20px" at bounding box center [970, 470] width 157 height 26
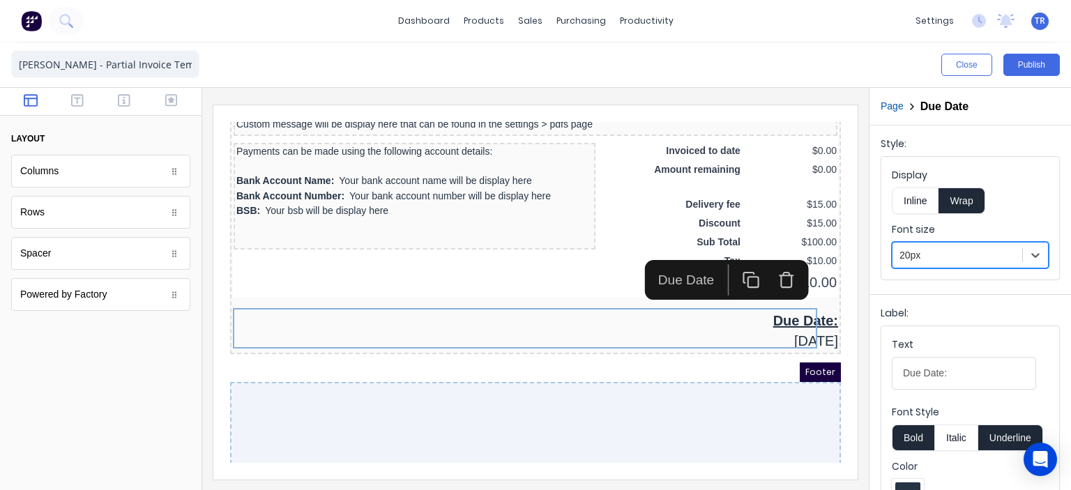
click at [862, 305] on div at bounding box center [535, 289] width 666 height 402
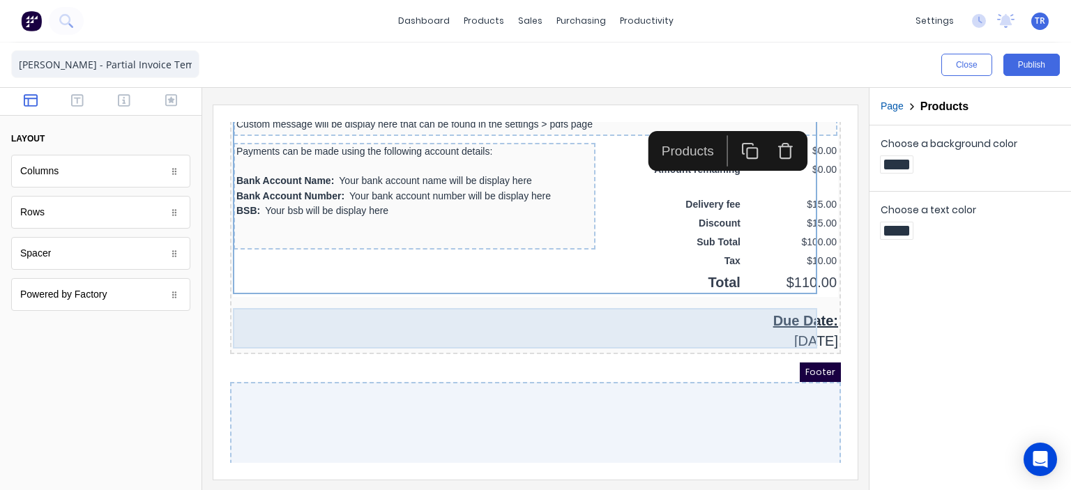
click at [767, 319] on div "Due Date: 29/10/2024" at bounding box center [518, 314] width 605 height 40
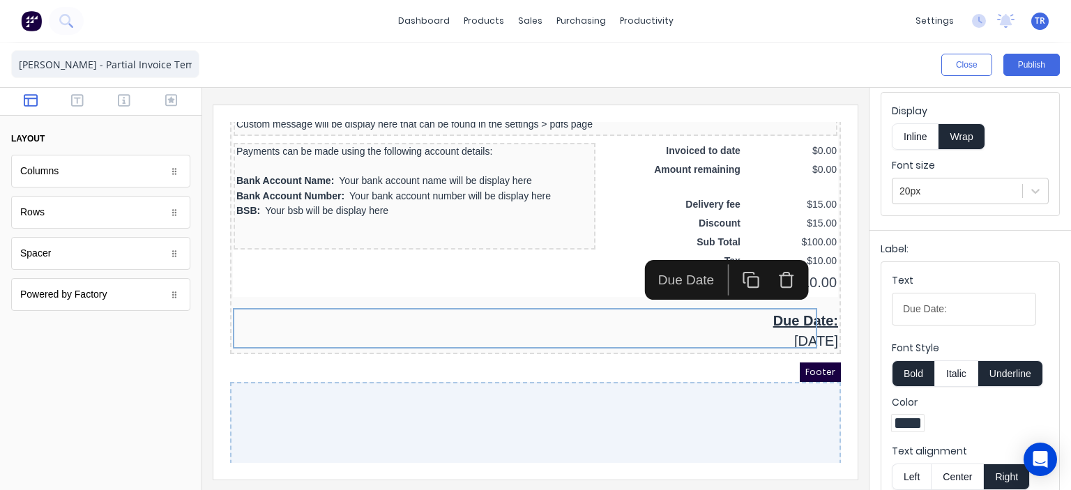
scroll to position [70, 0]
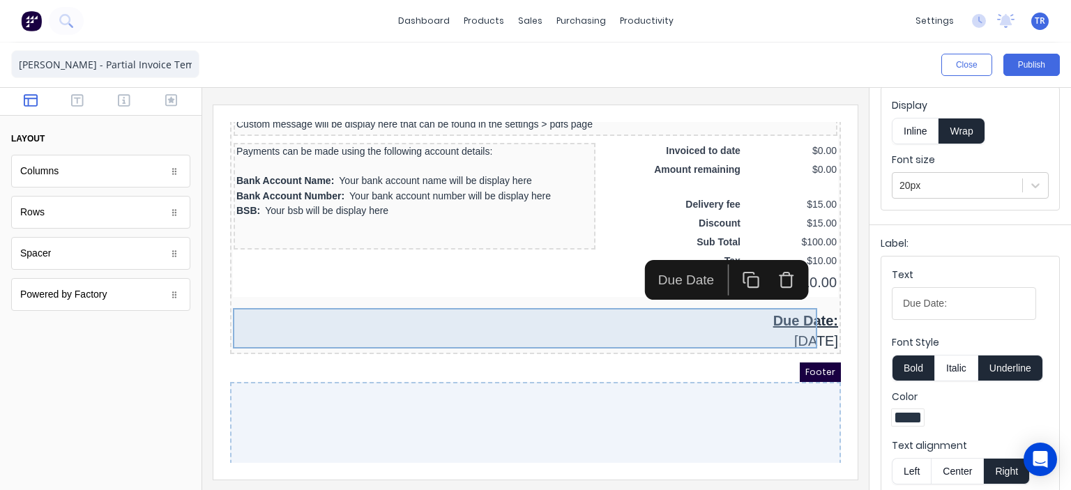
click at [768, 303] on div "Due Date: 29/10/2024" at bounding box center [518, 314] width 605 height 40
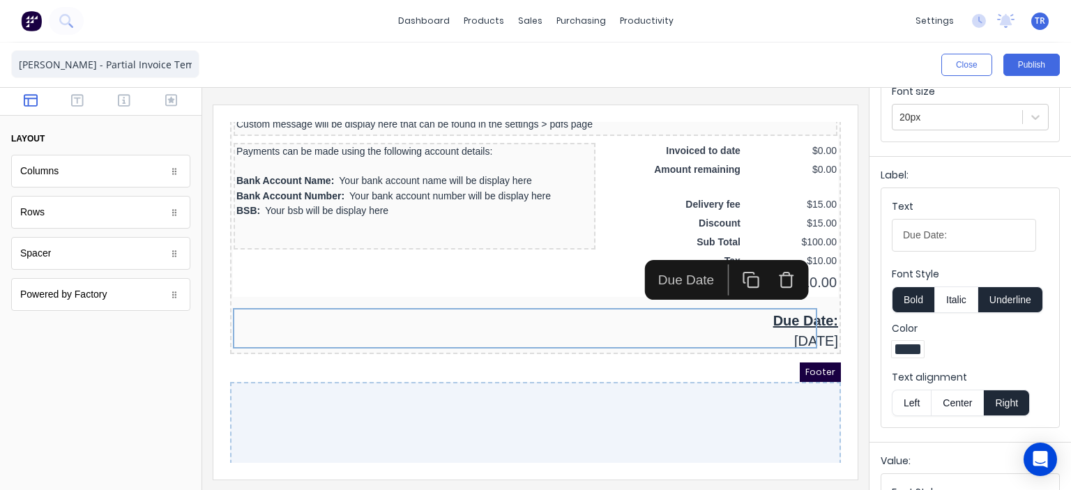
scroll to position [139, 0]
click at [917, 344] on div at bounding box center [907, 348] width 25 height 10
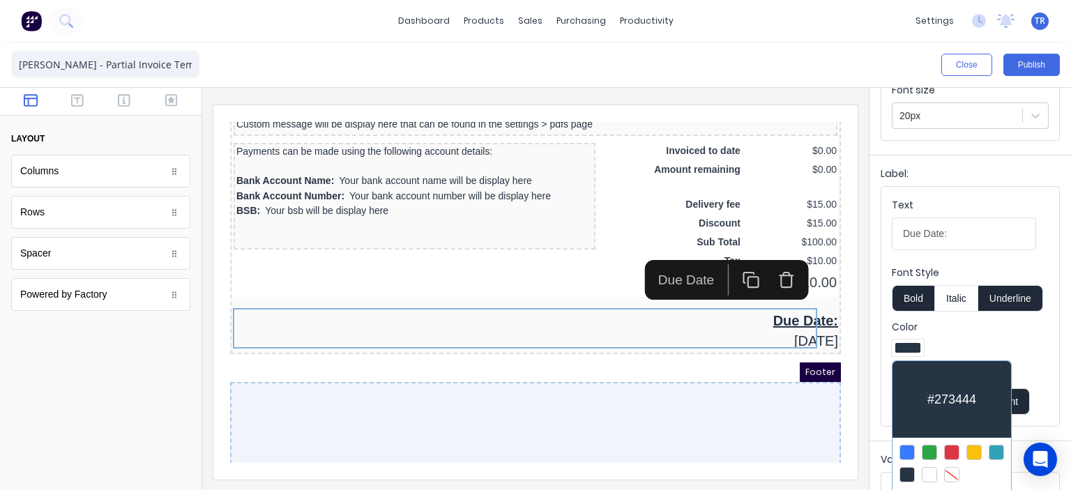
click at [951, 453] on div at bounding box center [951, 452] width 15 height 15
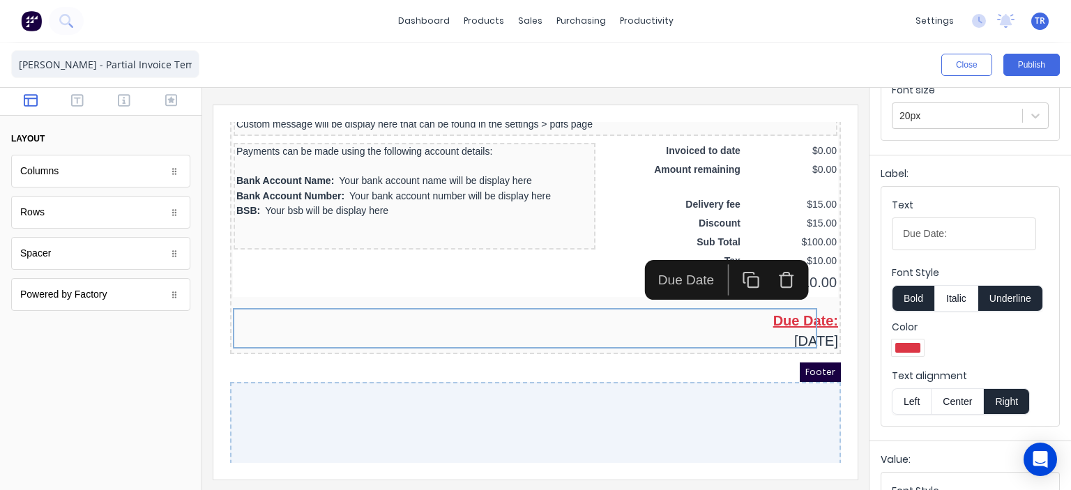
click at [961, 345] on div at bounding box center [970, 349] width 157 height 21
click at [904, 345] on div at bounding box center [907, 348] width 25 height 10
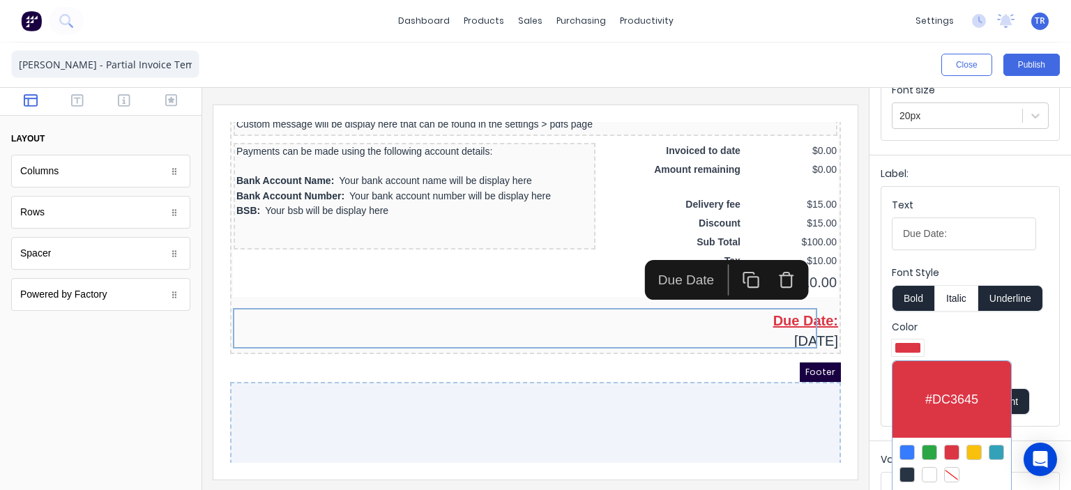
click at [945, 345] on div at bounding box center [535, 245] width 1071 height 490
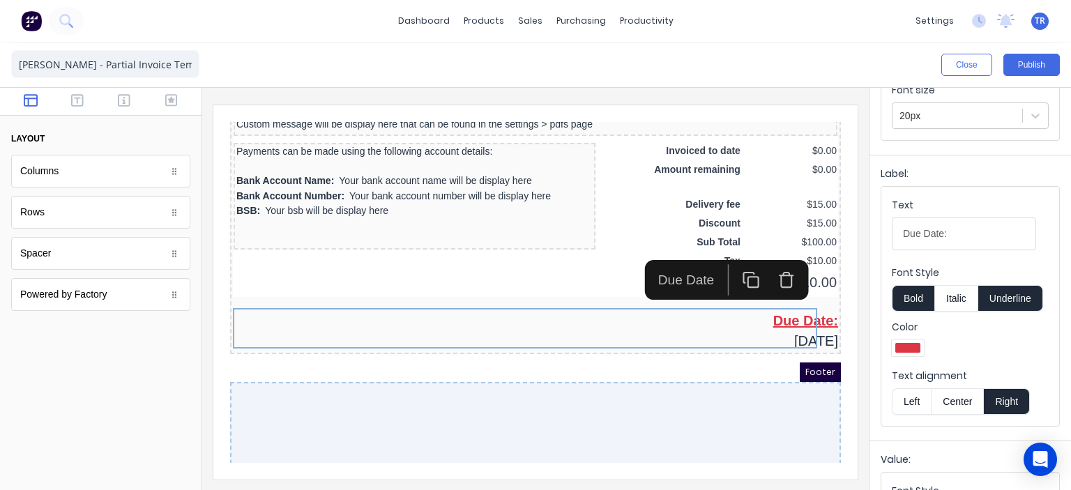
click at [955, 334] on div "Color" at bounding box center [970, 340] width 157 height 40
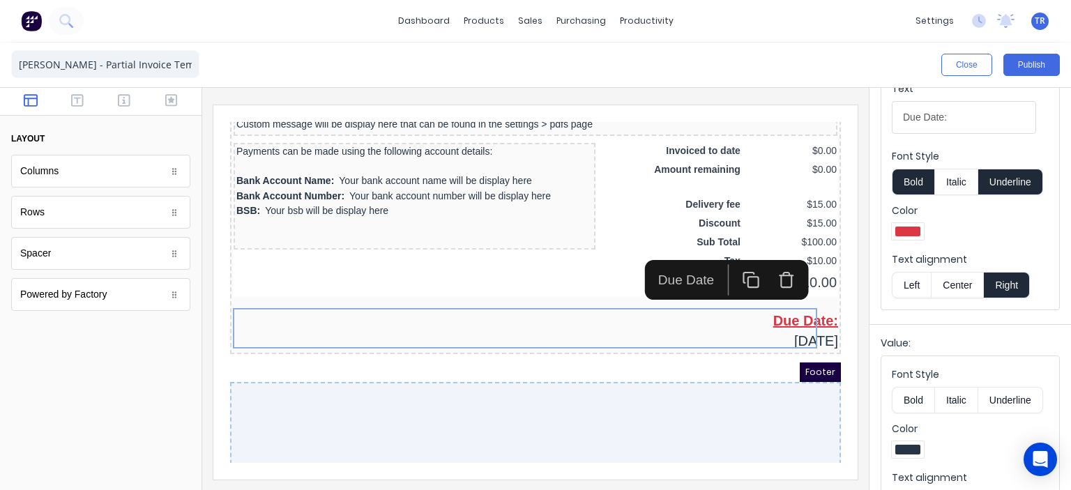
scroll to position [300, 0]
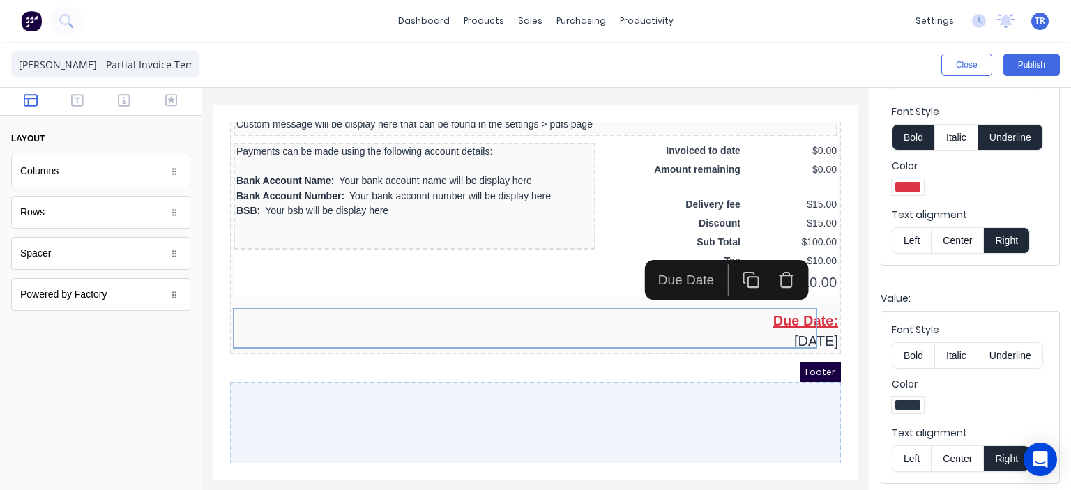
click at [856, 291] on div at bounding box center [535, 289] width 666 height 402
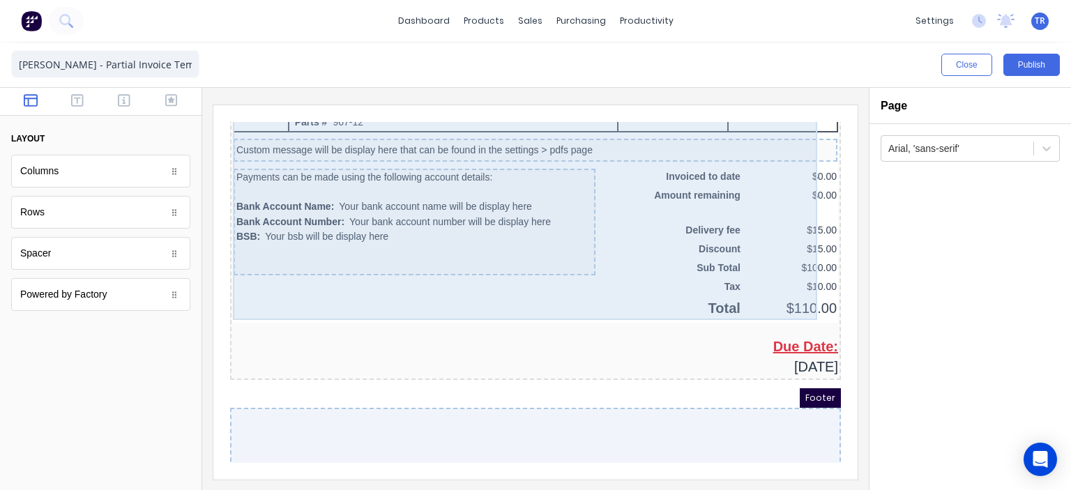
scroll to position [970, 0]
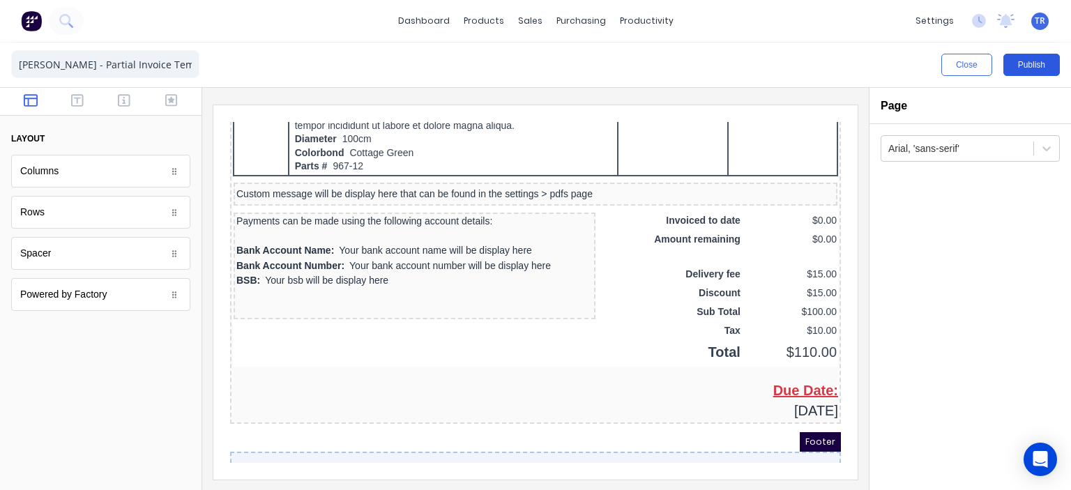
click at [1030, 54] on button "Publish" at bounding box center [1031, 65] width 56 height 22
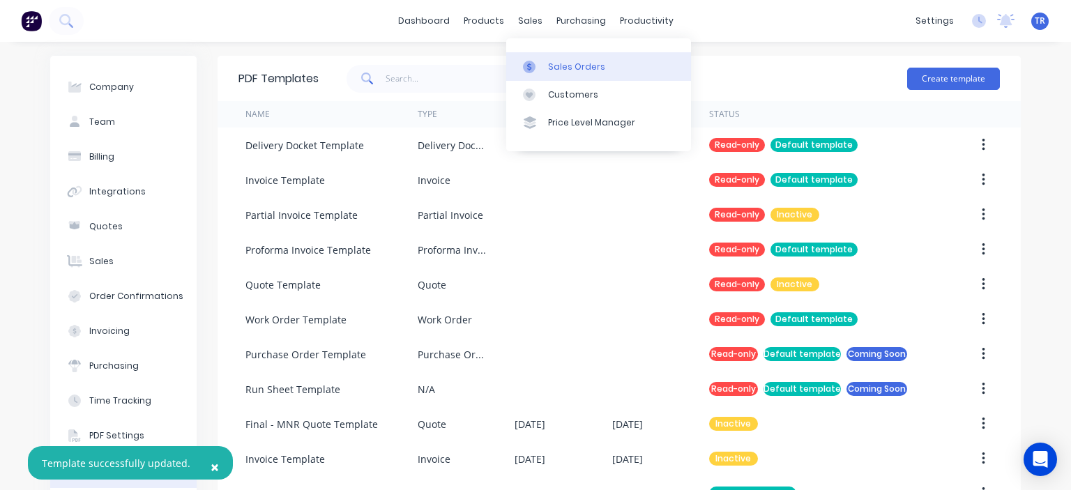
click at [559, 69] on div "Sales Orders" at bounding box center [576, 67] width 57 height 13
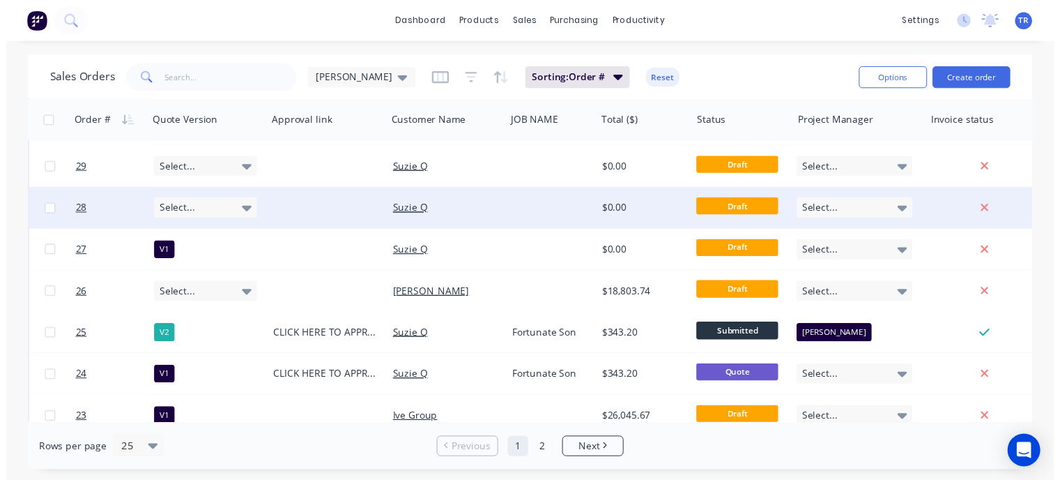
scroll to position [209, 0]
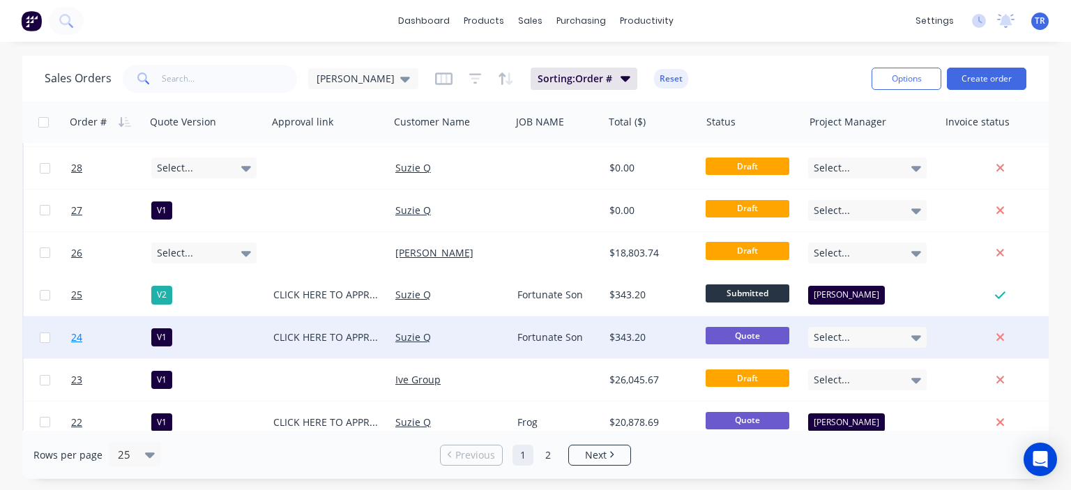
click at [77, 339] on span "24" at bounding box center [76, 337] width 11 height 14
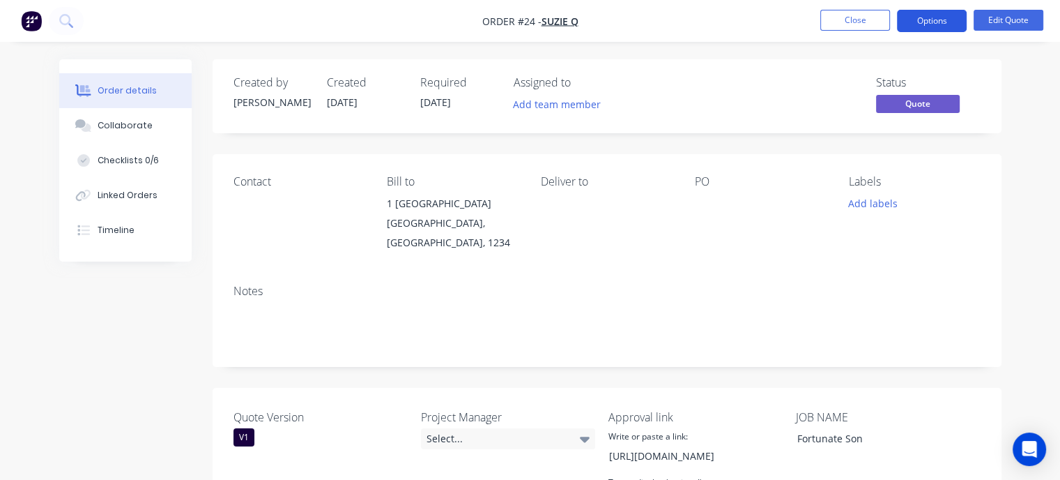
click at [929, 25] on button "Options" at bounding box center [932, 21] width 70 height 22
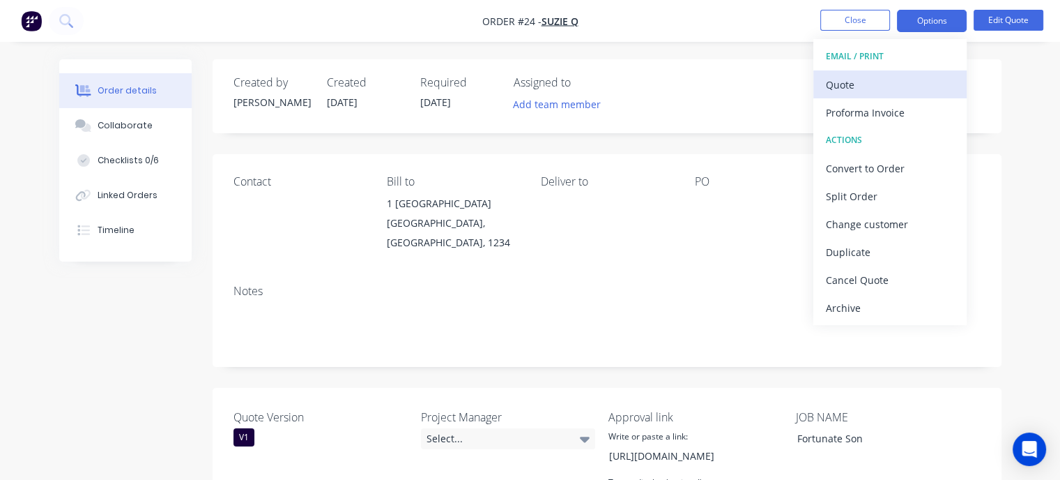
click at [856, 88] on div "Quote" at bounding box center [890, 85] width 128 height 20
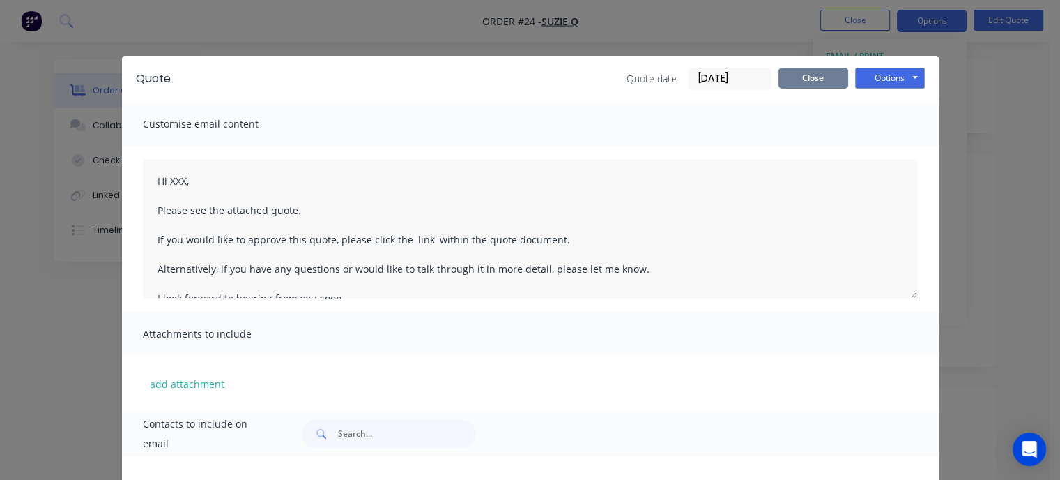
click at [820, 78] on button "Close" at bounding box center [814, 78] width 70 height 21
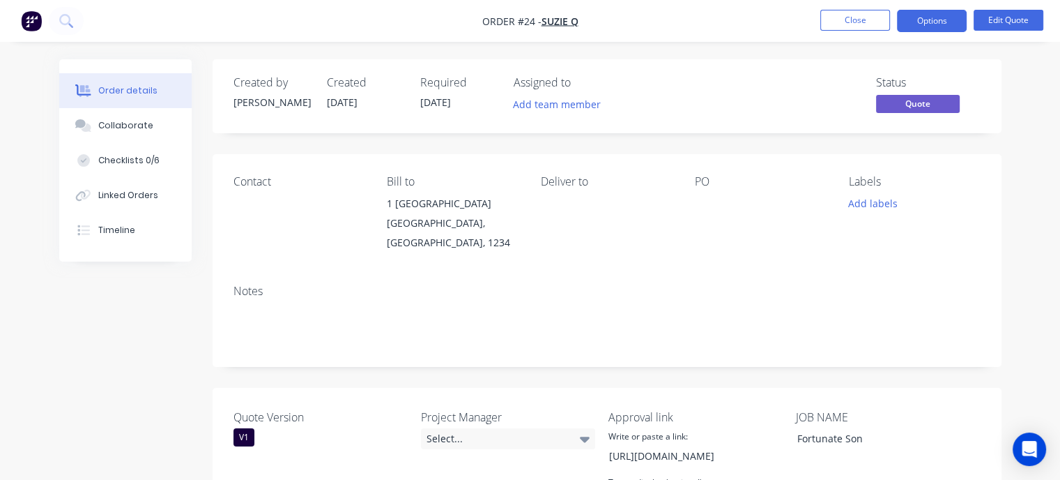
click at [940, 35] on nav "Order #24 - Suzie Q Close Options Edit Quote" at bounding box center [530, 21] width 1060 height 42
click at [942, 26] on button "Options" at bounding box center [932, 21] width 70 height 22
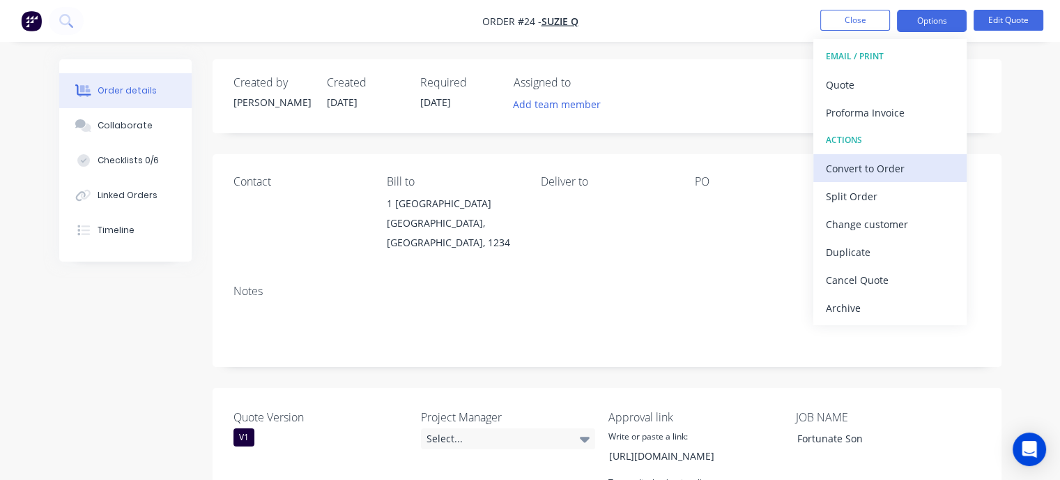
click at [892, 171] on div "Convert to Order" at bounding box center [890, 168] width 128 height 20
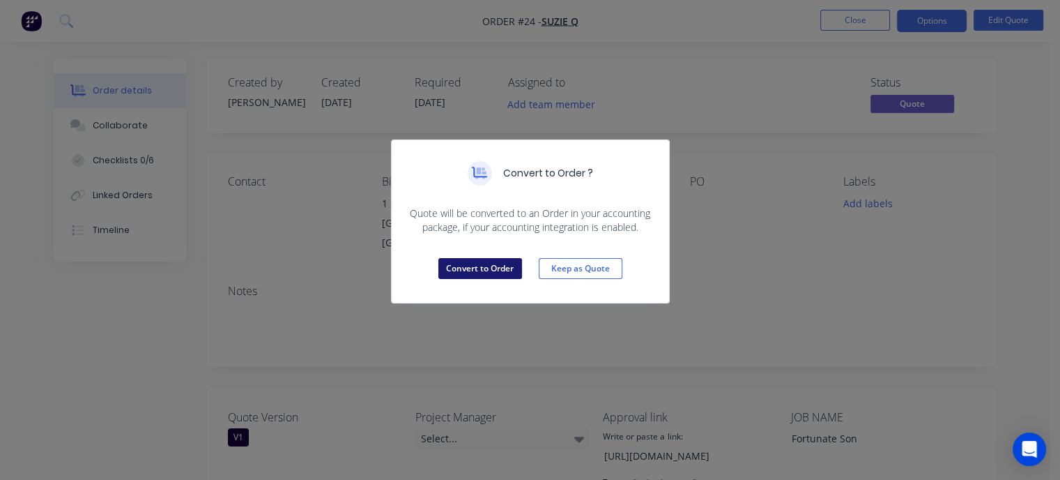
click at [493, 267] on button "Convert to Order" at bounding box center [480, 268] width 84 height 21
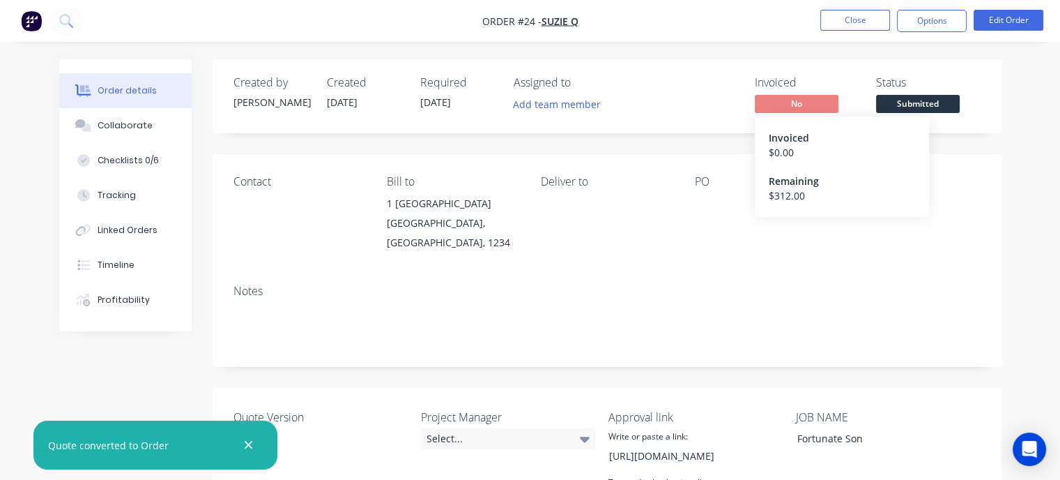
click at [805, 103] on span "No" at bounding box center [797, 103] width 84 height 17
click at [775, 79] on div "Invoiced" at bounding box center [807, 82] width 105 height 13
click at [782, 102] on span "No" at bounding box center [797, 103] width 84 height 17
click at [784, 109] on span "No" at bounding box center [797, 103] width 84 height 17
click at [786, 188] on div "$ 312.00" at bounding box center [842, 195] width 146 height 15
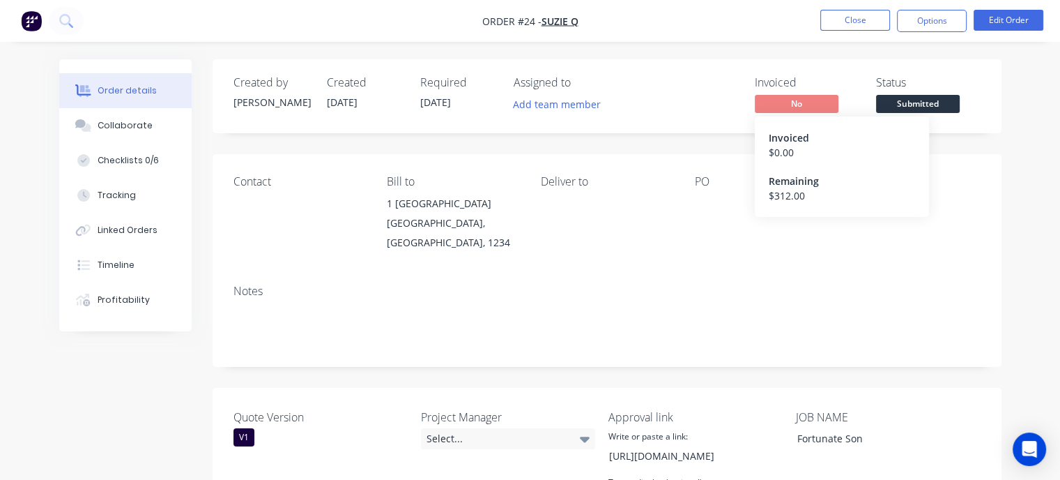
click at [784, 139] on div "Invoiced" at bounding box center [842, 137] width 146 height 15
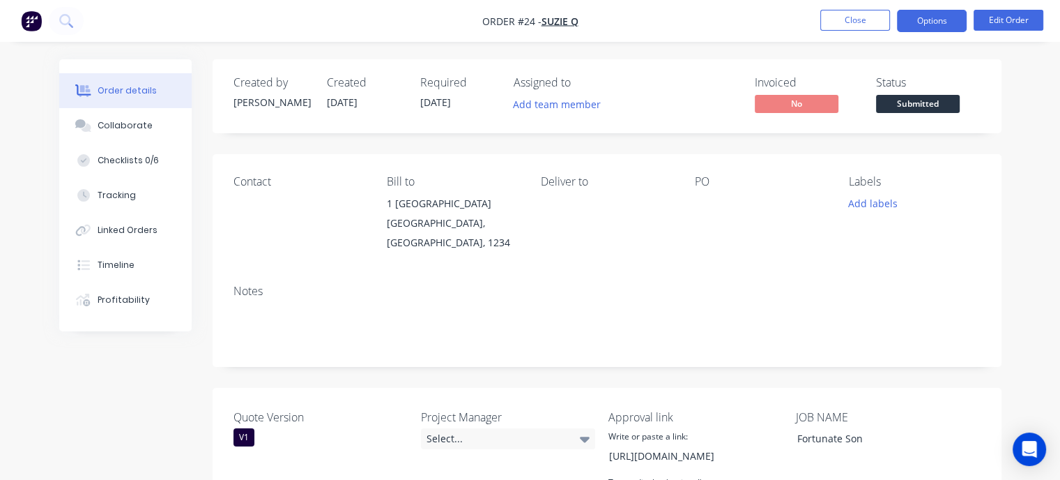
click at [925, 22] on button "Options" at bounding box center [932, 21] width 70 height 22
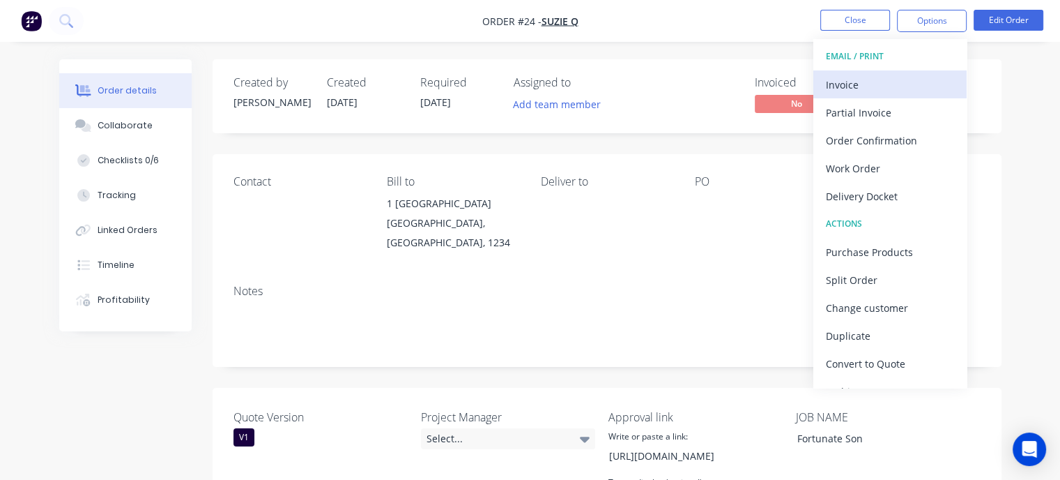
click at [872, 88] on div "Invoice" at bounding box center [890, 85] width 128 height 20
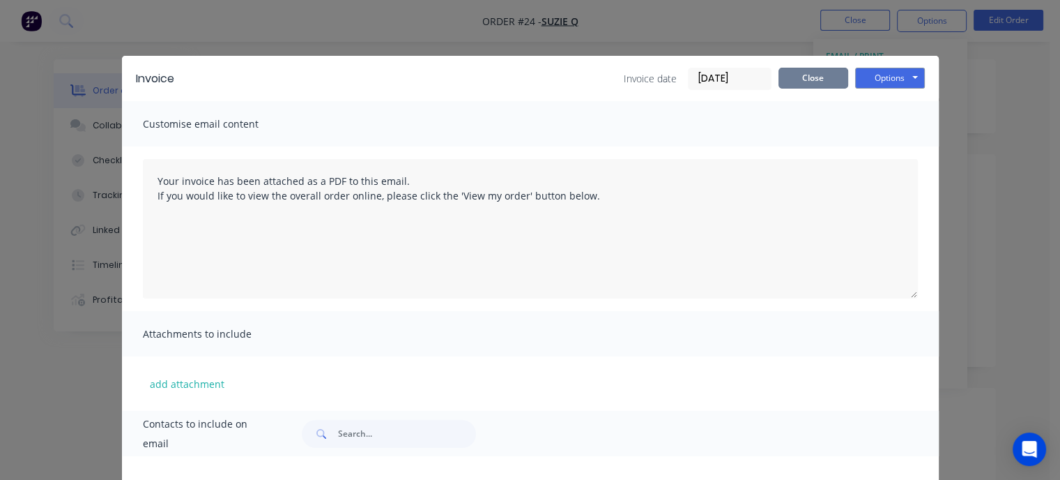
click at [811, 83] on button "Close" at bounding box center [814, 78] width 70 height 21
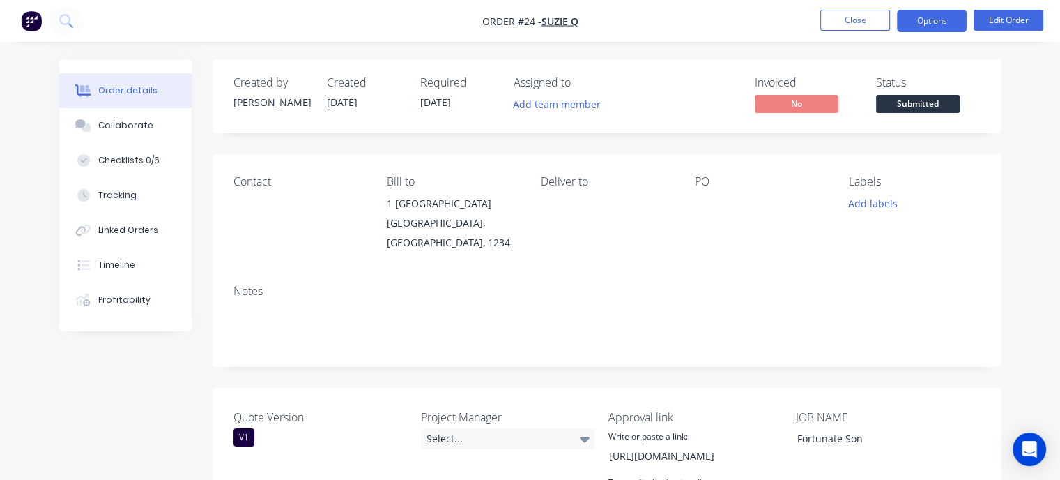
click at [939, 24] on button "Options" at bounding box center [932, 21] width 70 height 22
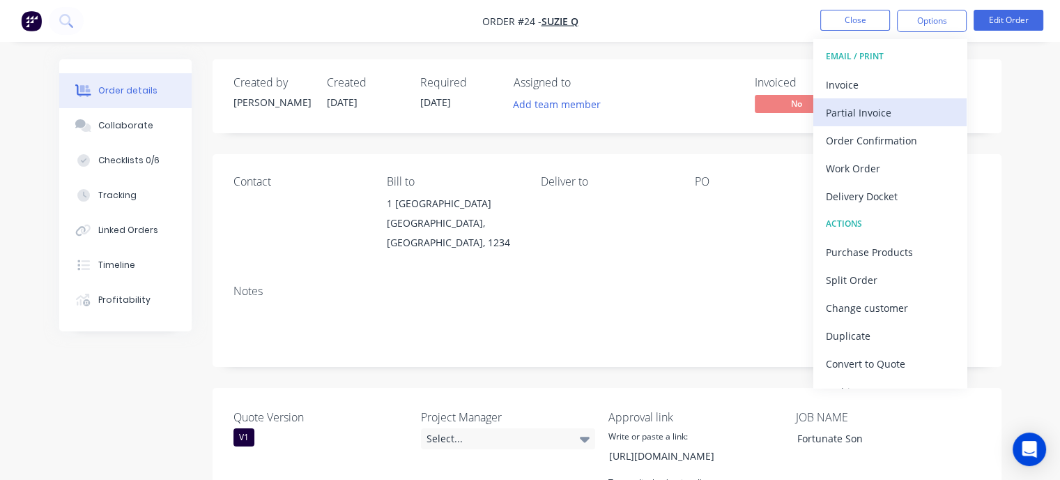
click at [884, 112] on div "Partial Invoice" at bounding box center [890, 112] width 128 height 20
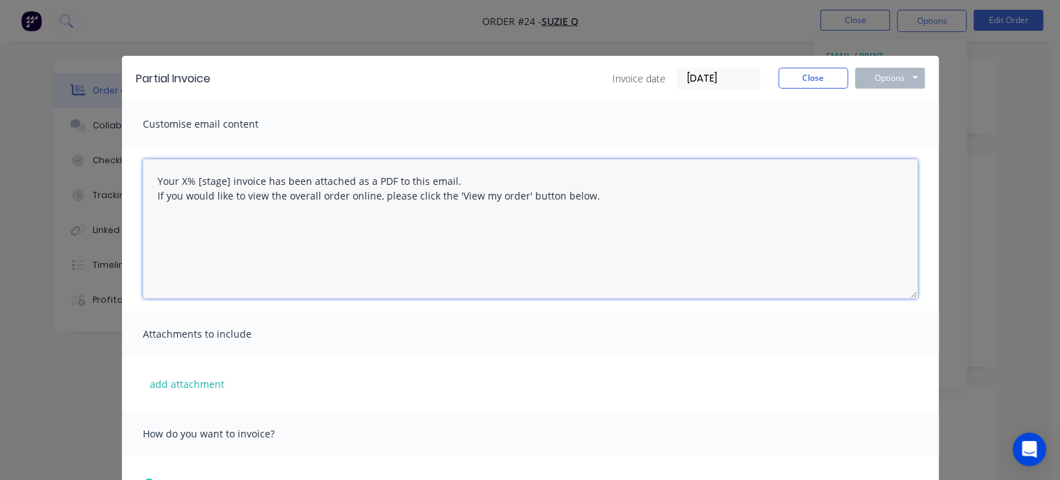
click at [181, 179] on textarea "Your X% [stage] invoice has been attached as a PDF to this email. If you would …" at bounding box center [530, 228] width 775 height 139
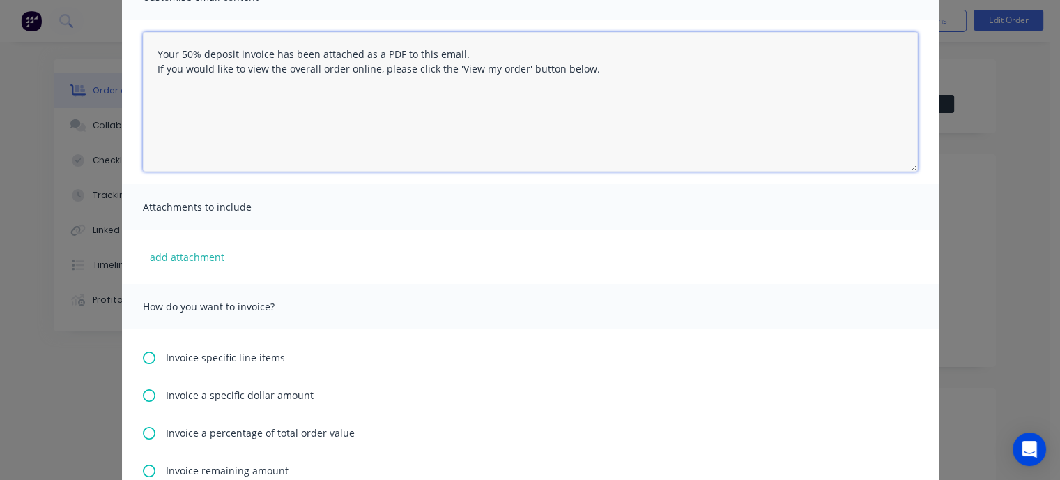
scroll to position [139, 0]
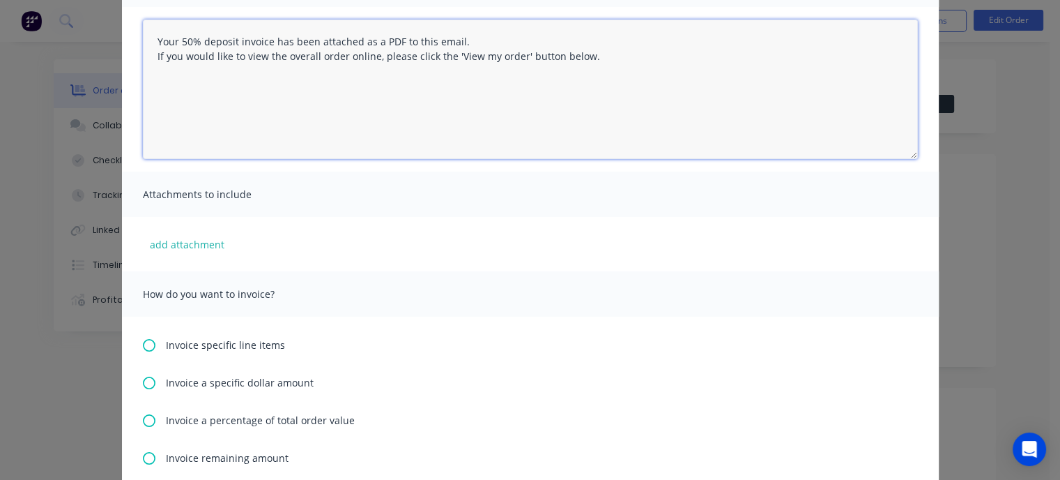
type textarea "Your 50% deposit invoice has been attached as a PDF to this email. If you would…"
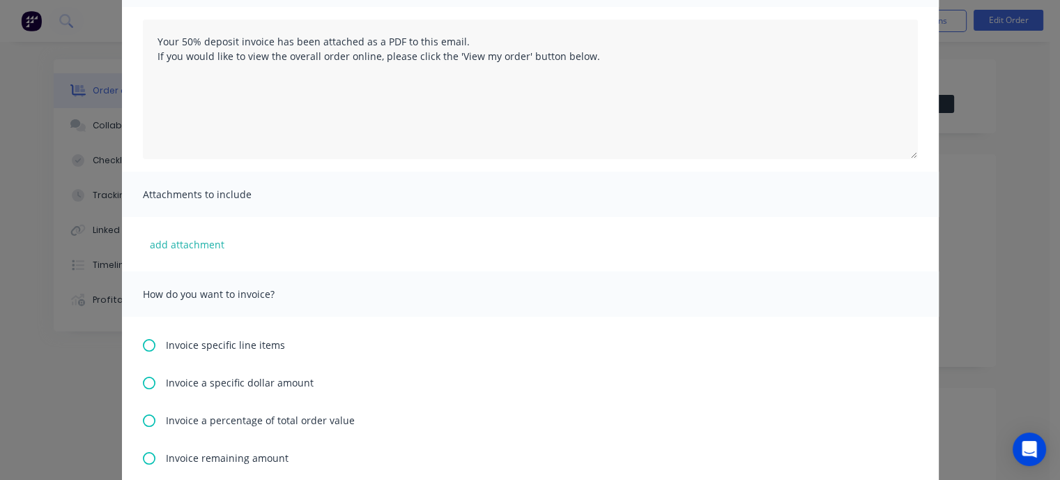
click at [146, 420] on icon at bounding box center [149, 420] width 13 height 13
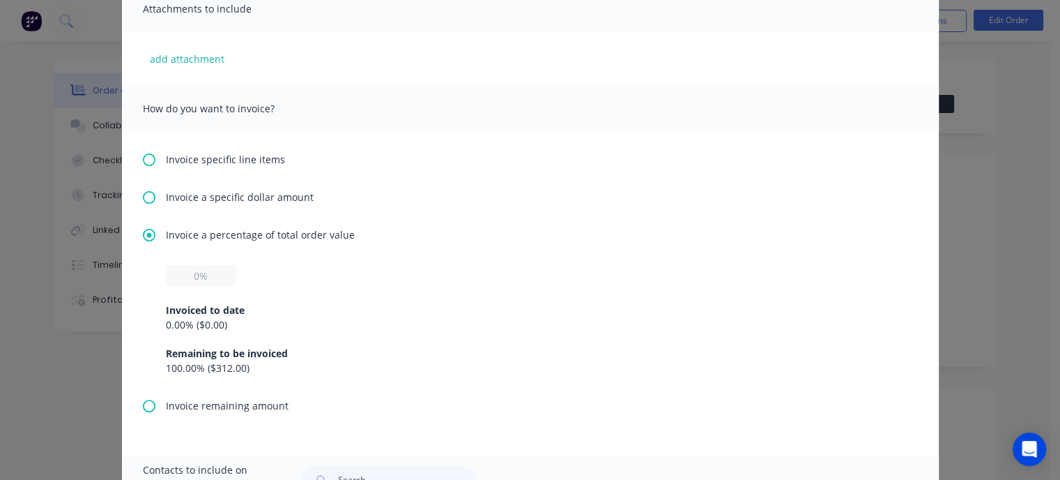
scroll to position [349, 0]
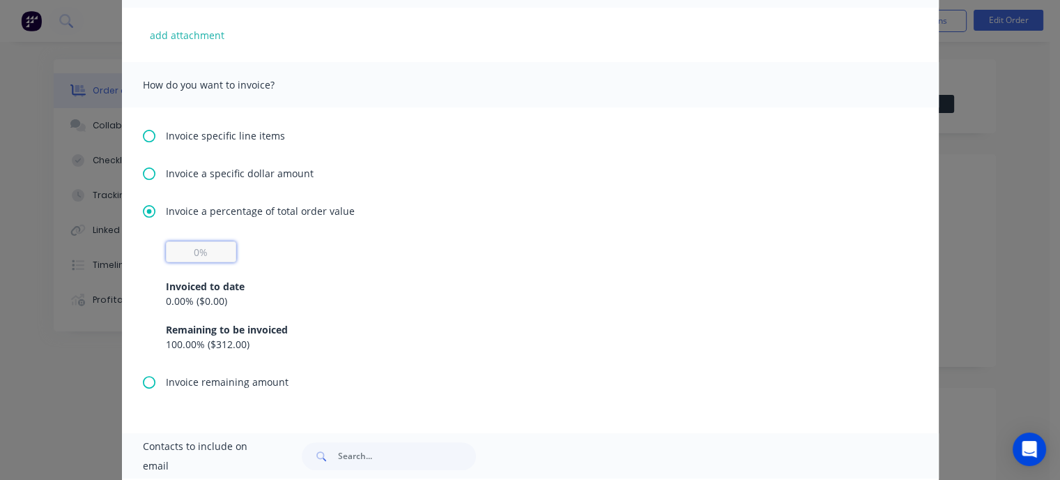
click at [184, 253] on input "text" at bounding box center [201, 251] width 70 height 21
type input "50%"
click at [359, 251] on div "50% Invoiced to date 0.00 % ( $0.00 ) Remaining to be invoiced 100.00 % ( $312.…" at bounding box center [530, 296] width 729 height 110
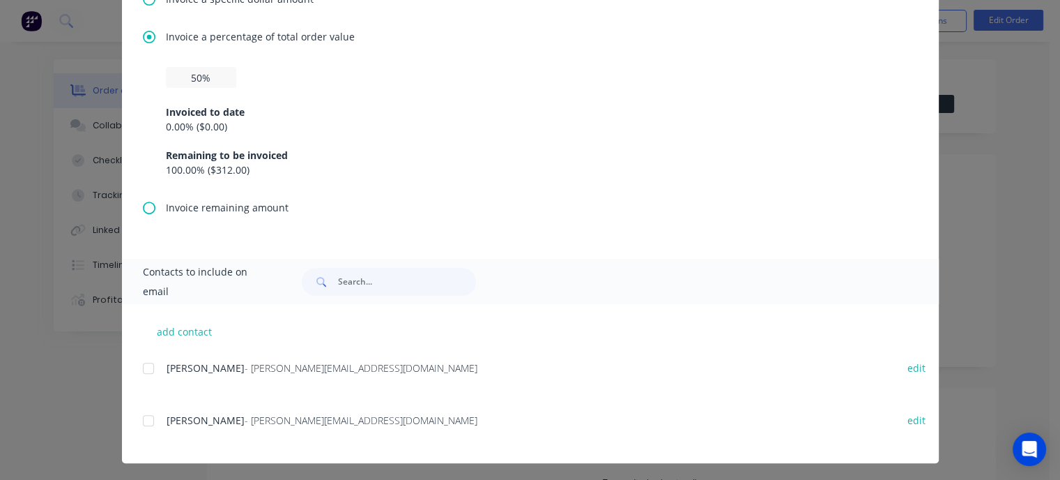
scroll to position [526, 0]
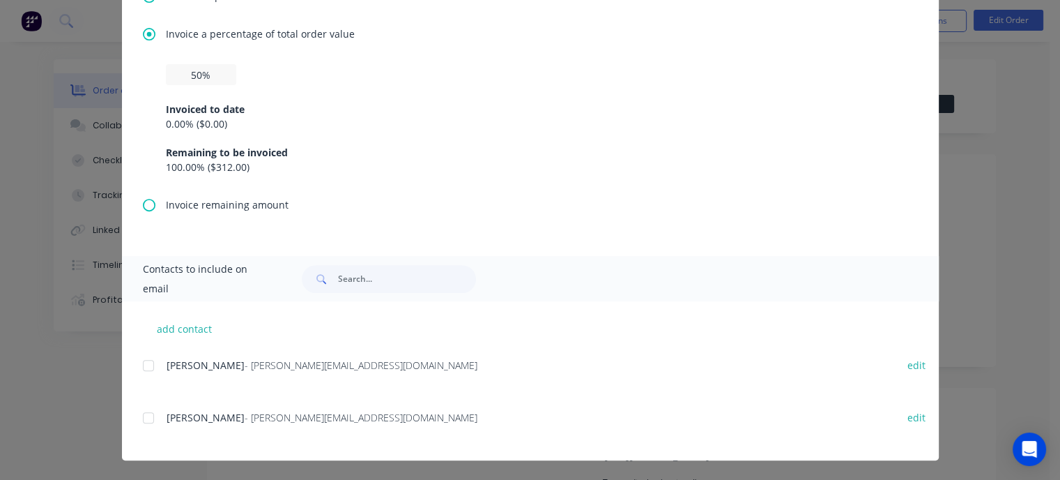
click at [145, 364] on div at bounding box center [149, 365] width 28 height 28
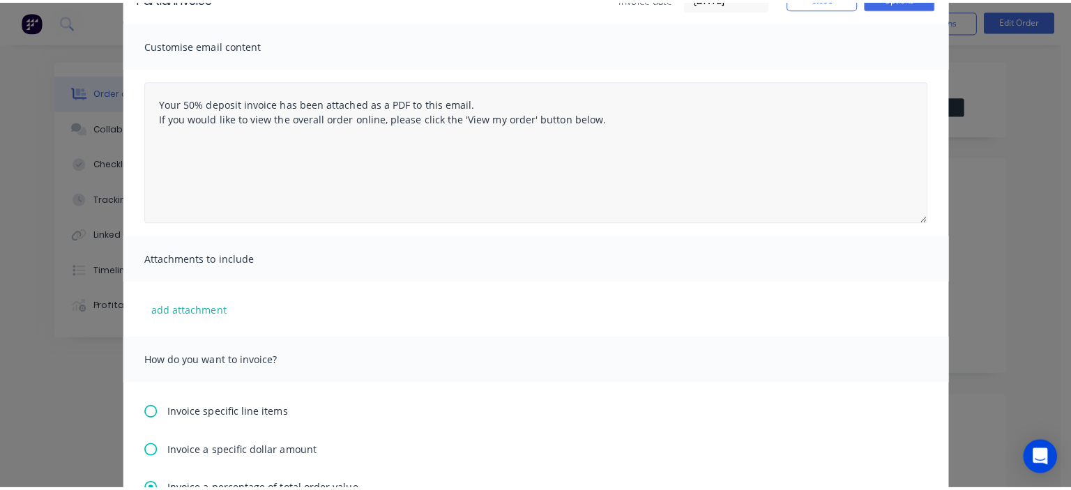
scroll to position [0, 0]
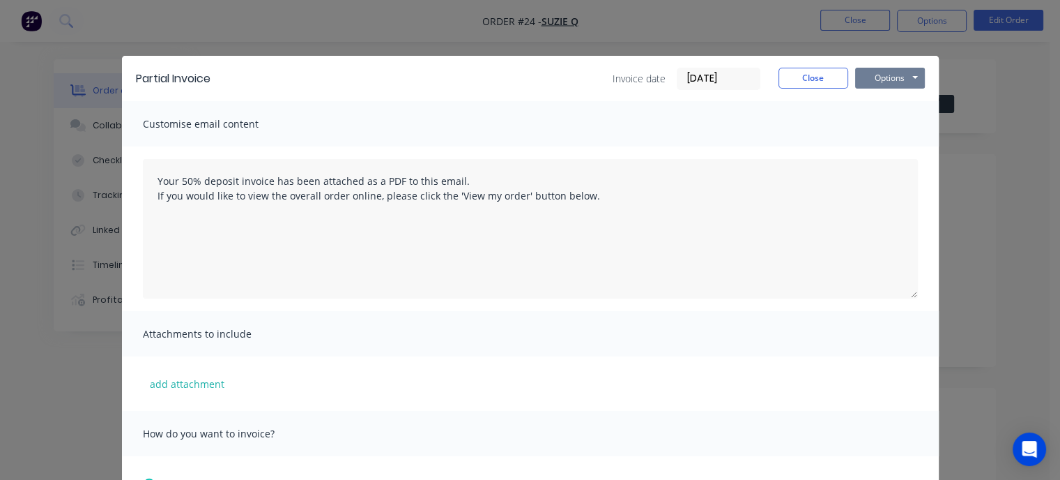
click at [899, 70] on button "Options" at bounding box center [890, 78] width 70 height 21
click at [886, 150] on button "Email" at bounding box center [899, 148] width 89 height 23
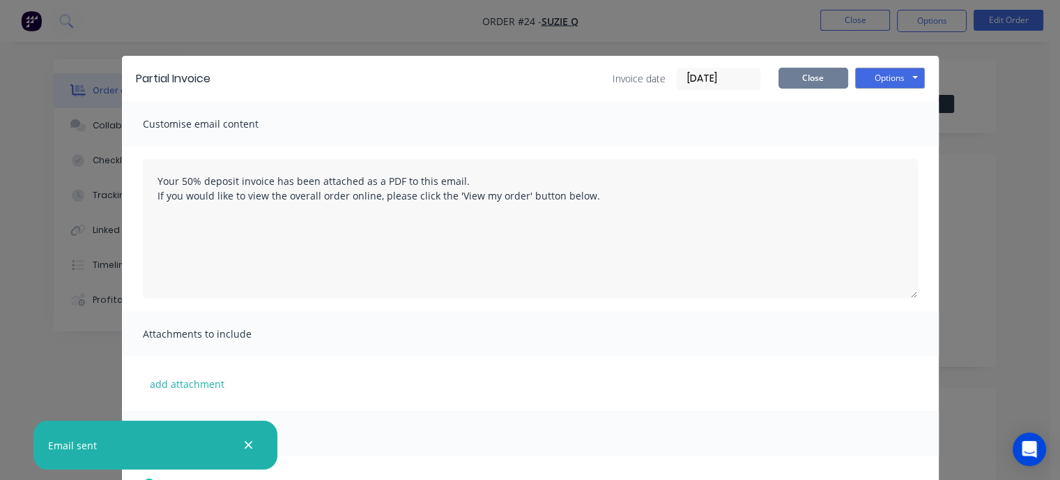
click at [809, 78] on button "Close" at bounding box center [814, 78] width 70 height 21
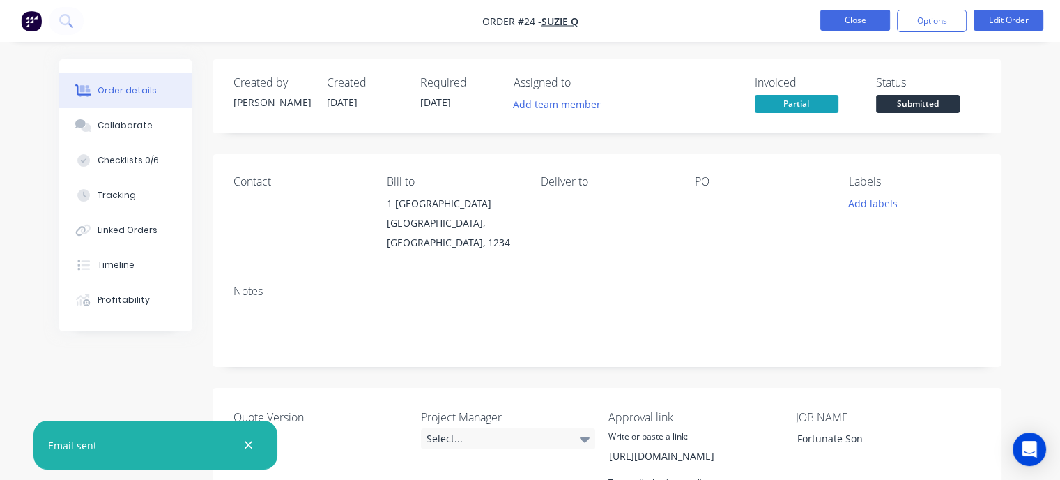
click at [873, 22] on button "Close" at bounding box center [855, 20] width 70 height 21
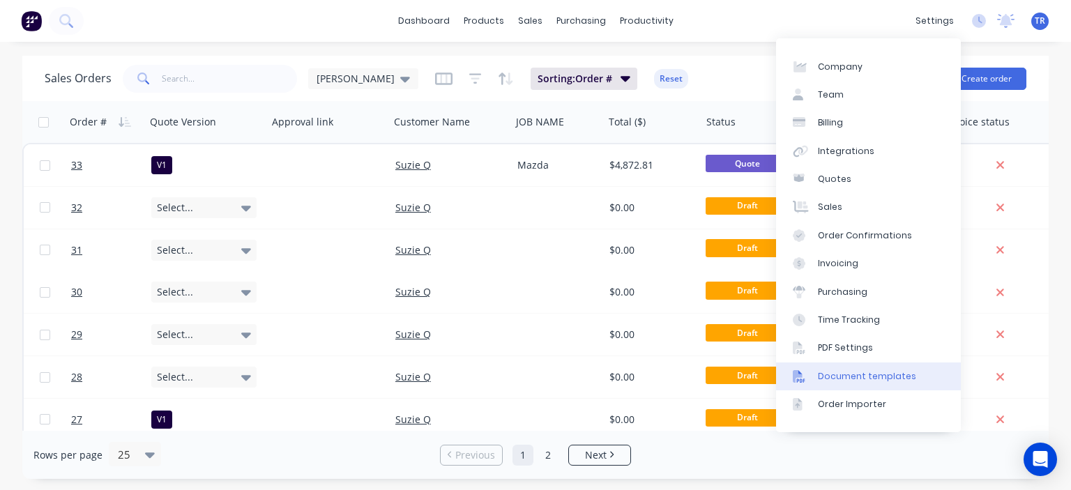
click at [859, 377] on div "Document templates" at bounding box center [867, 376] width 98 height 13
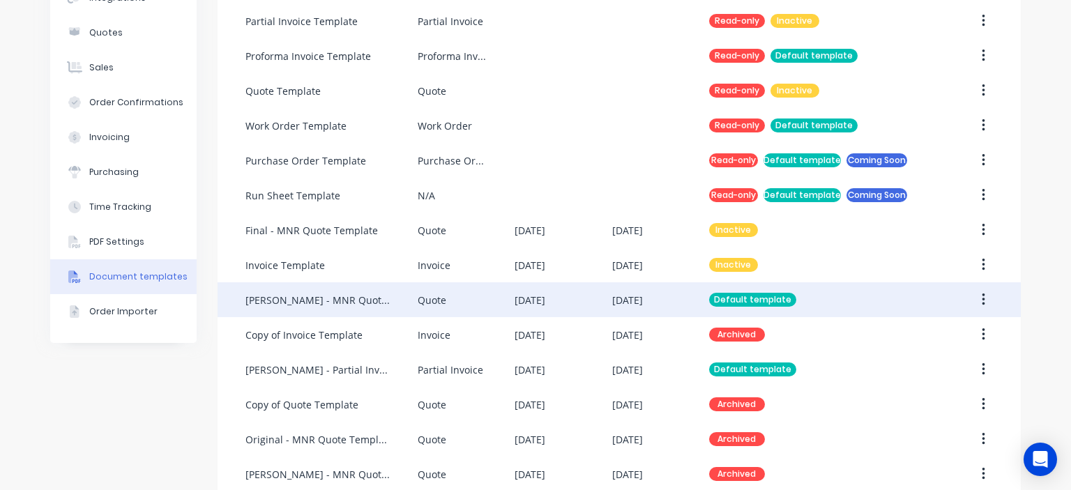
scroll to position [215, 0]
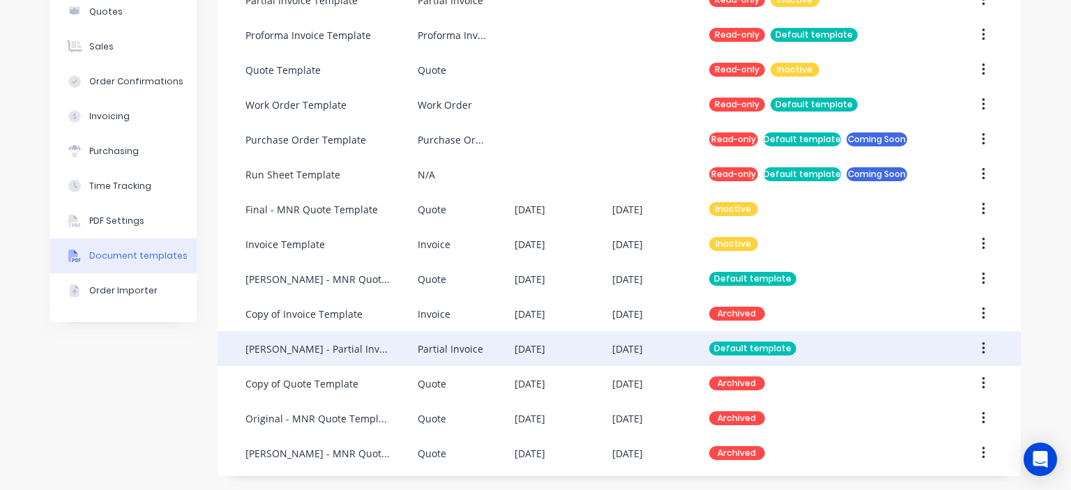
click at [357, 352] on div "[PERSON_NAME] - Partial Invoice Template" at bounding box center [317, 349] width 144 height 15
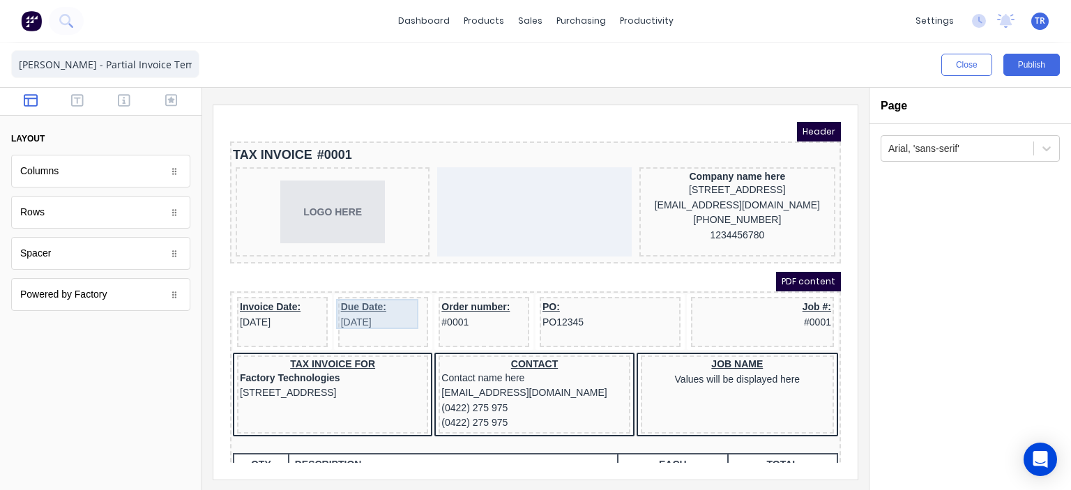
click at [353, 293] on div "Due Date: [DATE]" at bounding box center [366, 298] width 85 height 30
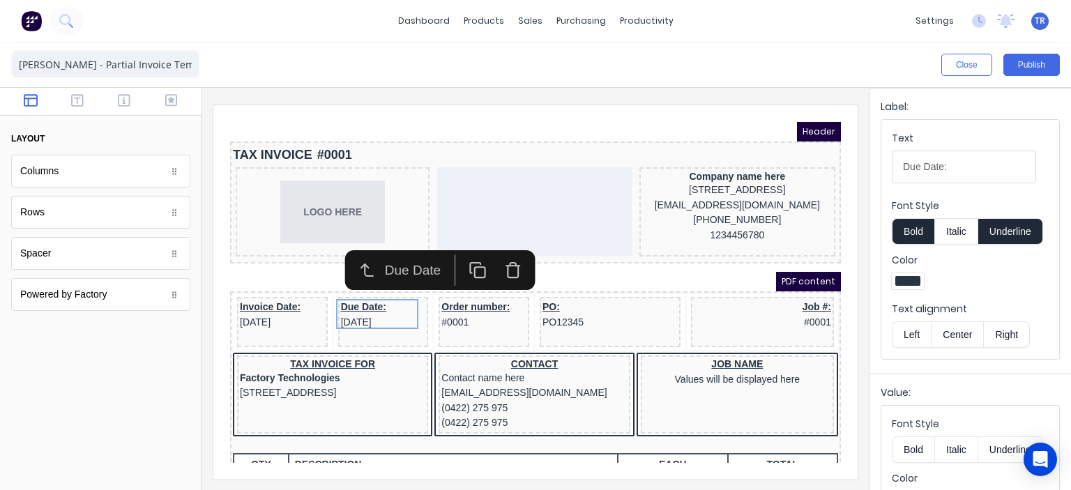
scroll to position [209, 0]
click at [904, 281] on div at bounding box center [907, 278] width 25 height 10
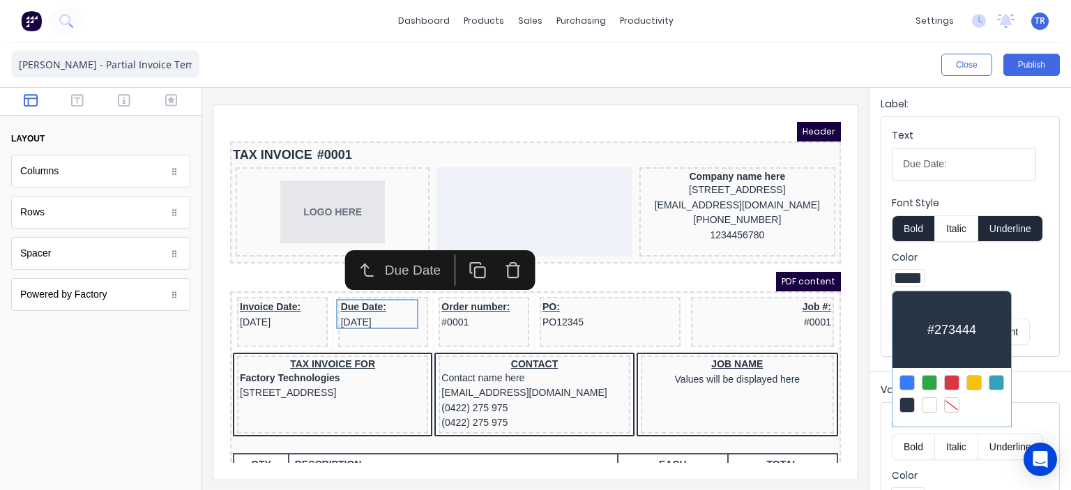
click at [951, 383] on div at bounding box center [951, 382] width 15 height 15
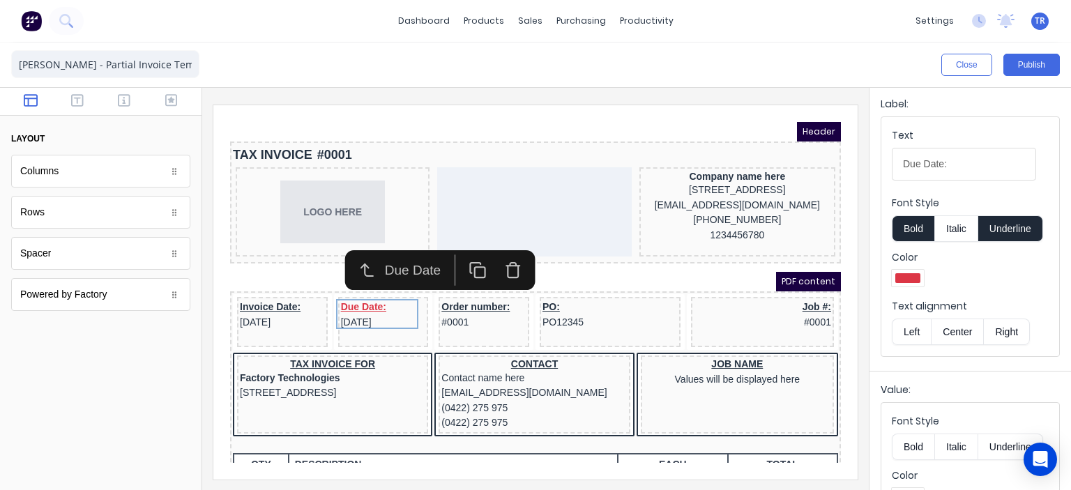
click at [984, 270] on div at bounding box center [970, 280] width 157 height 21
click at [657, 259] on div "PDF content" at bounding box center [518, 265] width 611 height 20
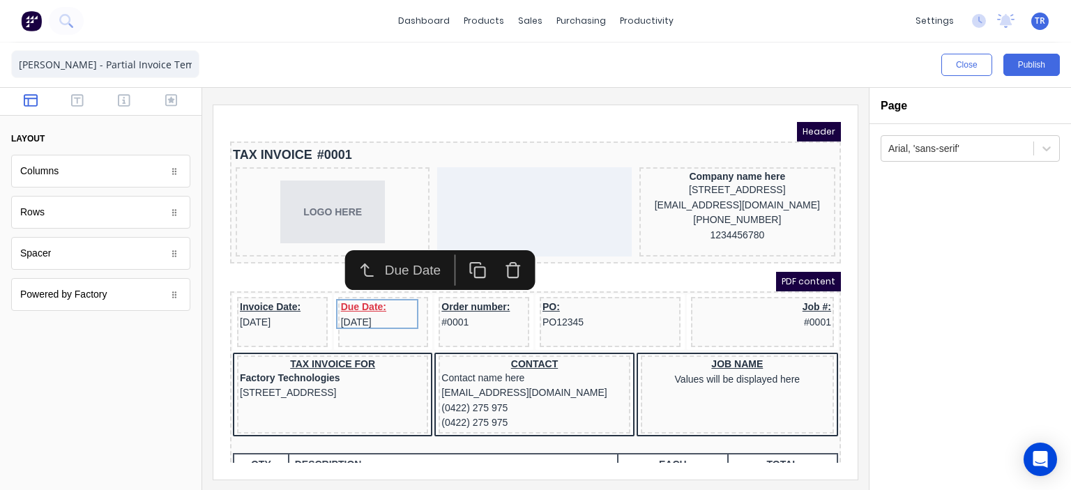
scroll to position [0, 0]
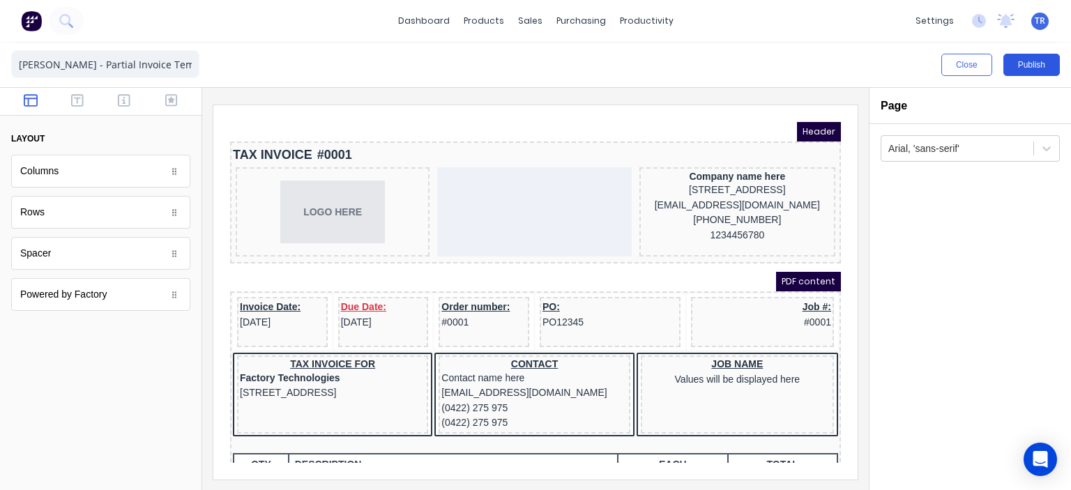
click at [1029, 65] on button "Publish" at bounding box center [1031, 65] width 56 height 22
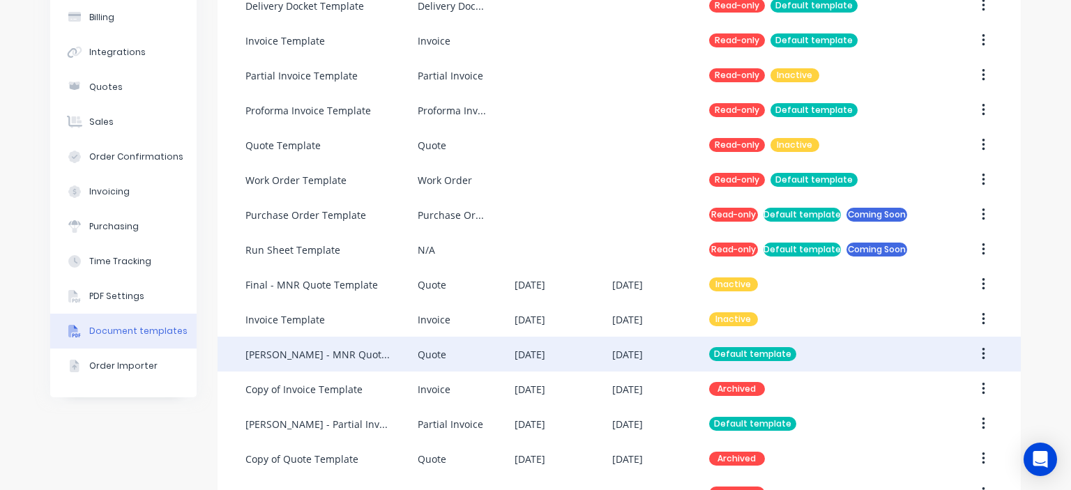
scroll to position [209, 0]
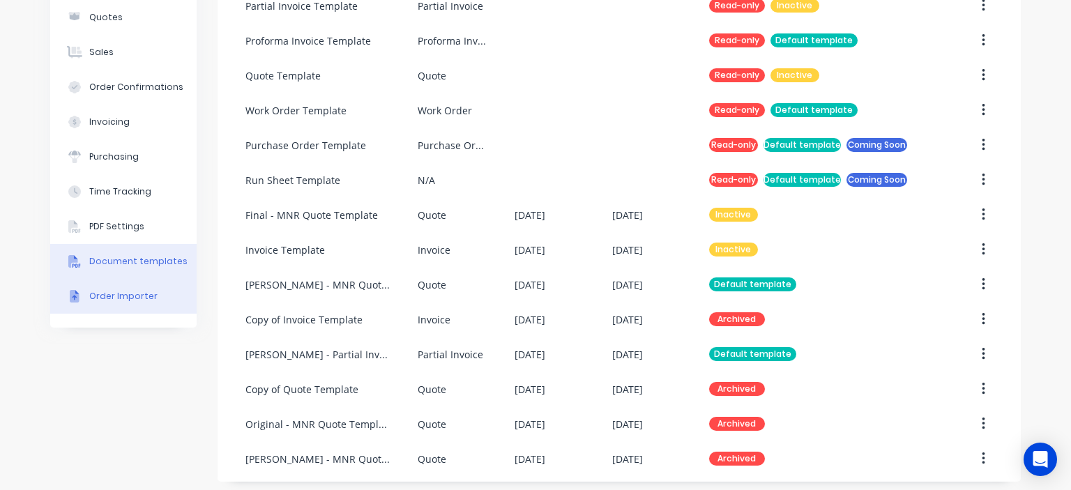
click at [129, 293] on div "Order Importer" at bounding box center [123, 296] width 68 height 13
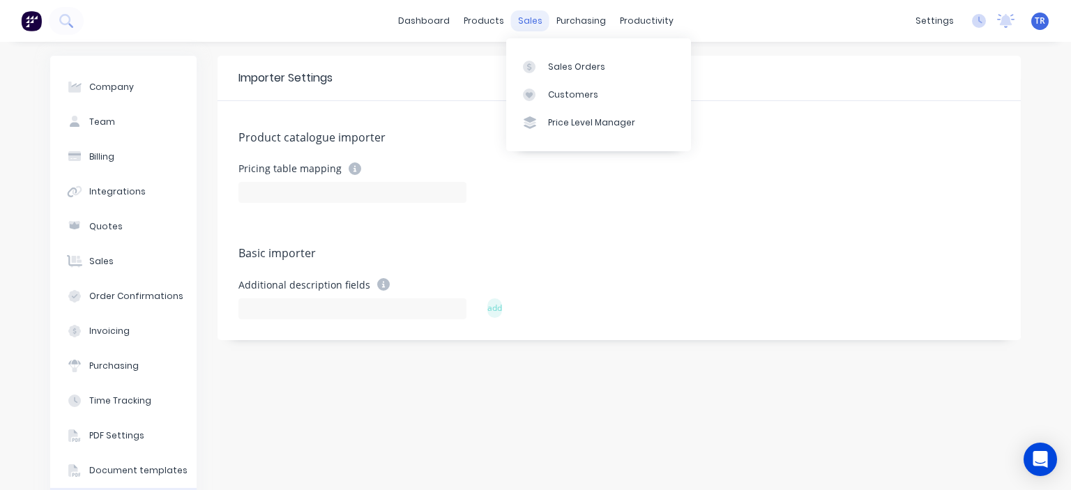
click at [524, 20] on div "sales" at bounding box center [530, 20] width 38 height 21
click at [530, 22] on div "sales" at bounding box center [530, 20] width 38 height 21
click at [574, 66] on div "Sales Orders" at bounding box center [576, 67] width 57 height 13
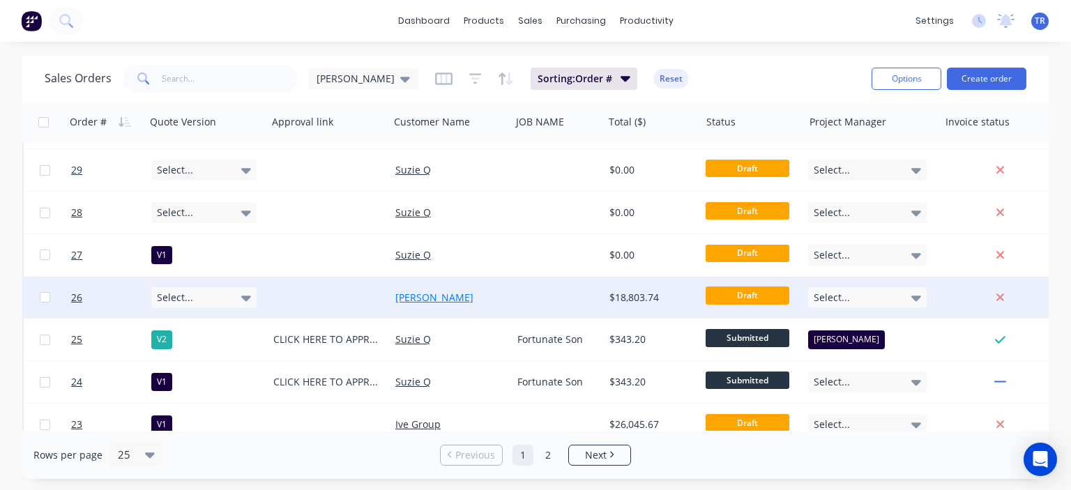
scroll to position [209, 0]
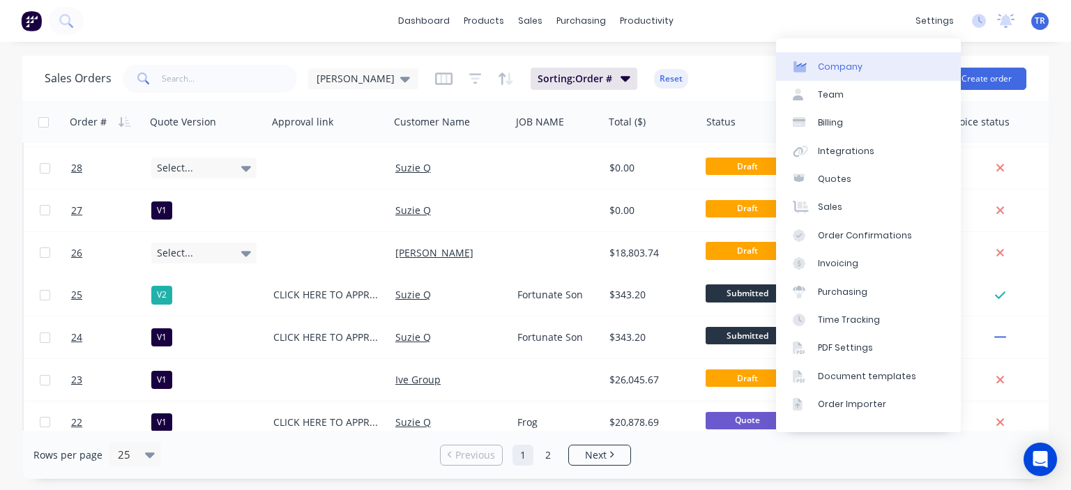
drag, startPoint x: 921, startPoint y: 18, endPoint x: 916, endPoint y: 52, distance: 34.5
click at [922, 19] on div "settings" at bounding box center [934, 20] width 52 height 21
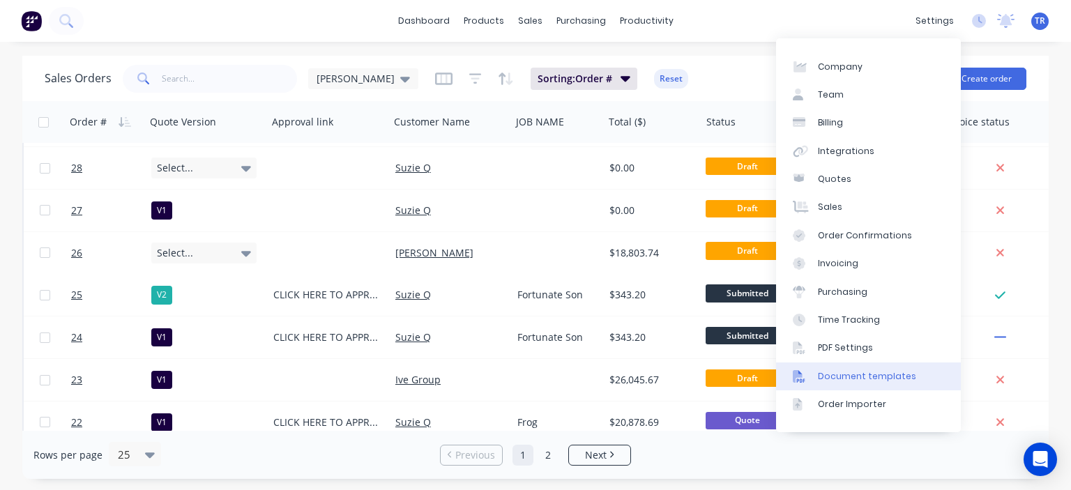
click at [855, 376] on div "Document templates" at bounding box center [867, 376] width 98 height 13
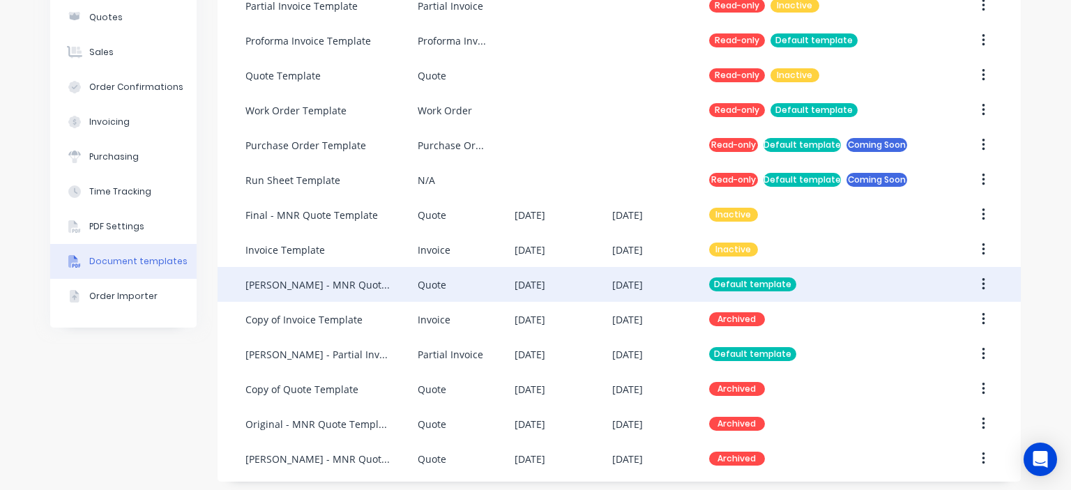
scroll to position [215, 0]
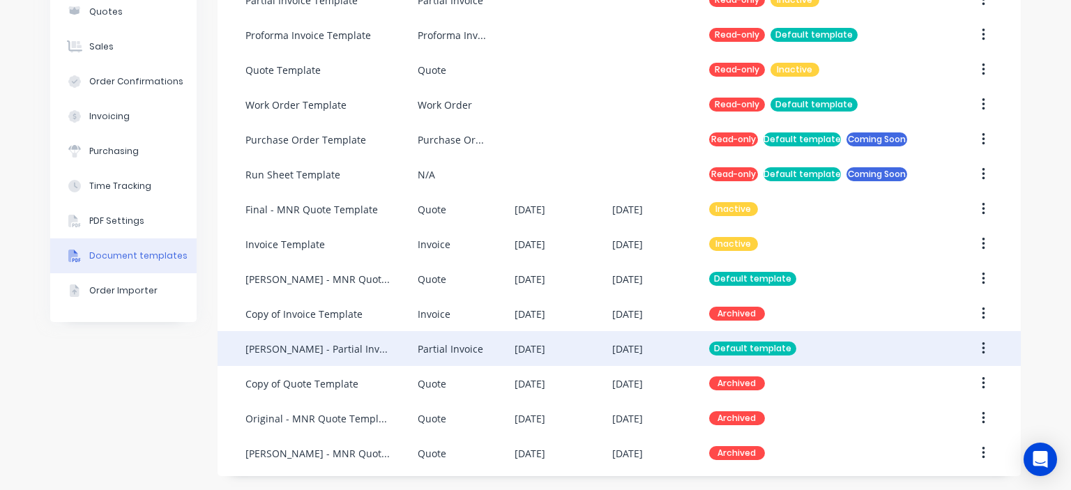
click at [344, 346] on div "[PERSON_NAME] - Partial Invoice Template" at bounding box center [317, 349] width 144 height 15
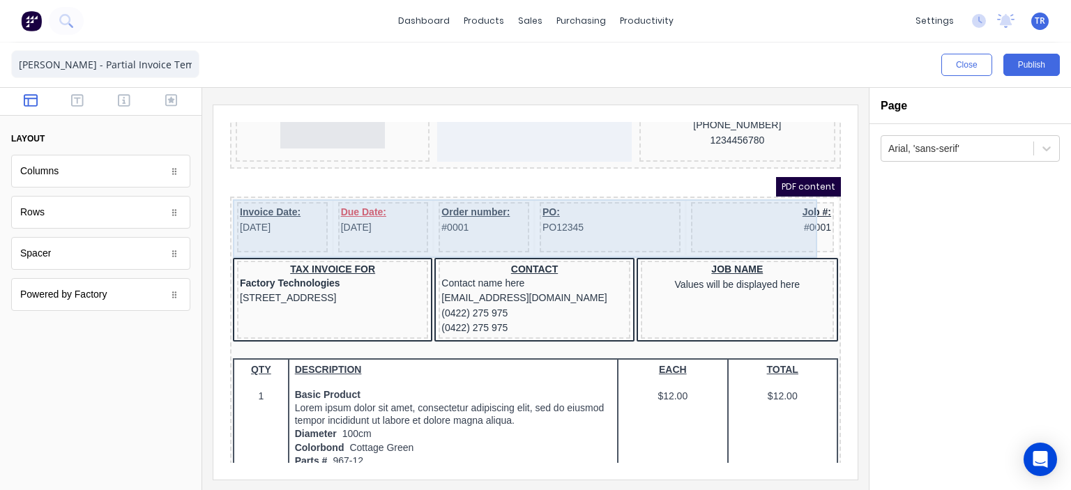
scroll to position [139, 0]
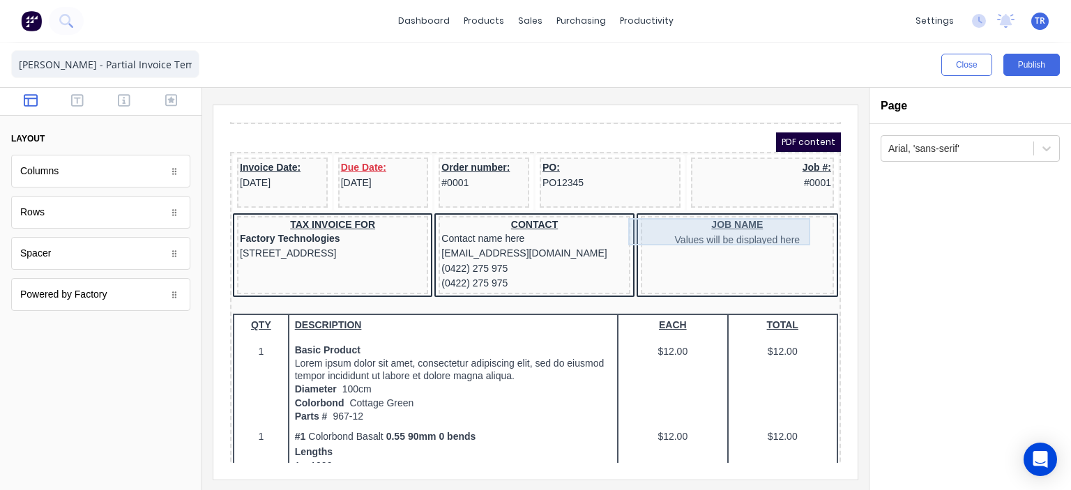
click at [684, 217] on div "JOB NAME Values will be displayed here" at bounding box center [721, 215] width 188 height 27
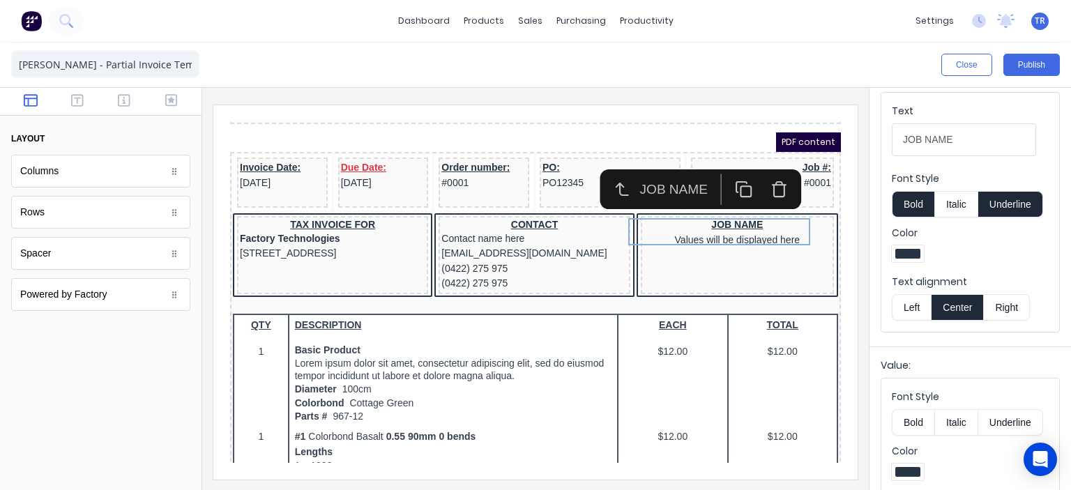
scroll to position [231, 0]
click at [761, 174] on icon "button" at bounding box center [762, 172] width 17 height 17
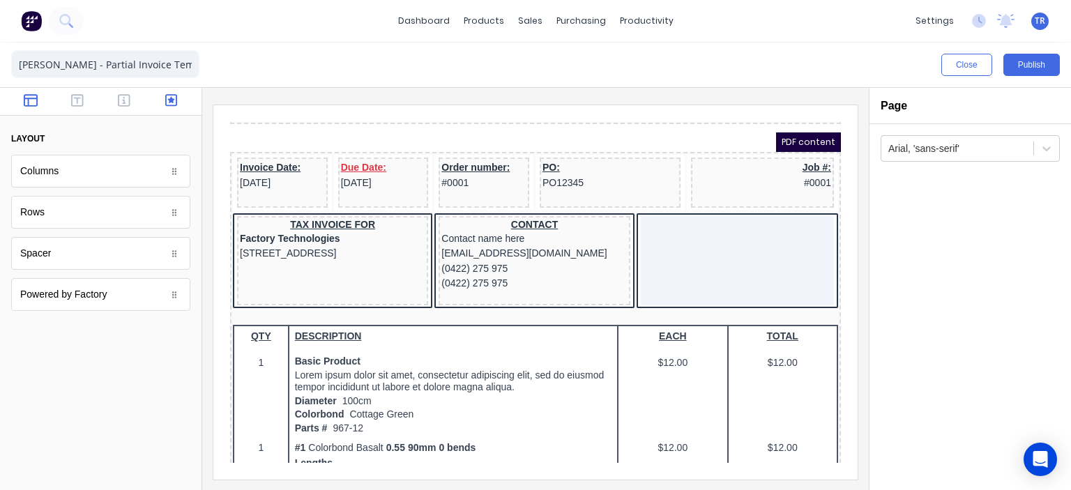
click at [164, 96] on button "button" at bounding box center [171, 101] width 38 height 17
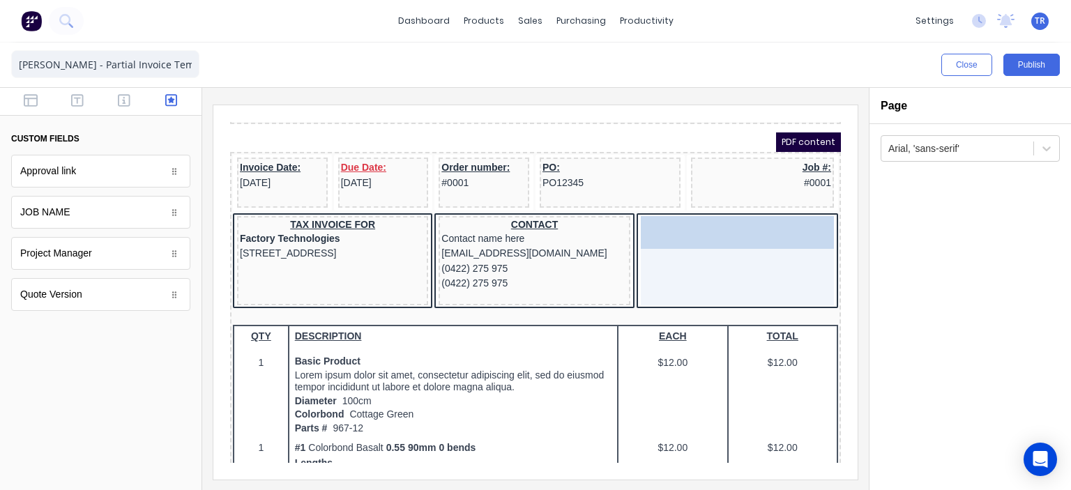
drag, startPoint x: 95, startPoint y: 222, endPoint x: 693, endPoint y: 231, distance: 598.2
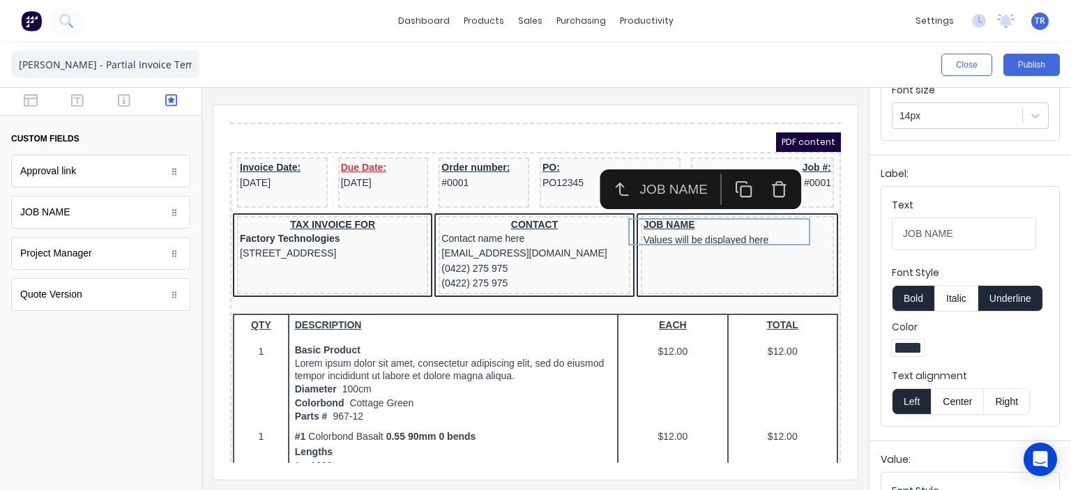
click at [951, 395] on button "Center" at bounding box center [957, 401] width 53 height 26
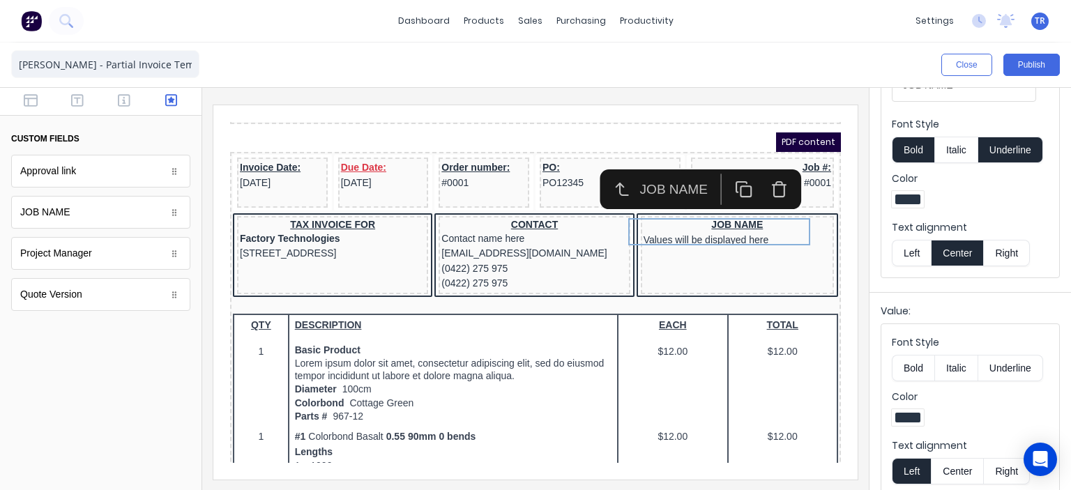
scroll to position [300, 0]
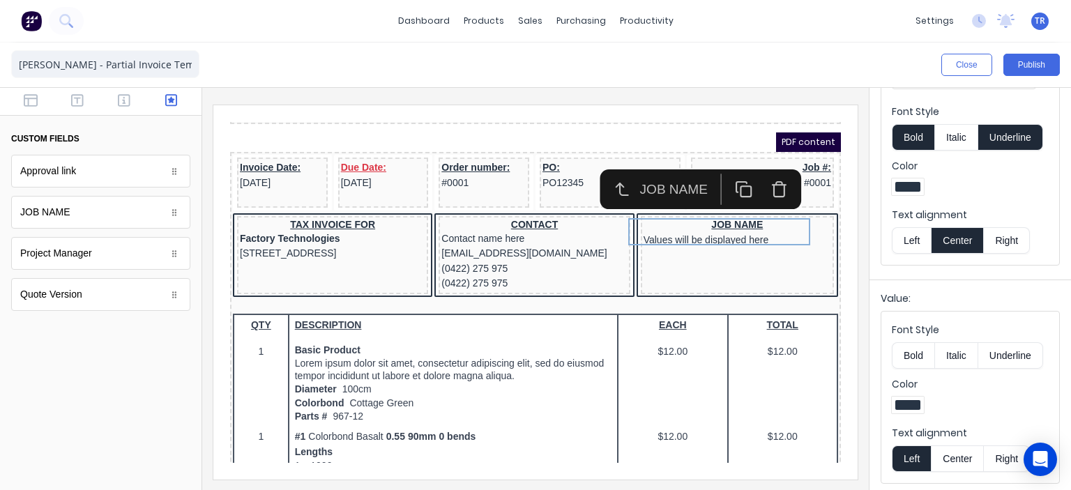
click at [952, 447] on button "Center" at bounding box center [957, 458] width 53 height 26
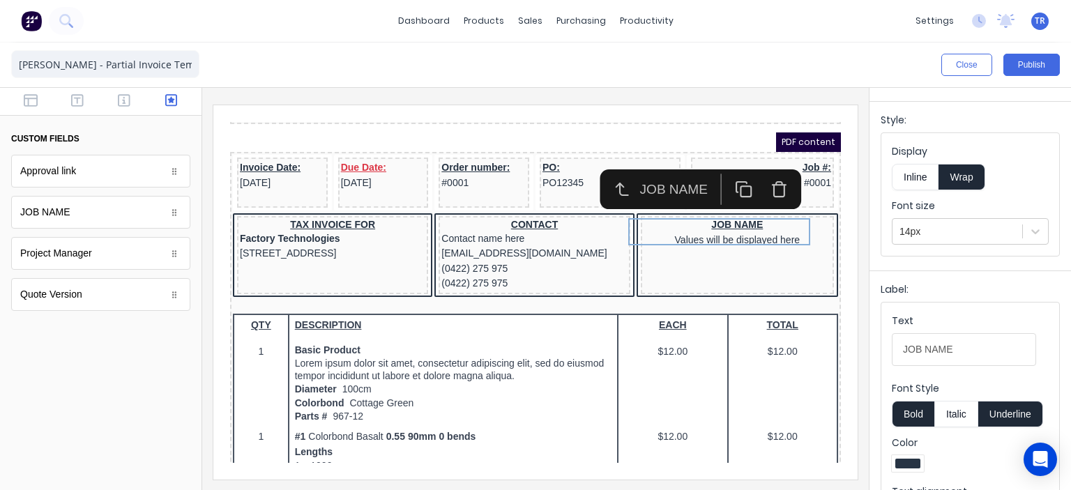
scroll to position [22, 0]
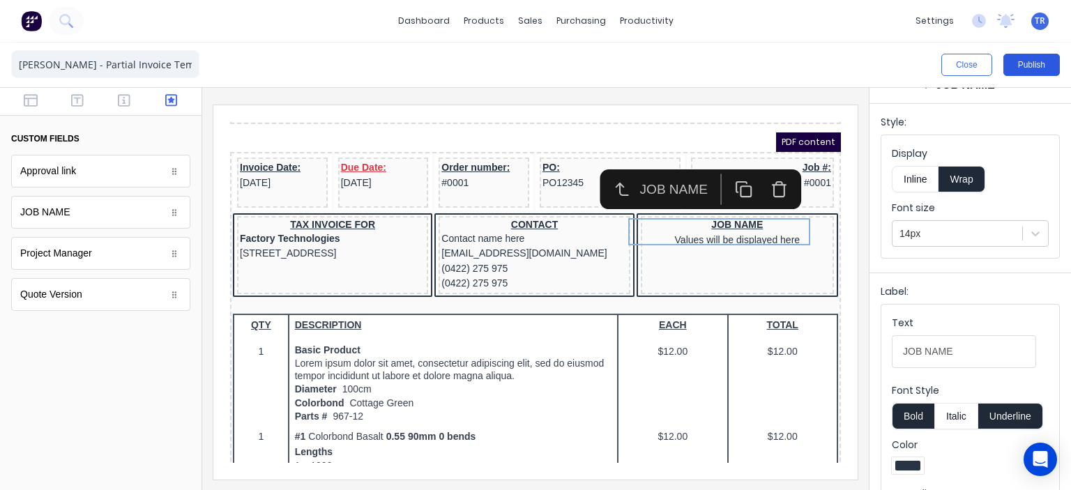
click at [1017, 66] on button "Publish" at bounding box center [1031, 65] width 56 height 22
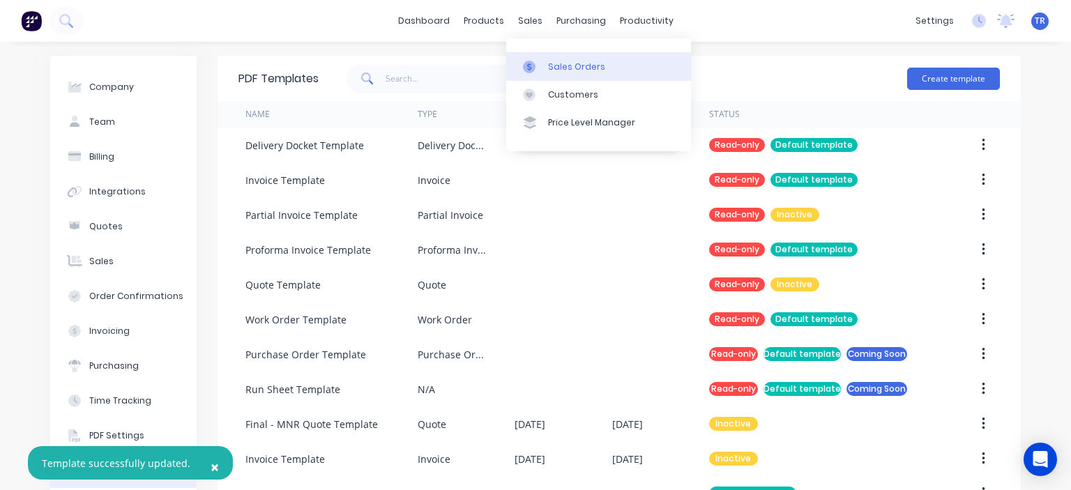
click at [580, 65] on div "Sales Orders" at bounding box center [576, 67] width 57 height 13
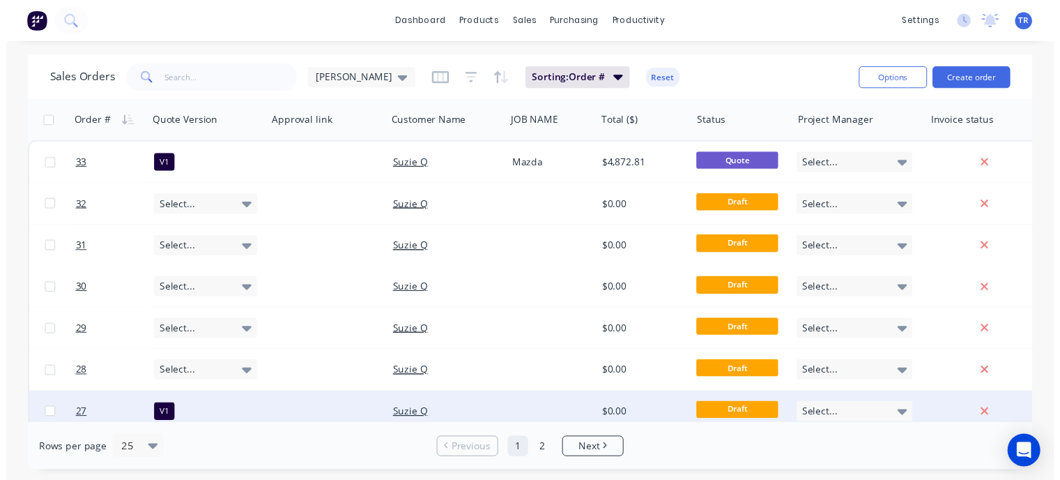
scroll to position [209, 0]
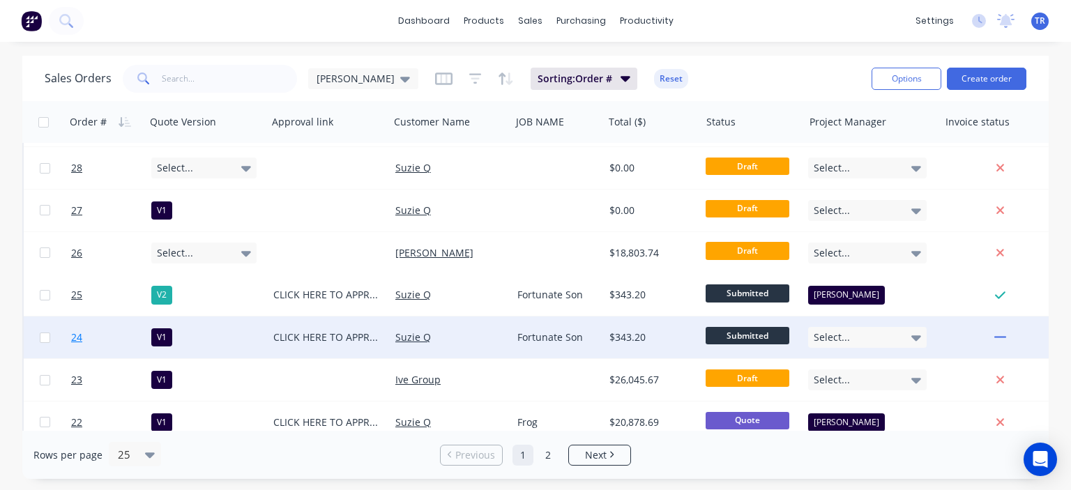
click at [76, 338] on span "24" at bounding box center [76, 337] width 11 height 14
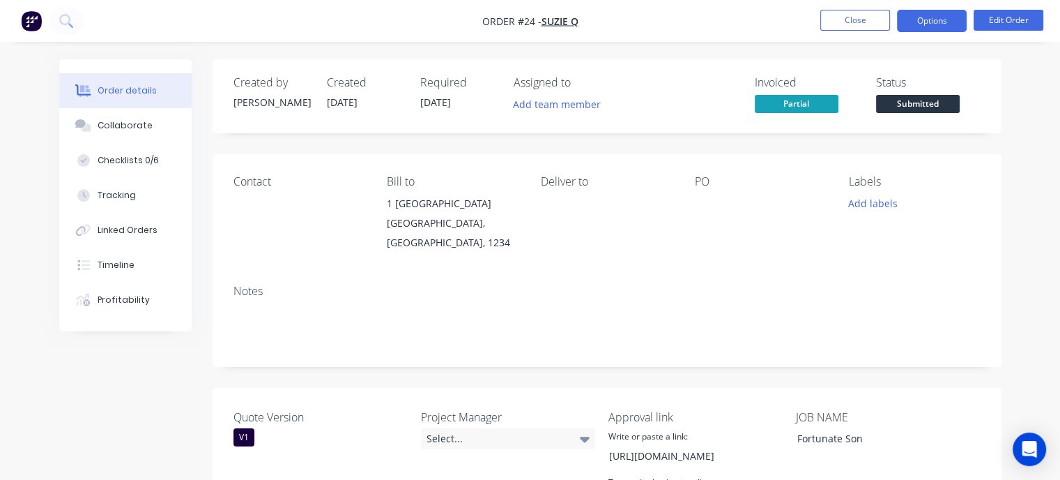
click at [947, 17] on button "Options" at bounding box center [932, 21] width 70 height 22
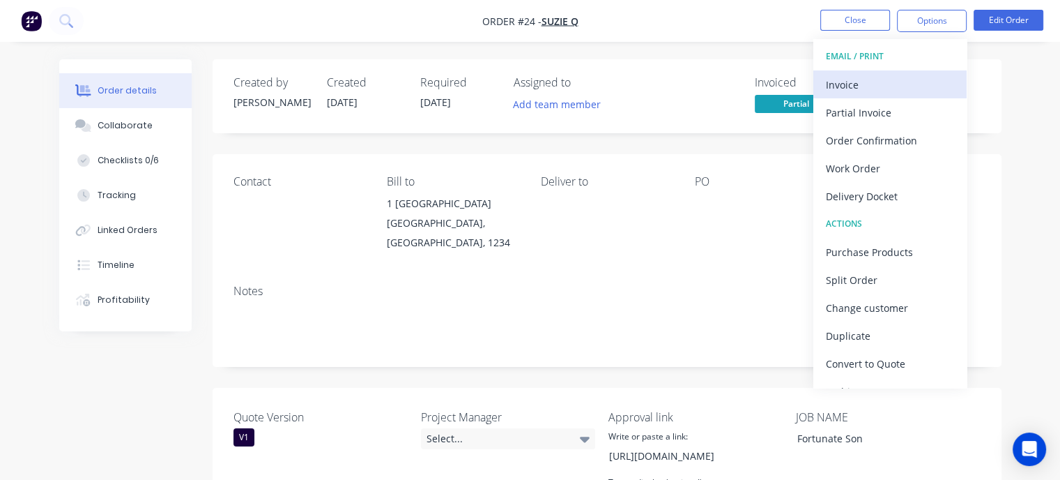
click at [862, 88] on div "Invoice" at bounding box center [890, 85] width 128 height 20
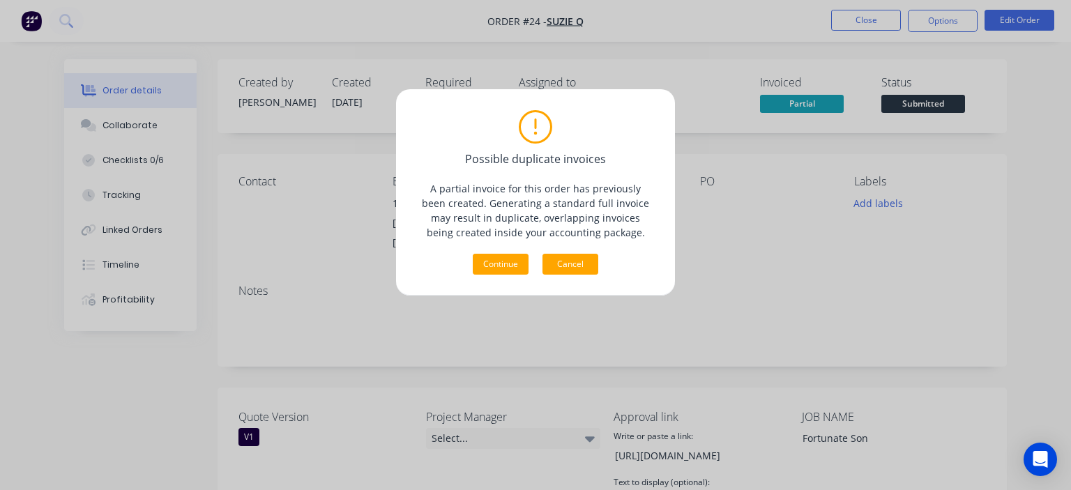
click at [581, 260] on button "Cancel" at bounding box center [570, 264] width 56 height 21
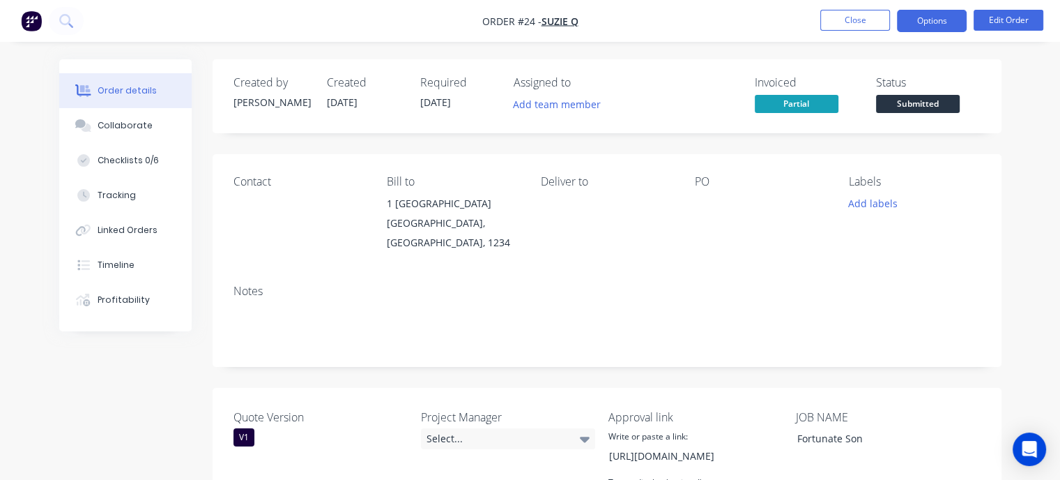
click at [919, 21] on button "Options" at bounding box center [932, 21] width 70 height 22
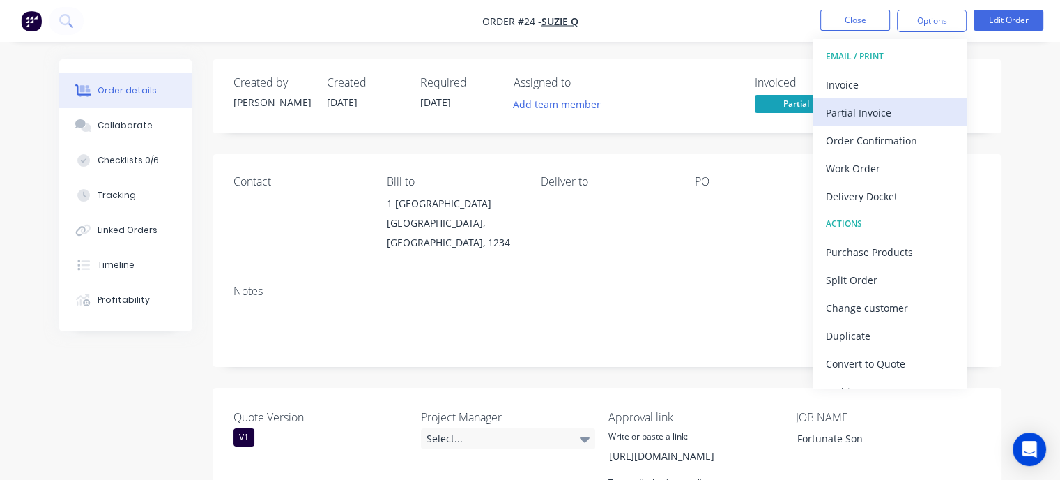
click at [867, 108] on div "Partial Invoice" at bounding box center [890, 112] width 128 height 20
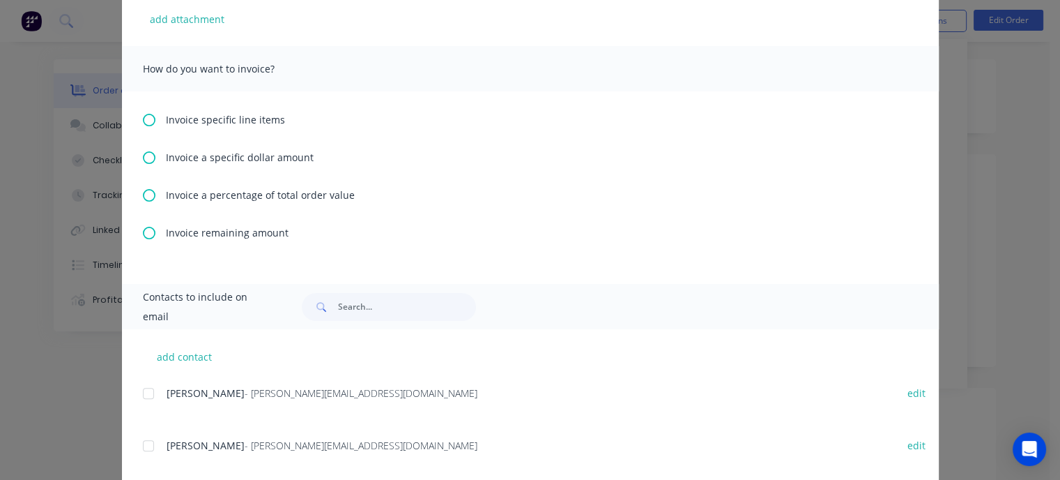
scroll to position [392, 0]
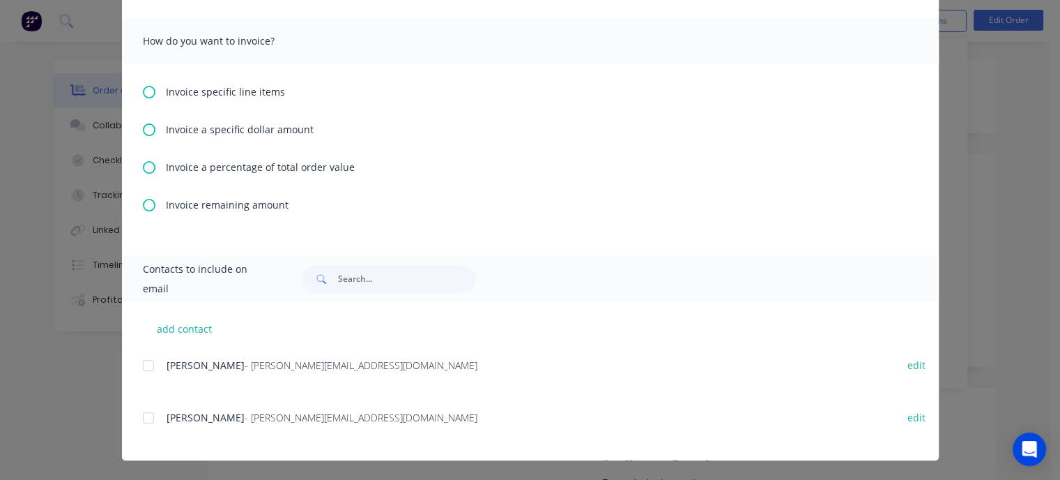
click at [143, 165] on icon at bounding box center [149, 167] width 13 height 13
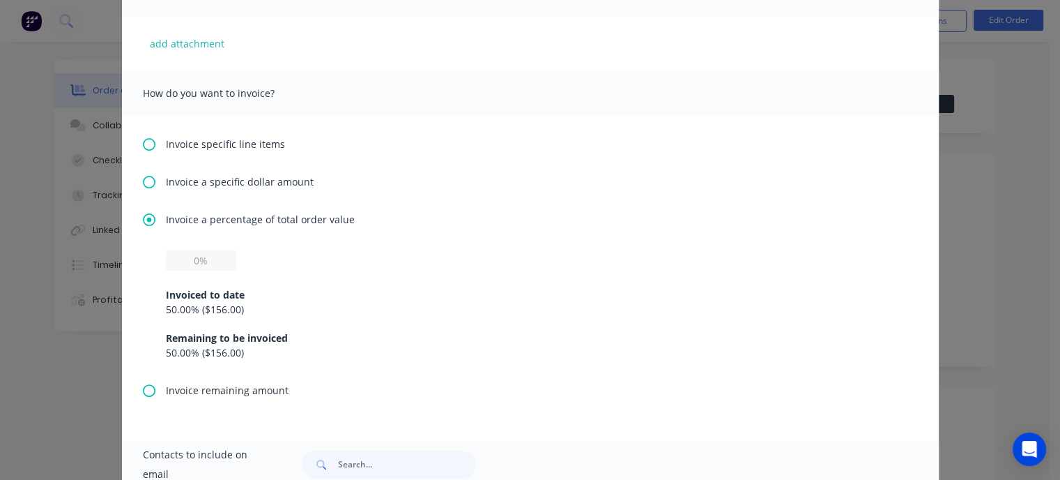
scroll to position [349, 0]
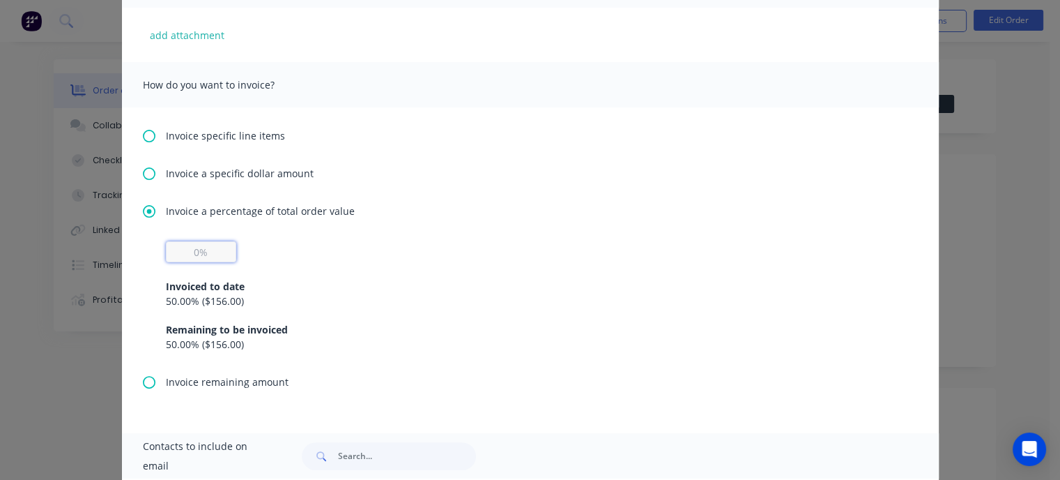
click at [187, 250] on input "text" at bounding box center [201, 251] width 70 height 21
type input "30%"
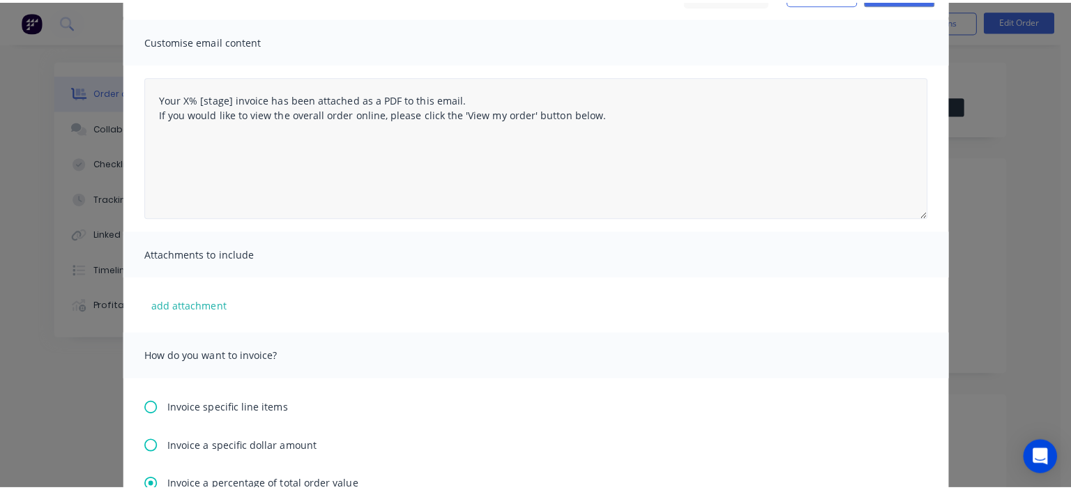
scroll to position [0, 0]
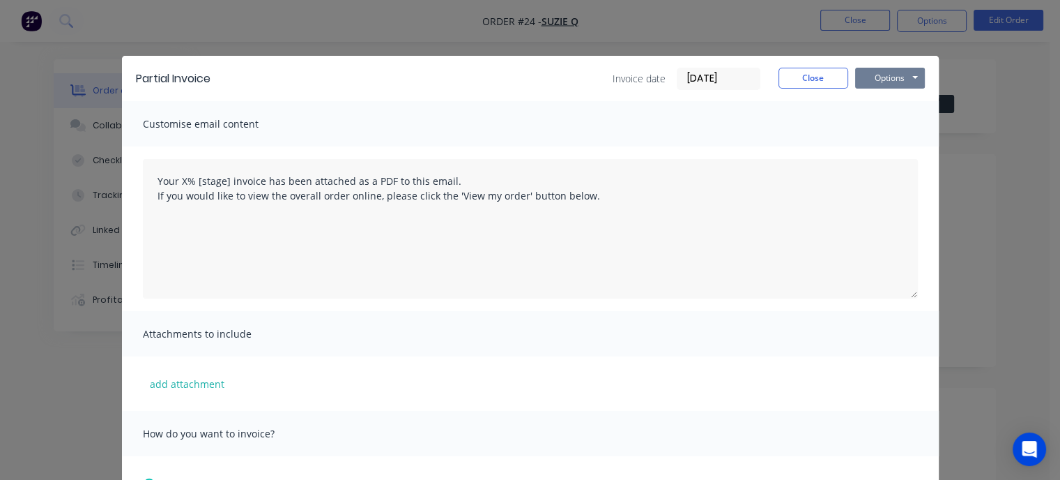
click at [884, 77] on button "Options" at bounding box center [890, 78] width 70 height 21
click at [884, 105] on button "Preview" at bounding box center [899, 102] width 89 height 23
click at [803, 68] on button "Close" at bounding box center [814, 78] width 70 height 21
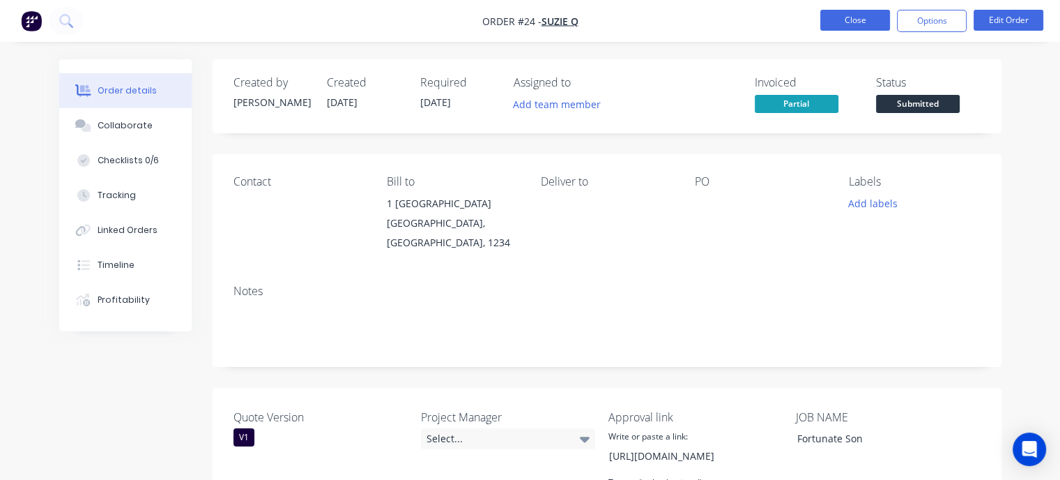
click at [850, 16] on button "Close" at bounding box center [855, 20] width 70 height 21
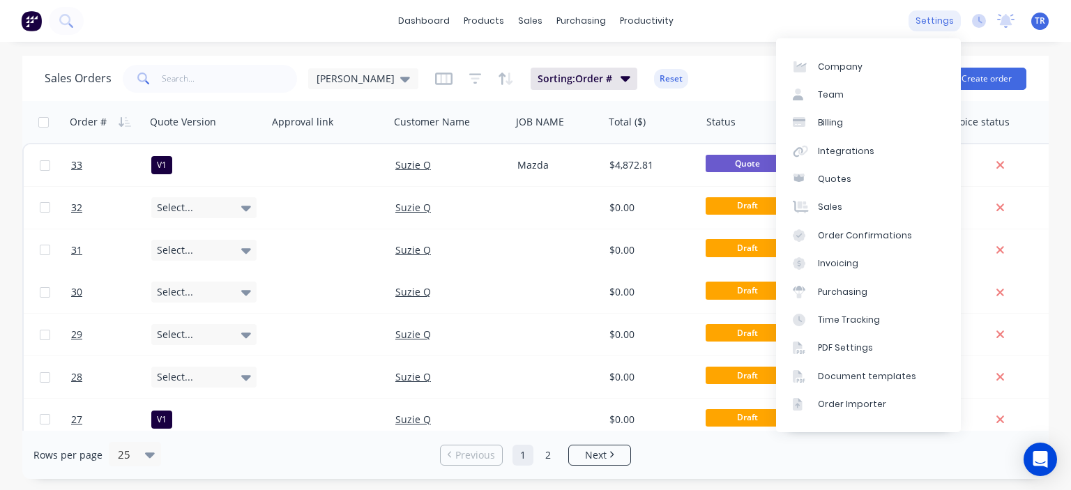
click at [939, 22] on div "settings" at bounding box center [934, 20] width 52 height 21
click at [830, 379] on div "Document templates" at bounding box center [867, 376] width 98 height 13
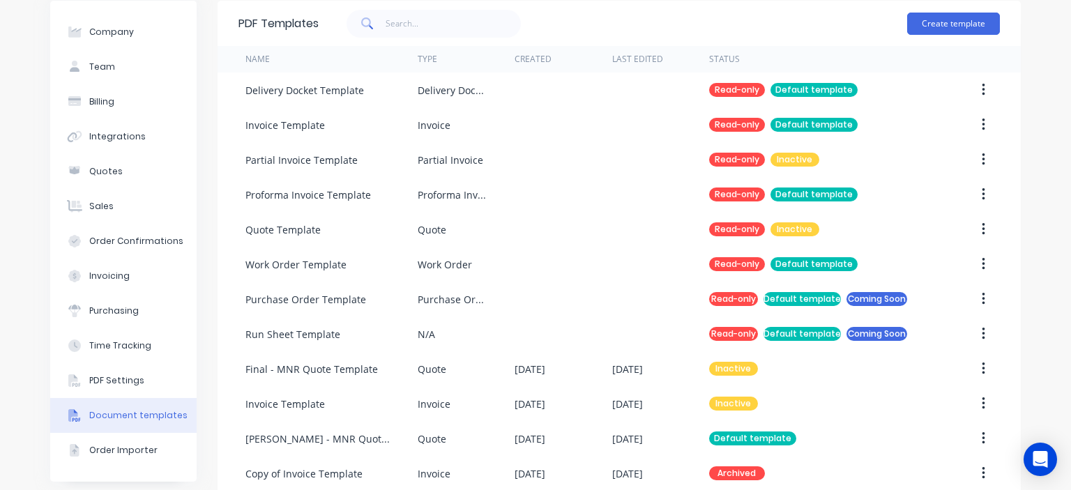
scroll to position [215, 0]
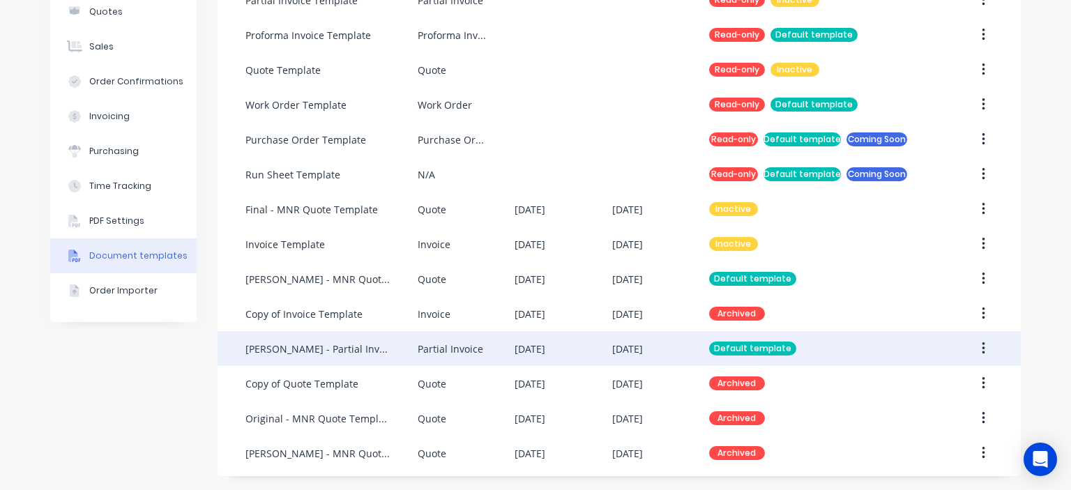
click at [627, 344] on div "[DATE]" at bounding box center [627, 349] width 31 height 15
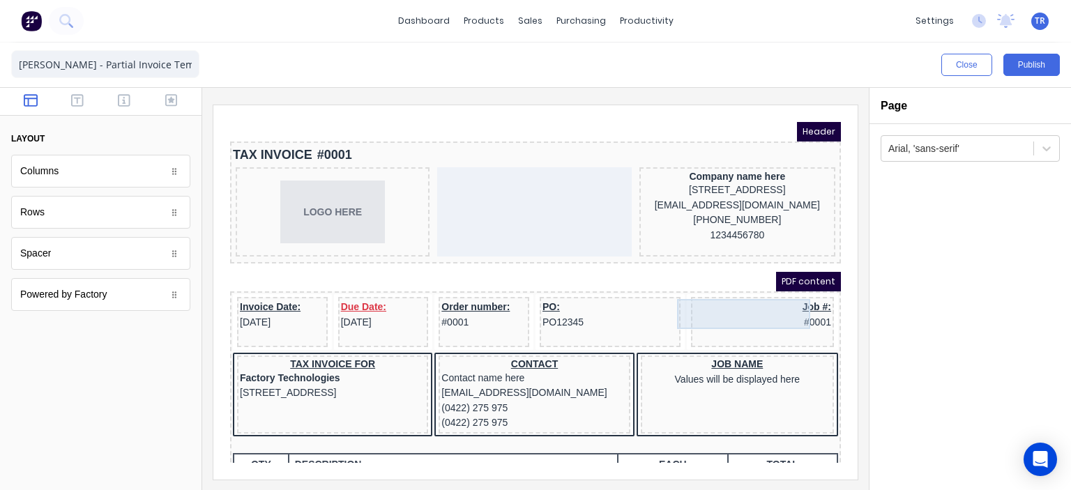
click at [771, 293] on div "Job #: #0001" at bounding box center [745, 298] width 137 height 30
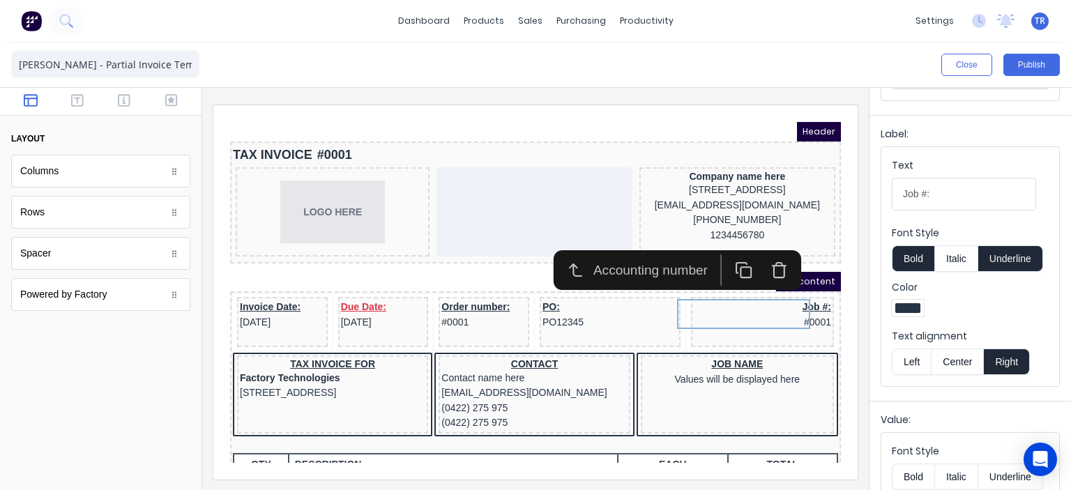
scroll to position [173, 0]
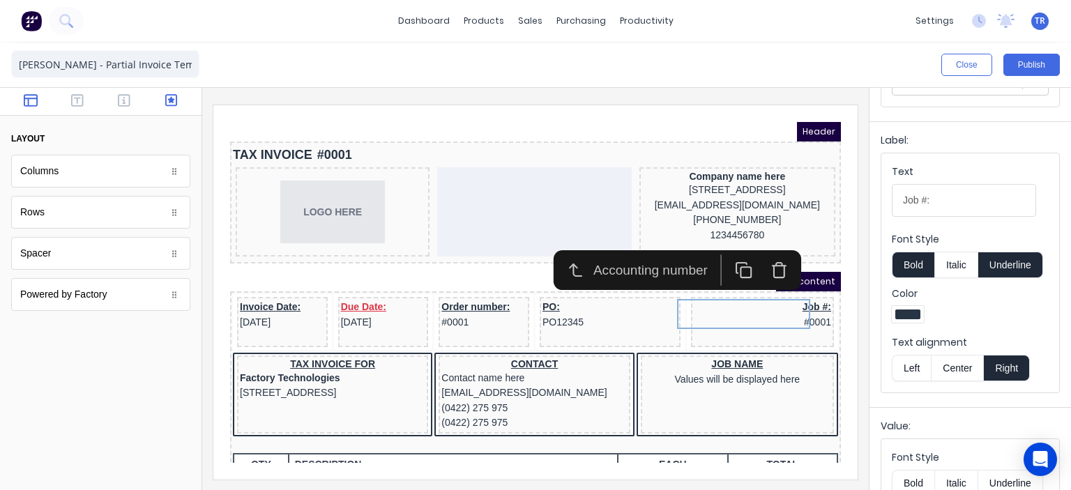
click at [165, 98] on button "button" at bounding box center [171, 101] width 38 height 17
click at [33, 98] on icon "button" at bounding box center [31, 100] width 14 height 13
click at [72, 100] on icon "button" at bounding box center [77, 100] width 13 height 13
click at [111, 99] on button "button" at bounding box center [124, 101] width 38 height 17
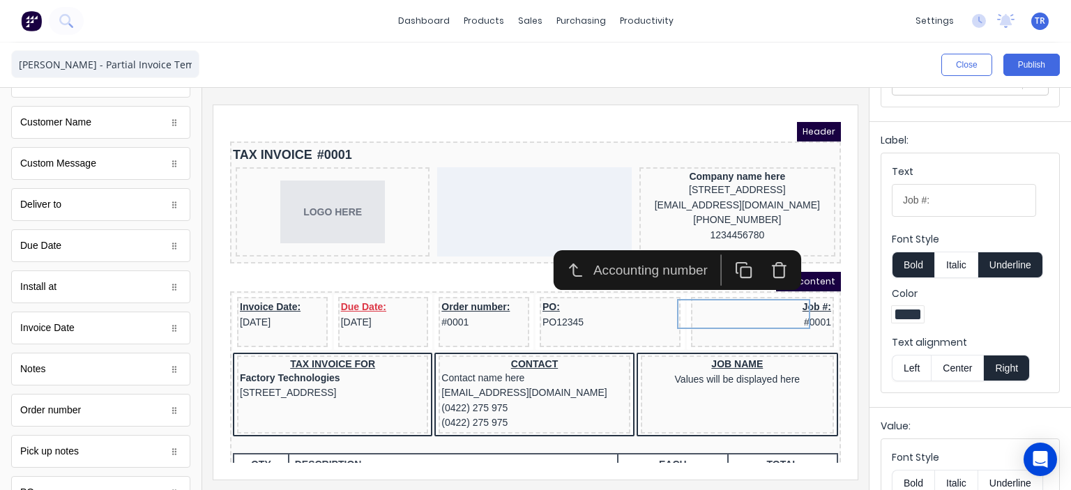
scroll to position [702, 0]
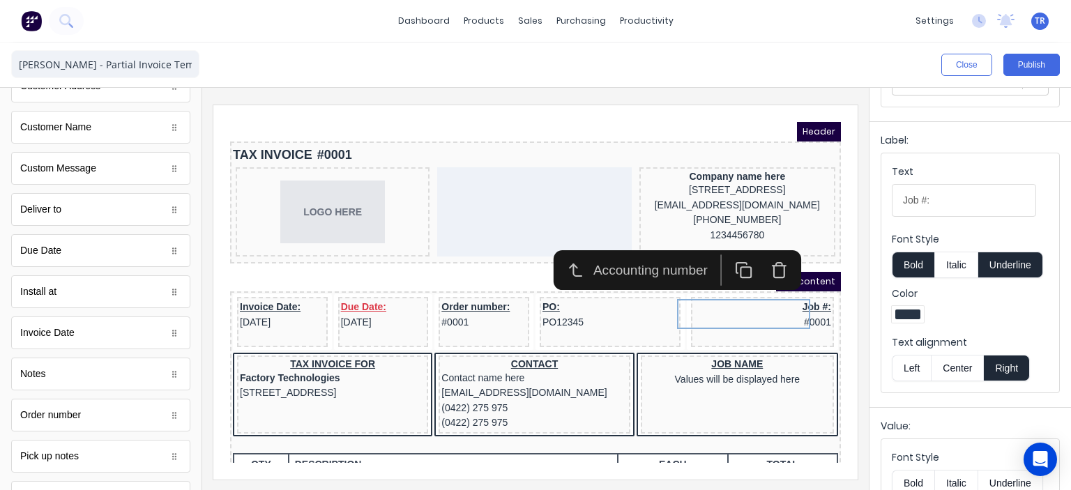
click at [995, 327] on div at bounding box center [970, 316] width 157 height 21
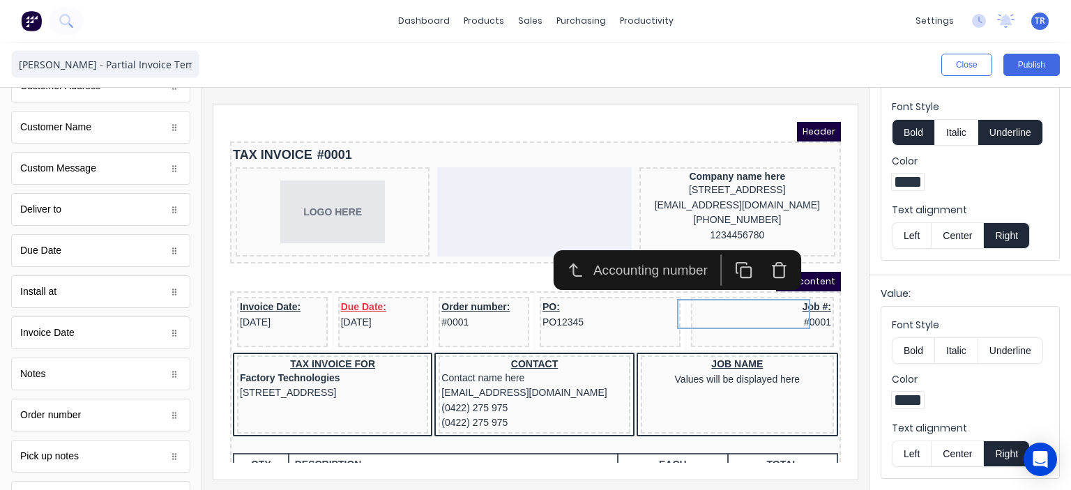
scroll to position [312, 0]
click at [942, 287] on div "Value: Font Style Bold Italic Underline Color Text alignment Left Center Right" at bounding box center [969, 381] width 201 height 213
click at [776, 291] on div "Job #: #0001" at bounding box center [745, 298] width 137 height 30
click at [917, 281] on div "Value: Font Style Bold Italic Underline Color Text alignment Left Center Right" at bounding box center [969, 381] width 201 height 213
click at [648, 254] on div "Accounting number" at bounding box center [637, 253] width 123 height 20
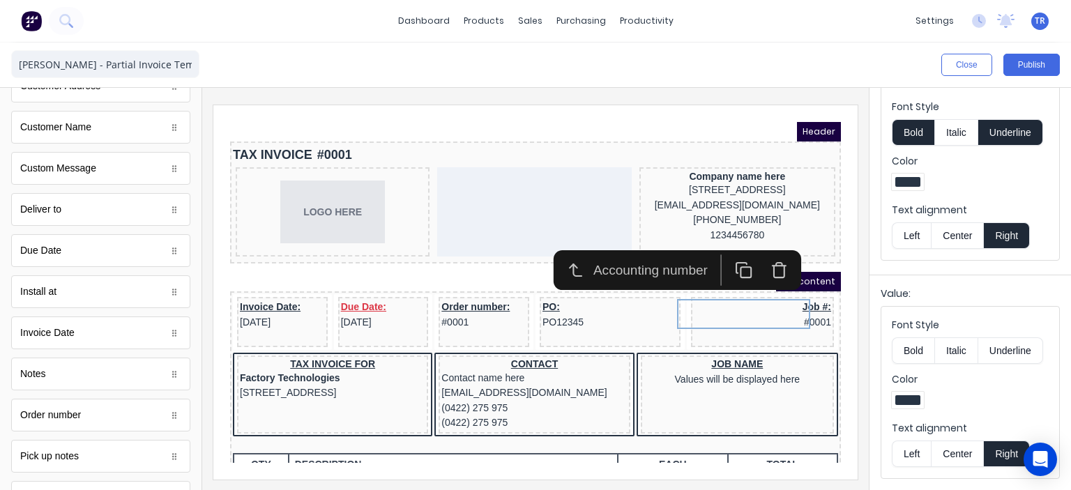
click at [549, 254] on icon "button" at bounding box center [557, 253] width 17 height 17
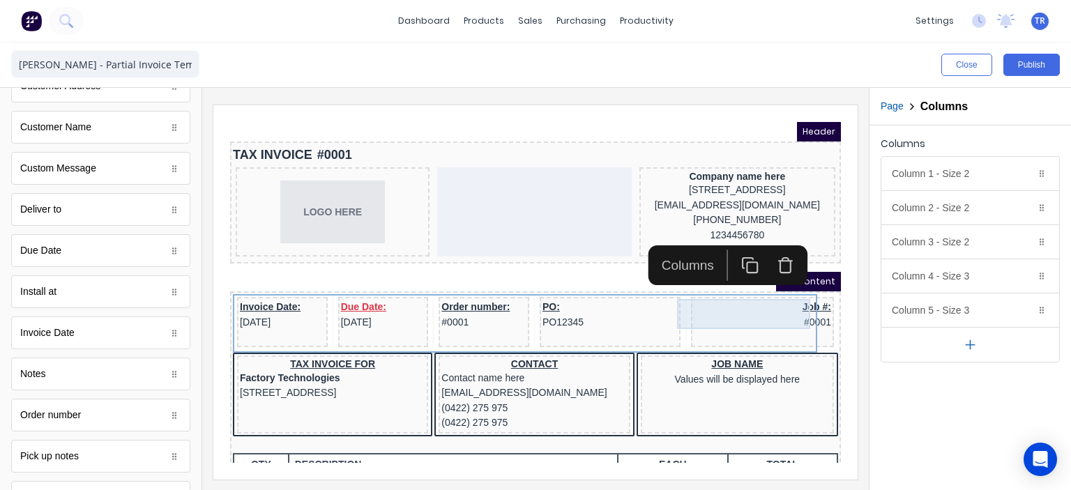
click at [736, 293] on div "Job #: #0001" at bounding box center [745, 298] width 137 height 30
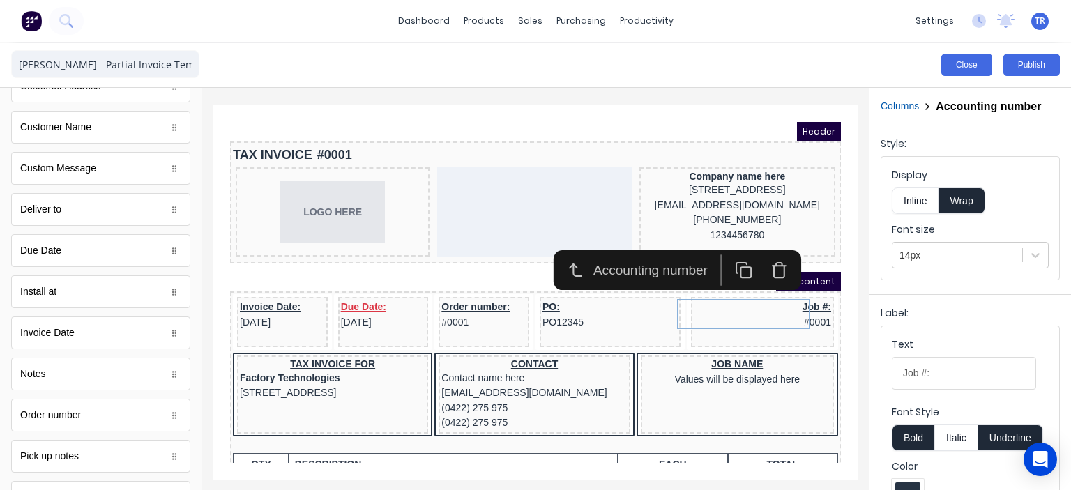
click at [966, 67] on button "Close" at bounding box center [966, 65] width 51 height 22
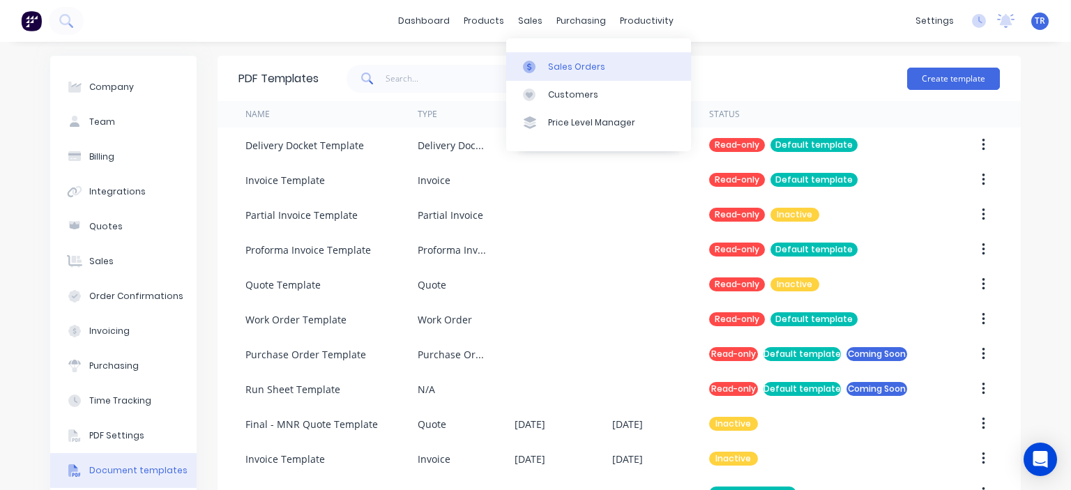
click at [552, 66] on div "Sales Orders" at bounding box center [576, 67] width 57 height 13
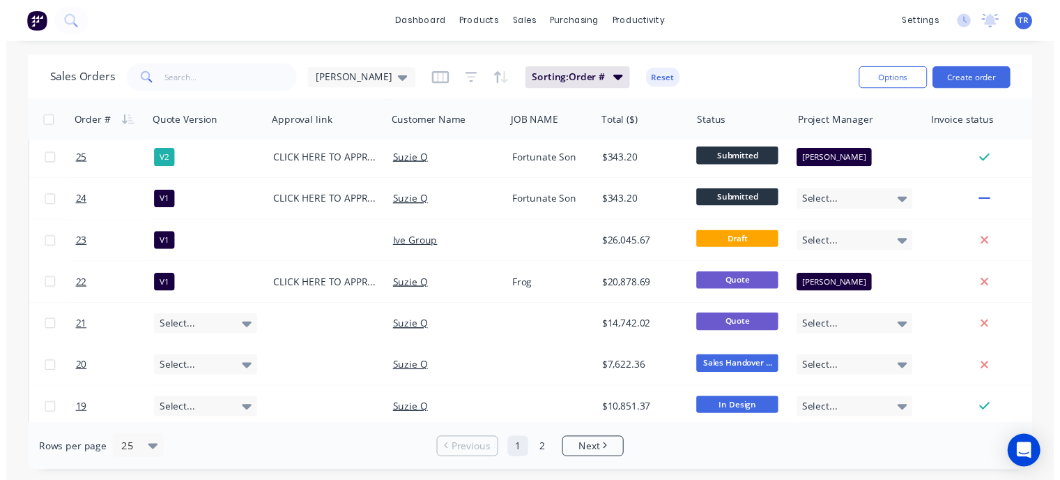
scroll to position [349, 0]
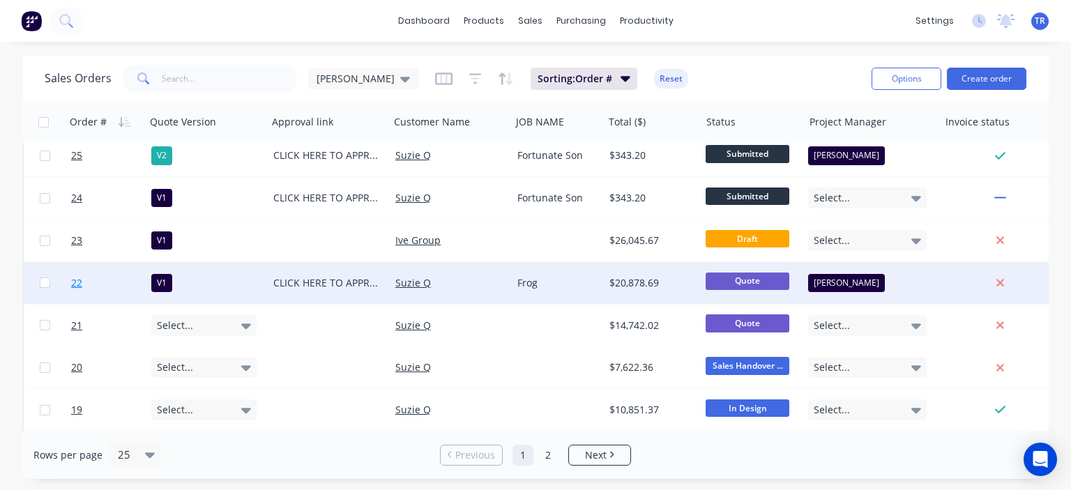
click at [76, 286] on span "22" at bounding box center [76, 283] width 11 height 14
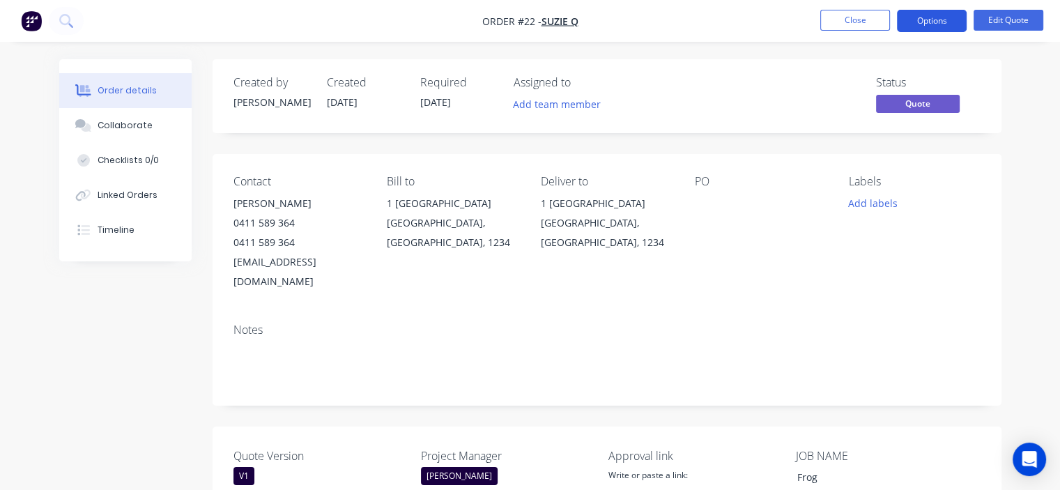
click at [913, 22] on button "Options" at bounding box center [932, 21] width 70 height 22
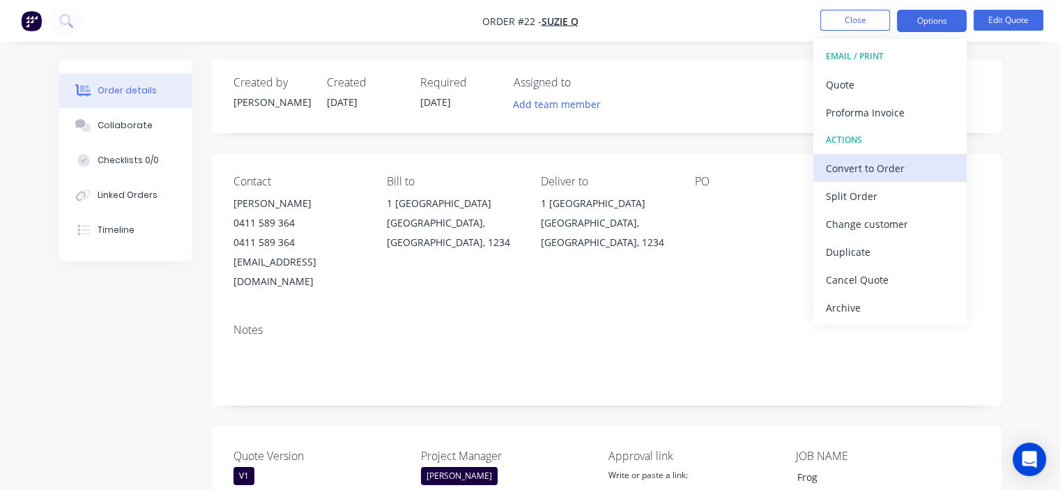
click at [858, 169] on div "Convert to Order" at bounding box center [890, 168] width 128 height 20
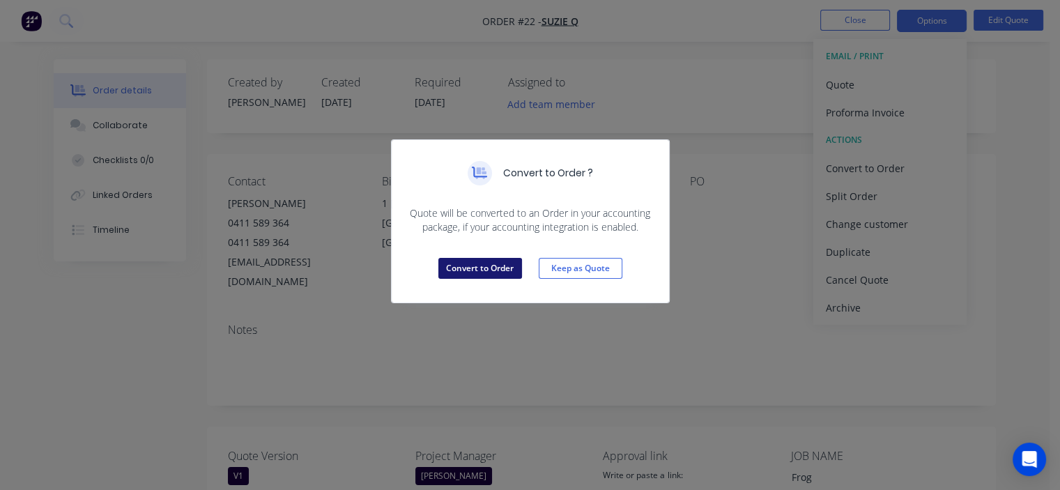
click at [485, 273] on button "Convert to Order" at bounding box center [480, 268] width 84 height 21
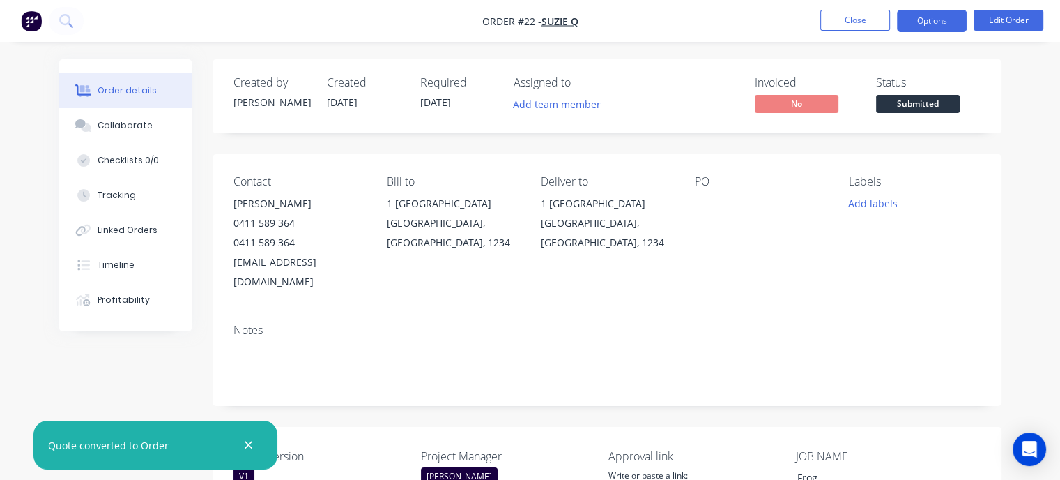
click at [923, 20] on button "Options" at bounding box center [932, 21] width 70 height 22
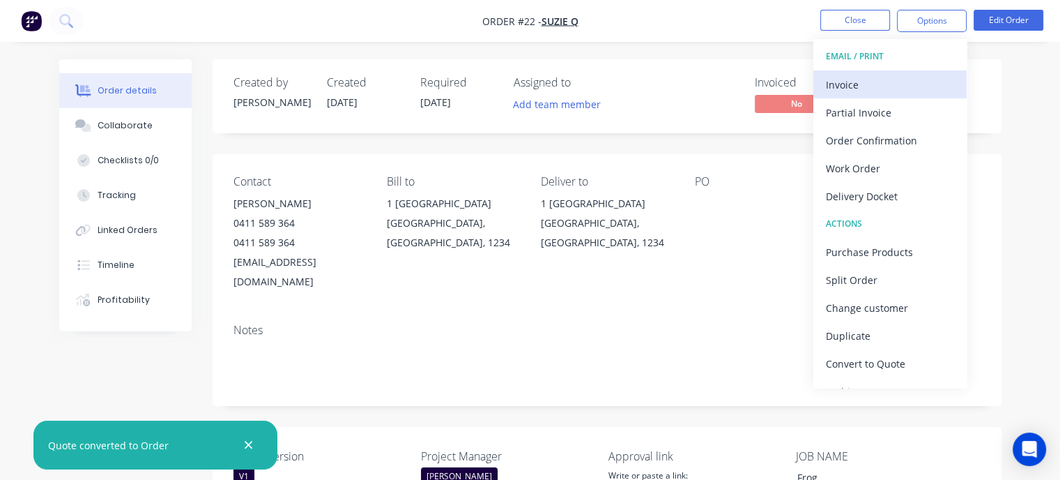
click at [864, 77] on div "Invoice" at bounding box center [890, 85] width 128 height 20
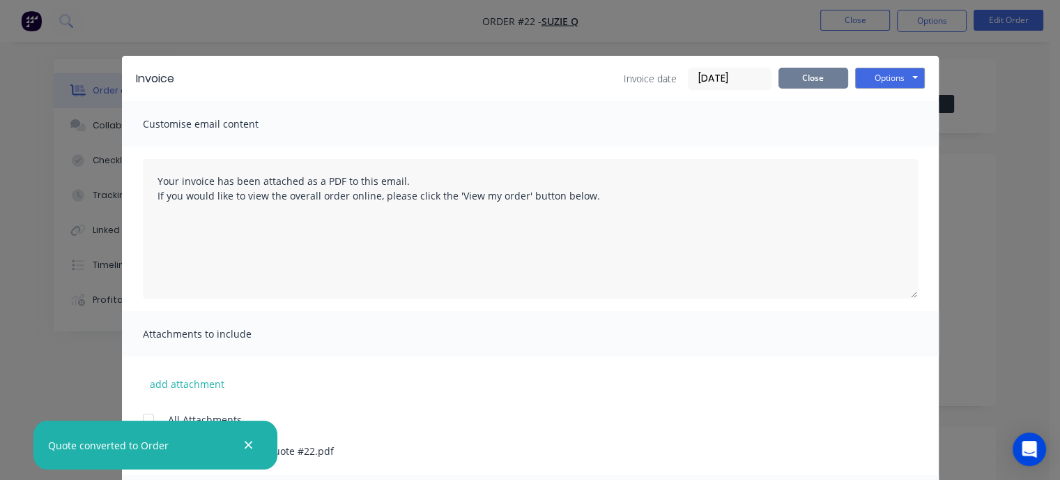
click at [823, 77] on button "Close" at bounding box center [814, 78] width 70 height 21
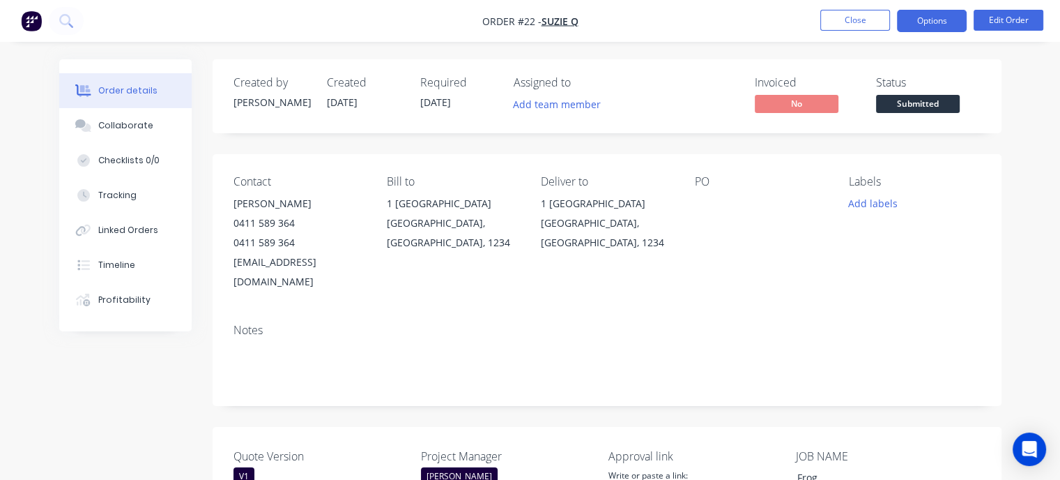
click at [925, 23] on button "Options" at bounding box center [932, 21] width 70 height 22
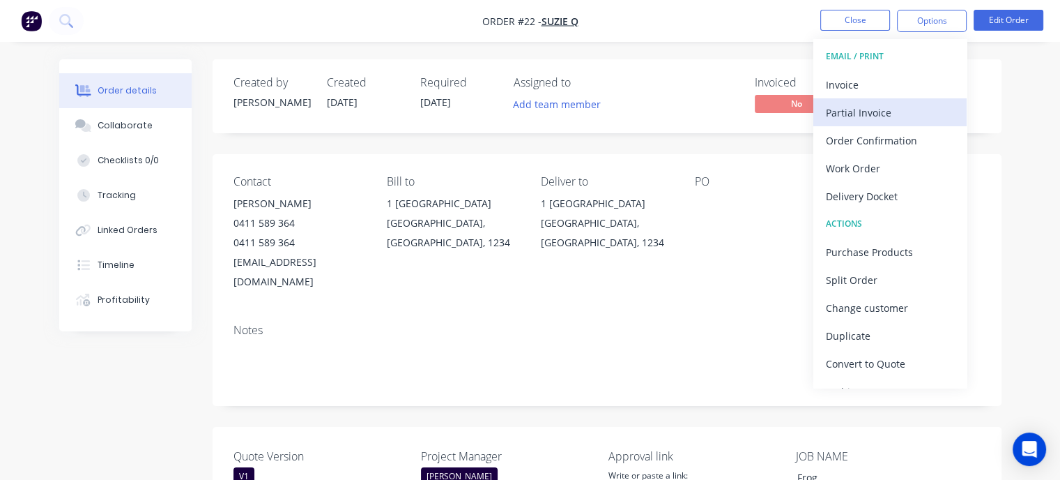
click at [862, 114] on div "Partial Invoice" at bounding box center [890, 112] width 128 height 20
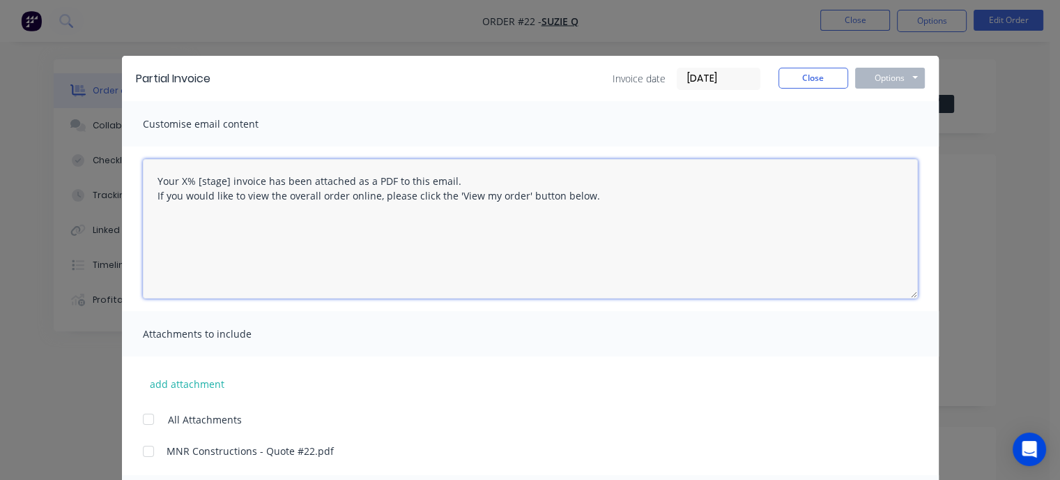
click at [182, 182] on textarea "Your X% [stage] invoice has been attached as a PDF to this email. If you would …" at bounding box center [530, 228] width 775 height 139
click at [227, 178] on textarea "Your 50% [stage] invoice has been attached as a PDF to this email. If you would…" at bounding box center [530, 228] width 775 height 139
click at [296, 220] on textarea "Your 50% deposit invoice has been attached as a PDF to this email. If you would…" at bounding box center [530, 228] width 775 height 139
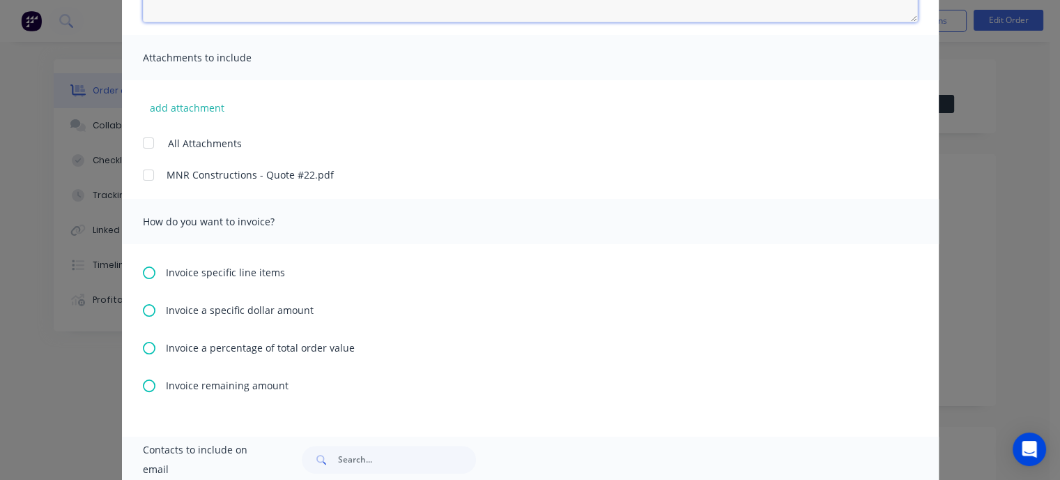
scroll to position [279, 0]
type textarea "Your 50% deposit invoice has been attached as a PDF to this email. If you would…"
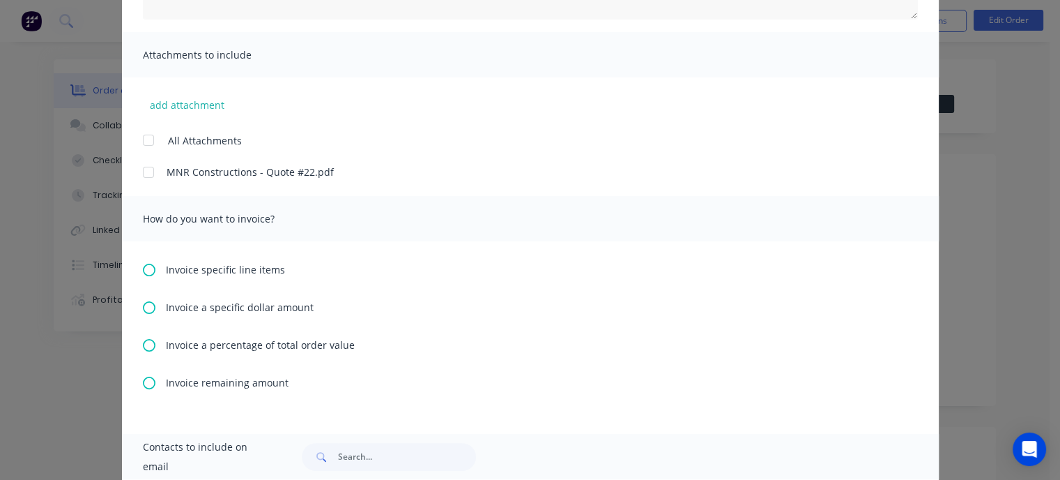
click at [146, 344] on icon at bounding box center [149, 345] width 13 height 13
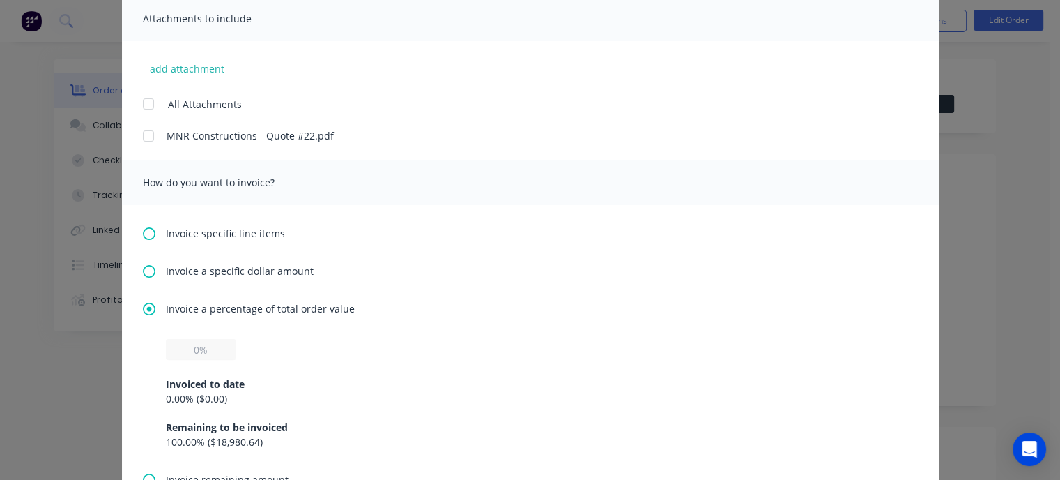
scroll to position [349, 0]
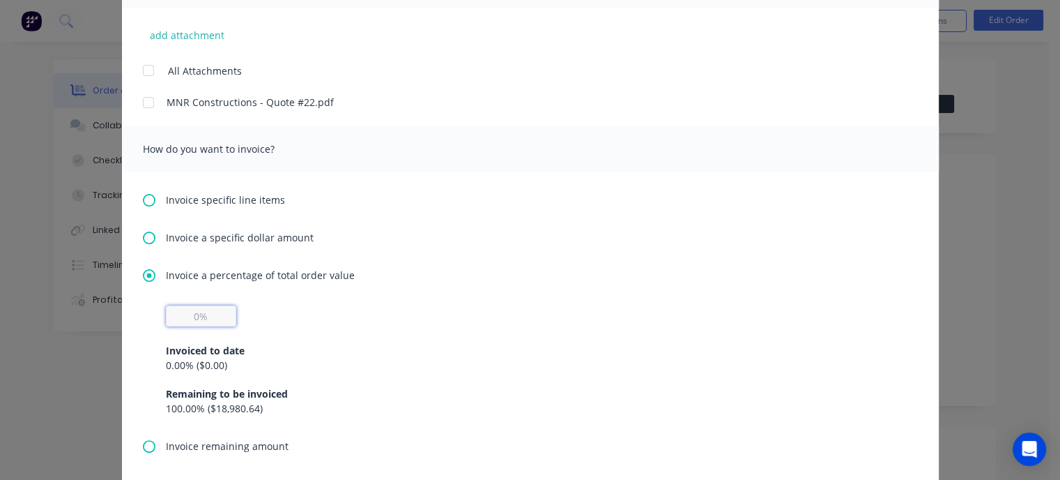
click at [188, 320] on input "text" at bounding box center [201, 315] width 70 height 21
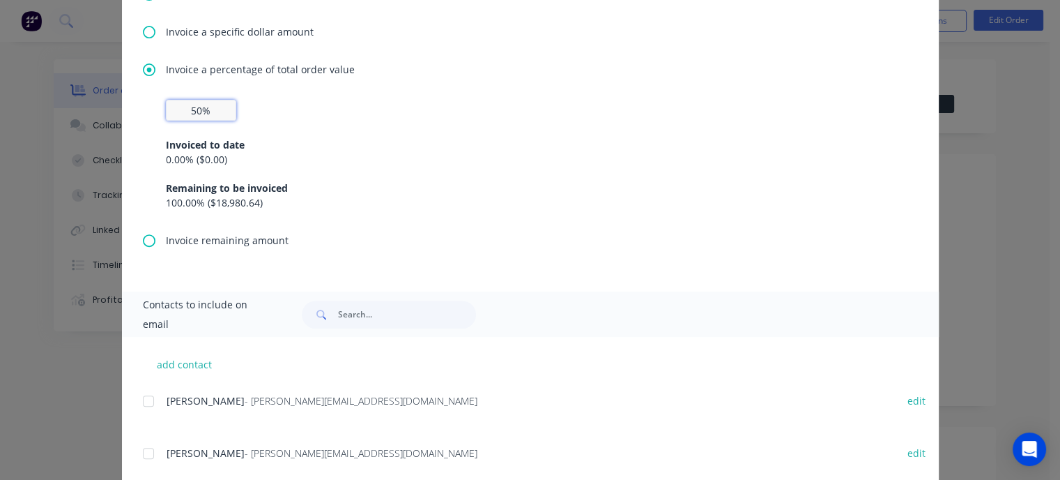
scroll to position [558, 0]
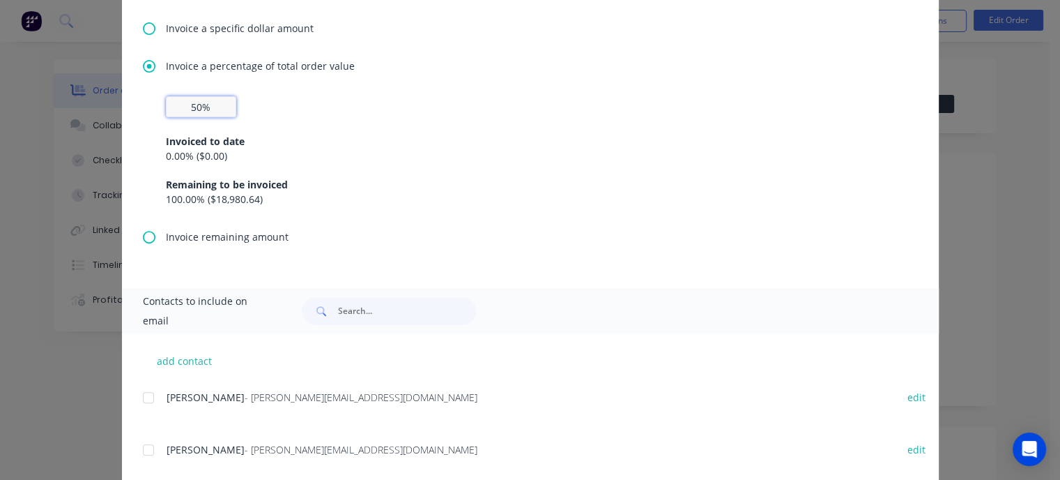
click at [145, 395] on div at bounding box center [149, 397] width 28 height 28
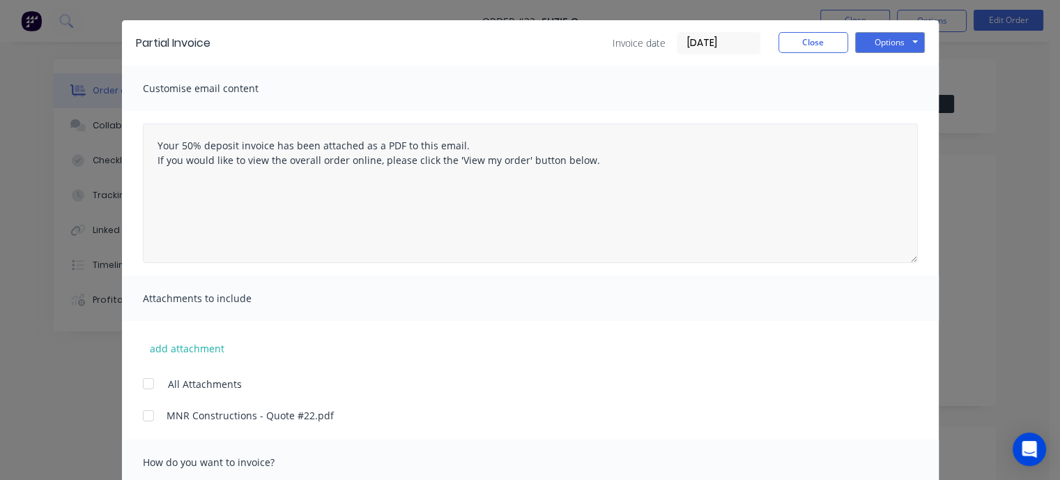
scroll to position [0, 0]
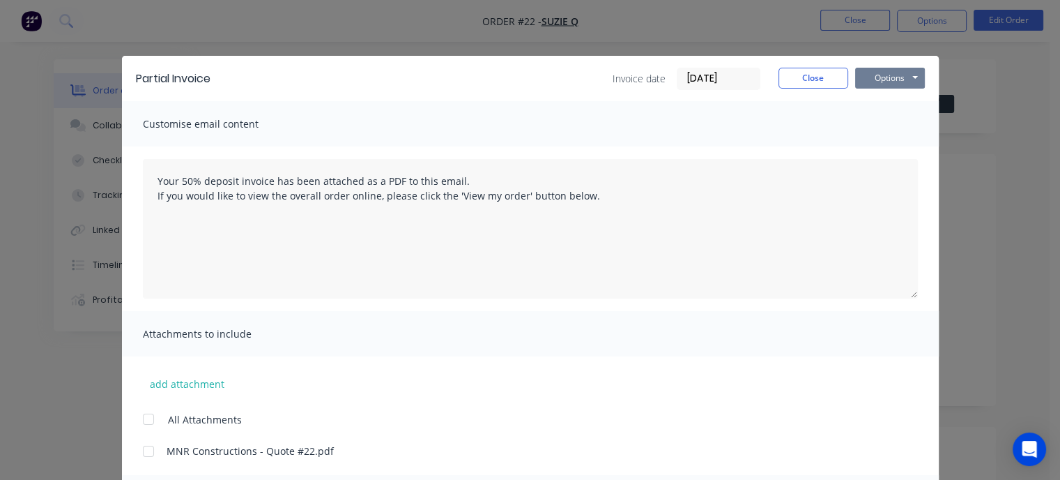
type input "50%"
click at [889, 77] on button "Options" at bounding box center [890, 78] width 70 height 21
click at [892, 150] on button "Email" at bounding box center [899, 148] width 89 height 23
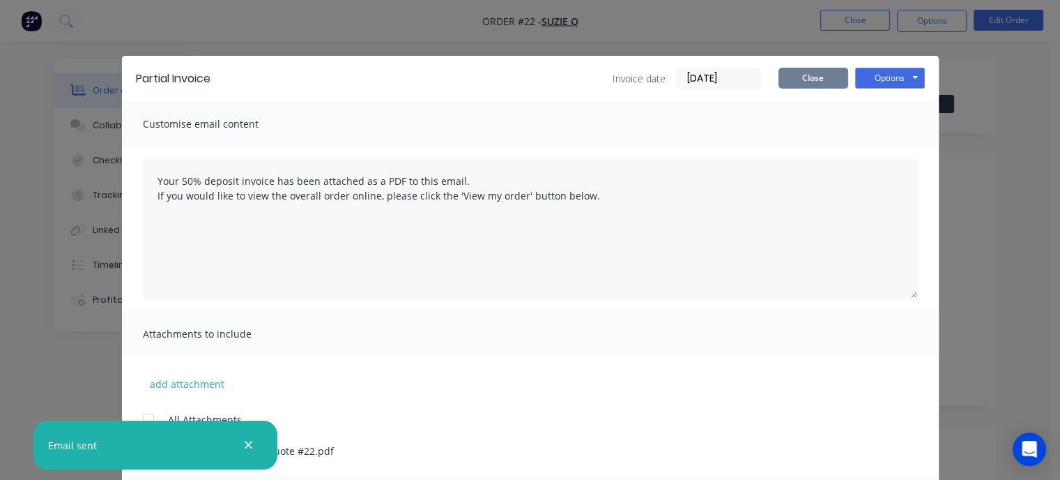
click at [827, 83] on button "Close" at bounding box center [814, 78] width 70 height 21
